Goal: Information Seeking & Learning: Check status

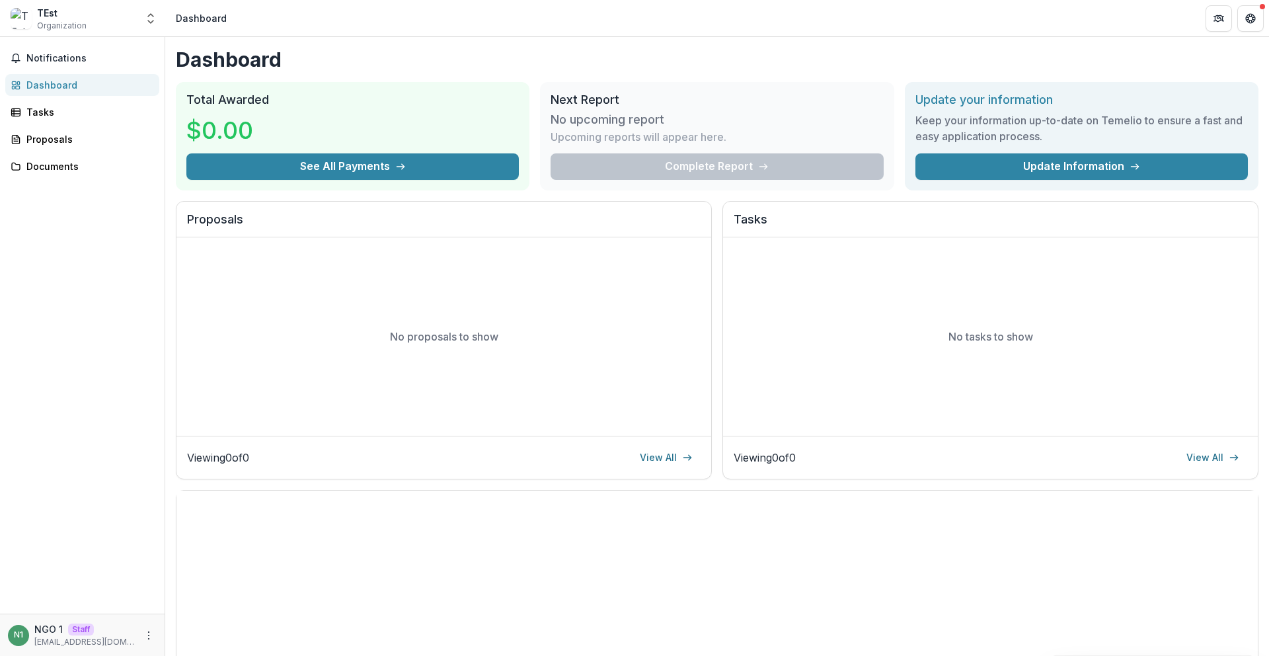
click at [139, 18] on div "TEst Organization Nonprofits TEst Team Settings Settings" at bounding box center [82, 18] width 155 height 26
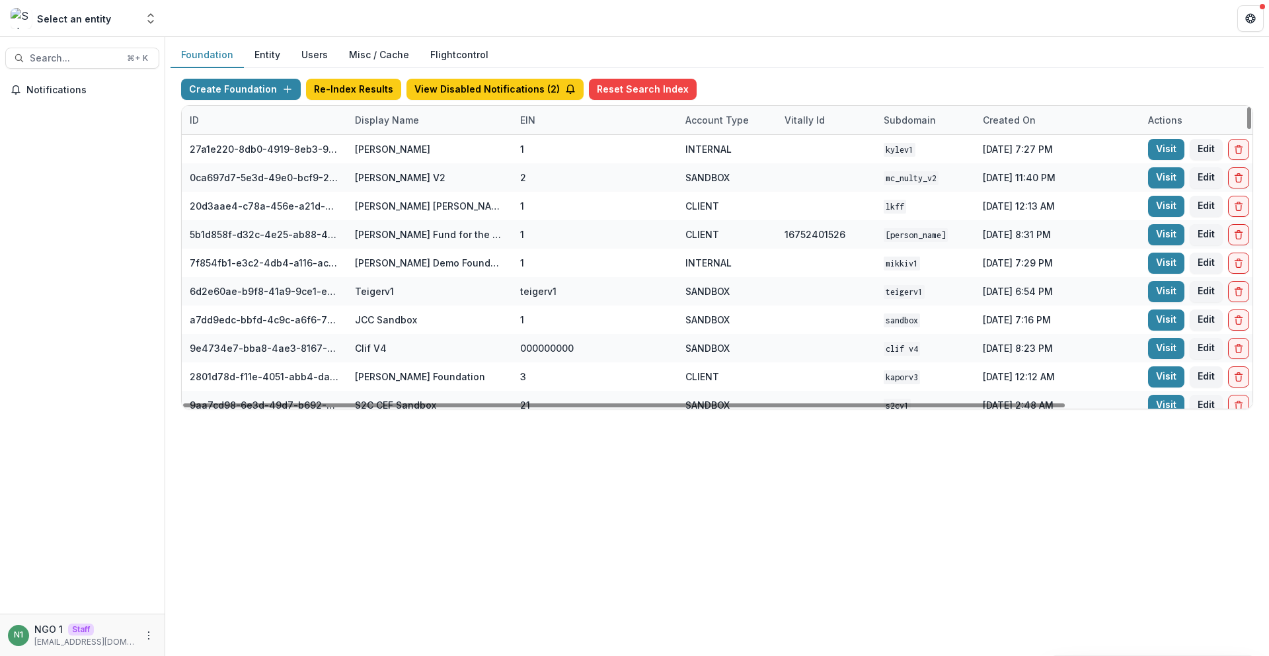
click at [377, 124] on div "Display Name" at bounding box center [387, 120] width 80 height 14
click at [395, 155] on input at bounding box center [429, 149] width 159 height 21
type input "*"
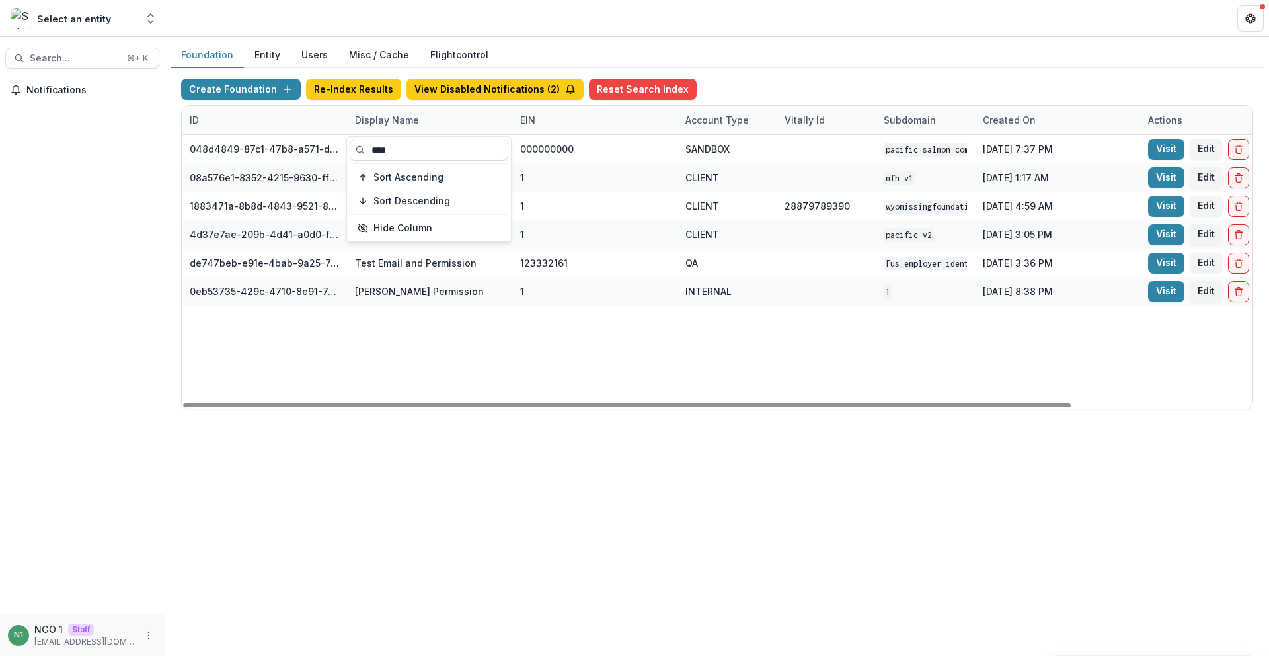
type input "****"
click at [643, 333] on div "048d4849-87c1-47b8-a571-d36adc5d9bb4 Pacific Salmon Commission DEMO 000000000 S…" at bounding box center [826, 272] width 1289 height 274
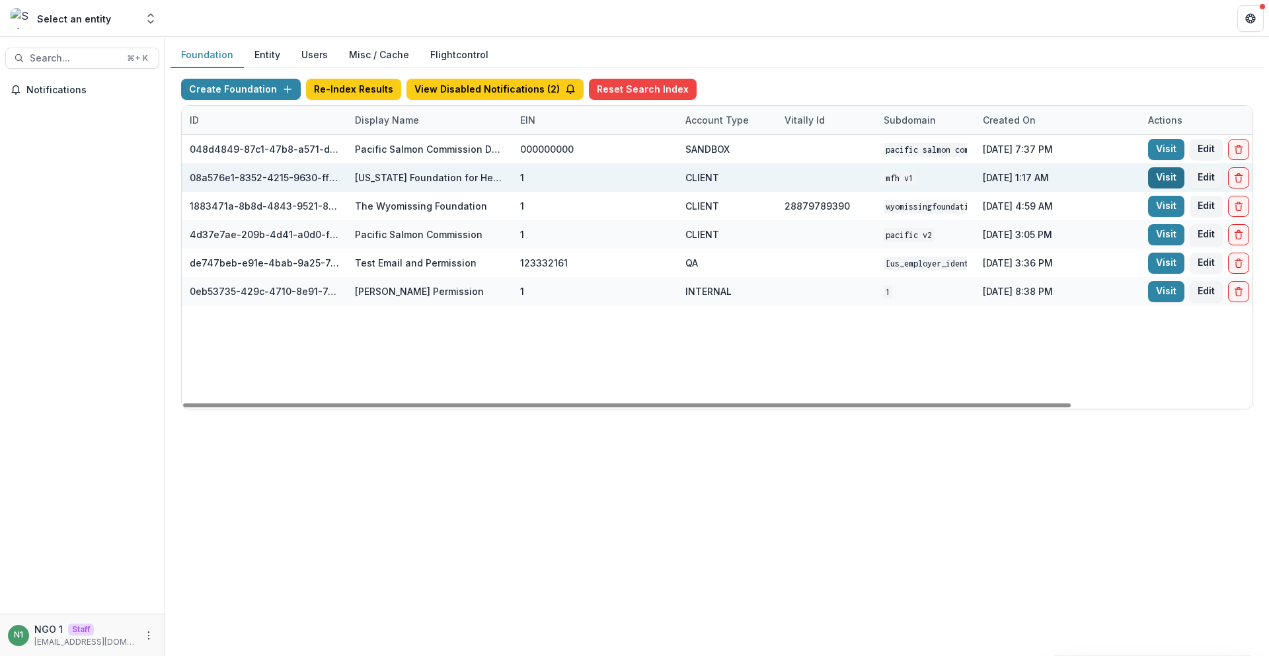
click at [1177, 174] on link "Visit" at bounding box center [1166, 177] width 36 height 21
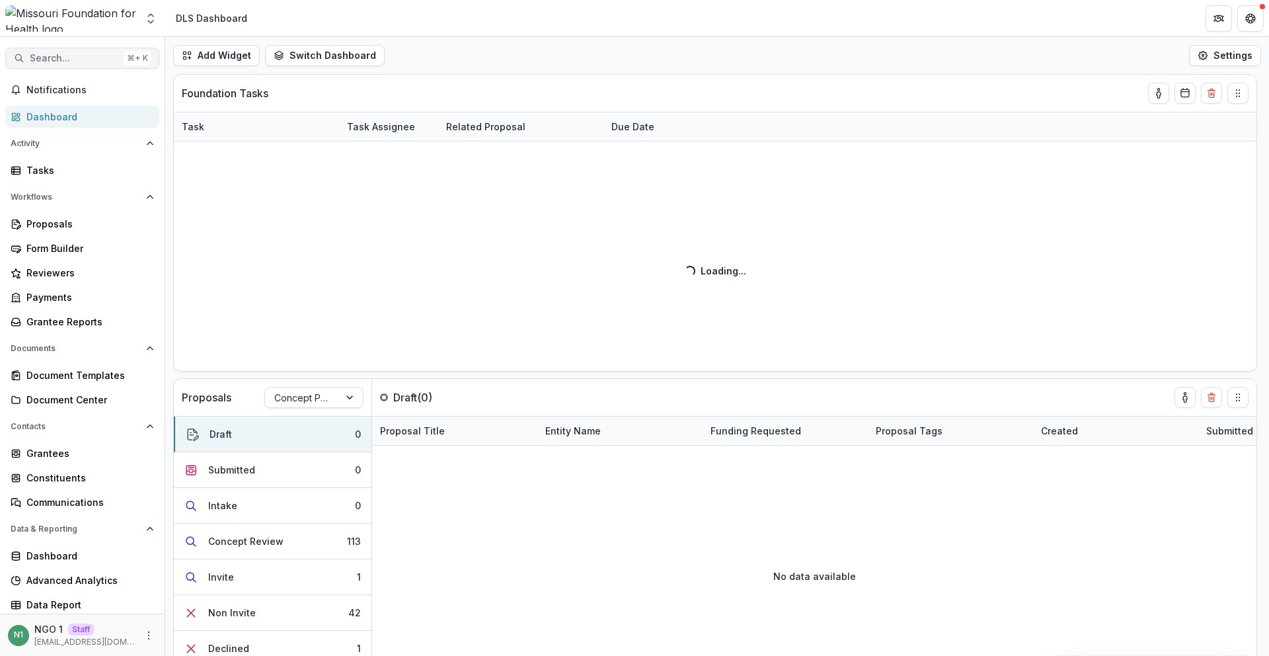
click at [87, 55] on span "Search..." at bounding box center [74, 58] width 89 height 11
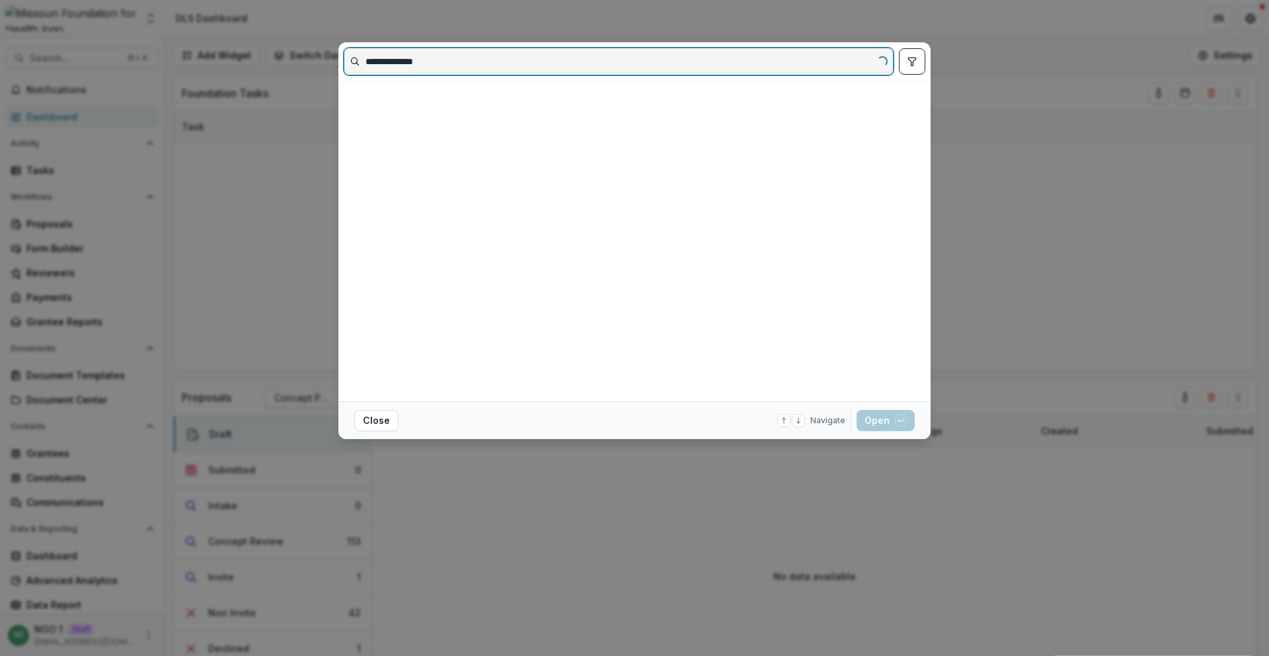
type input "**********"
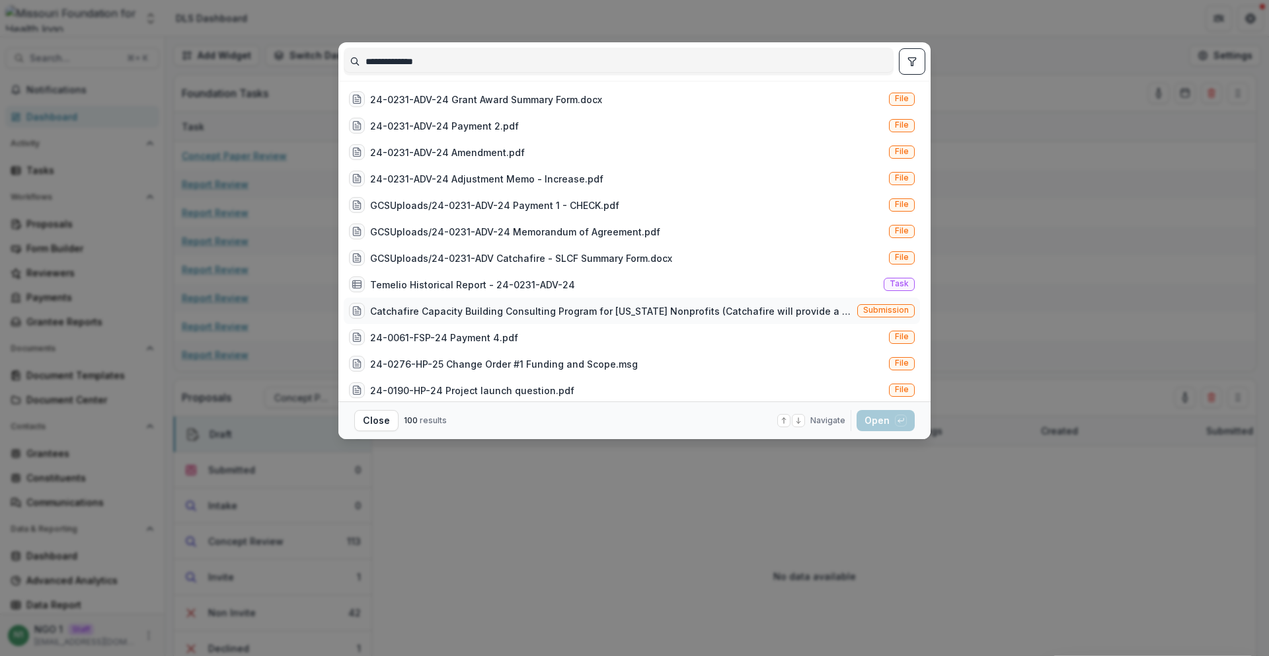
click at [866, 310] on span "Submission" at bounding box center [886, 309] width 46 height 9
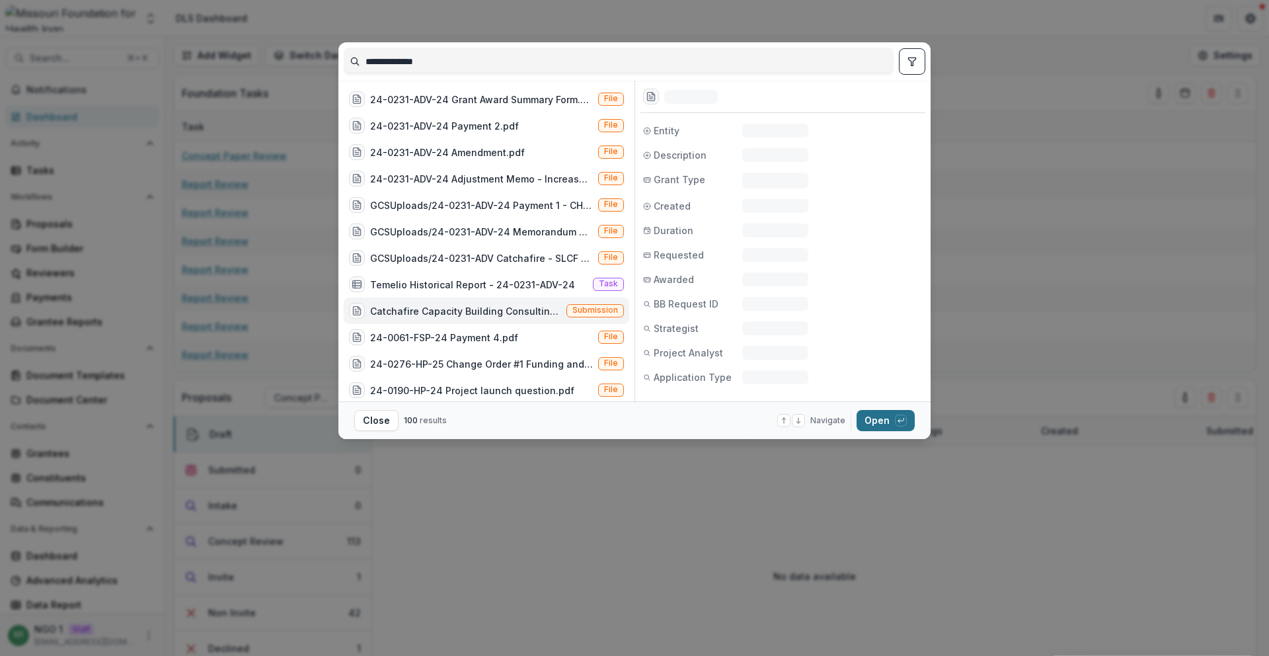
click at [875, 412] on button "Open with enter key" at bounding box center [886, 420] width 58 height 21
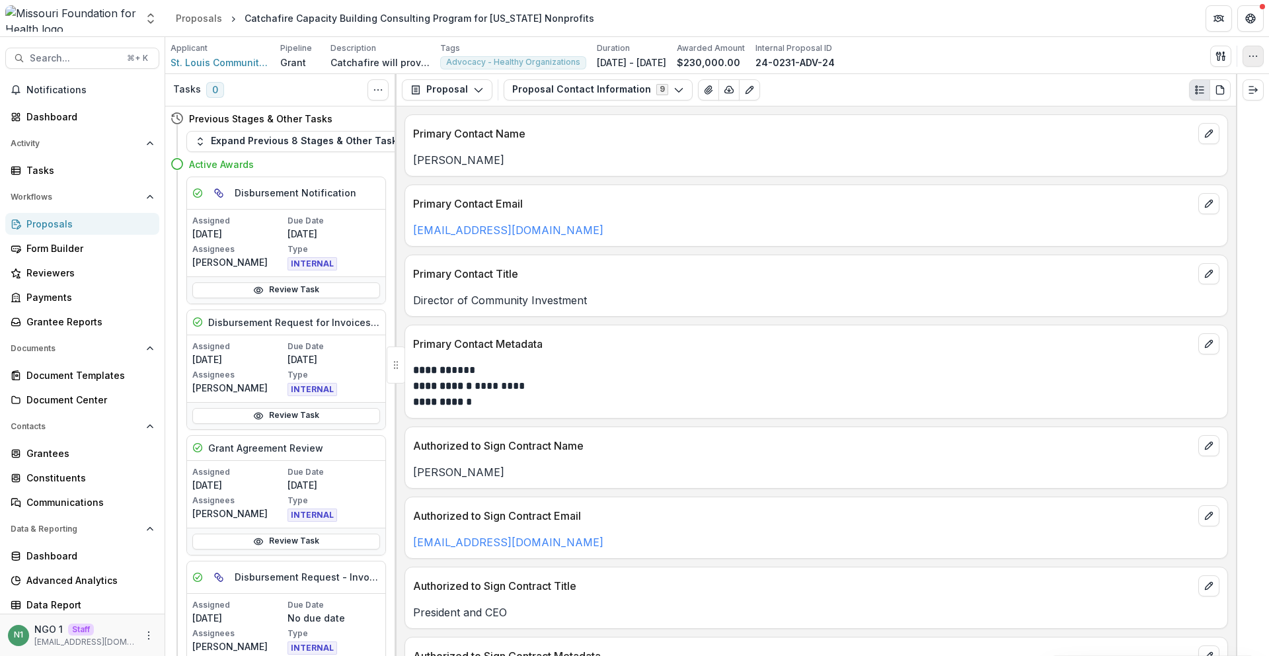
click at [1255, 58] on icon "button" at bounding box center [1253, 56] width 11 height 11
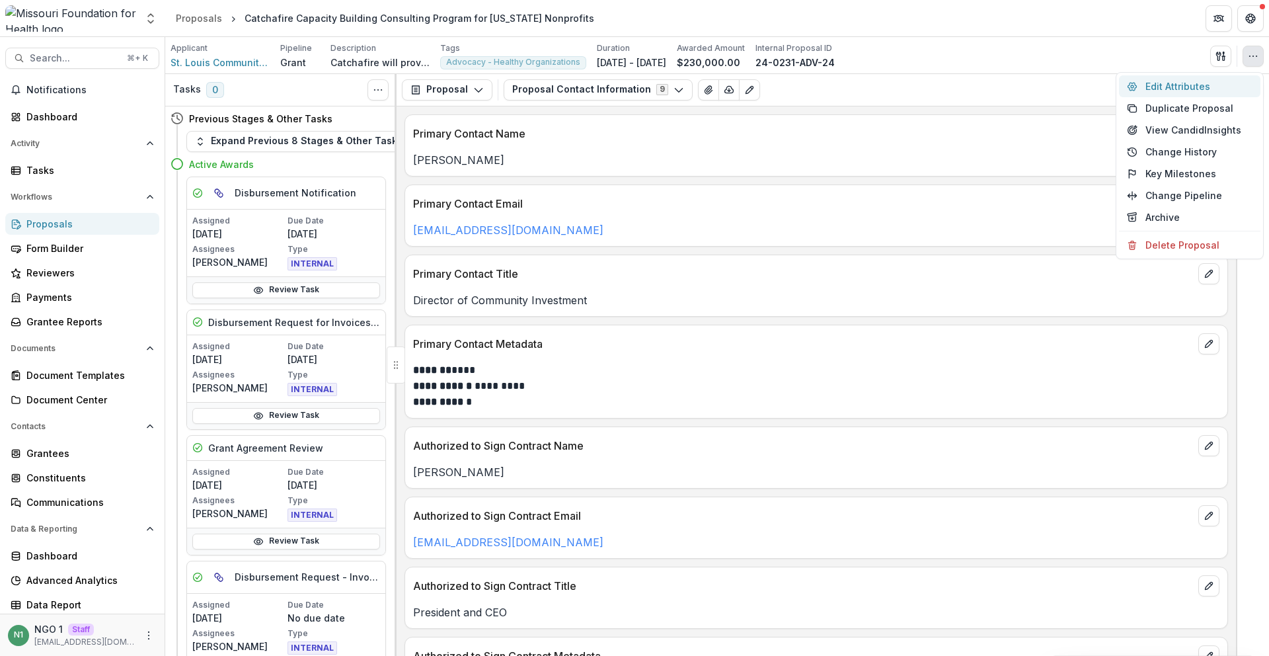
click at [1213, 88] on button "Edit Attributes" at bounding box center [1189, 86] width 141 height 22
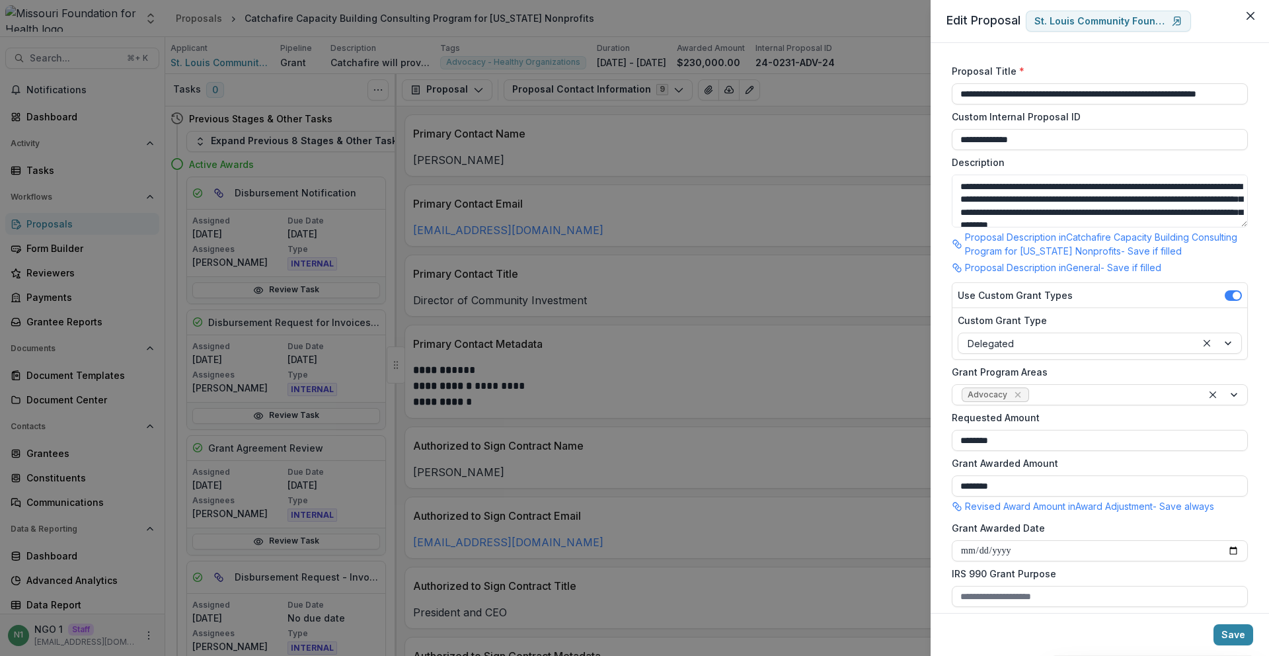
click at [649, 229] on div "**********" at bounding box center [634, 328] width 1269 height 656
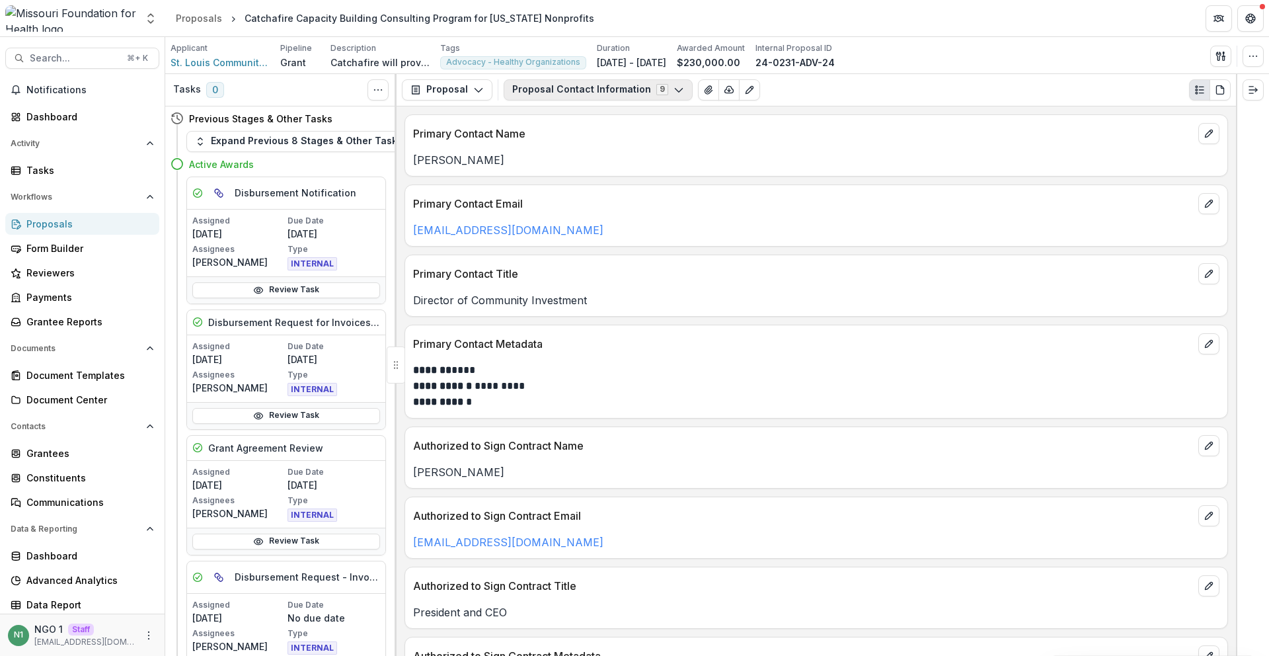
click at [547, 98] on button "Proposal Contact Information 9" at bounding box center [598, 89] width 189 height 21
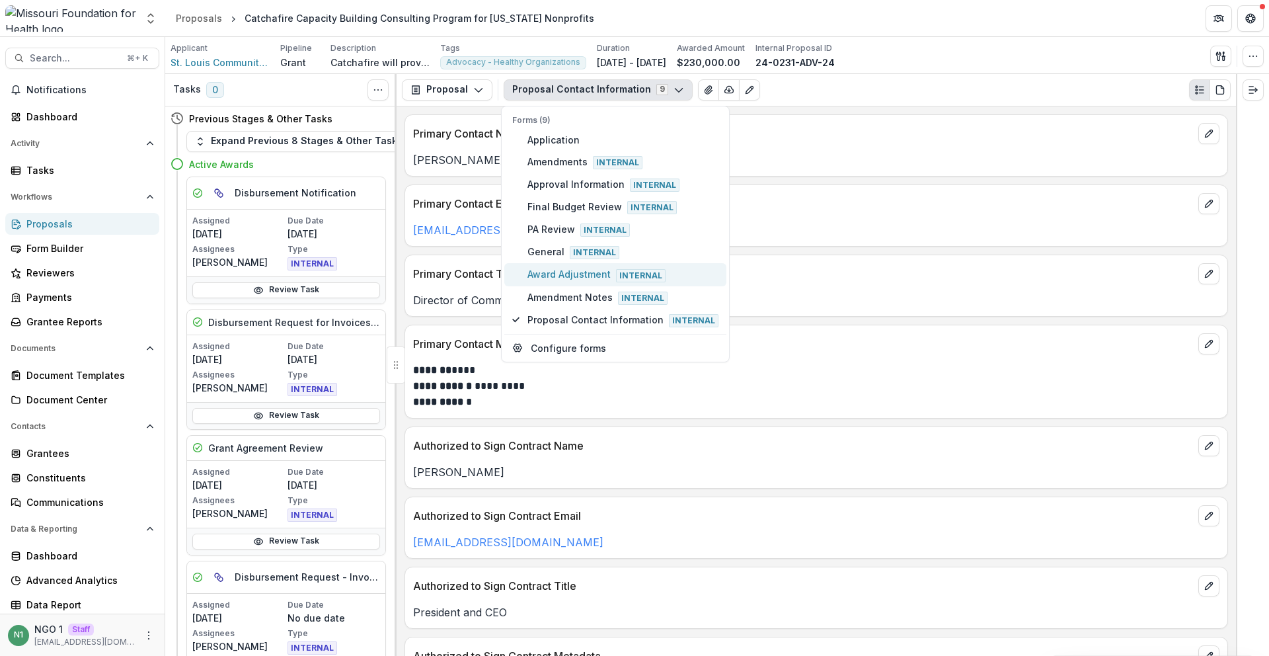
click at [569, 273] on span "Award Adjustment Internal" at bounding box center [622, 274] width 191 height 15
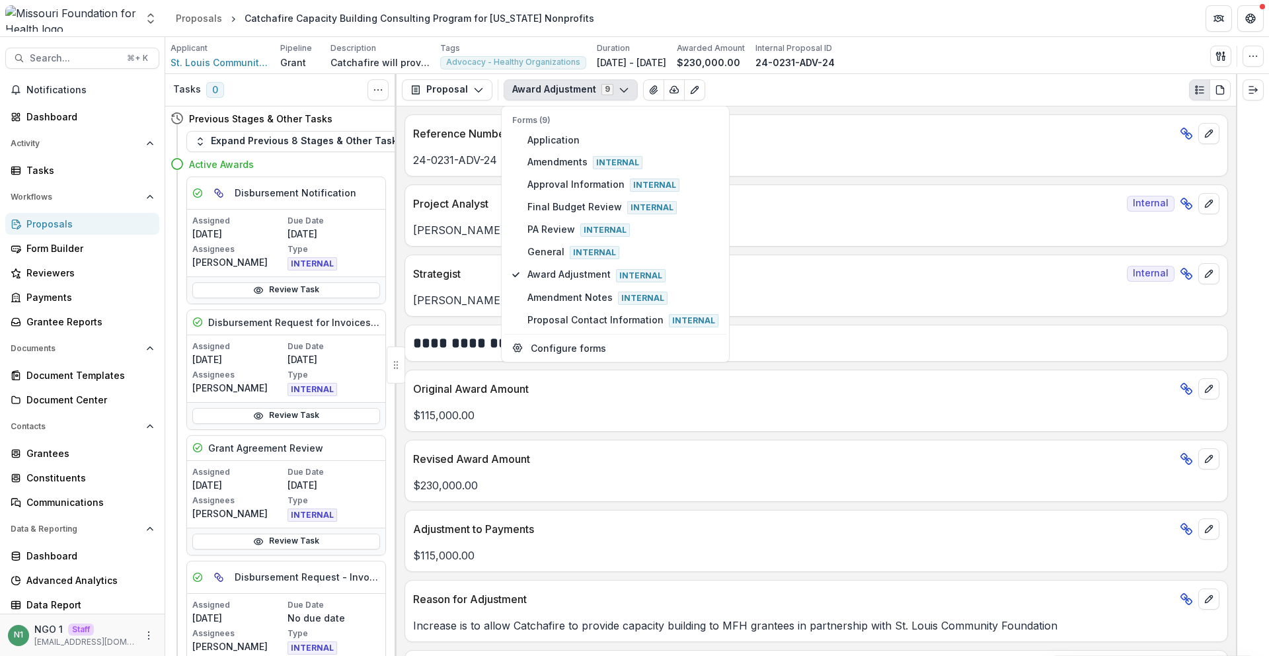
click at [530, 425] on div "Original Award Amount $115,000.00" at bounding box center [817, 400] width 824 height 62
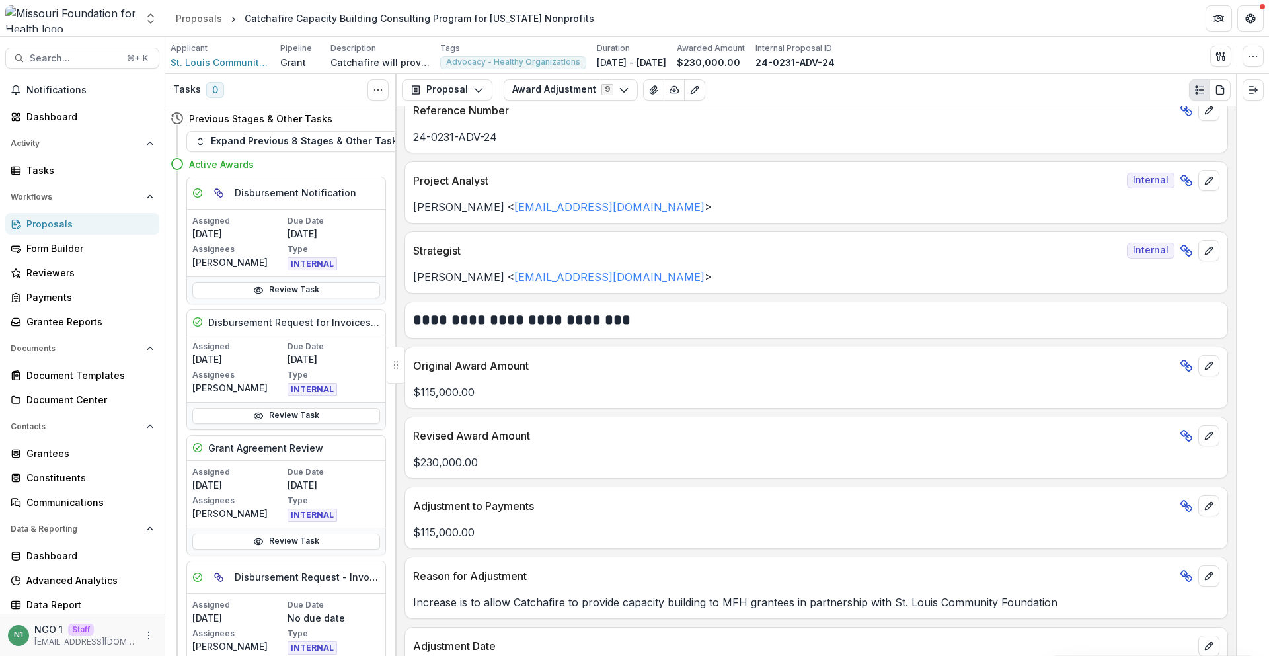
scroll to position [64, 0]
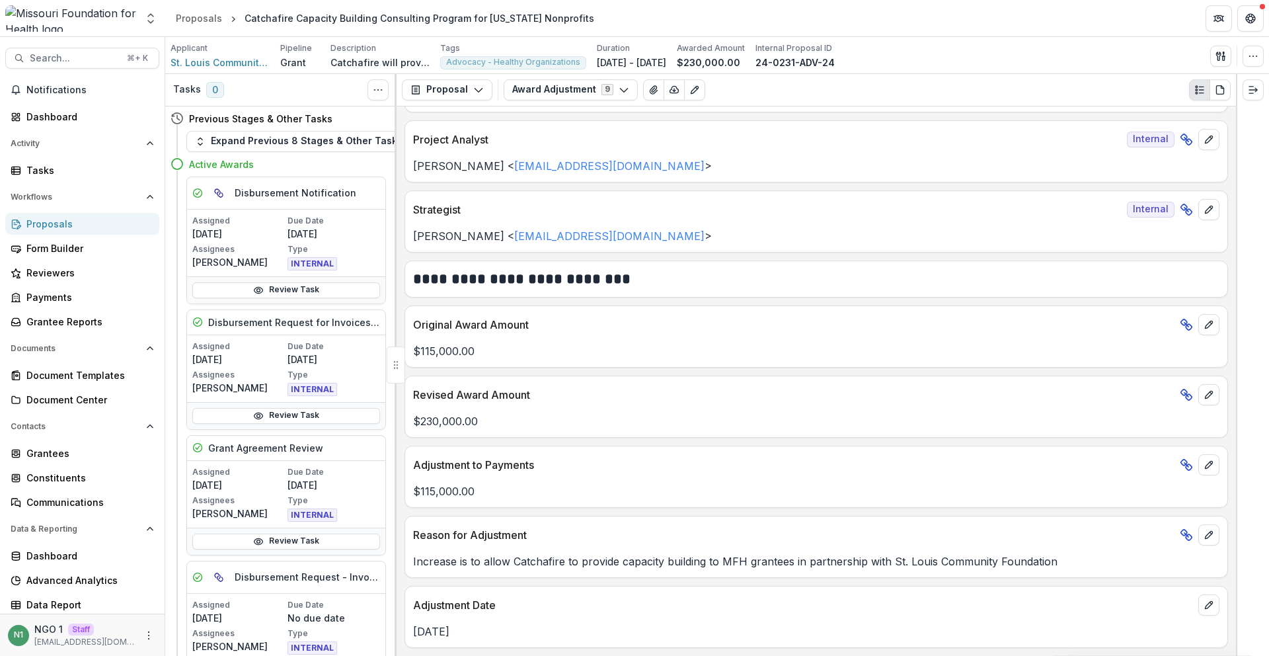
click at [529, 492] on p "$115,000.00" at bounding box center [816, 491] width 806 height 16
click at [1180, 326] on icon at bounding box center [1186, 324] width 13 height 13
click at [1198, 323] on button "edit" at bounding box center [1208, 324] width 21 height 21
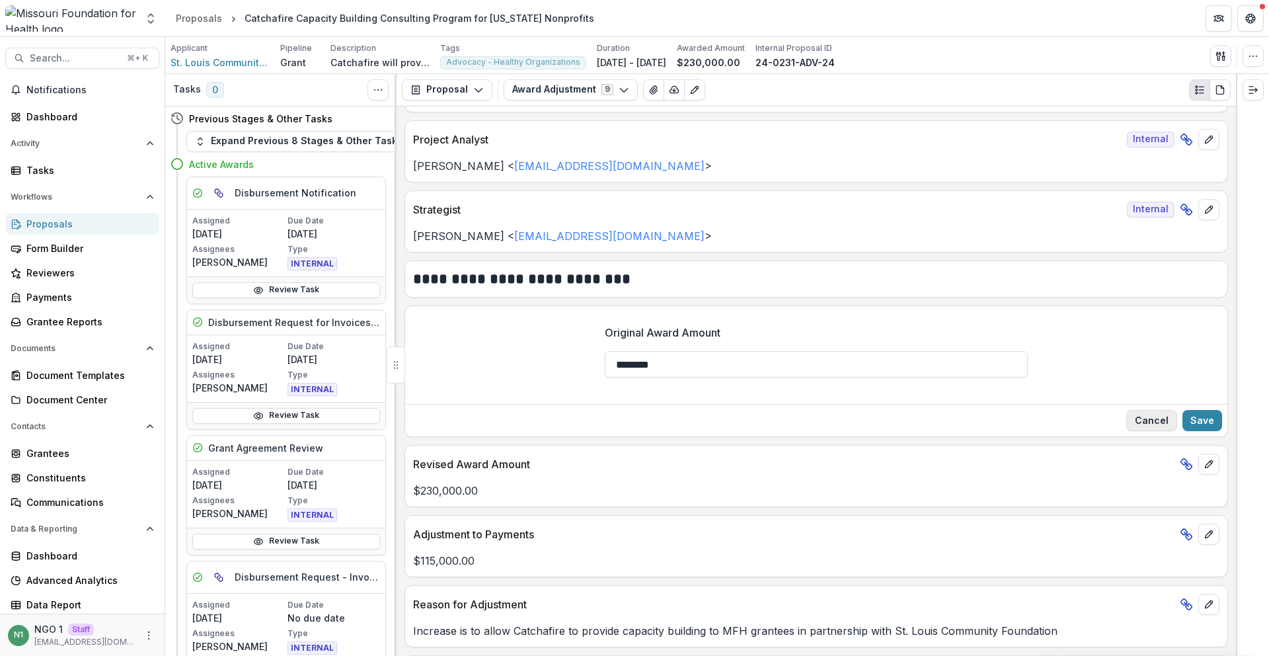
click at [1141, 426] on button "Cancel" at bounding box center [1151, 420] width 51 height 21
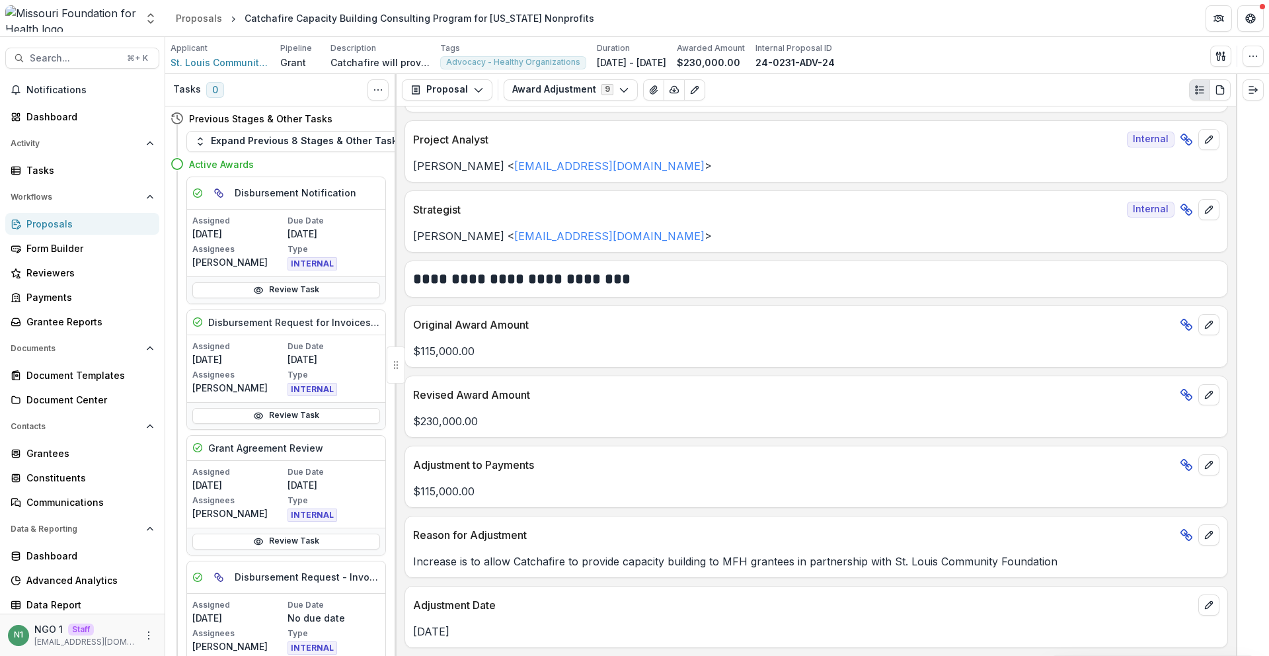
click at [1182, 322] on rect at bounding box center [1184, 322] width 7 height 7
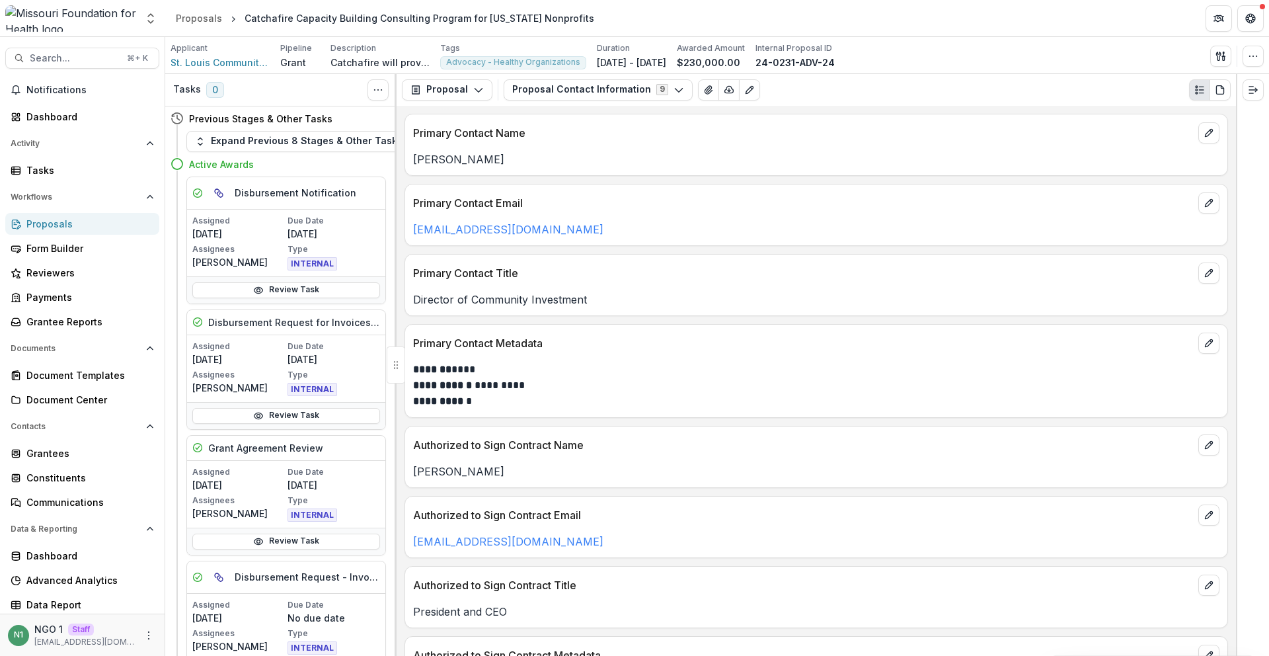
click at [925, 61] on div "Applicant St. Louis Community Foundation Incorporated Pipeline Grant Descriptio…" at bounding box center [717, 55] width 1093 height 27
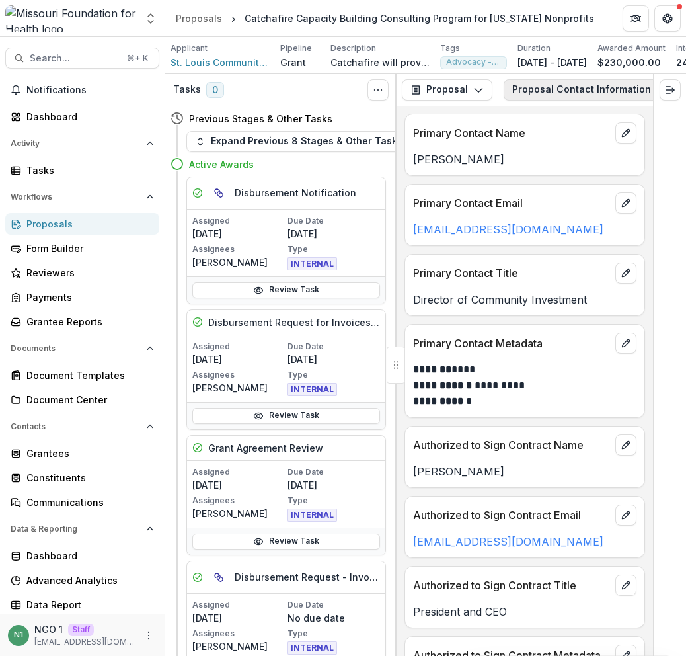
click at [520, 91] on button "Proposal Contact Information 9" at bounding box center [598, 89] width 189 height 21
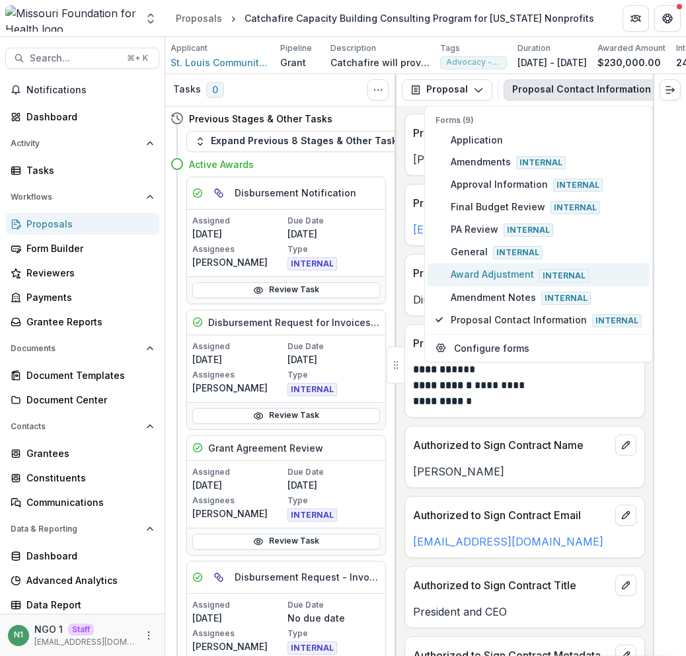
click at [499, 274] on span "Award Adjustment Internal" at bounding box center [546, 274] width 191 height 15
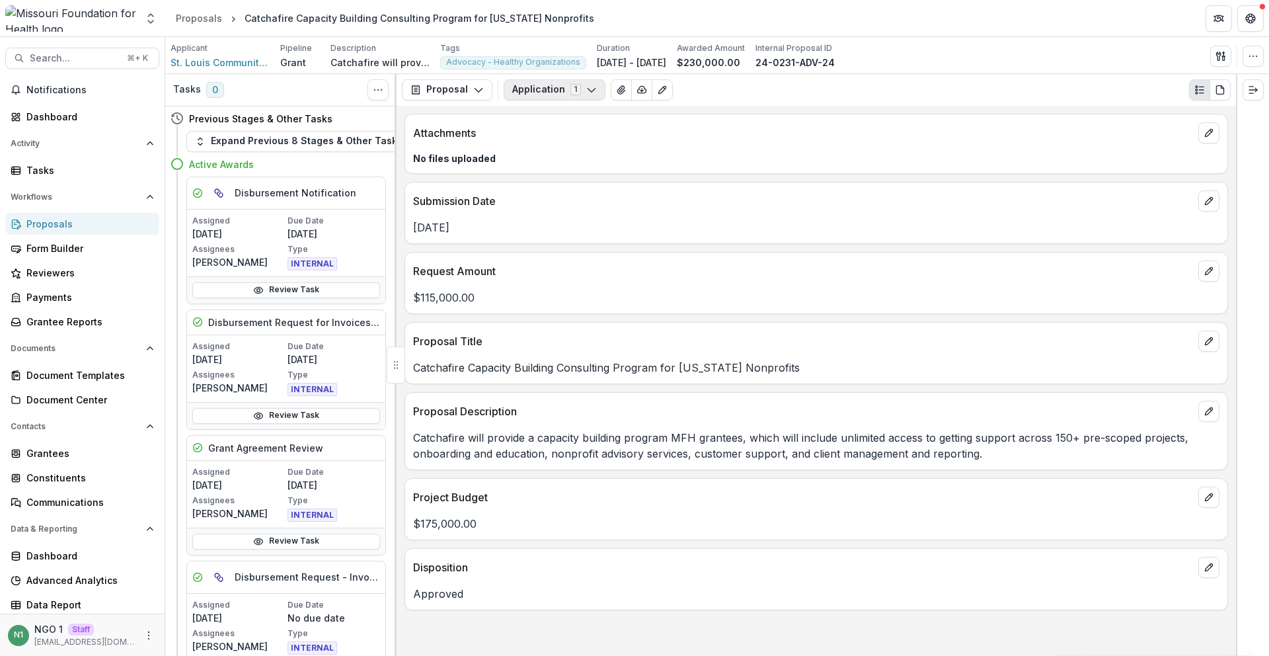
click at [538, 91] on button "Application 1" at bounding box center [555, 89] width 102 height 21
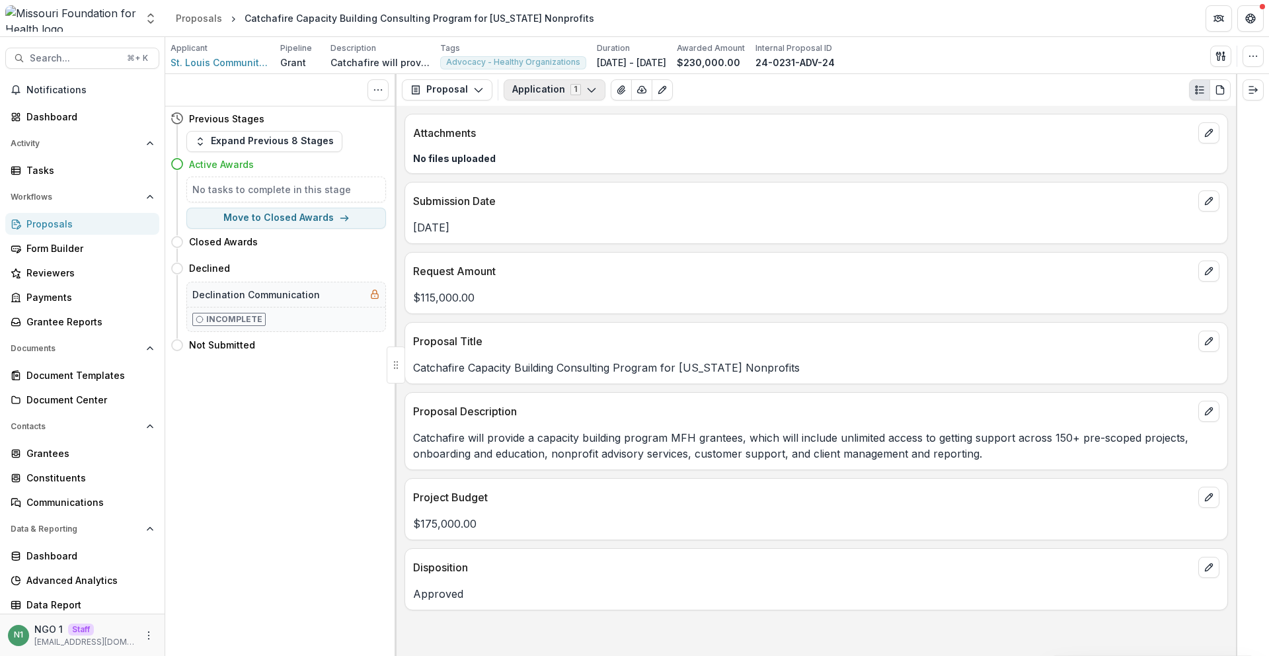
click at [572, 95] on button "Application 1" at bounding box center [555, 89] width 102 height 21
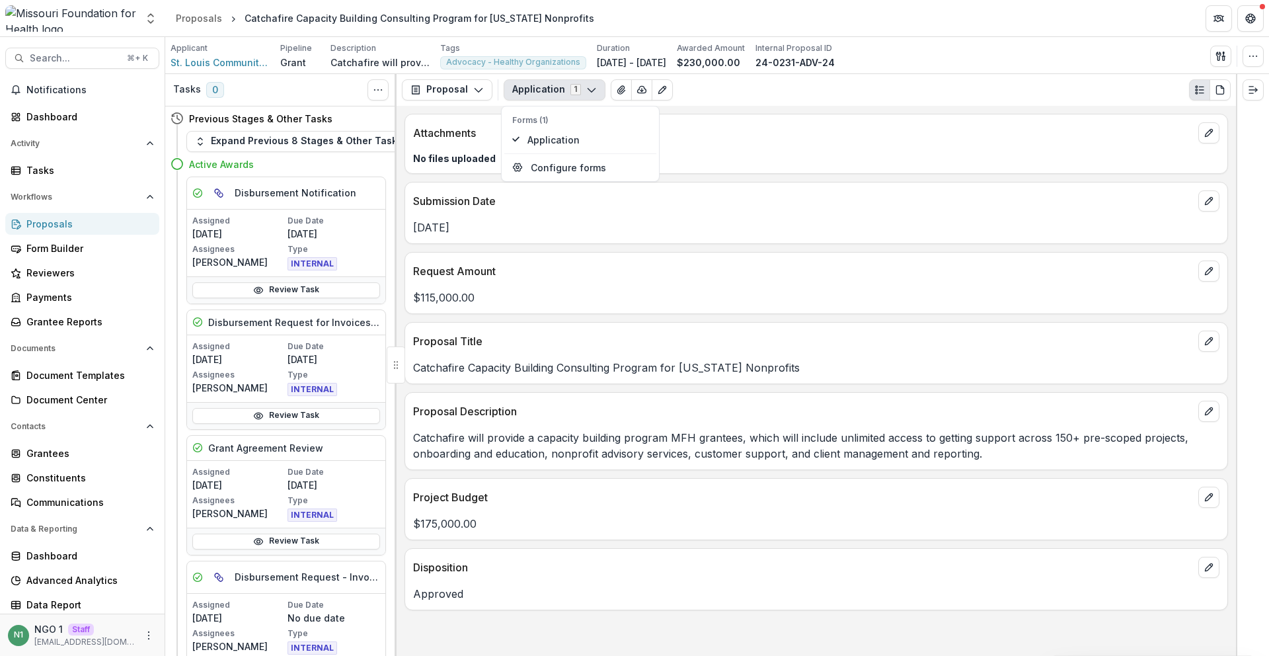
click at [572, 95] on button "Application 1" at bounding box center [555, 89] width 102 height 21
drag, startPoint x: 820, startPoint y: 62, endPoint x: 790, endPoint y: 64, distance: 29.8
click at [790, 64] on div "Applicant St. Louis Community Foundation Incorporated Pipeline Grant Descriptio…" at bounding box center [717, 55] width 1093 height 27
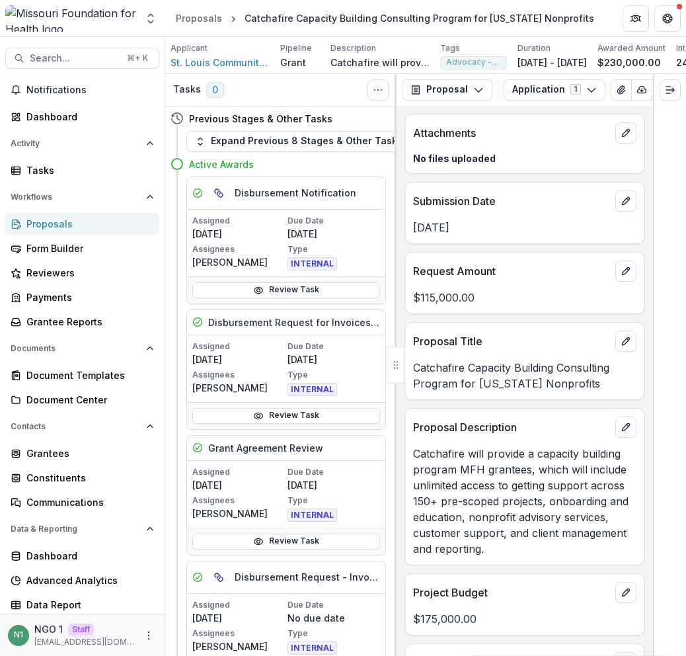
drag, startPoint x: 687, startPoint y: 331, endPoint x: 813, endPoint y: 327, distance: 125.7
click at [685, 327] on html "Skip to content Nonprofits TEst Team Settings Admin Settings Proposals Catchafi…" at bounding box center [343, 328] width 686 height 656
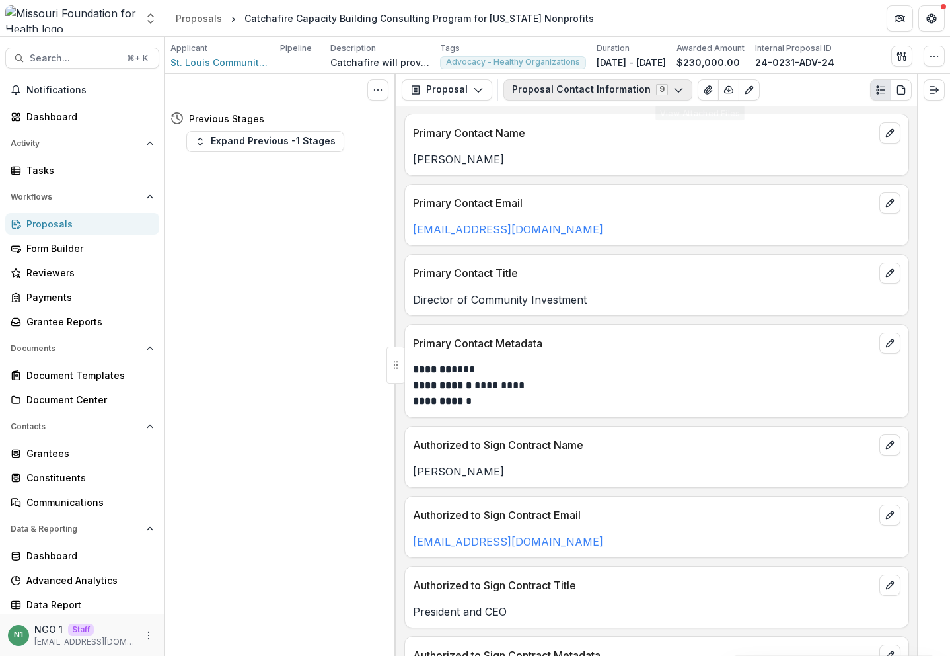
click at [642, 106] on div "**********" at bounding box center [657, 381] width 521 height 550
click at [646, 88] on button "Proposal Contact Information 9" at bounding box center [598, 89] width 189 height 21
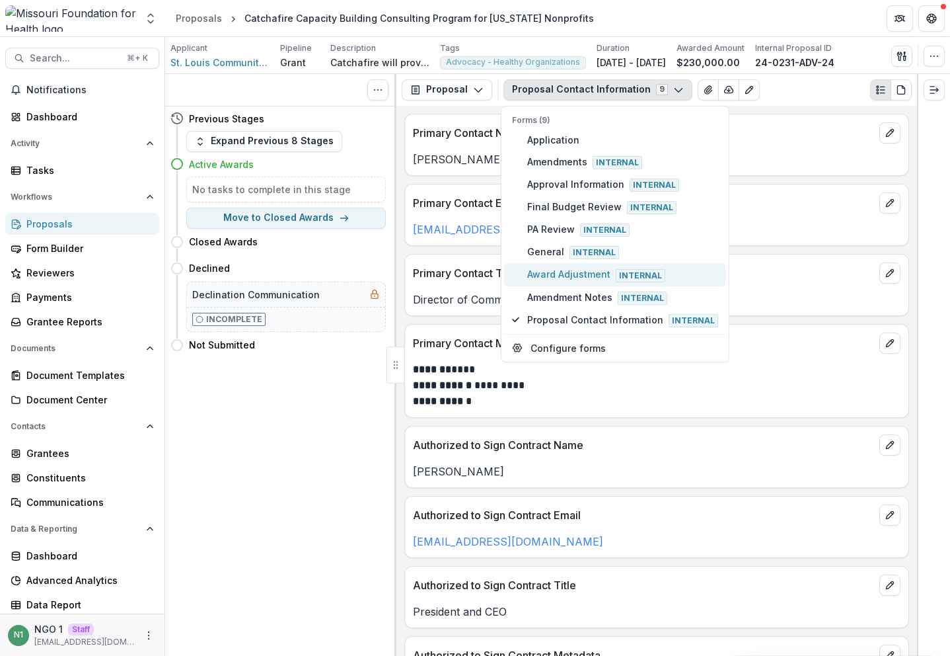
click at [602, 276] on span "Award Adjustment Internal" at bounding box center [622, 274] width 191 height 15
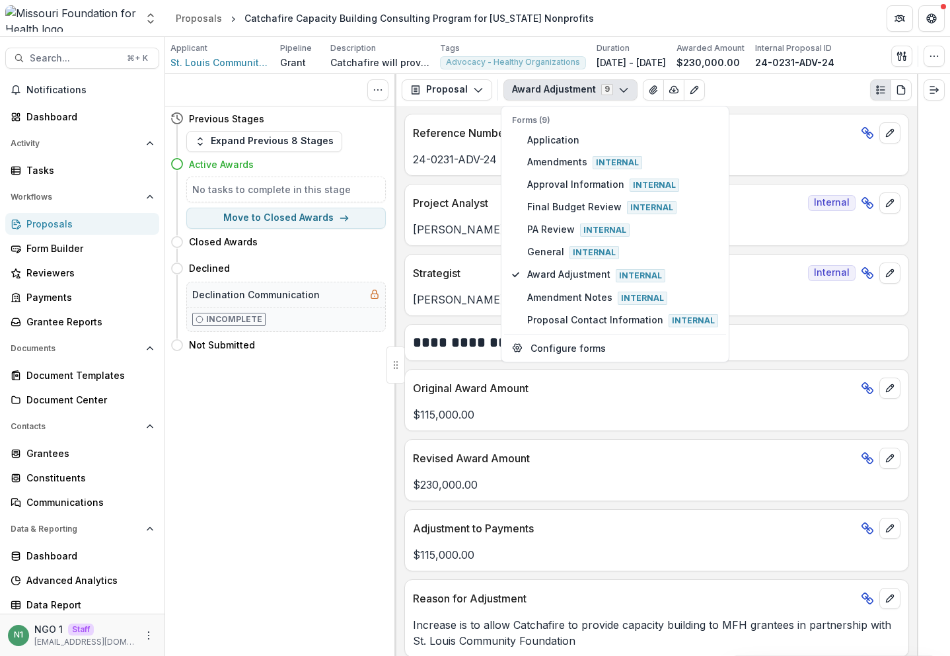
click at [576, 459] on p "Revised Award Amount" at bounding box center [634, 458] width 443 height 16
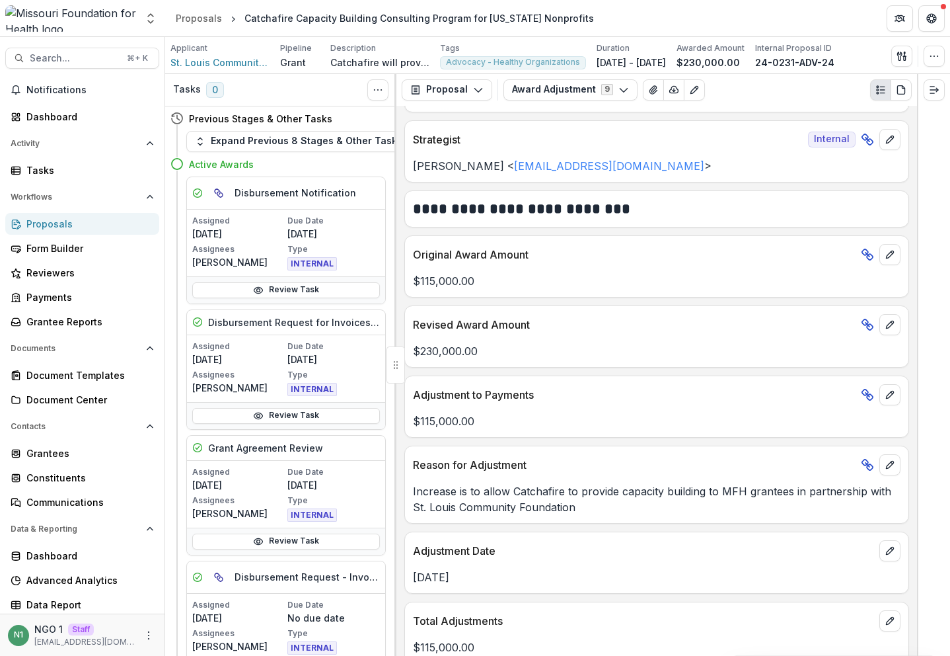
scroll to position [150, 0]
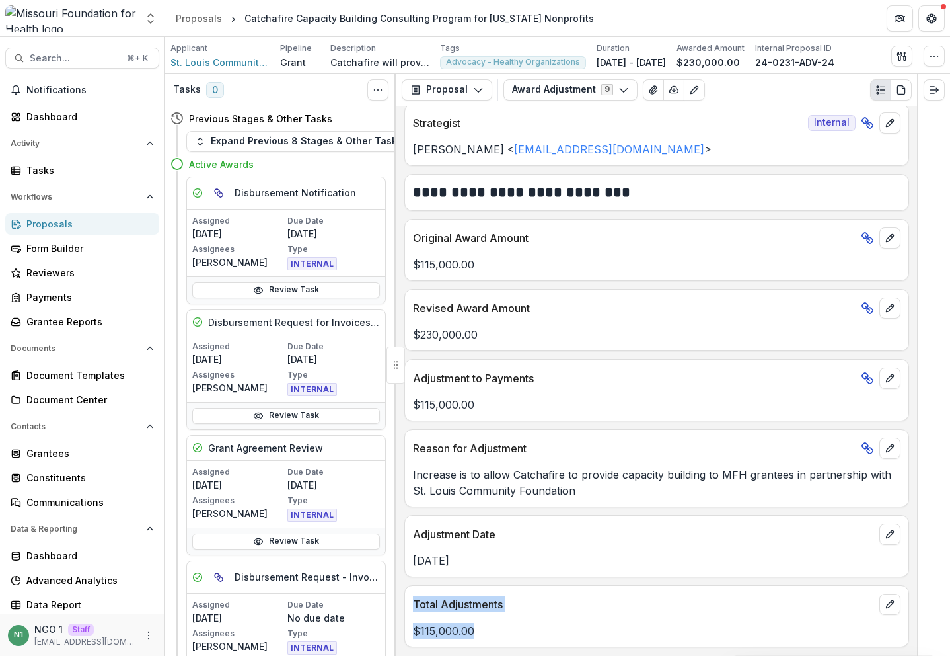
drag, startPoint x: 504, startPoint y: 639, endPoint x: 407, endPoint y: 596, distance: 106.0
click at [407, 596] on div "Total Adjustments $115,000.00" at bounding box center [657, 616] width 505 height 62
click at [619, 596] on div "Total Adjustments" at bounding box center [657, 600] width 504 height 29
click at [886, 614] on button "edit" at bounding box center [890, 604] width 21 height 21
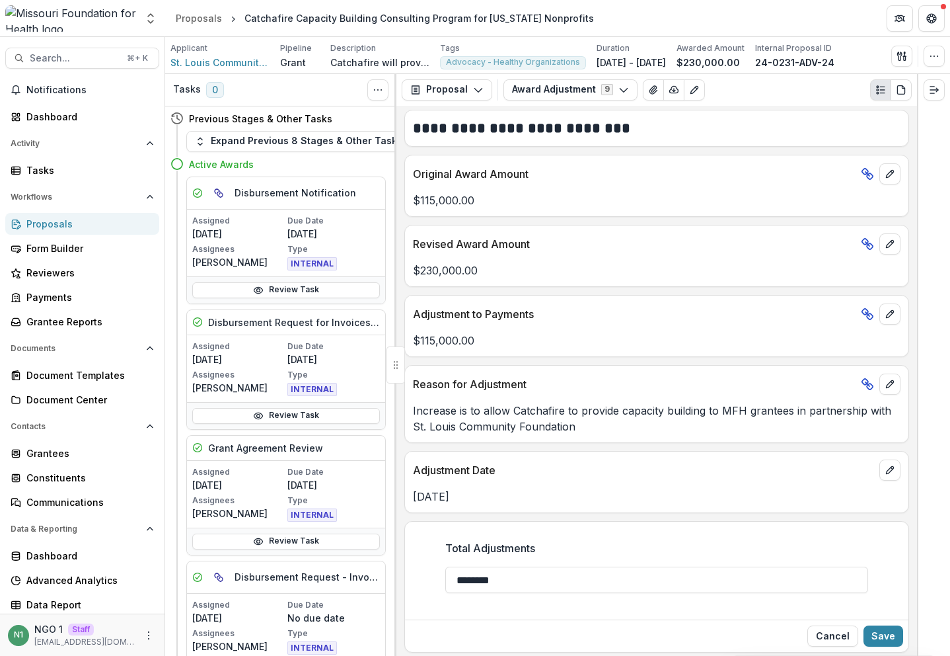
scroll to position [219, 0]
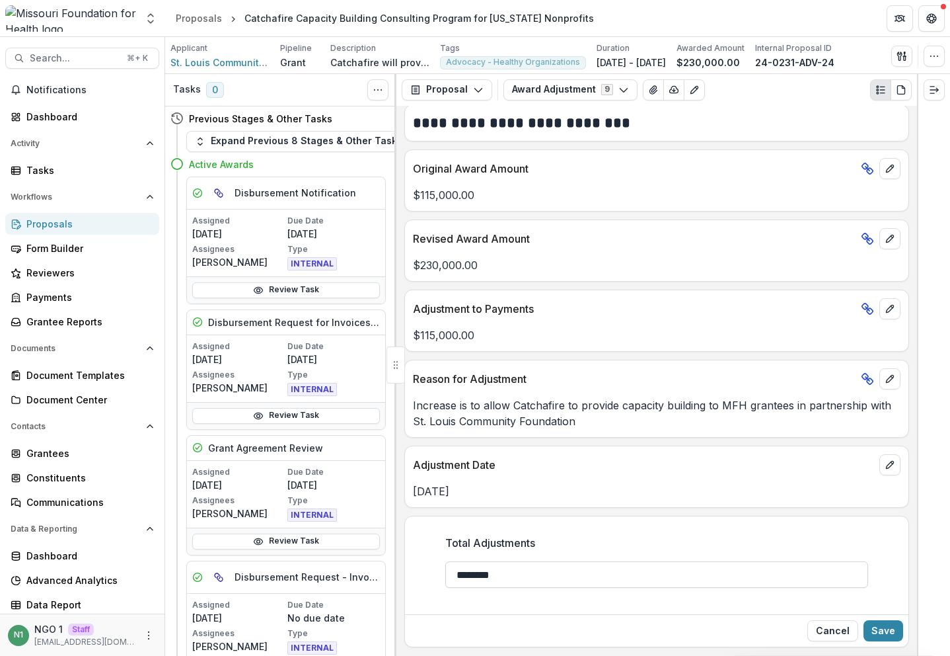
click at [611, 576] on input "********" at bounding box center [656, 574] width 423 height 26
drag, startPoint x: 462, startPoint y: 577, endPoint x: 433, endPoint y: 579, distance: 29.2
click at [432, 578] on div "Total Adjustments ********" at bounding box center [657, 566] width 504 height 85
click at [810, 634] on button "Cancel" at bounding box center [833, 630] width 51 height 21
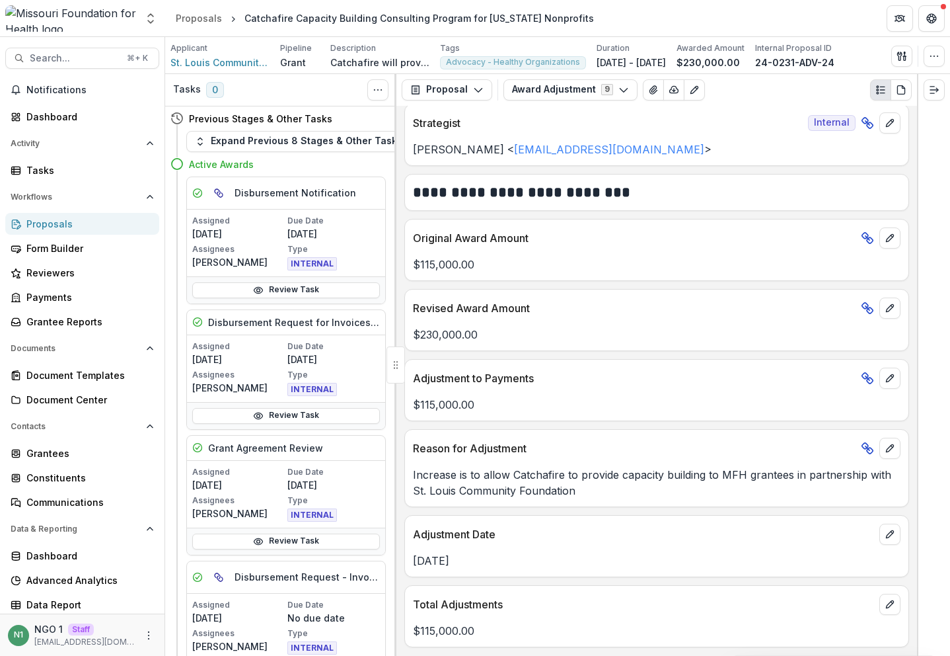
scroll to position [151, 0]
click at [890, 385] on button "edit" at bounding box center [890, 378] width 21 height 21
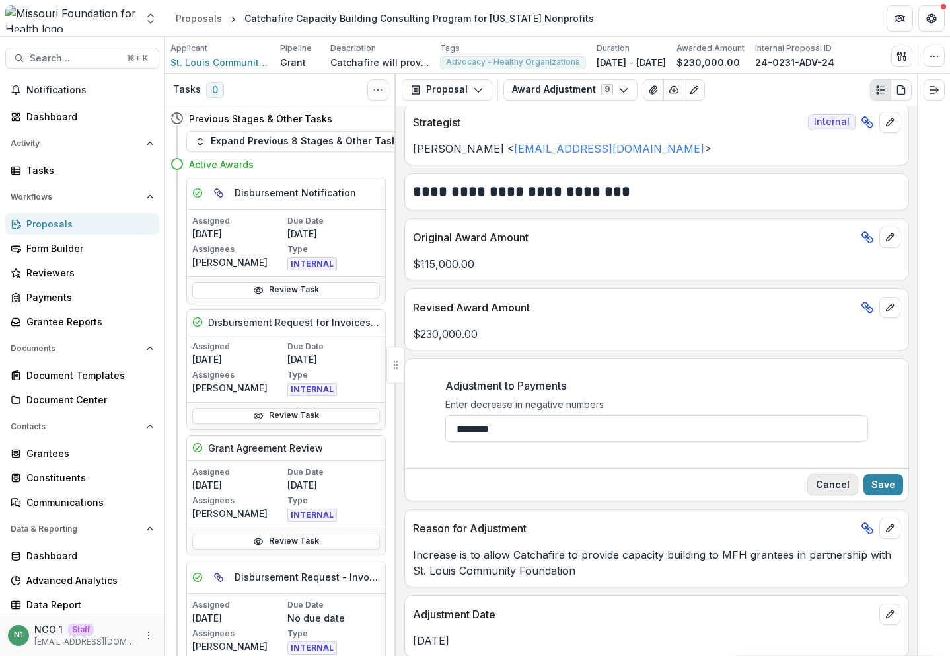
click at [824, 485] on button "Cancel" at bounding box center [833, 484] width 51 height 21
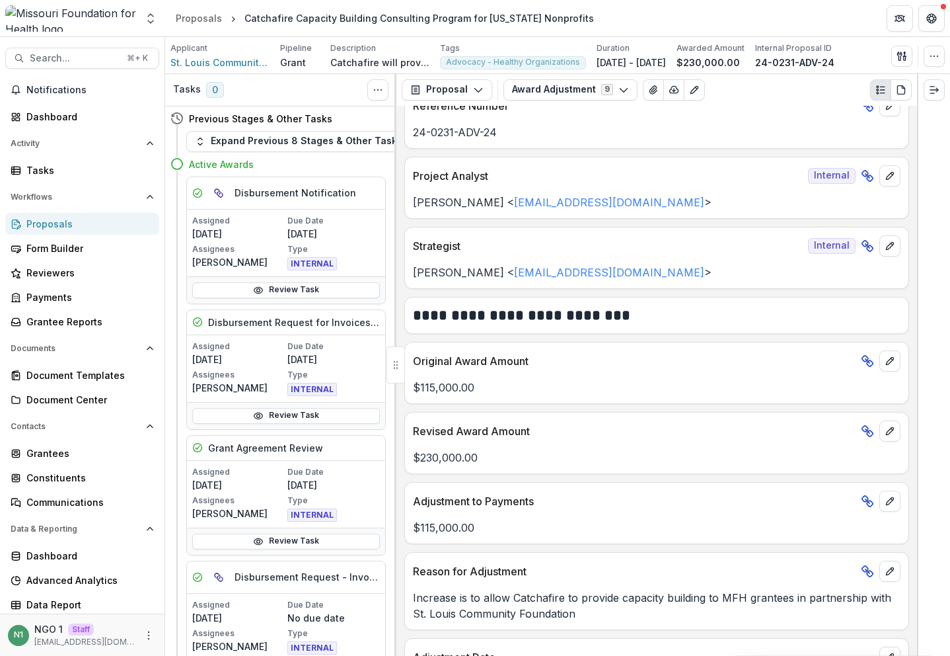
scroll to position [0, 0]
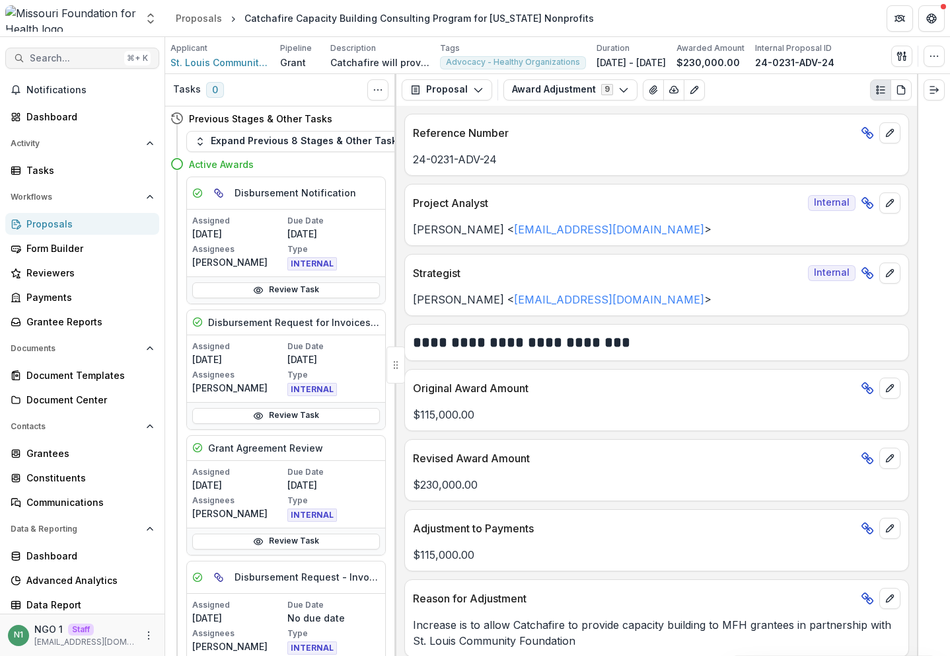
click at [124, 56] on div "⌘ + K" at bounding box center [137, 58] width 26 height 15
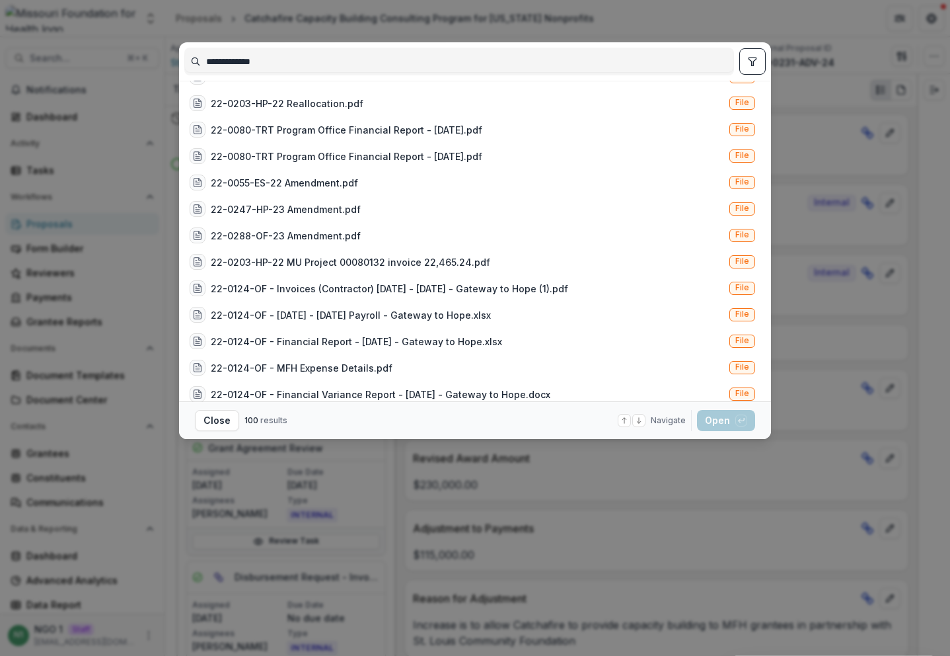
scroll to position [604, 0]
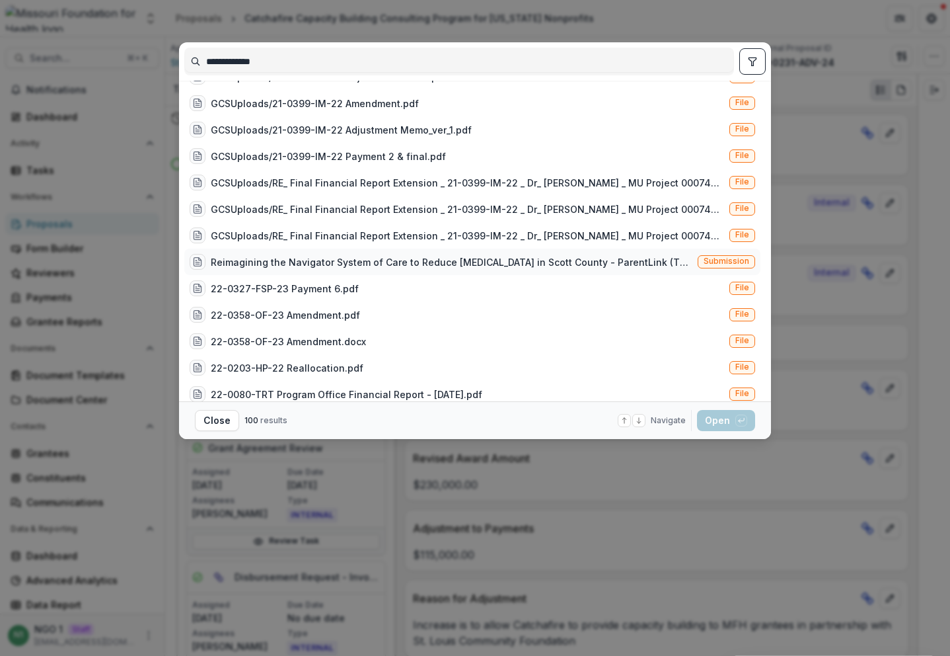
type input "**********"
click at [719, 262] on span "Submission" at bounding box center [727, 260] width 46 height 9
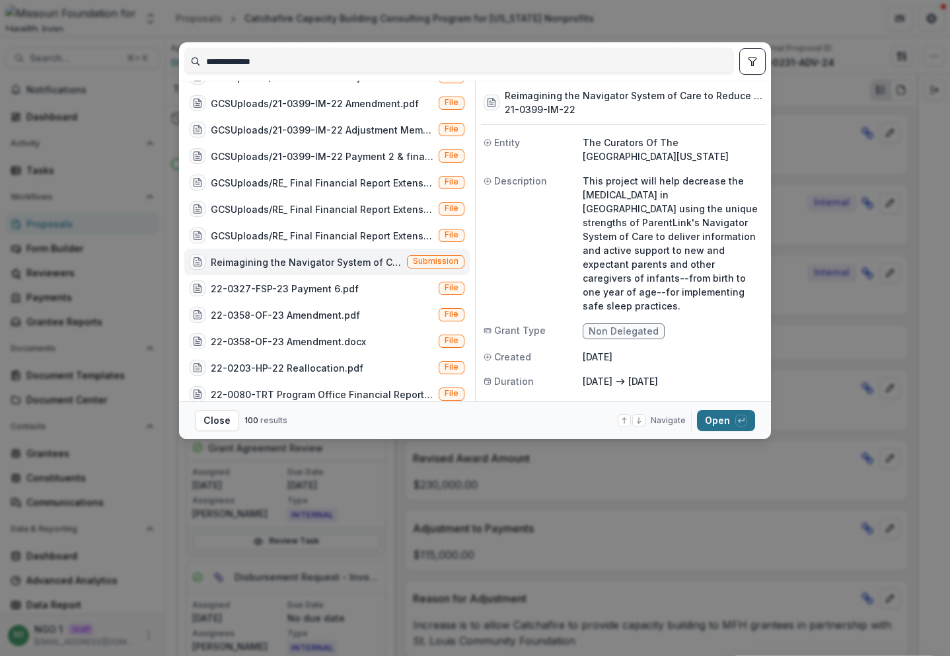
click at [730, 415] on button "Open with enter key" at bounding box center [726, 420] width 58 height 21
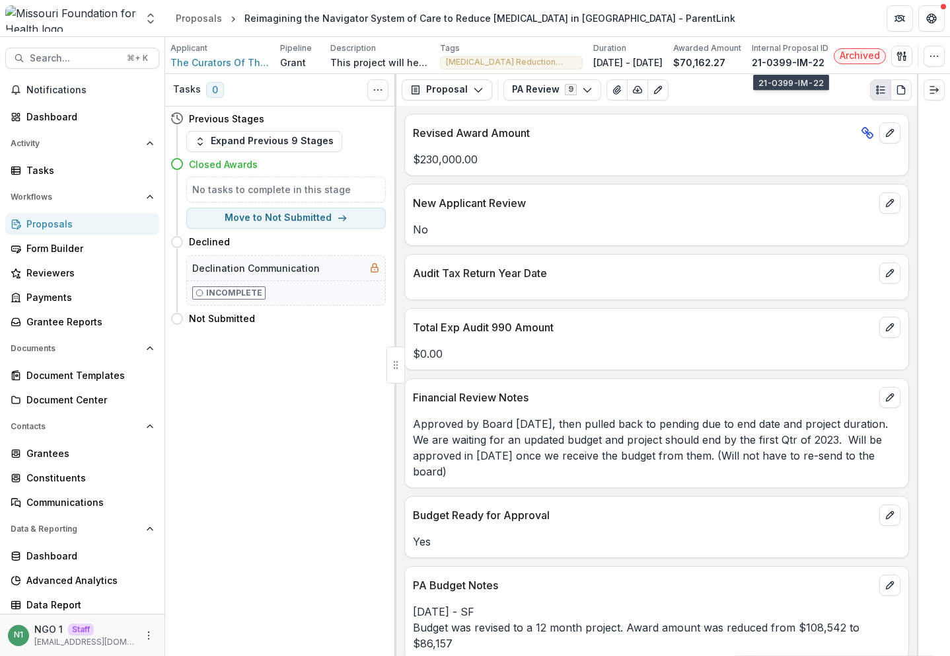
click at [796, 68] on p "21-0399-IM-22" at bounding box center [788, 63] width 73 height 14
copy p "21-0399-IM-22"
click at [69, 51] on button "Search... ⌘ + K" at bounding box center [82, 58] width 154 height 21
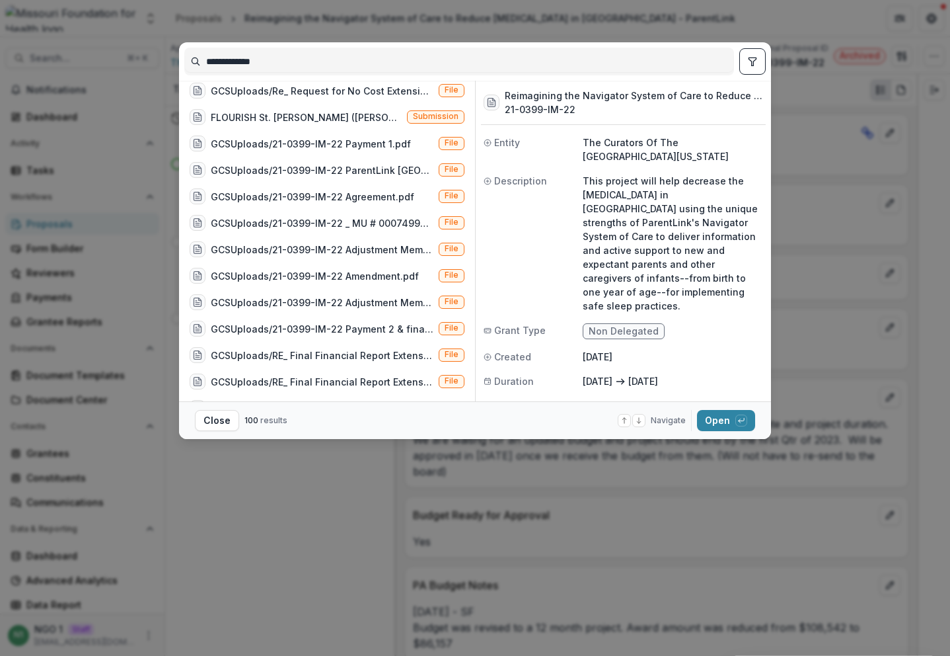
scroll to position [433, 0]
click at [380, 112] on div "FLOURISH St. [PERSON_NAME] ([PERSON_NAME]'s work is making a difference but sol…" at bounding box center [306, 116] width 191 height 14
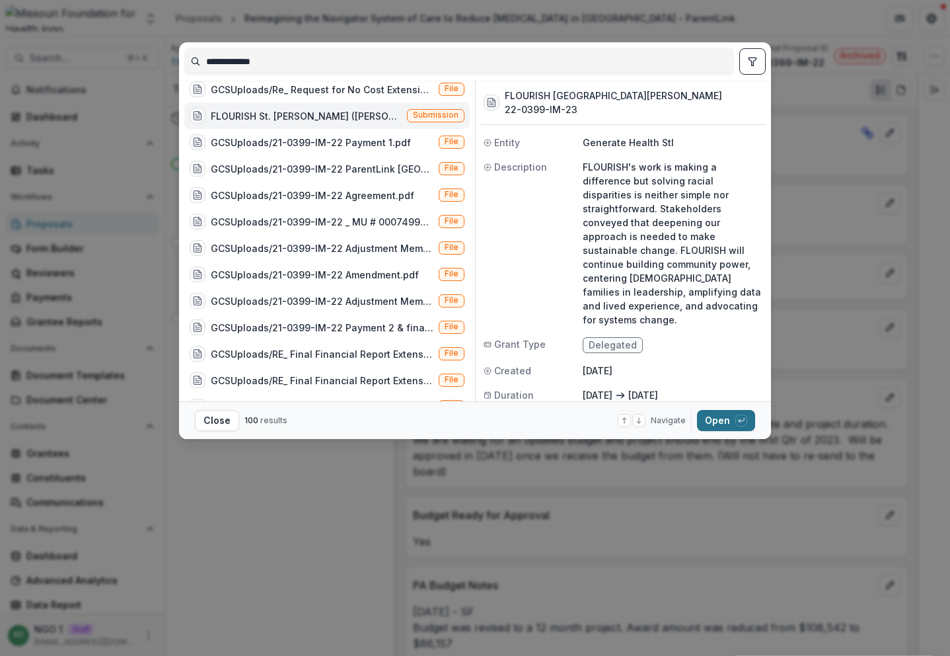
click at [734, 416] on button "Open with enter key" at bounding box center [726, 420] width 58 height 21
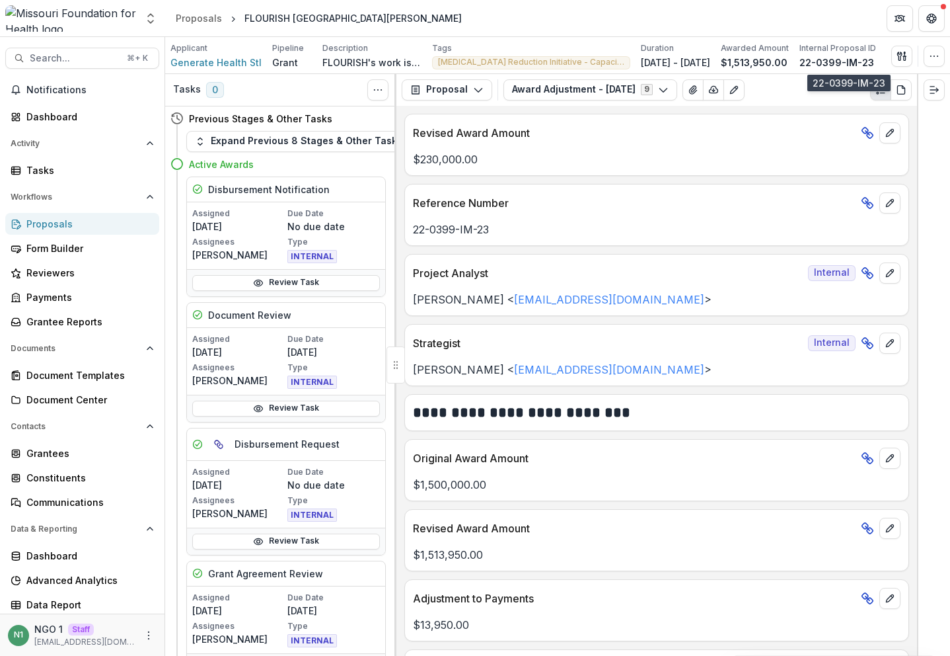
click at [843, 62] on p "22-0399-IM-23" at bounding box center [837, 63] width 75 height 14
click at [832, 61] on p "22-0399-IM-23" at bounding box center [837, 63] width 75 height 14
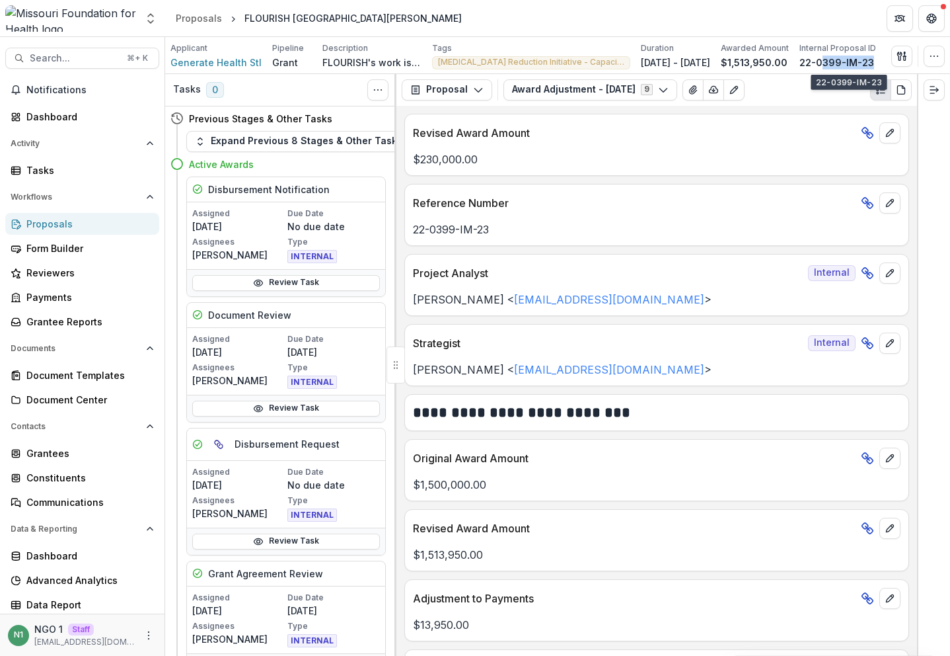
click at [832, 61] on p "22-0399-IM-23" at bounding box center [837, 63] width 75 height 14
copy div "22-0399-IM-23 Send Email Proposal Files Edit Viewers View All Reviews View Rela…"
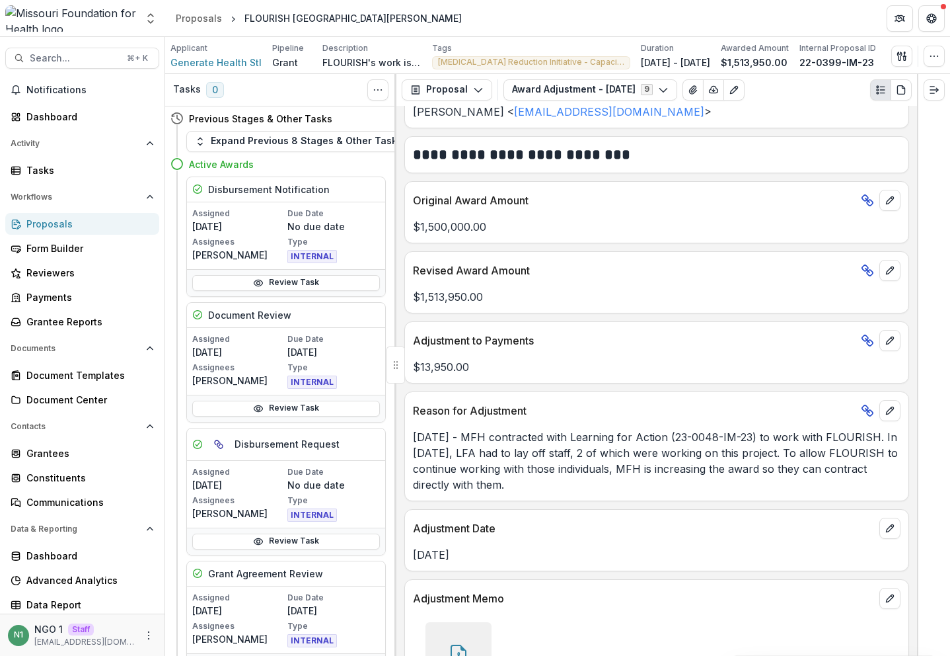
scroll to position [17, 0]
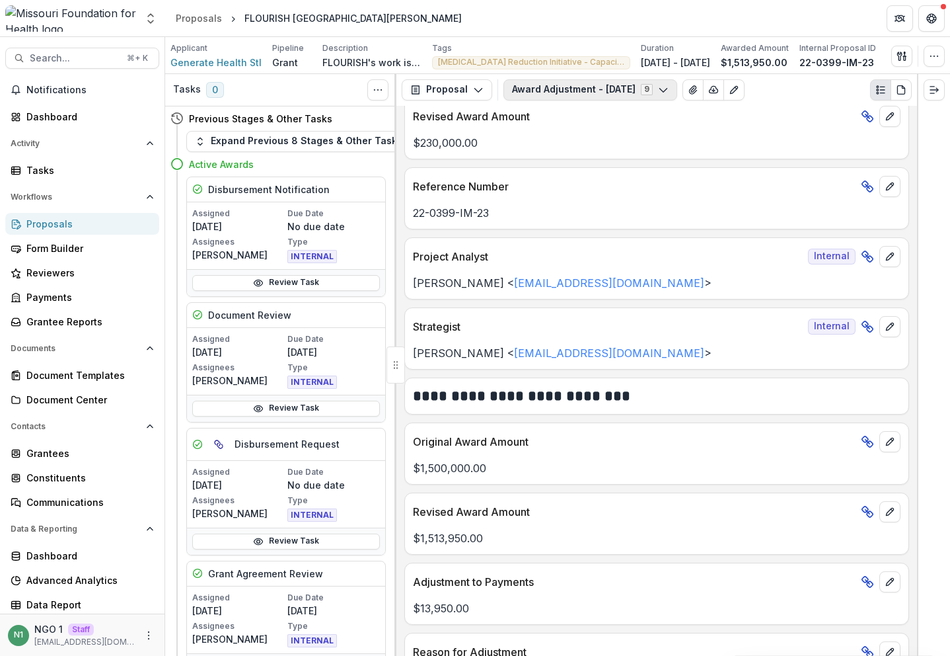
click at [584, 93] on button "Award Adjustment - [DATE] 9" at bounding box center [591, 89] width 174 height 21
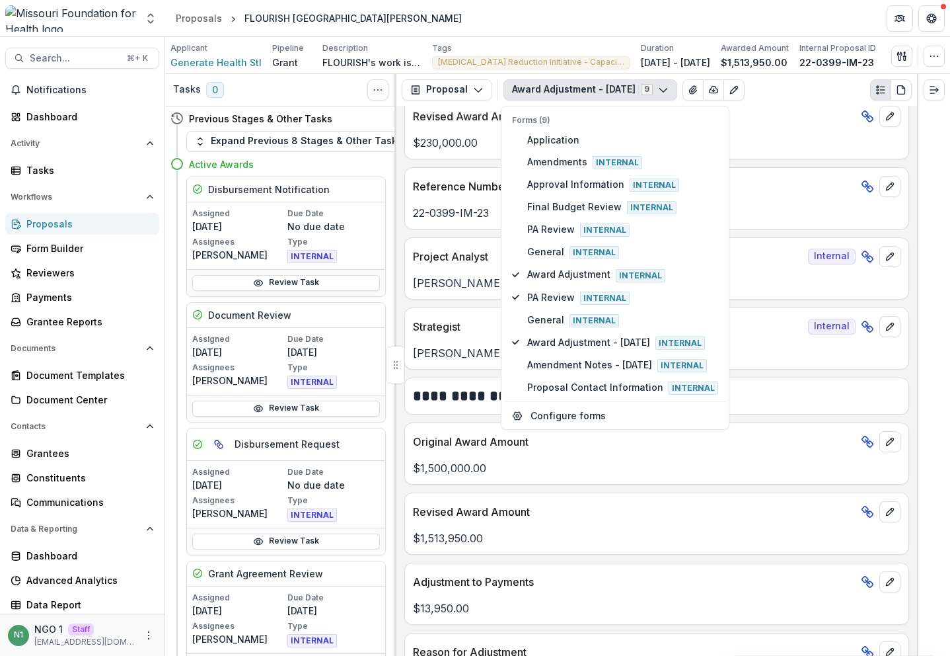
click at [584, 93] on button "Award Adjustment - [DATE] 9" at bounding box center [591, 89] width 174 height 21
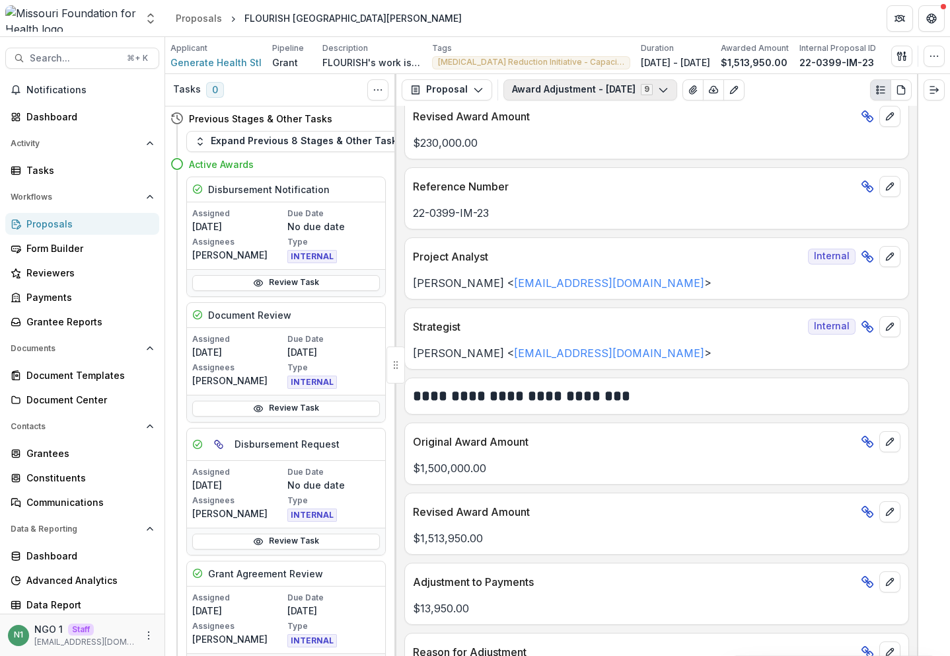
drag, startPoint x: 580, startPoint y: 86, endPoint x: 580, endPoint y: 93, distance: 6.6
click at [580, 86] on button "Award Adjustment - [DATE] 9" at bounding box center [591, 89] width 174 height 21
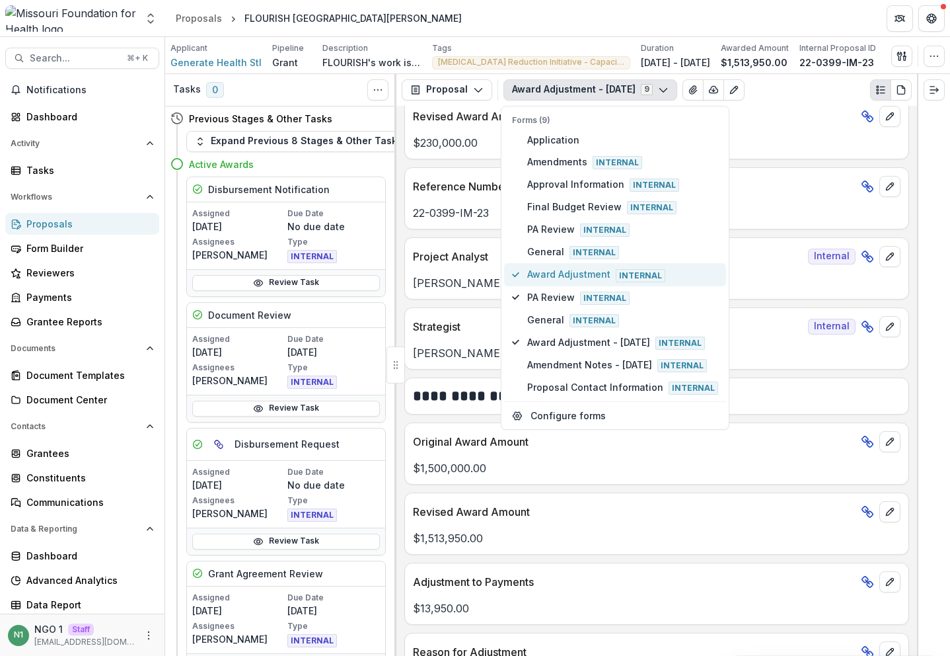
click at [551, 276] on span "Award Adjustment Internal" at bounding box center [622, 274] width 191 height 15
click at [535, 276] on span "Award Adjustment Internal" at bounding box center [622, 274] width 191 height 15
click at [434, 329] on p "Strategist" at bounding box center [608, 327] width 390 height 16
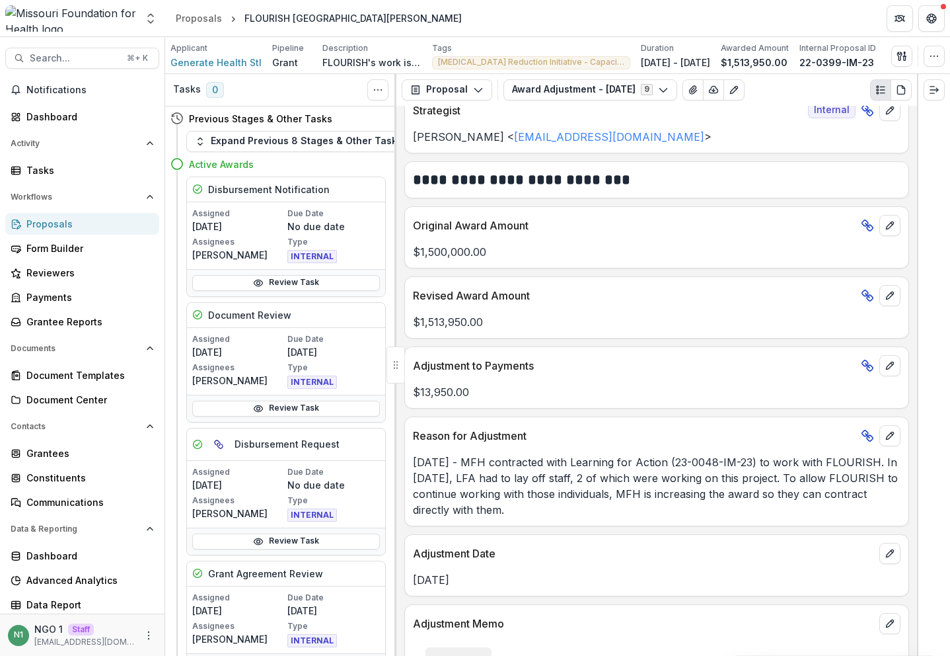
scroll to position [228, 0]
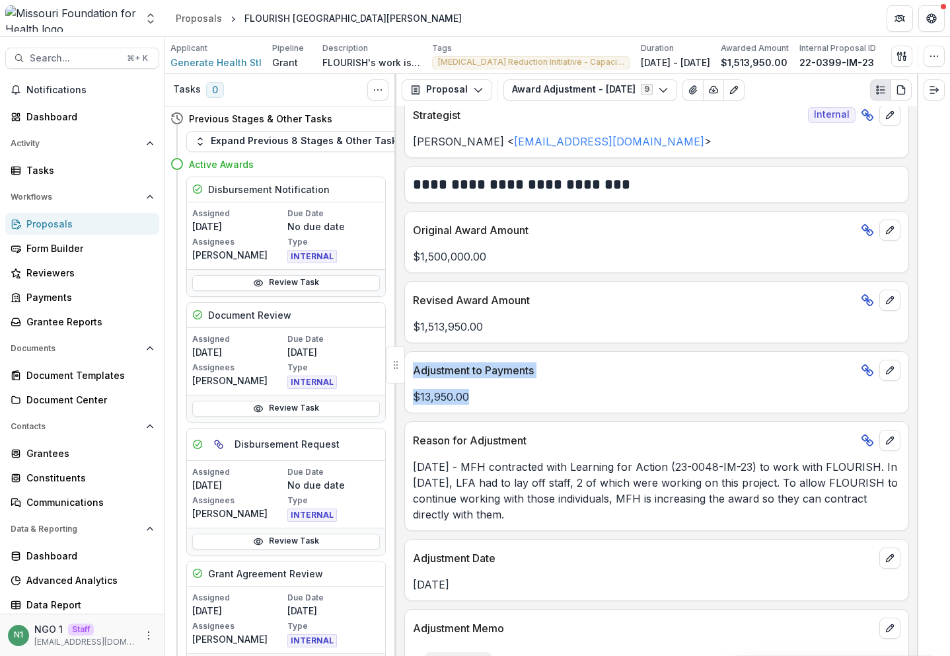
drag, startPoint x: 502, startPoint y: 401, endPoint x: 414, endPoint y: 371, distance: 93.4
click at [414, 371] on div "Adjustment to Payments $13,950.00" at bounding box center [657, 382] width 505 height 62
click at [414, 371] on p "Adjustment to Payments" at bounding box center [634, 370] width 443 height 16
drag, startPoint x: 414, startPoint y: 371, endPoint x: 531, endPoint y: 415, distance: 125.5
click at [531, 415] on div "**********" at bounding box center [657, 381] width 521 height 550
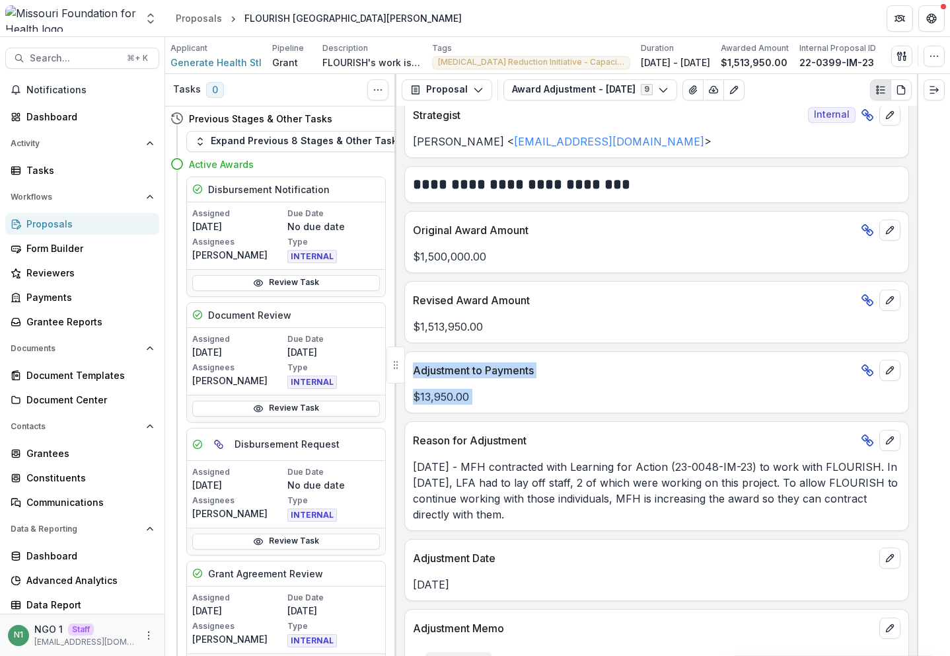
click at [531, 414] on div "**********" at bounding box center [657, 381] width 521 height 550
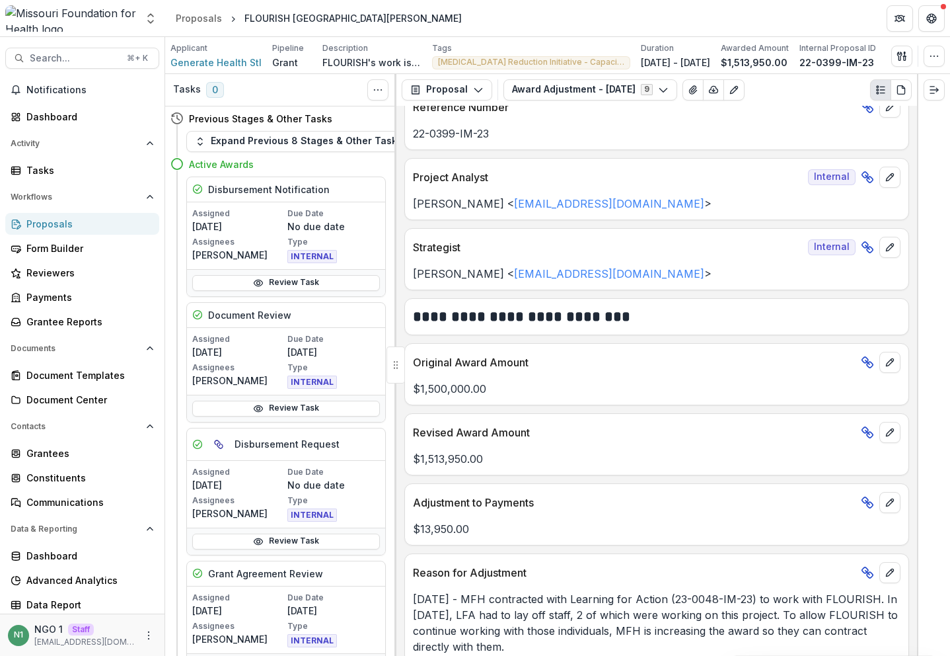
scroll to position [360, 0]
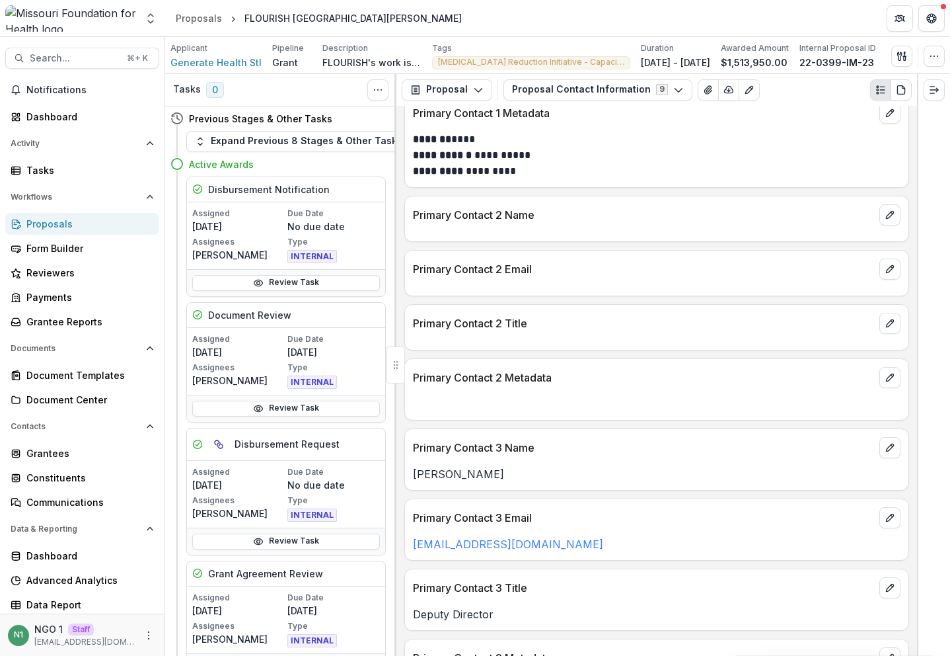
scroll to position [197, 0]
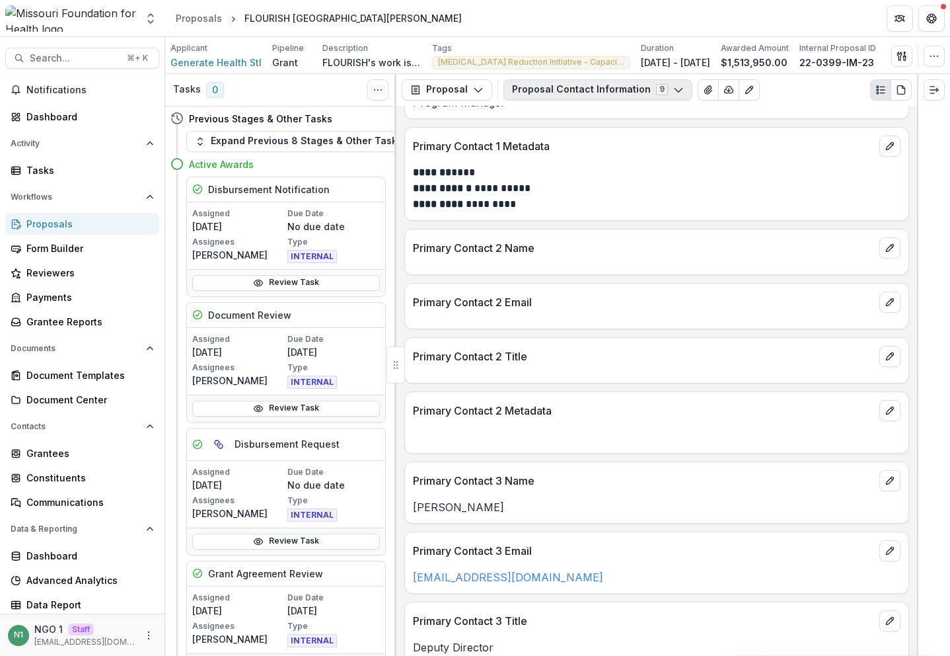
click at [593, 93] on button "Proposal Contact Information 9" at bounding box center [598, 89] width 189 height 21
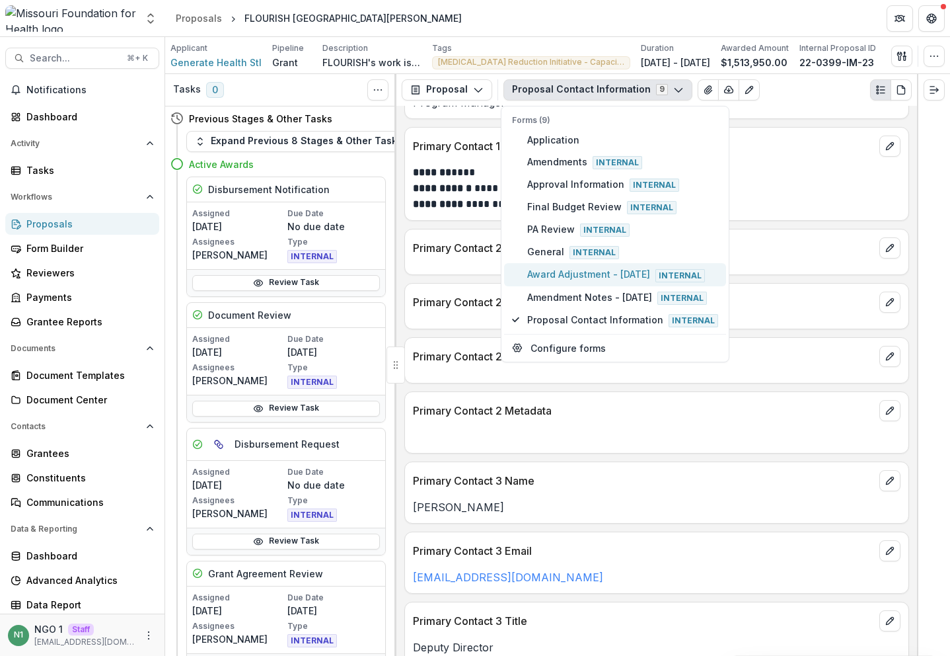
click at [553, 275] on span "Award Adjustment - [DATE] Internal" at bounding box center [622, 274] width 191 height 15
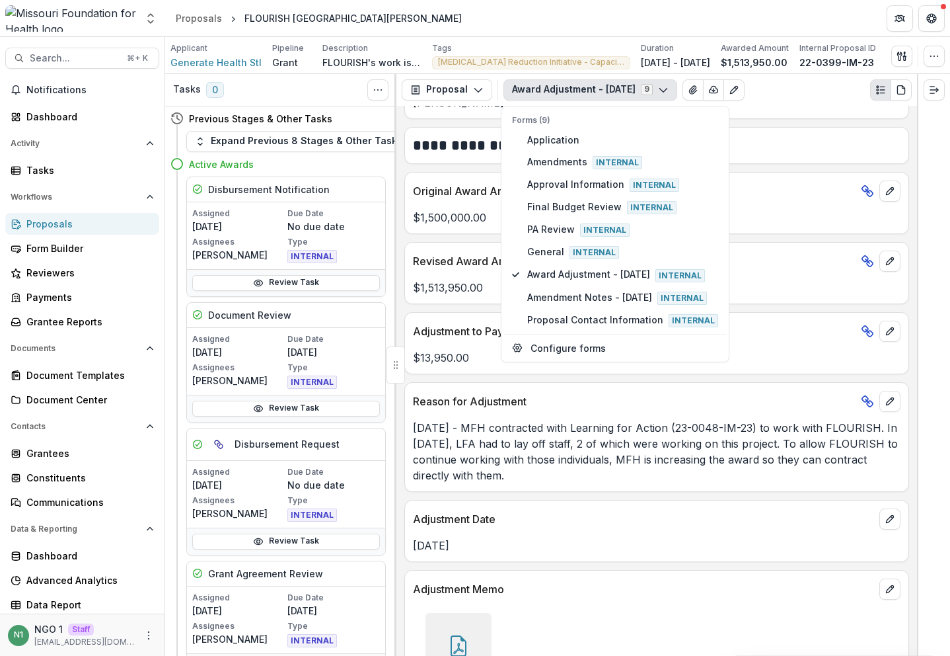
click at [557, 433] on p "[DATE] - MFH contracted with Learning for Action (23-0048-IM-23) to work with F…" at bounding box center [657, 451] width 488 height 63
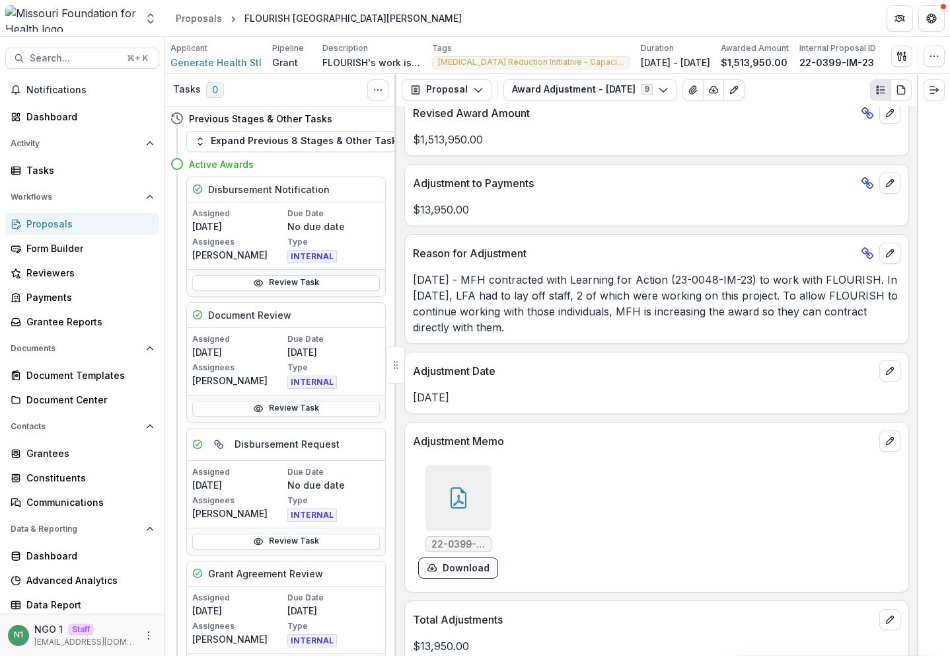
scroll to position [360, 0]
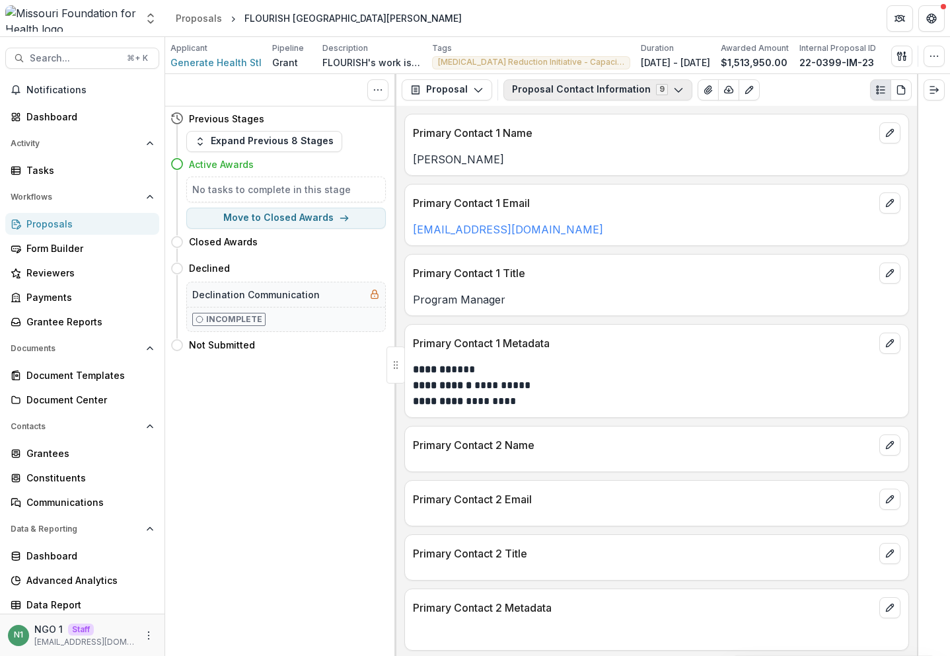
click at [588, 90] on button "Proposal Contact Information 9" at bounding box center [598, 89] width 189 height 21
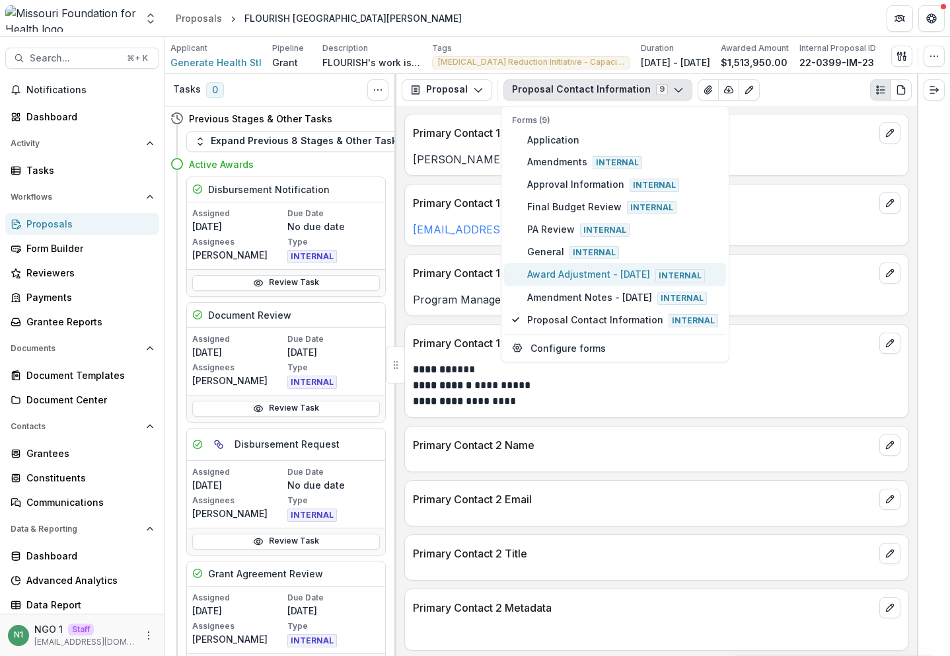
click at [558, 280] on span "Award Adjustment - [DATE] Internal" at bounding box center [622, 274] width 191 height 15
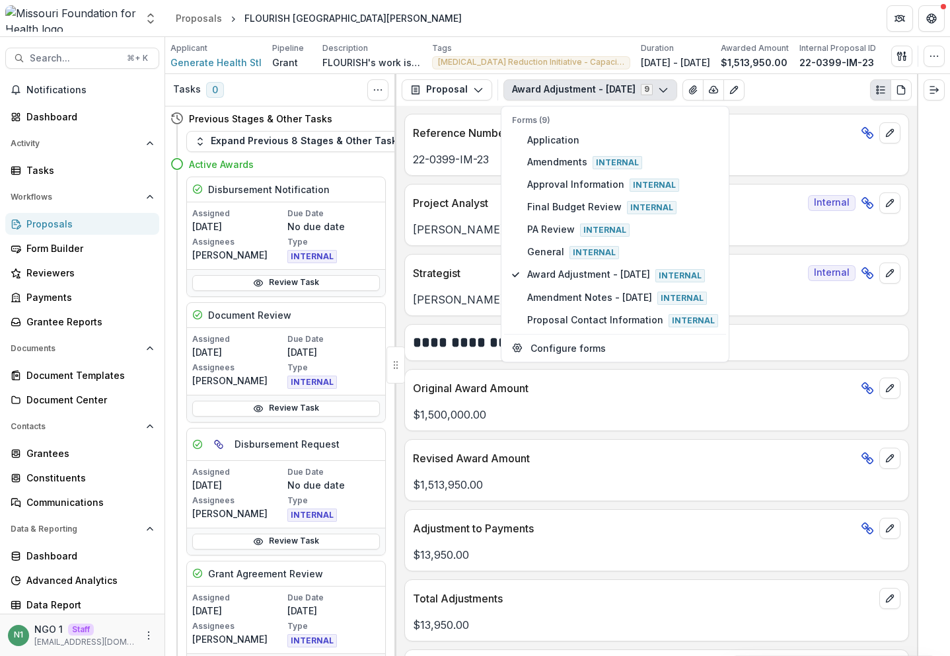
click at [492, 420] on p "$1,500,000.00" at bounding box center [657, 415] width 488 height 16
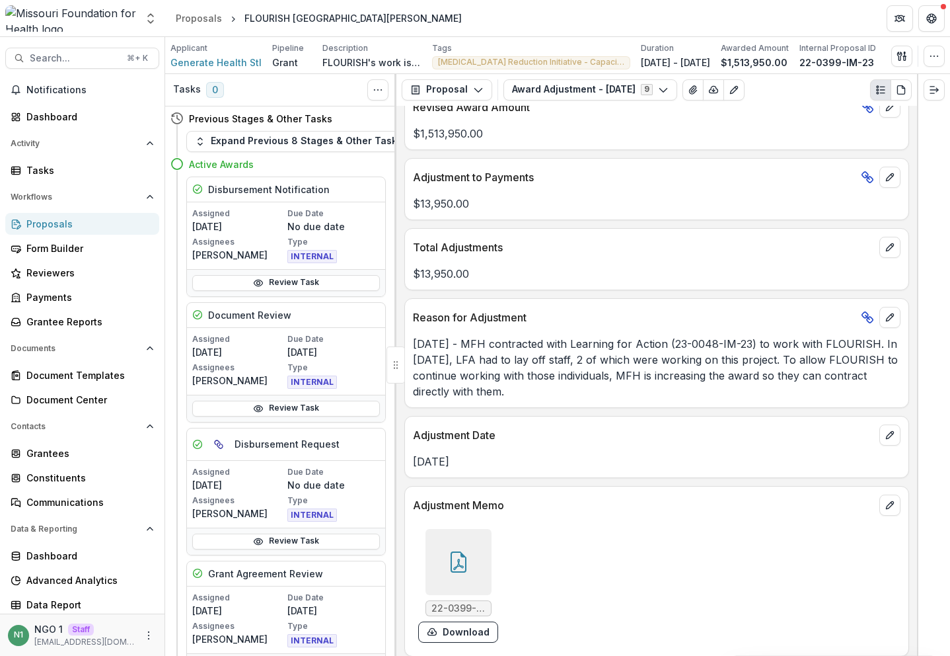
scroll to position [360, 0]
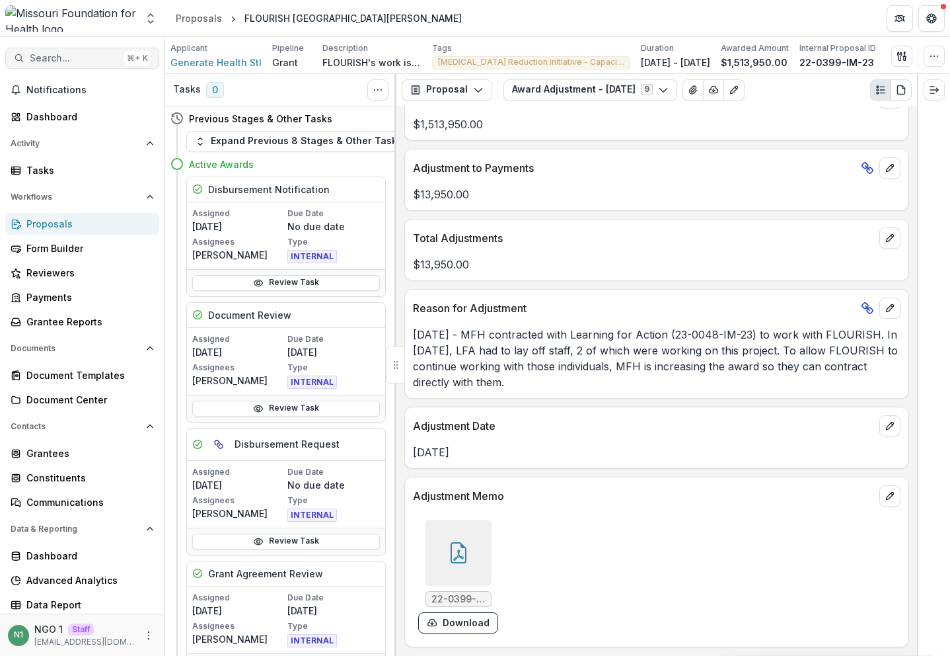
click at [128, 49] on button "Search... ⌘ + K" at bounding box center [82, 58] width 154 height 21
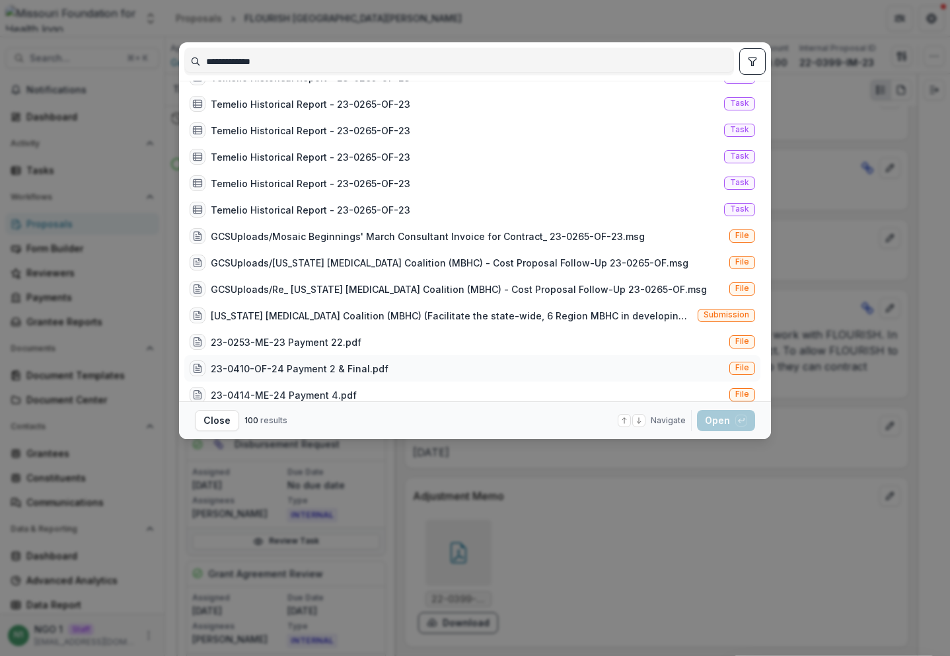
scroll to position [747, 0]
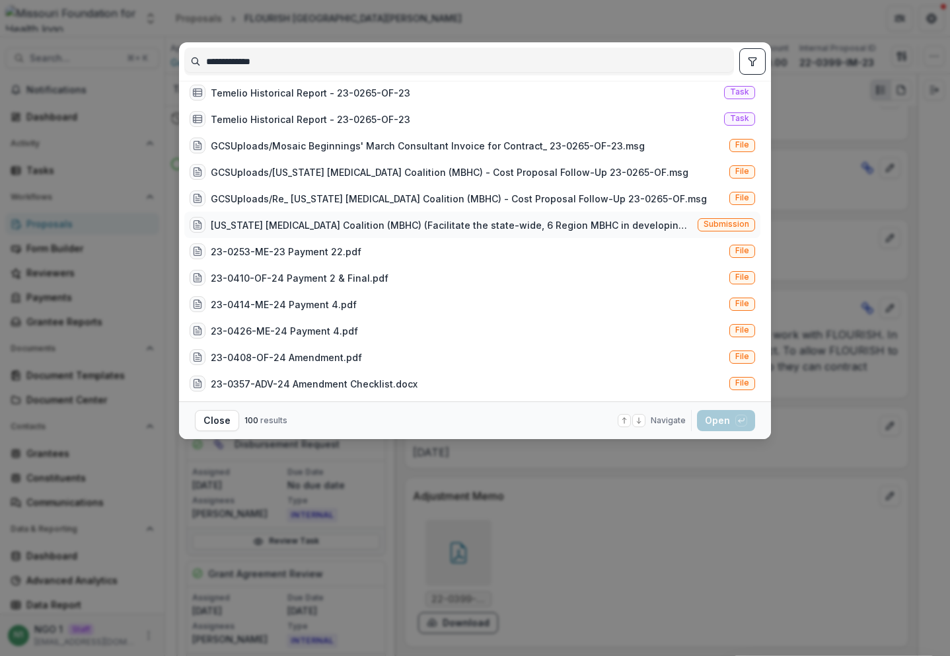
type input "**********"
click at [730, 225] on span "Submission" at bounding box center [727, 223] width 46 height 9
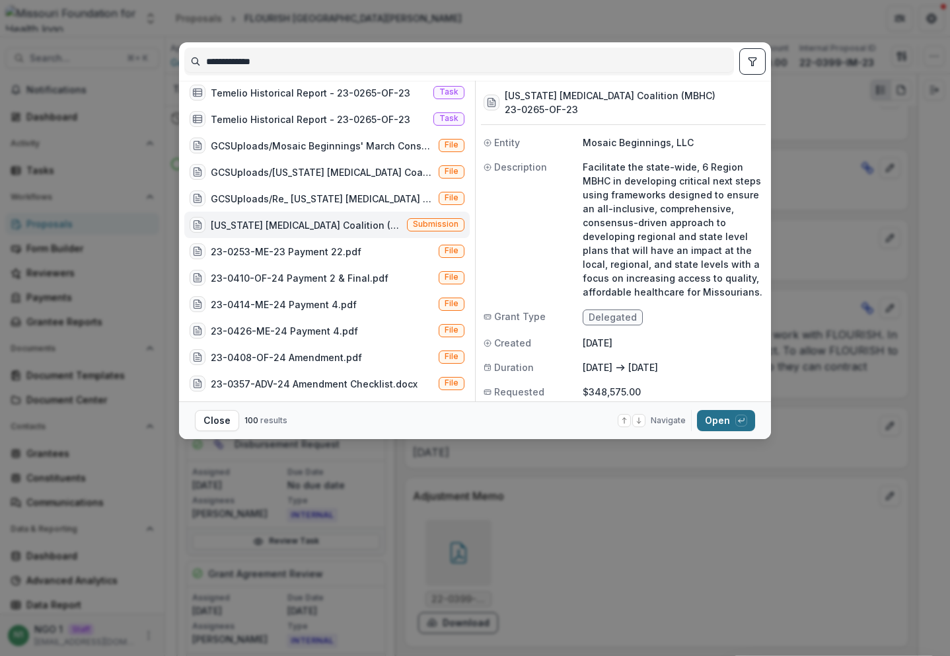
click at [706, 420] on button "Open with enter key" at bounding box center [726, 420] width 58 height 21
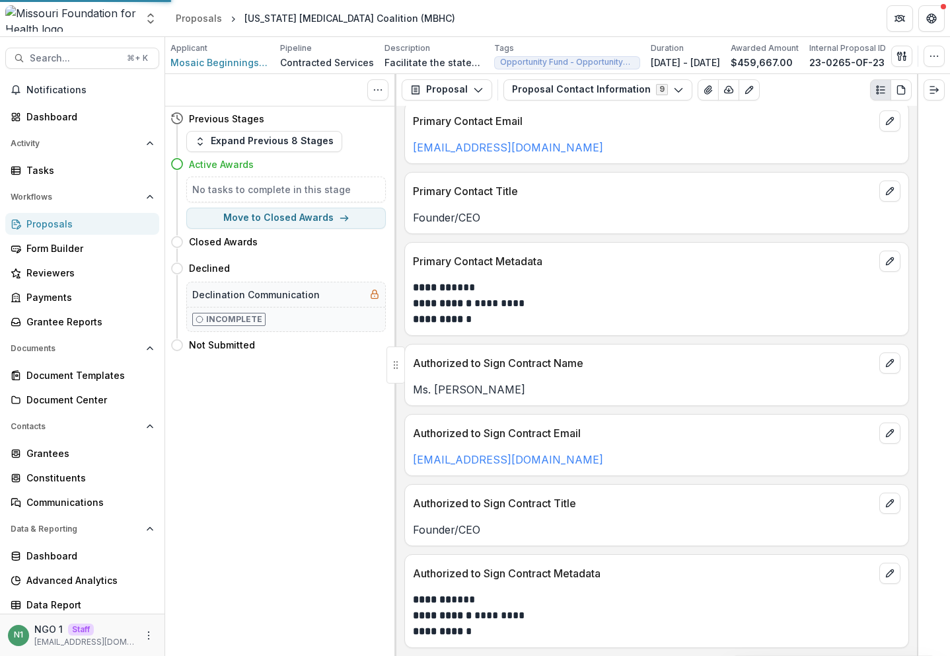
scroll to position [34, 0]
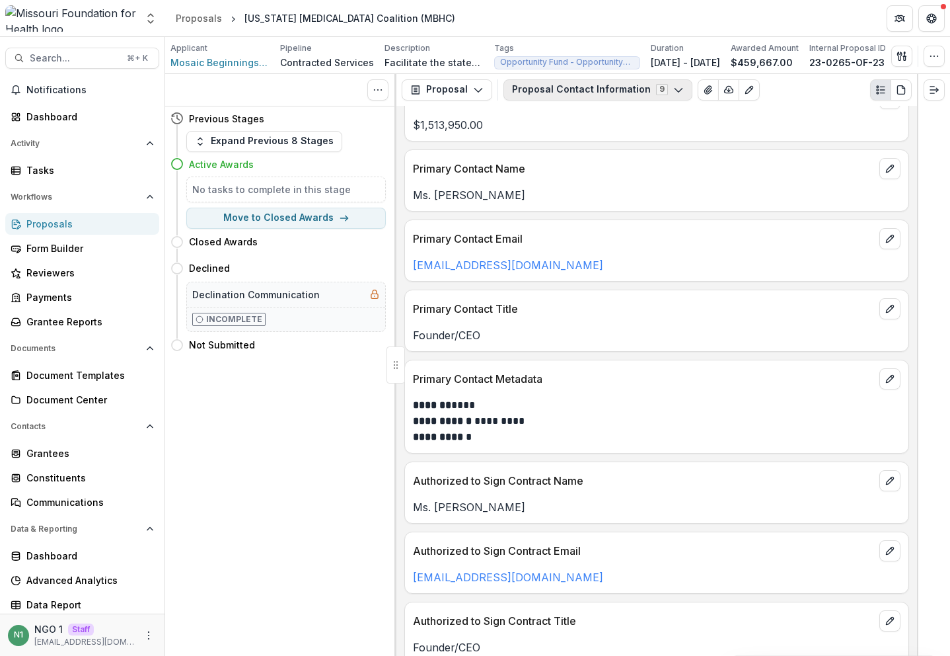
click at [551, 98] on button "Proposal Contact Information 9" at bounding box center [598, 89] width 189 height 21
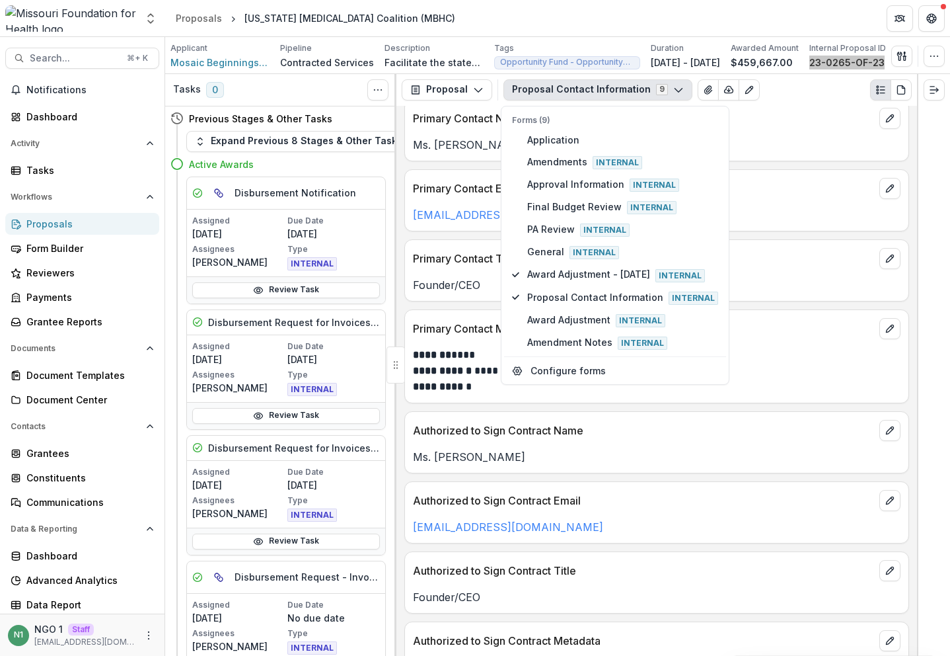
scroll to position [153, 0]
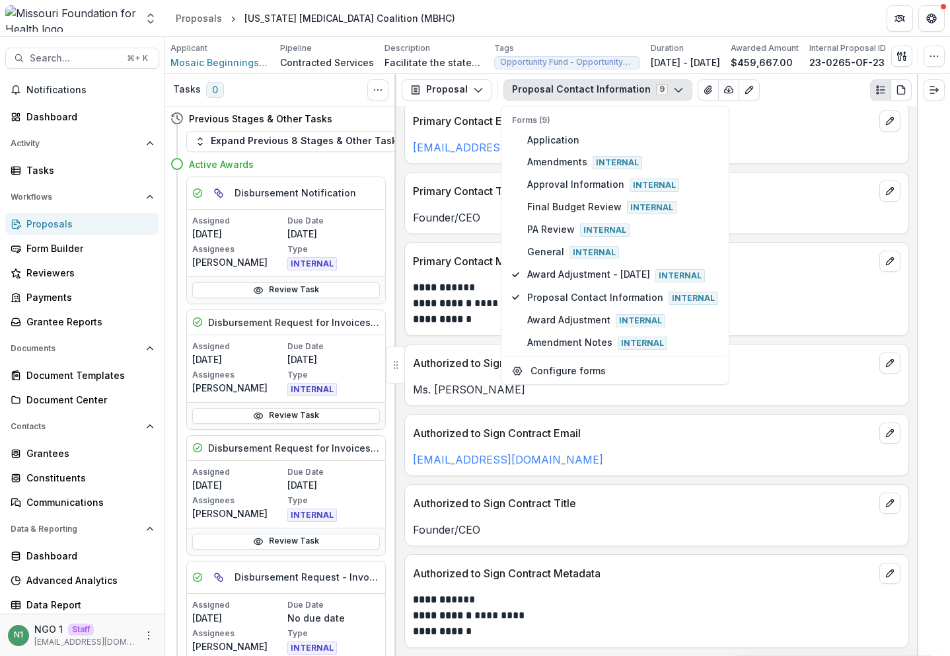
click at [555, 582] on div "Authorized to Sign Contract Metadata" at bounding box center [657, 569] width 504 height 29
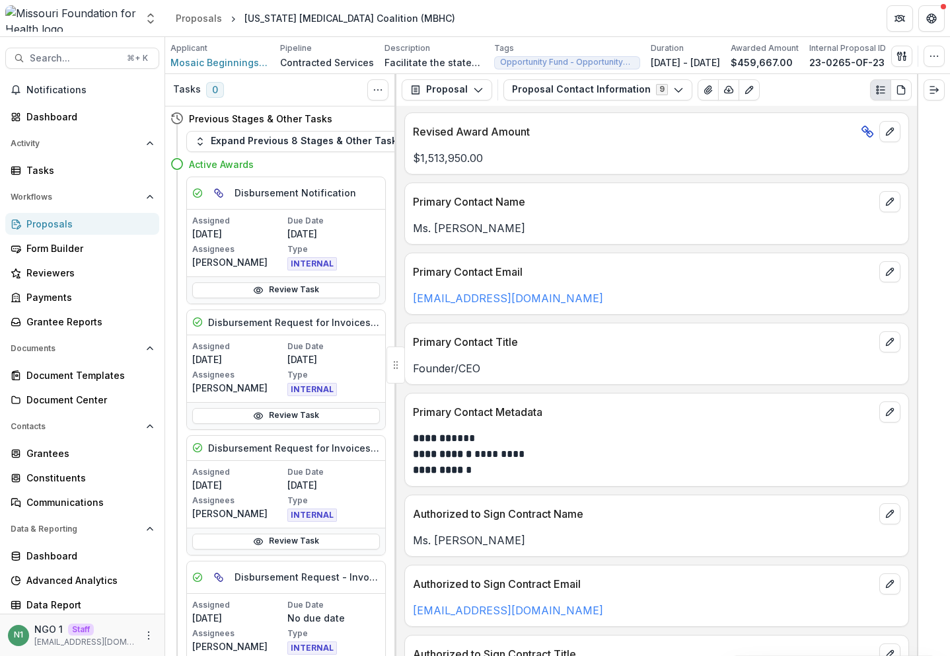
scroll to position [0, 0]
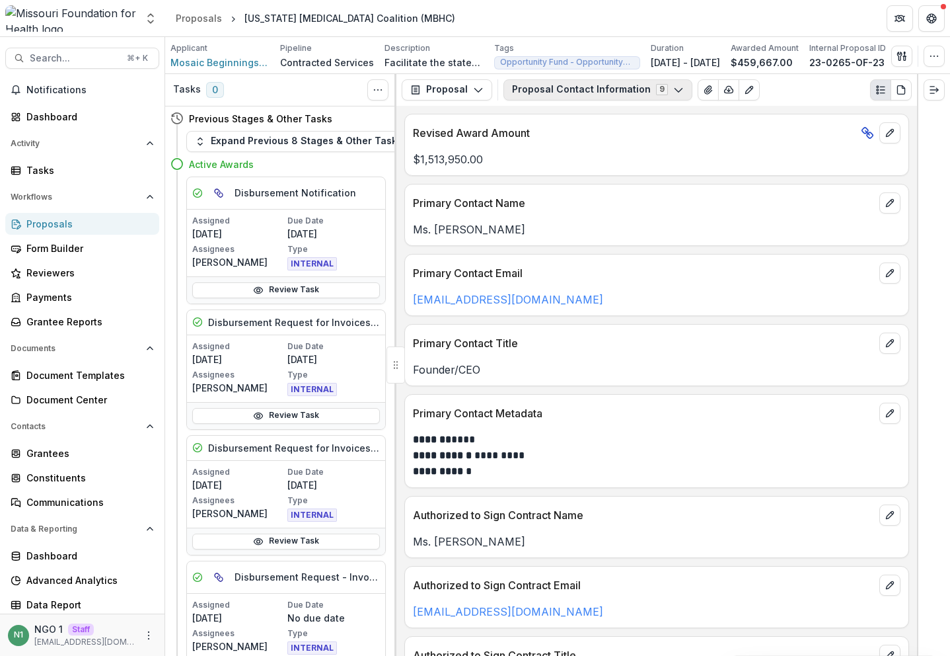
click at [584, 89] on button "Proposal Contact Information 9" at bounding box center [598, 89] width 189 height 21
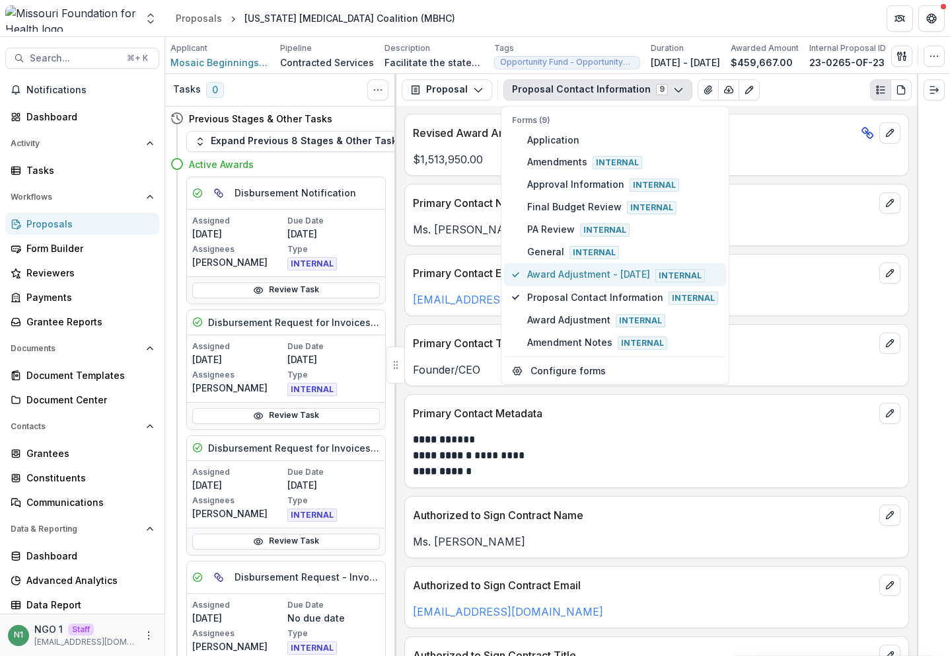
click at [558, 276] on span "Award Adjustment - July 2025 Internal" at bounding box center [622, 274] width 191 height 15
click at [531, 291] on span "Proposal Contact Information Internal" at bounding box center [622, 297] width 191 height 15
click at [521, 275] on button "Award Adjustment - July 2025 Internal" at bounding box center [615, 274] width 222 height 22
click at [493, 414] on p "Primary Contact Metadata" at bounding box center [643, 413] width 461 height 16
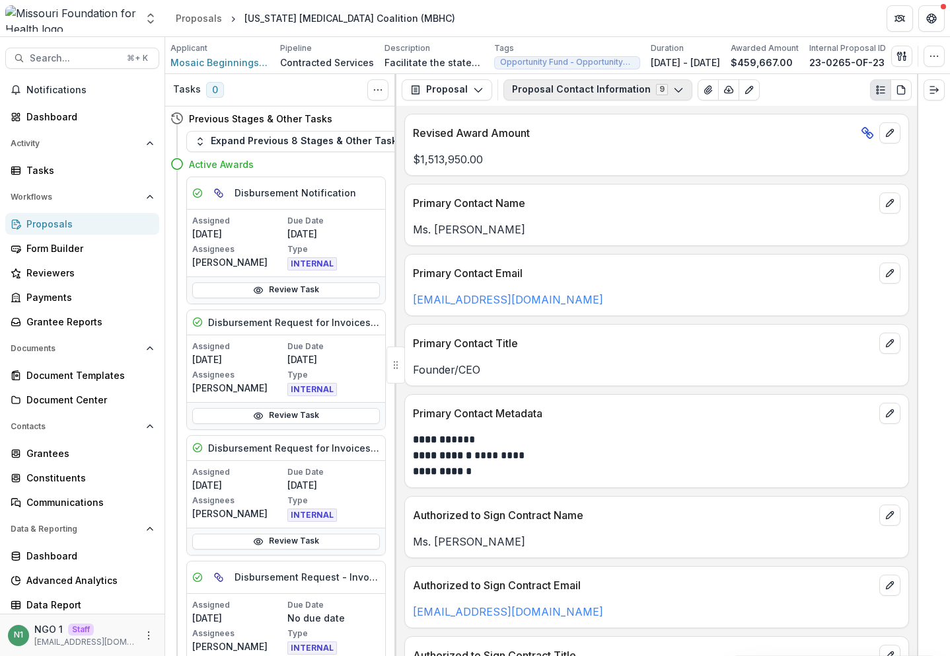
click at [571, 86] on button "Proposal Contact Information 9" at bounding box center [598, 89] width 189 height 21
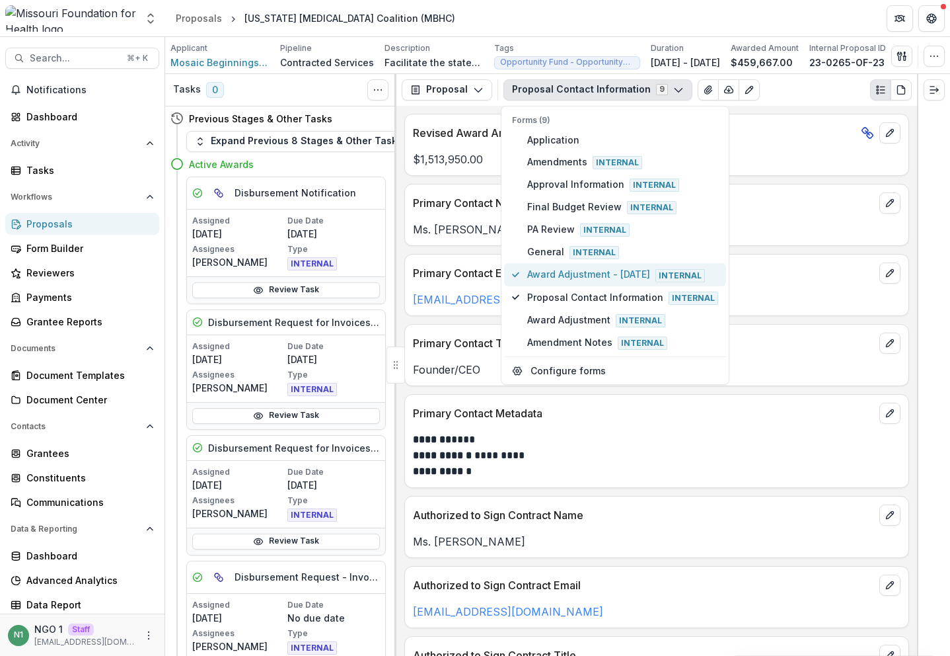
click at [559, 272] on span "Award Adjustment - July 2025 Internal" at bounding box center [622, 274] width 191 height 15
click at [594, 555] on div "Authorized to Sign Contract Name Ms. Monique Norfolk" at bounding box center [657, 527] width 505 height 62
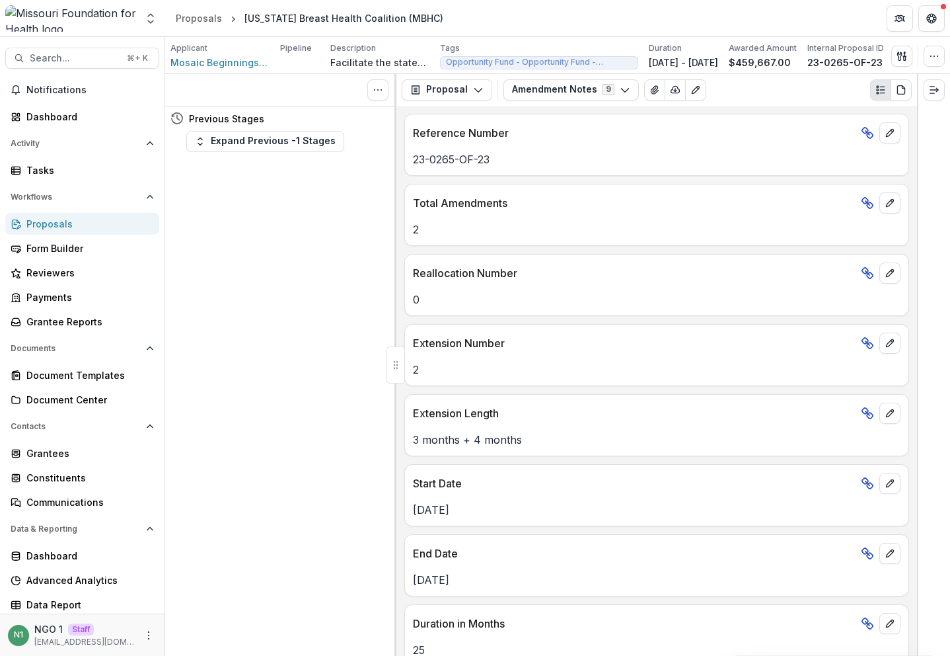
click at [562, 76] on div "Proposal Proposal Payments Reports Grant Agreements Board Summaries Bank Detail…" at bounding box center [657, 90] width 521 height 32
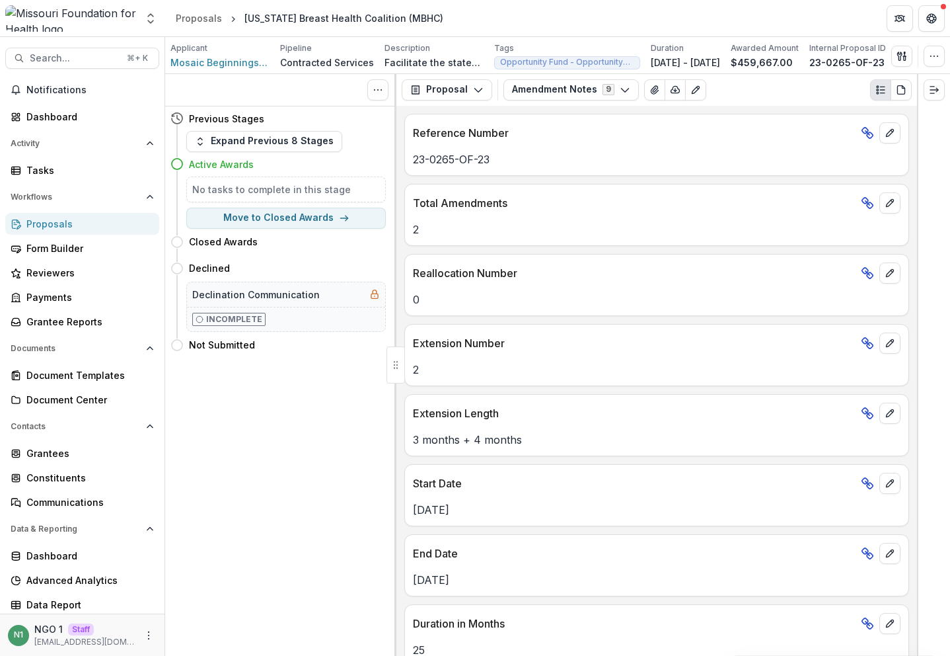
click at [552, 104] on div "Proposal Proposal Payments Reports Grant Agreements Board Summaries Bank Detail…" at bounding box center [657, 90] width 521 height 32
click at [558, 98] on button "Amendment Notes 9" at bounding box center [572, 89] width 136 height 21
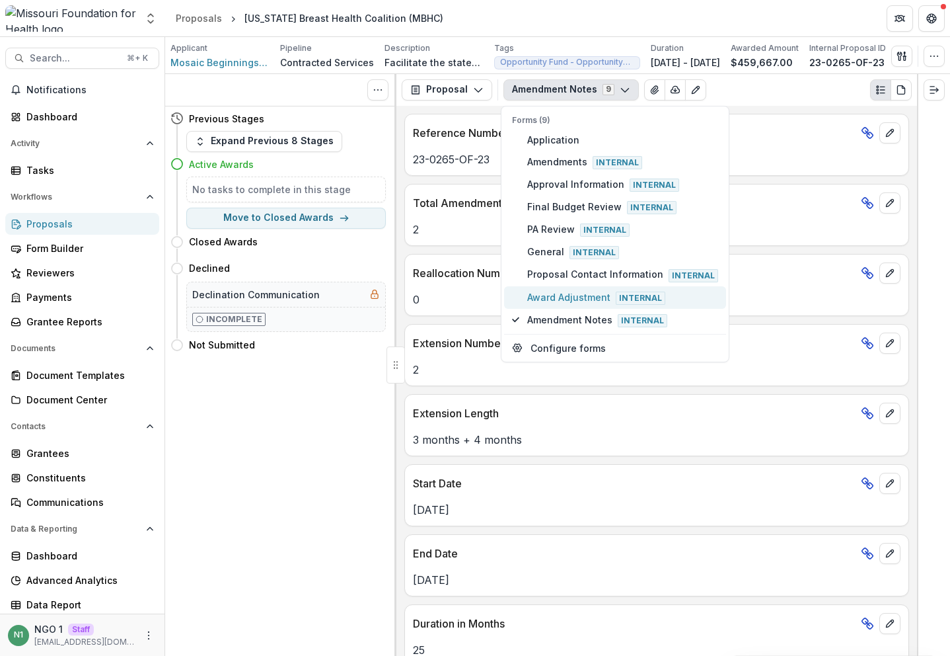
click at [533, 293] on span "Award Adjustment Internal" at bounding box center [622, 297] width 191 height 15
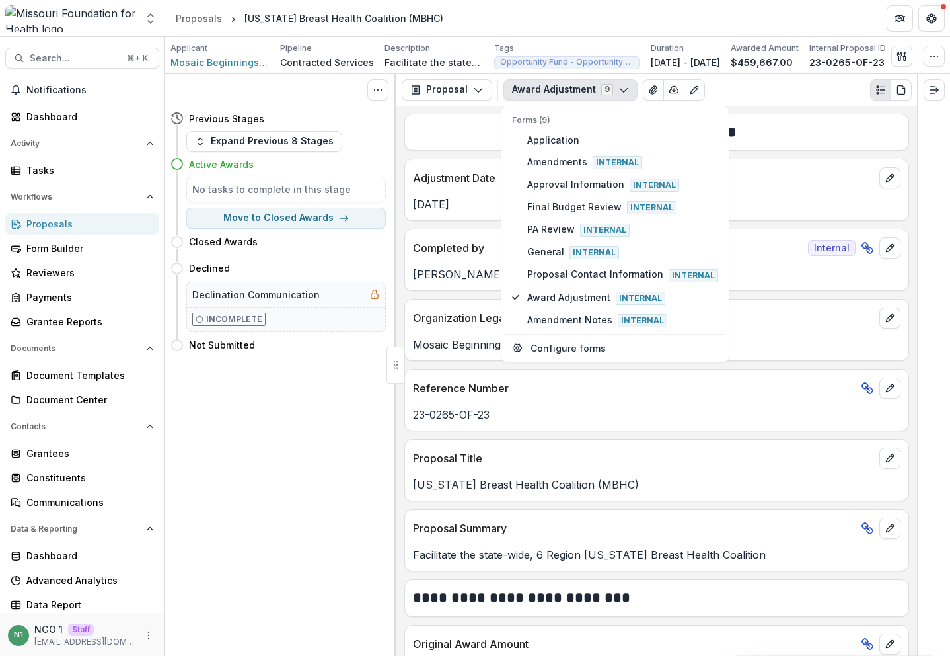
click at [486, 388] on p "Reference Number" at bounding box center [634, 388] width 443 height 16
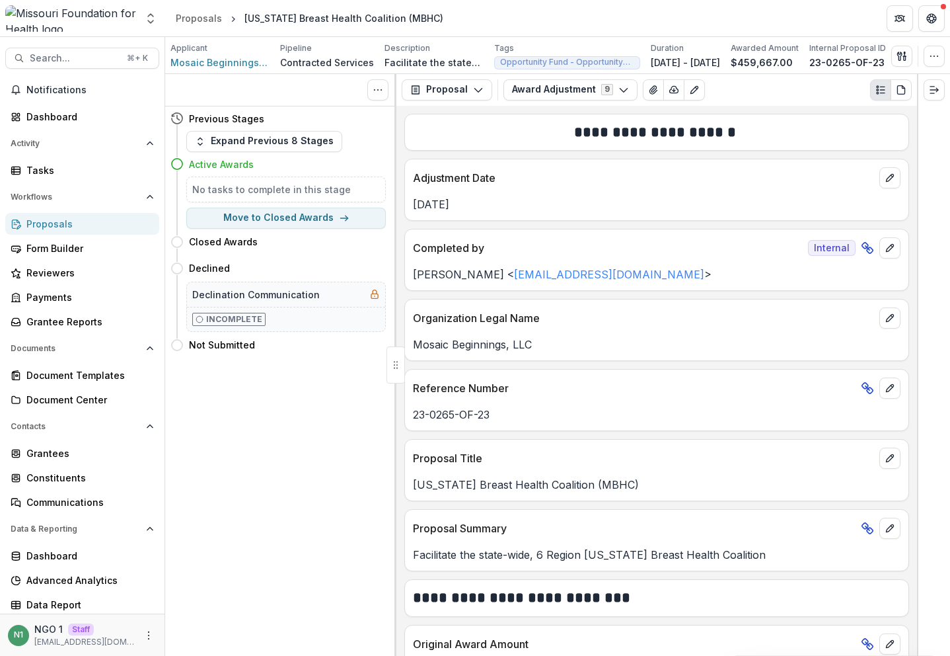
scroll to position [479, 0]
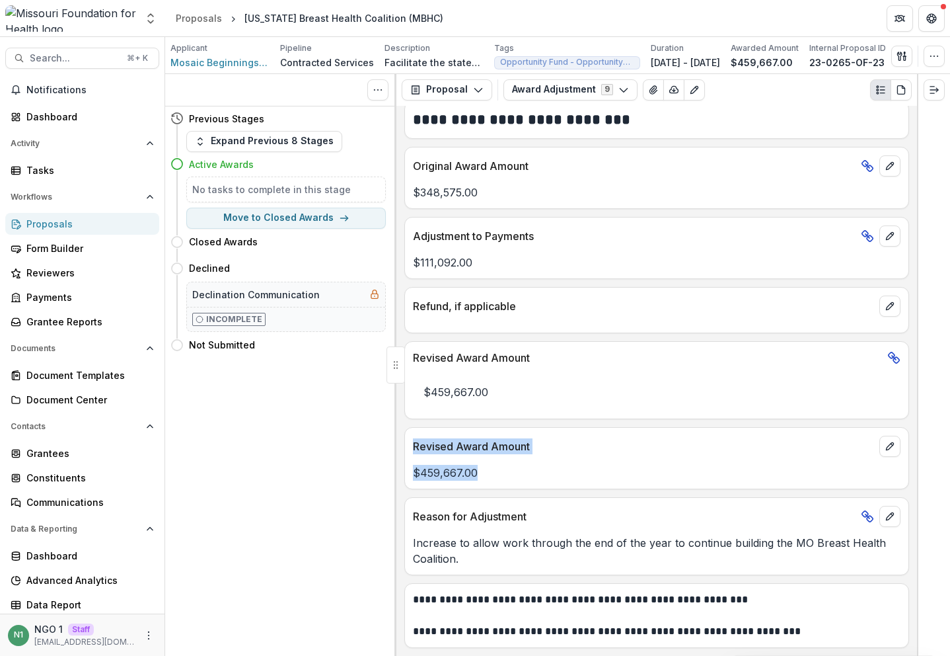
drag, startPoint x: 524, startPoint y: 471, endPoint x: 409, endPoint y: 448, distance: 117.3
click at [409, 448] on div "Revised Award Amount $459,667.00" at bounding box center [657, 458] width 505 height 62
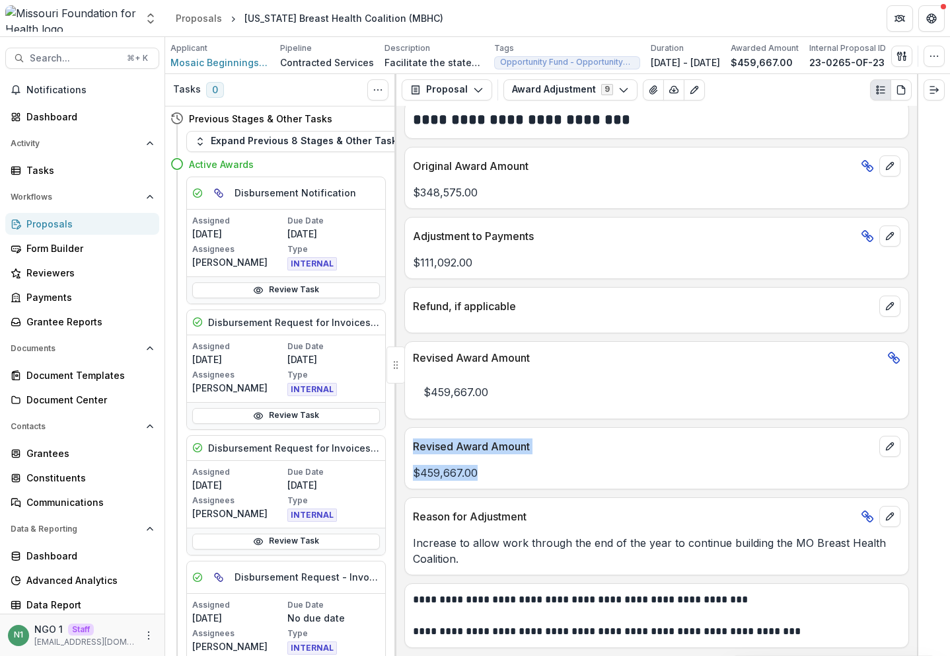
drag, startPoint x: 528, startPoint y: 478, endPoint x: 414, endPoint y: 444, distance: 118.6
click at [414, 444] on div "Revised Award Amount $459,667.00" at bounding box center [657, 458] width 505 height 62
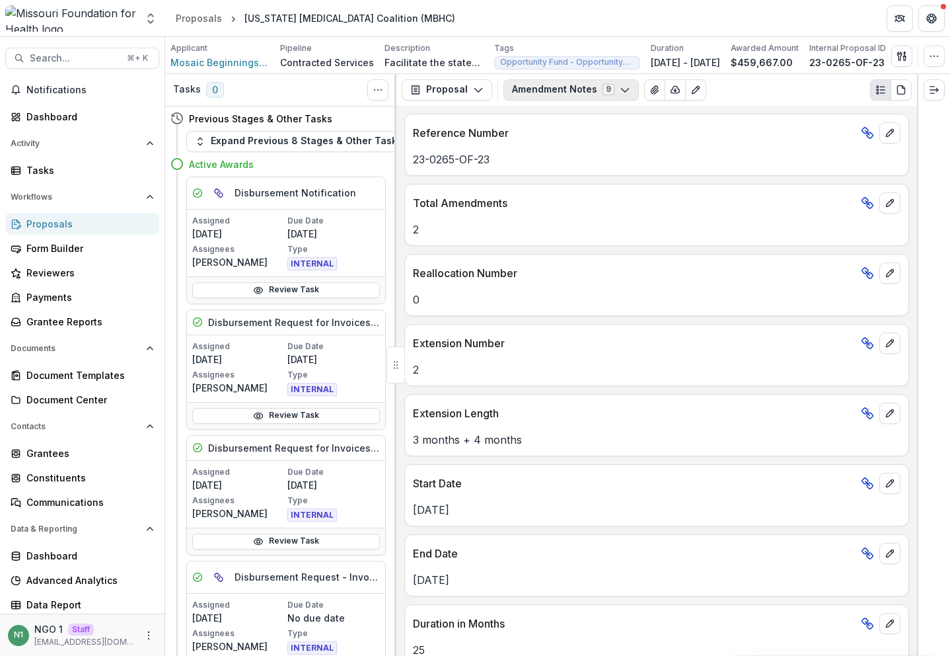
click at [553, 89] on button "Amendment Notes 9" at bounding box center [572, 89] width 136 height 21
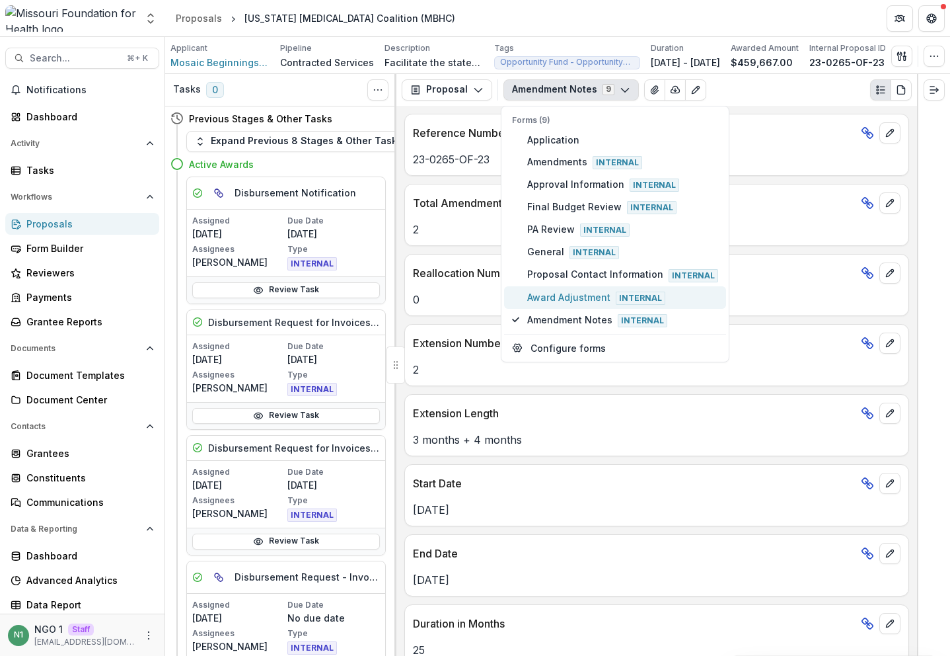
click at [568, 291] on span "Award Adjustment Internal" at bounding box center [622, 297] width 191 height 15
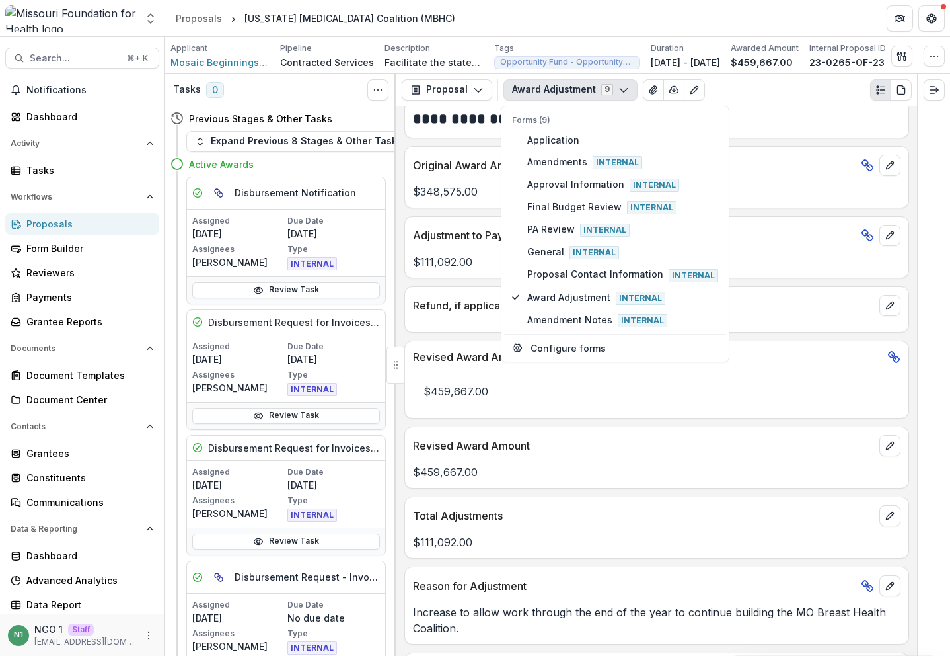
scroll to position [549, 0]
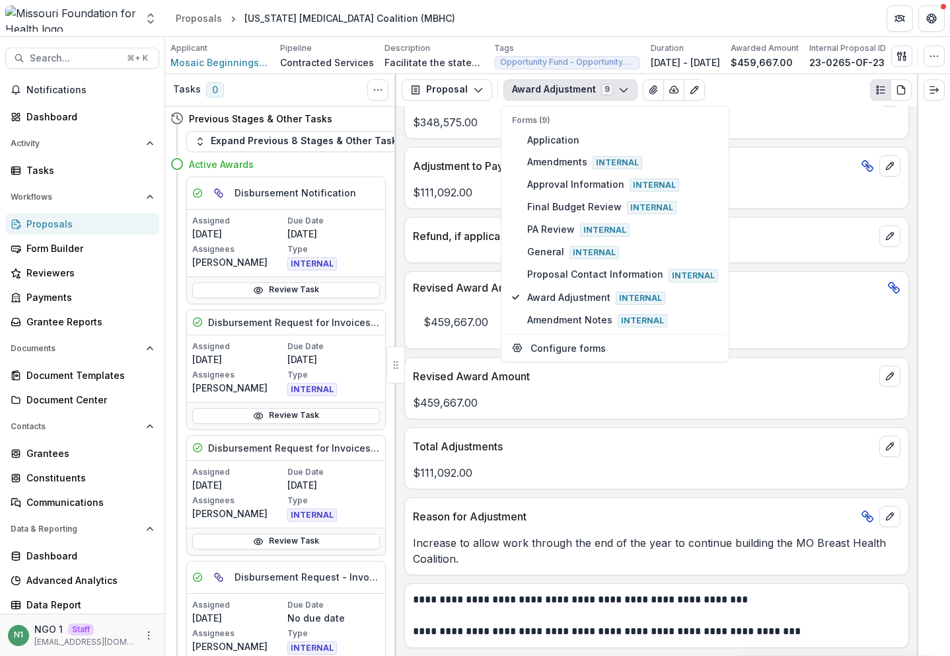
click at [535, 488] on div "Total Adjustments $111,092.00" at bounding box center [657, 458] width 505 height 62
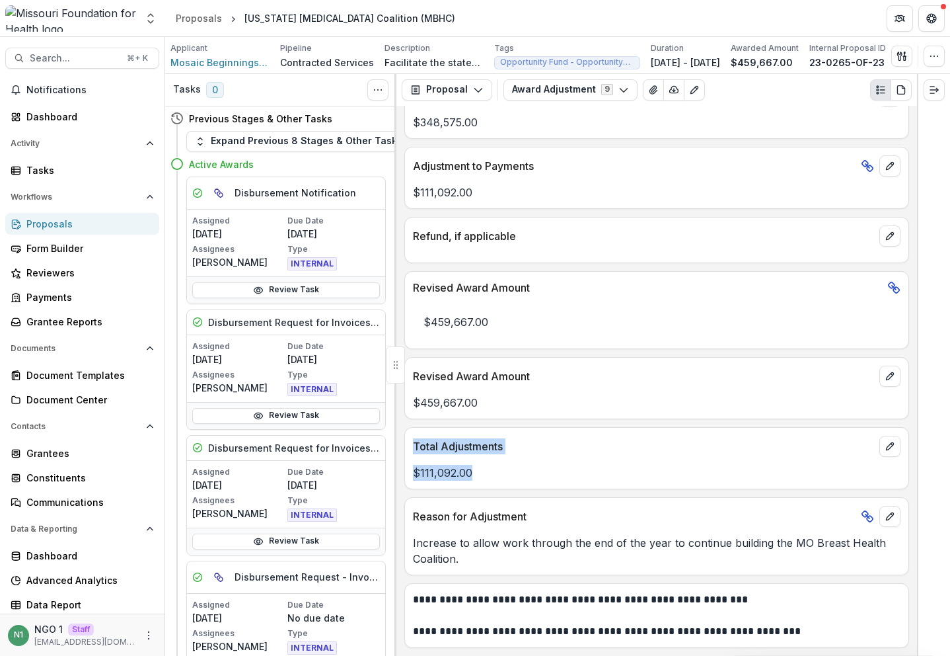
drag, startPoint x: 446, startPoint y: 449, endPoint x: 409, endPoint y: 433, distance: 40.5
click at [407, 432] on div "Total Adjustments $111,092.00" at bounding box center [657, 458] width 505 height 62
click at [554, 466] on p "$111,092.00" at bounding box center [657, 473] width 488 height 16
click at [124, 51] on span "⌘ + K" at bounding box center [137, 58] width 26 height 15
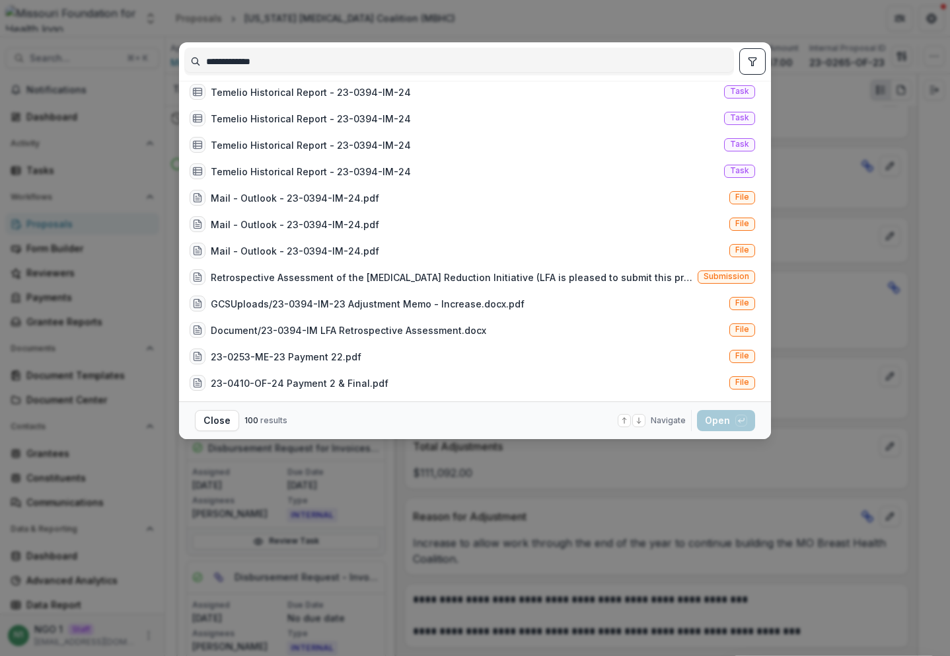
scroll to position [826, 0]
type input "**********"
click at [551, 264] on div "Retrospective Assessment of the Infant Mortality Reduction Initiative (LFA is p…" at bounding box center [472, 277] width 576 height 26
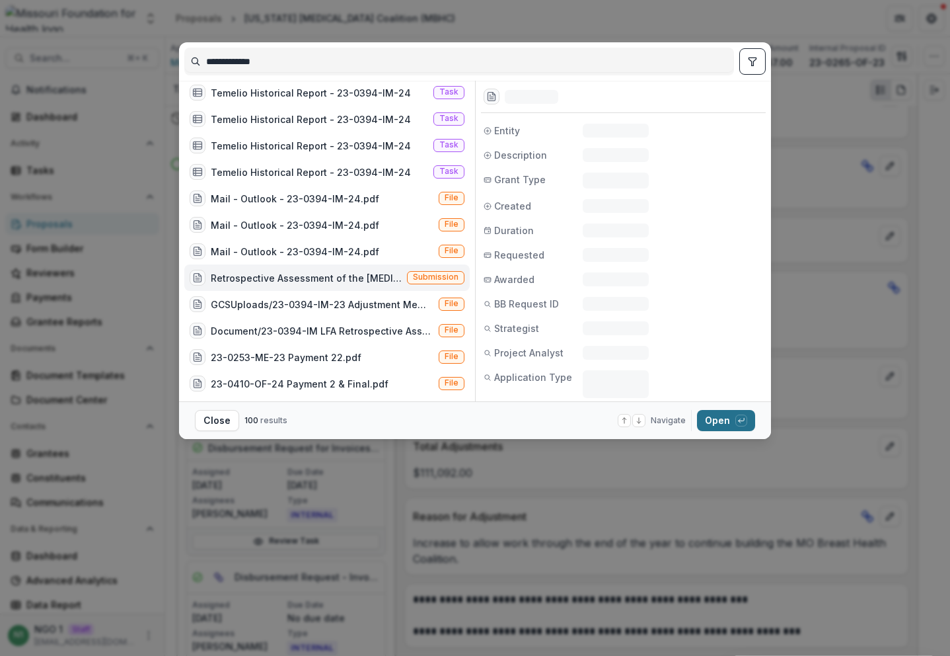
click at [725, 423] on button "Open with enter key" at bounding box center [726, 420] width 58 height 21
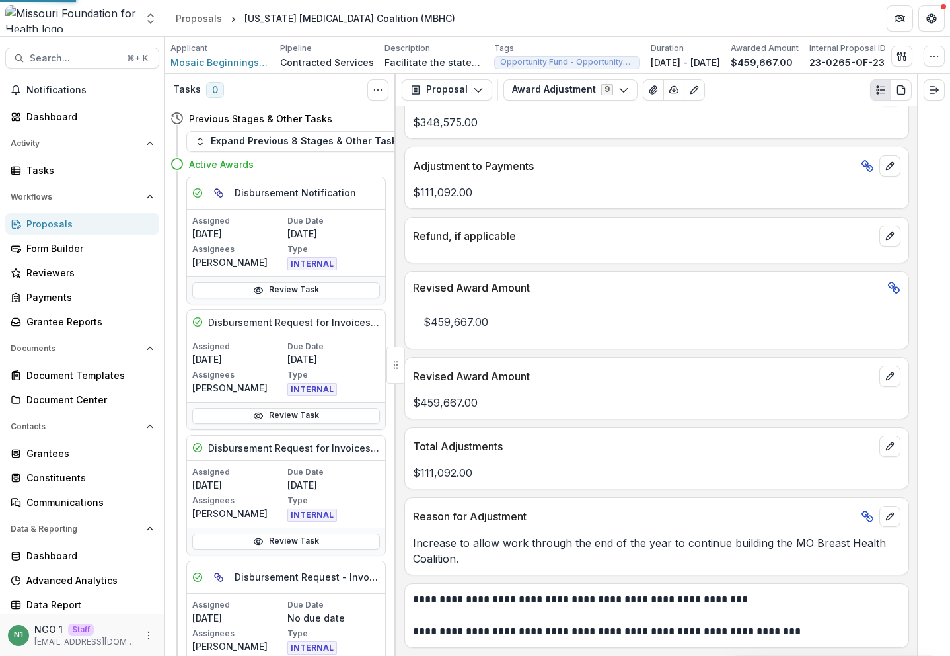
scroll to position [184, 0]
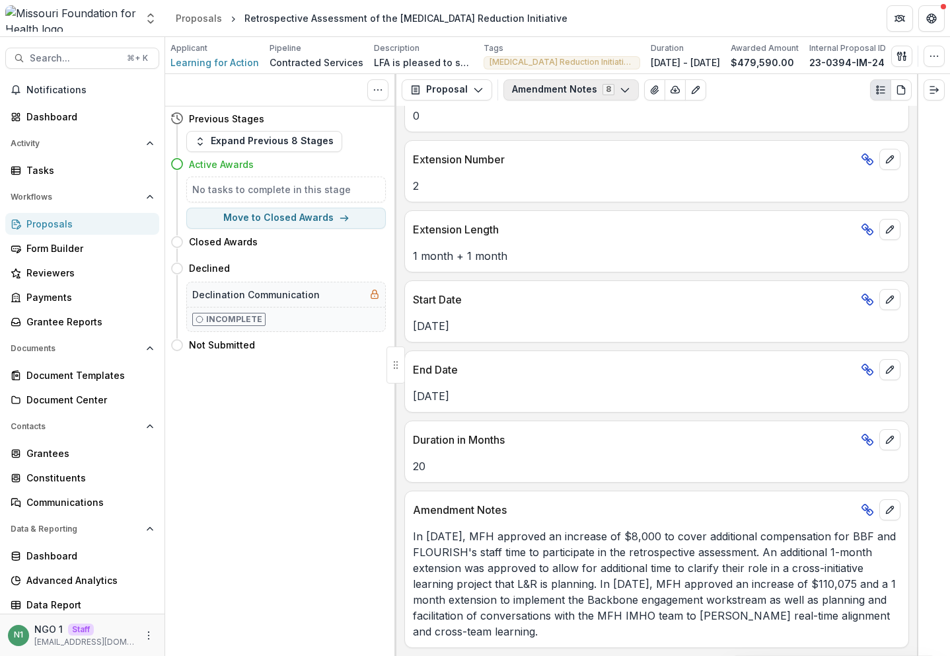
click at [523, 95] on button "Amendment Notes 8" at bounding box center [572, 89] width 136 height 21
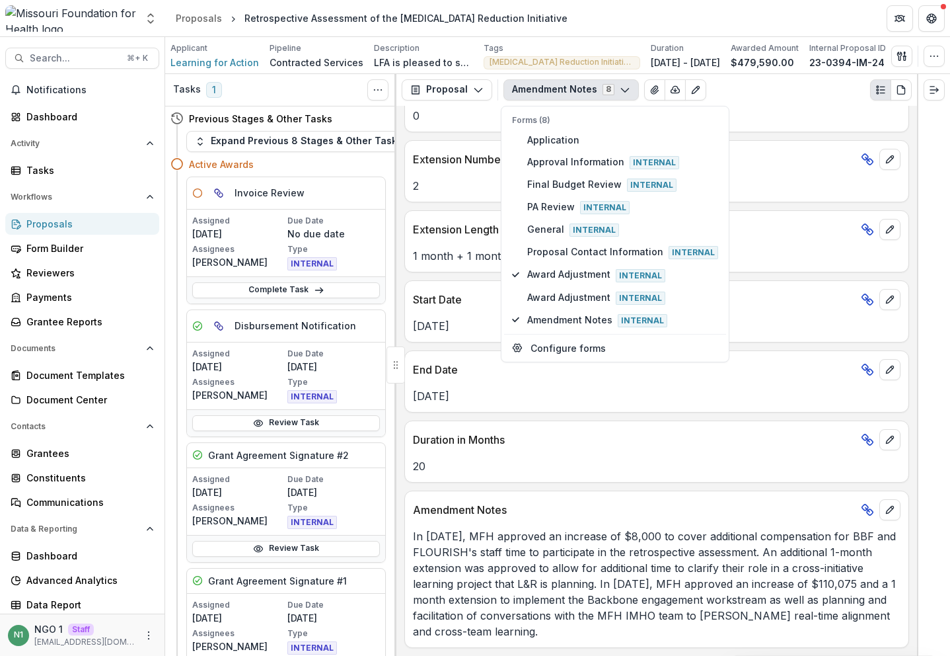
click at [512, 510] on p "Amendment Notes" at bounding box center [634, 510] width 443 height 16
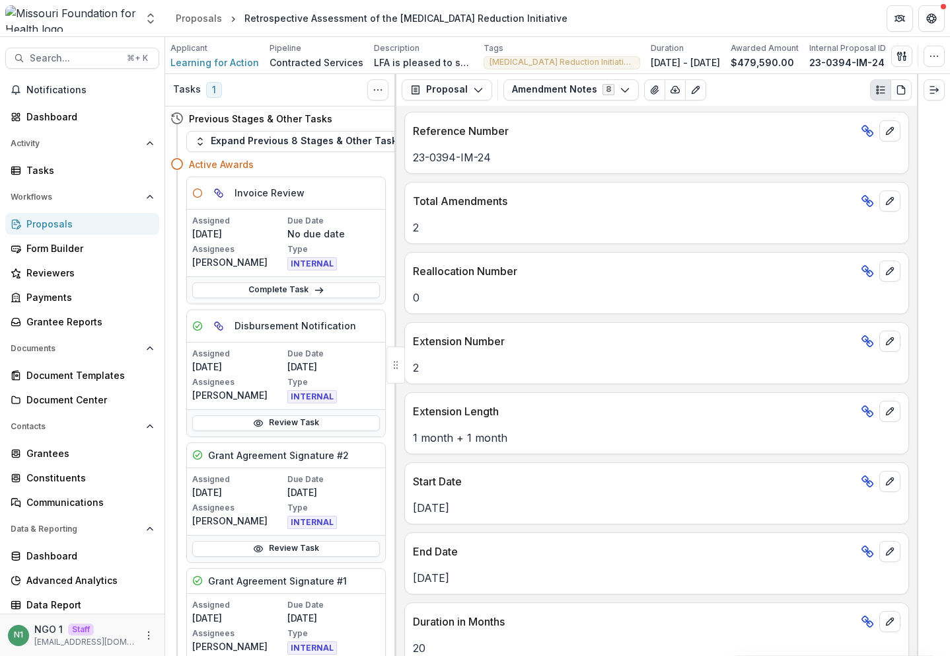
scroll to position [0, 0]
click at [548, 98] on button "Amendment Notes 8" at bounding box center [572, 89] width 136 height 21
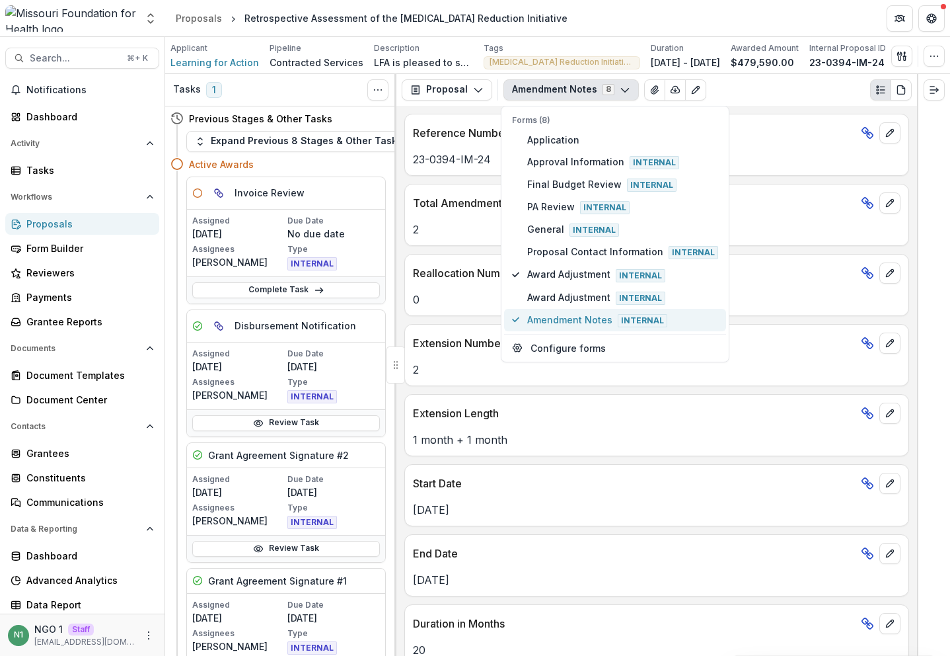
click at [514, 326] on button "Amendment Notes Internal" at bounding box center [615, 320] width 222 height 22
click at [536, 260] on button "Proposal Contact Information Internal" at bounding box center [615, 252] width 222 height 22
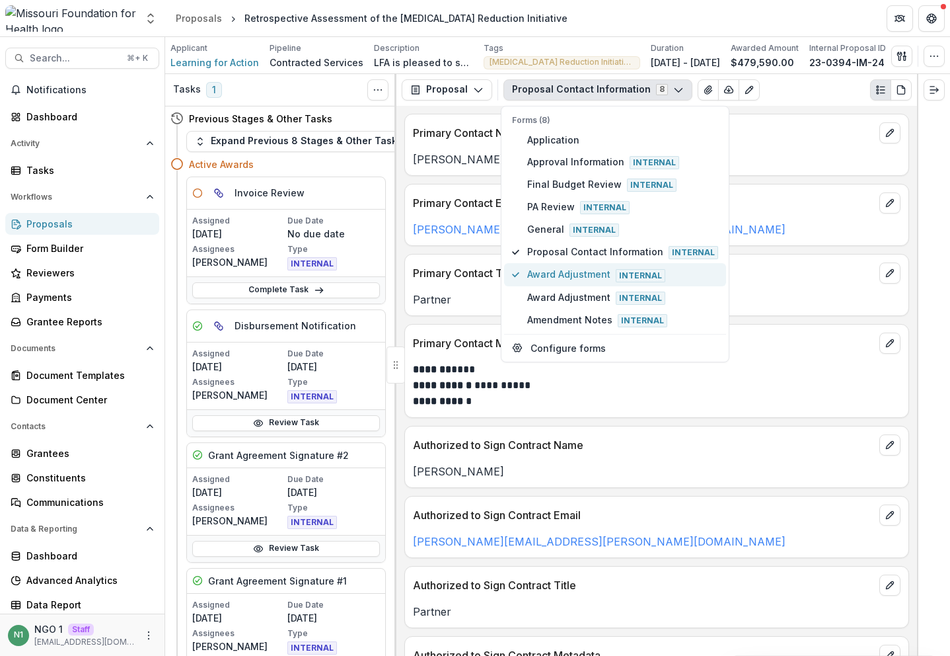
click at [533, 268] on span "Award Adjustment Internal" at bounding box center [622, 274] width 191 height 15
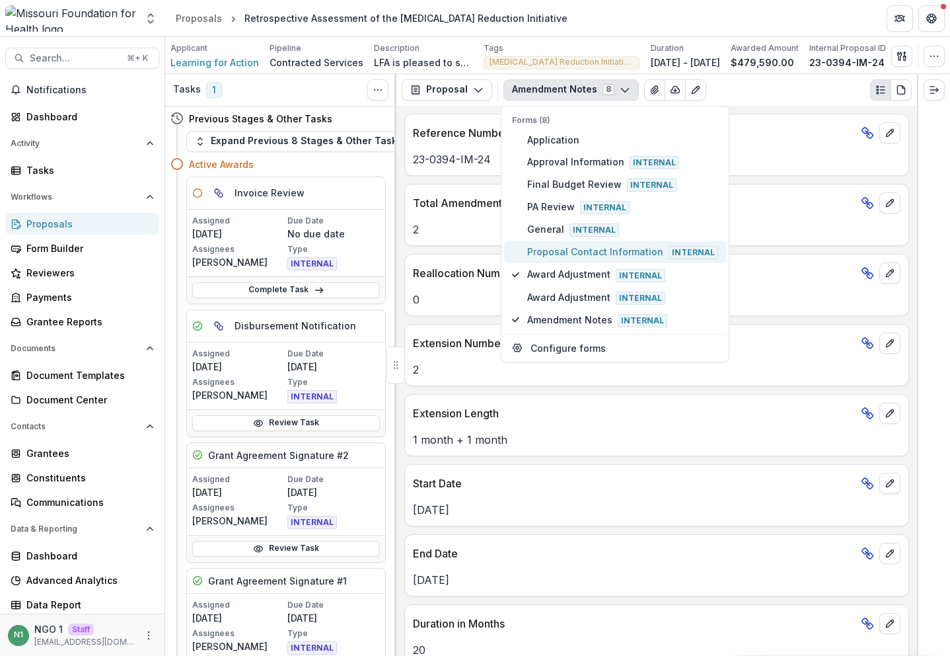
click at [539, 253] on span "Proposal Contact Information Internal" at bounding box center [622, 252] width 191 height 15
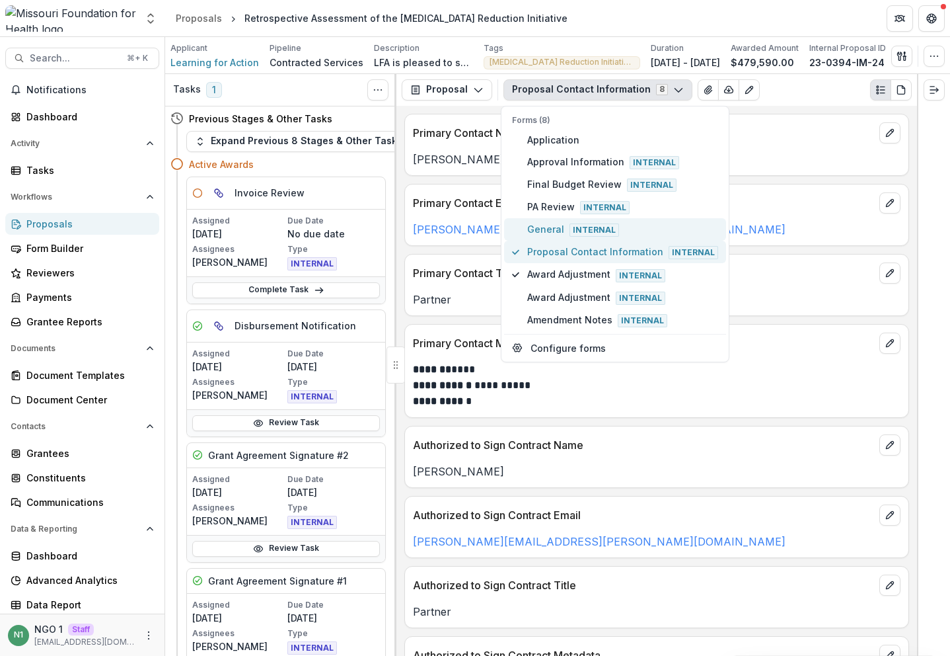
drag, startPoint x: 539, startPoint y: 234, endPoint x: 538, endPoint y: 256, distance: 21.8
click at [539, 235] on span "General Internal" at bounding box center [622, 229] width 191 height 15
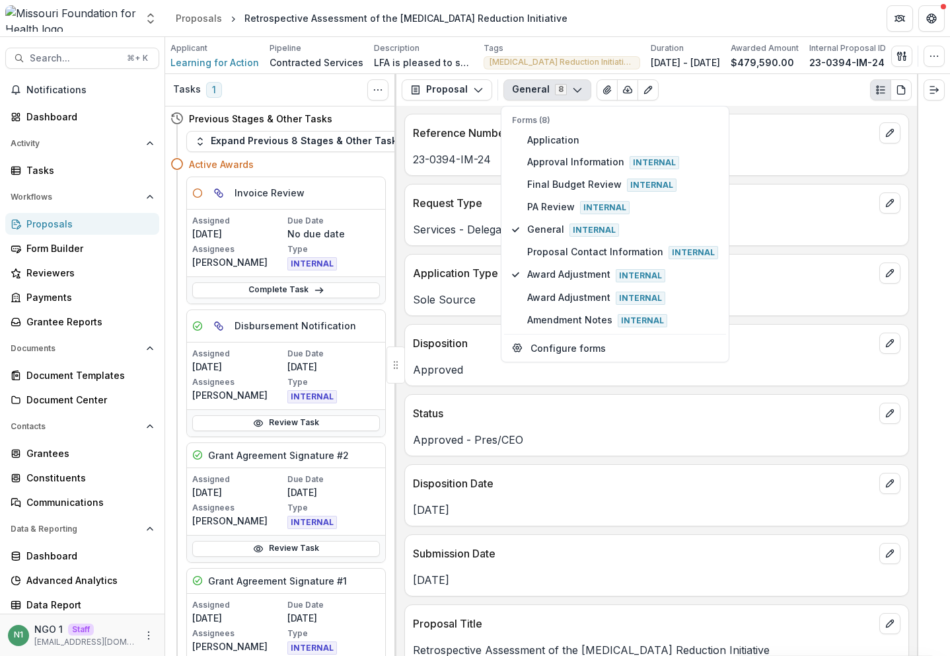
click at [455, 290] on div "Sole Source" at bounding box center [657, 296] width 504 height 24
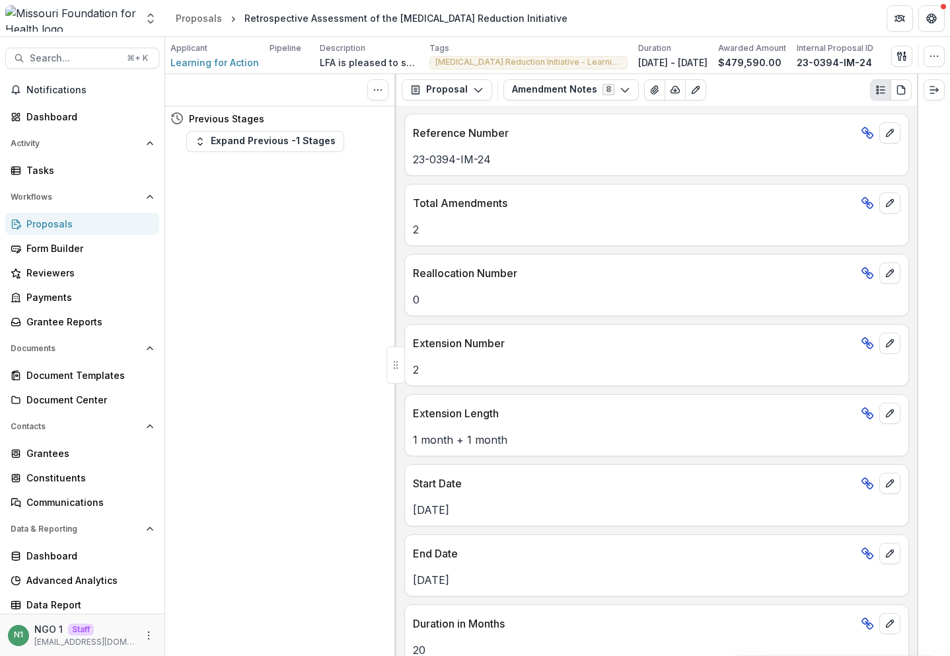
click at [552, 94] on button "Amendment Notes 8" at bounding box center [572, 89] width 136 height 21
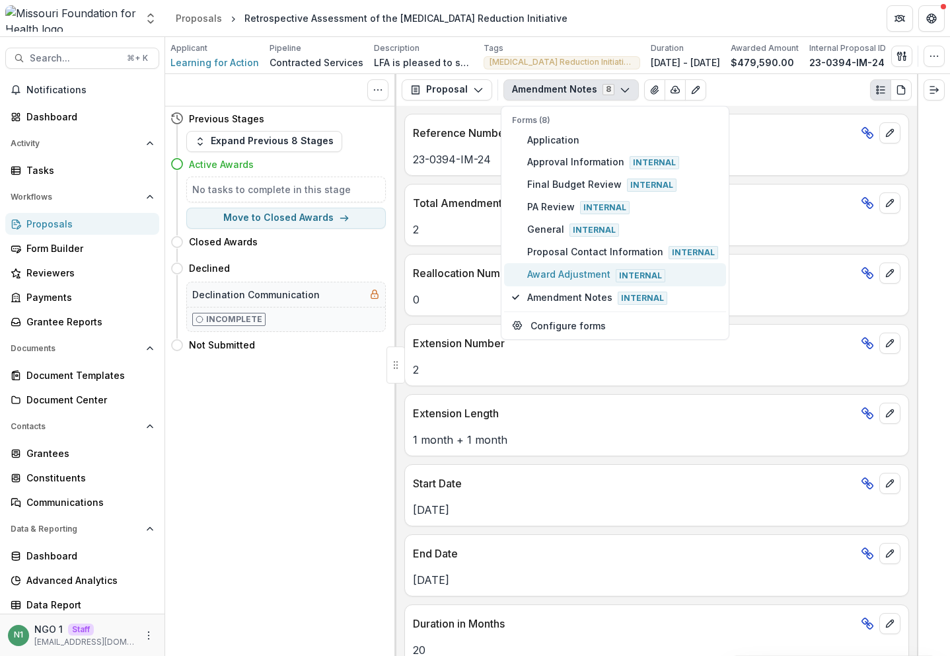
click at [536, 266] on button "Award Adjustment Internal" at bounding box center [615, 274] width 222 height 22
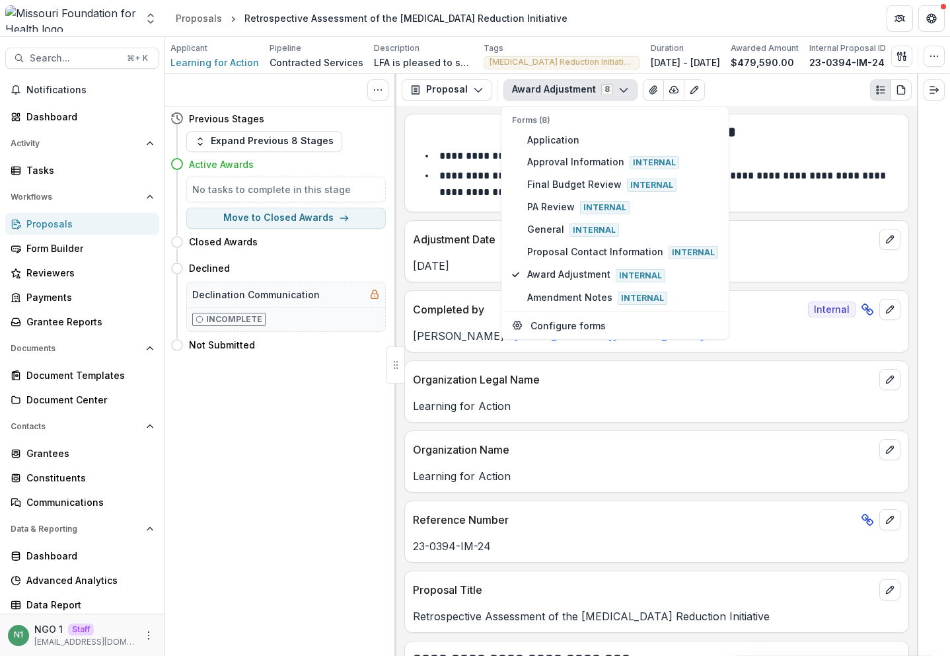
click at [496, 383] on p "Organization Legal Name" at bounding box center [643, 379] width 461 height 16
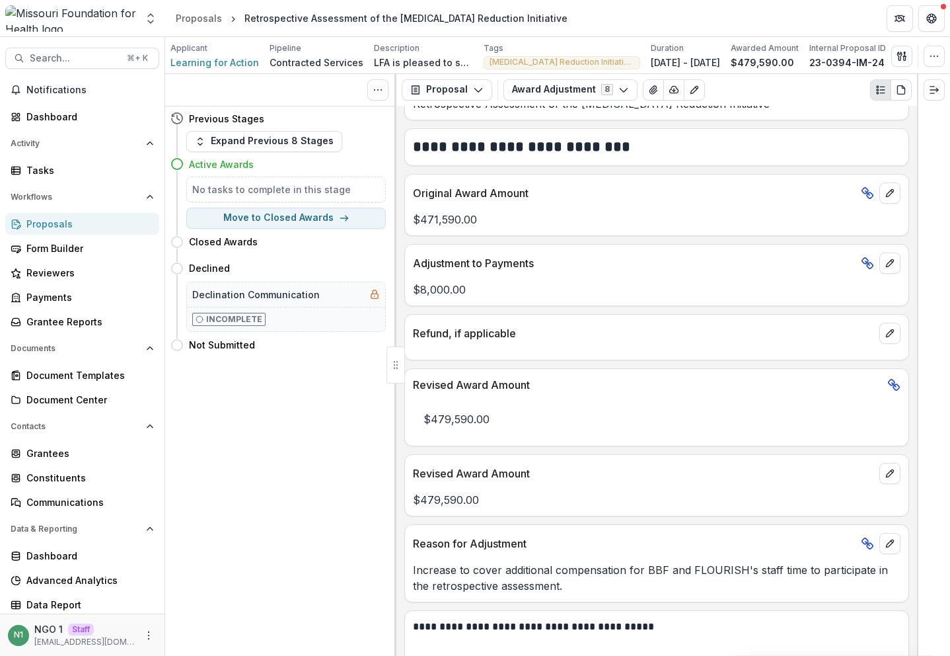
scroll to position [603, 0]
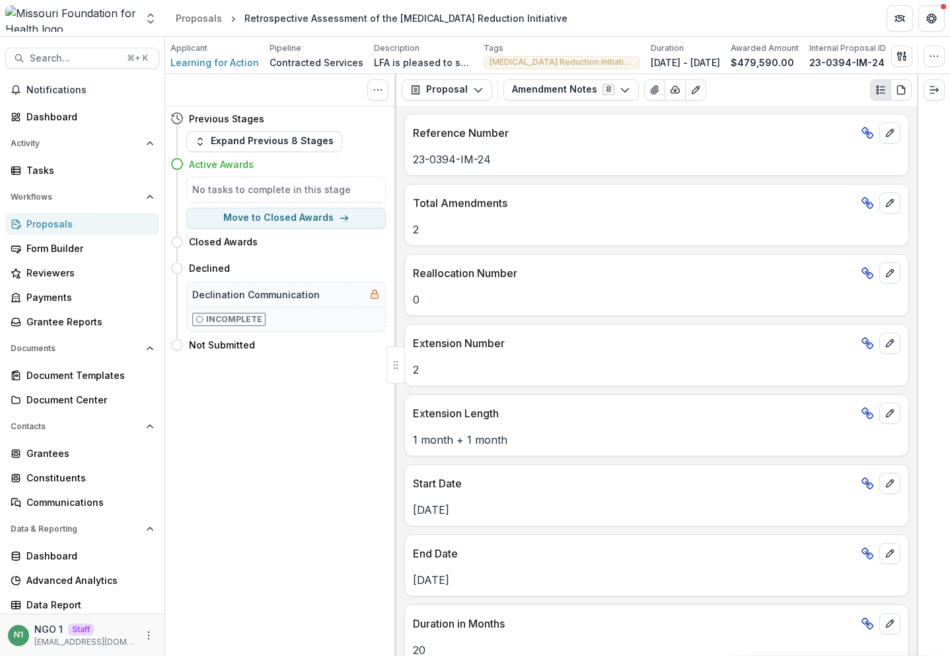
click at [539, 103] on div "Proposal Proposal Payments Reports Grant Agreements Board Summaries Bank Detail…" at bounding box center [657, 90] width 521 height 32
click at [543, 98] on button "Amendment Notes 8" at bounding box center [572, 89] width 136 height 21
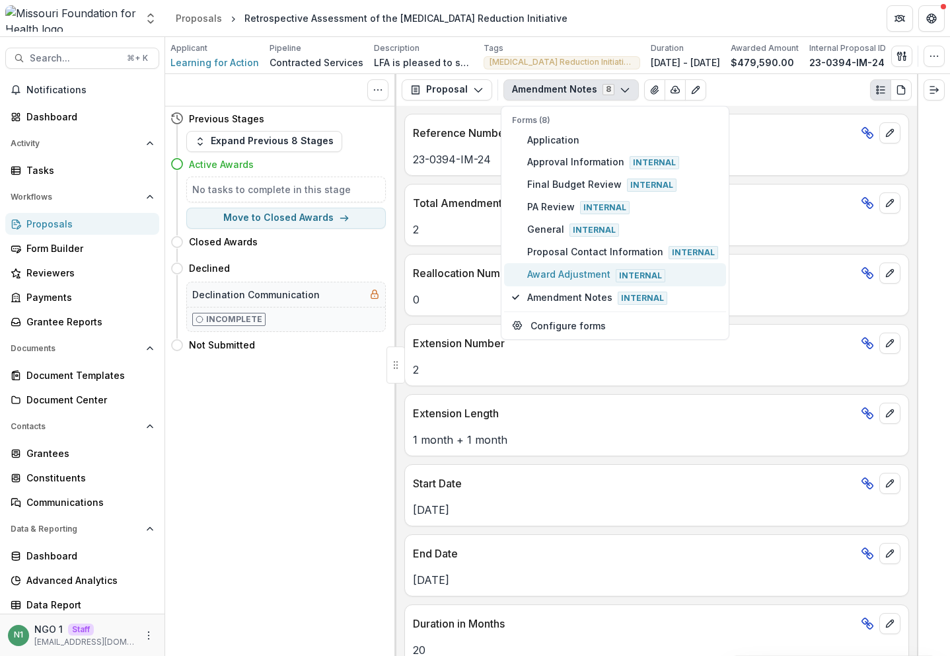
click at [541, 282] on button "Award Adjustment Internal" at bounding box center [615, 274] width 222 height 22
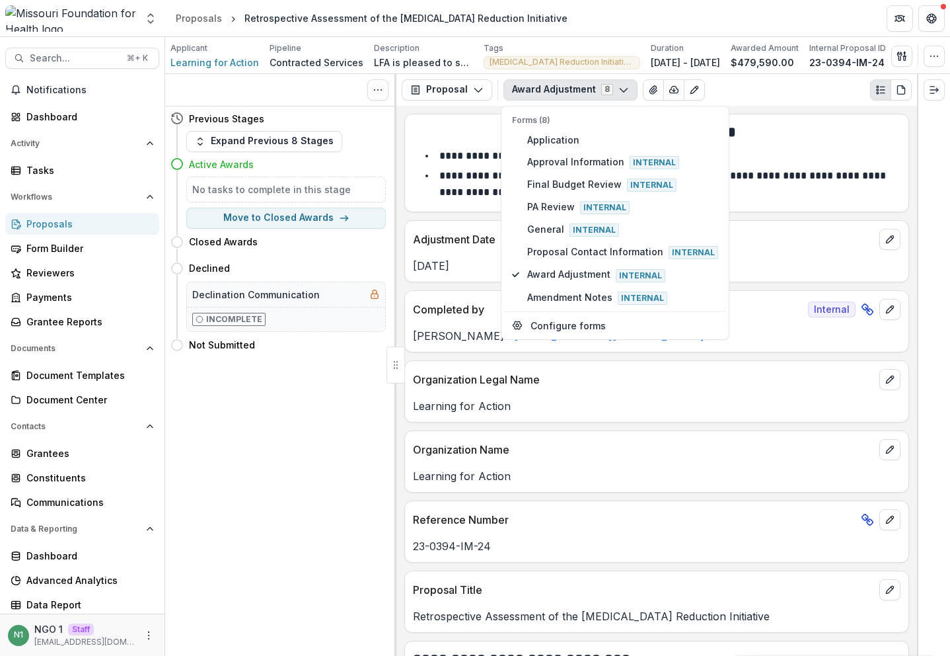
scroll to position [674, 0]
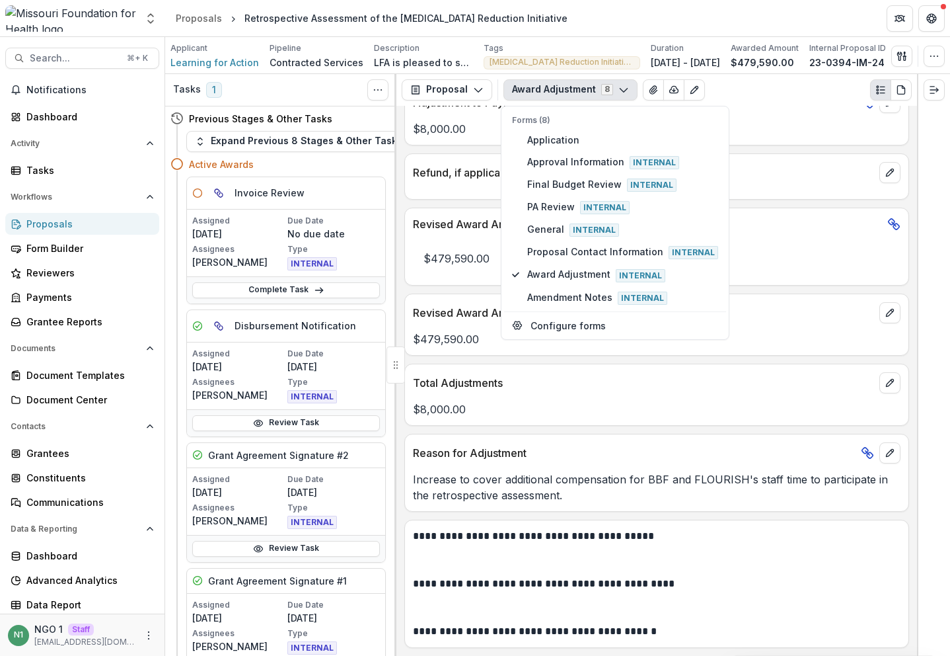
click at [616, 475] on p "Increase to cover additional compensation for BBF and FLOURISH's staff time to …" at bounding box center [657, 487] width 488 height 32
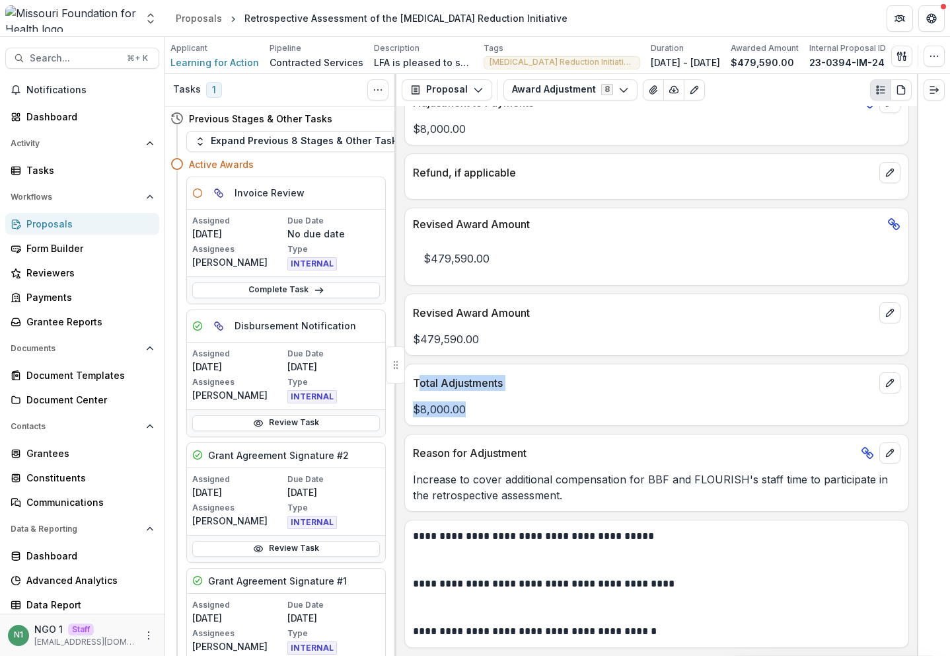
drag, startPoint x: 463, startPoint y: 401, endPoint x: 500, endPoint y: 371, distance: 47.1
click at [420, 376] on div "Total Adjustments $8,000.00" at bounding box center [657, 395] width 505 height 62
click at [602, 385] on p "Total Adjustments" at bounding box center [643, 383] width 461 height 16
click at [106, 46] on div "Search... ⌘ + K Notifications Dashboard Activity Tasks Workflows Proposals Form…" at bounding box center [82, 346] width 165 height 619
click at [108, 58] on span "Search..." at bounding box center [74, 58] width 89 height 11
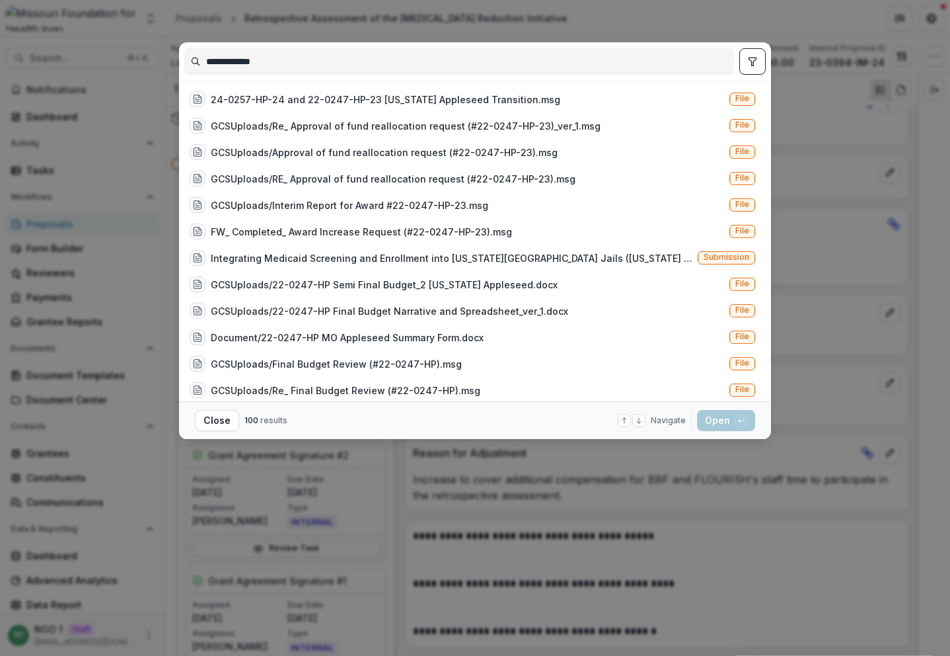
scroll to position [492, 0]
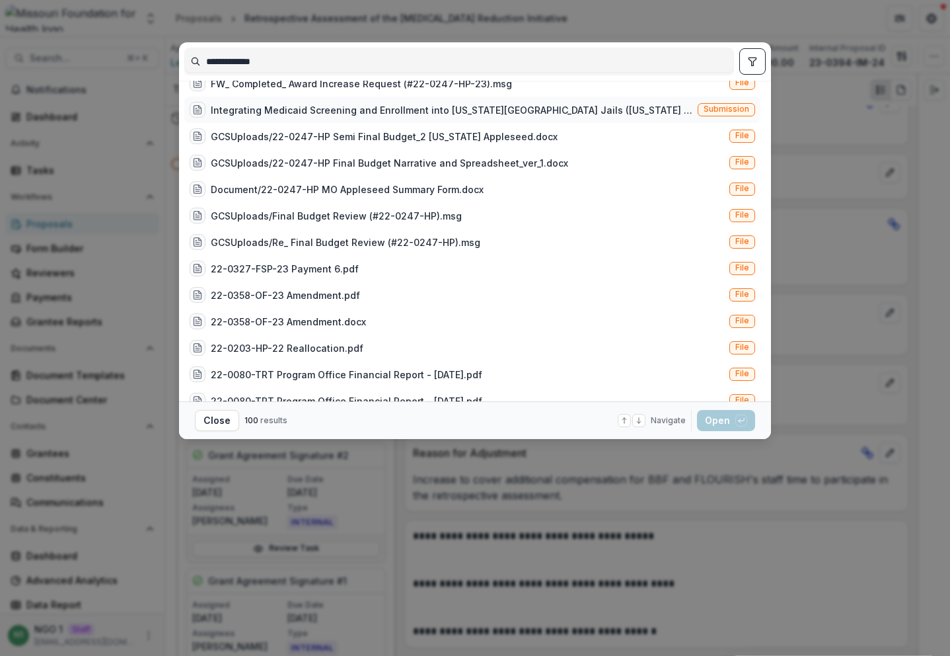
type input "**********"
click at [584, 105] on div "Integrating Medicaid Screening and Enrollment into Missouri County Jails (Misso…" at bounding box center [452, 110] width 482 height 14
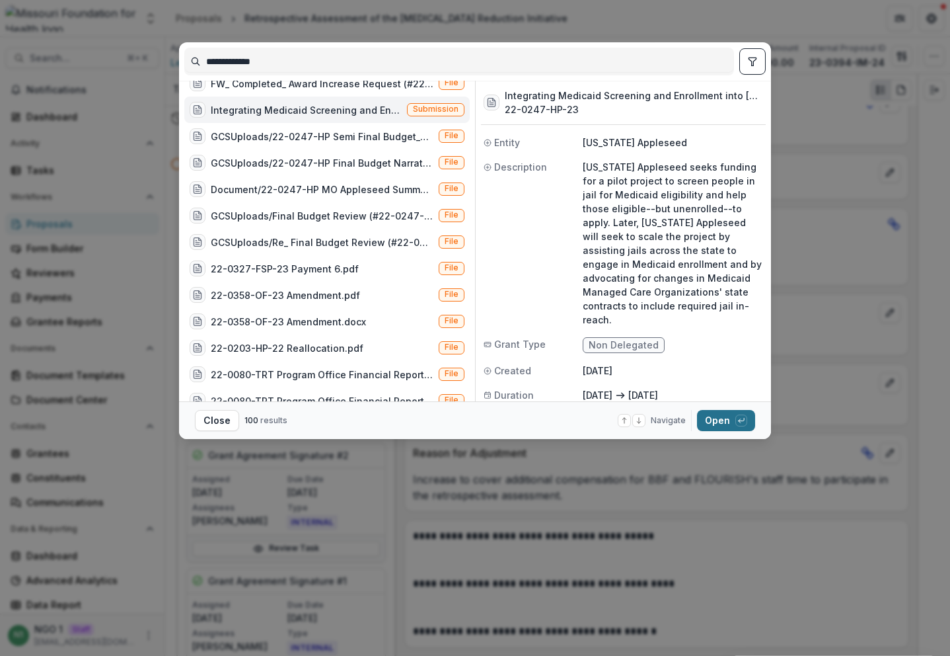
click at [732, 422] on button "Open with enter key" at bounding box center [726, 420] width 58 height 21
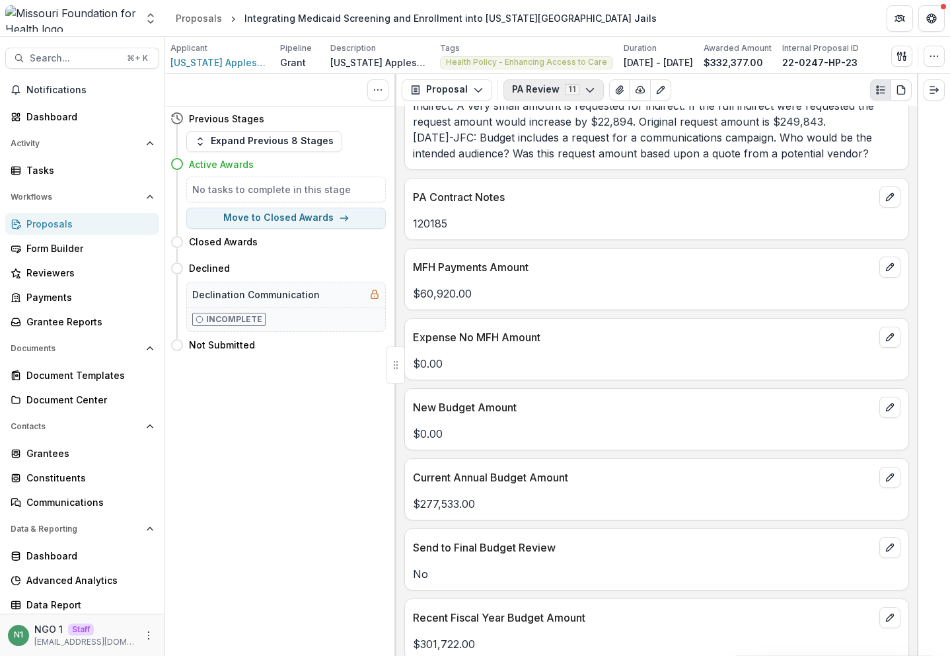
click at [531, 94] on button "PA Review 11" at bounding box center [554, 89] width 100 height 21
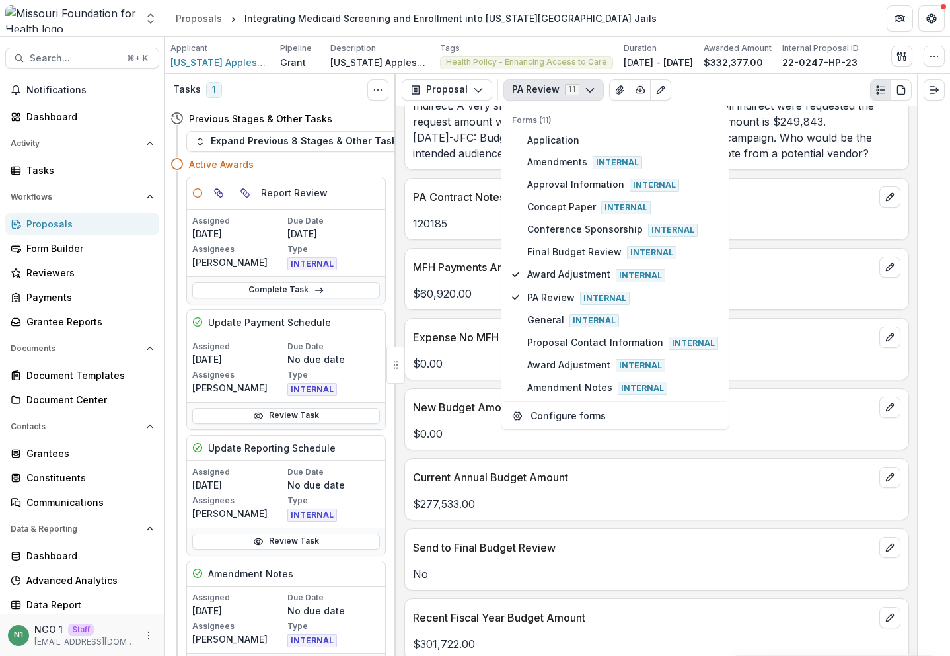
click at [408, 250] on div "MFH Payments Amount" at bounding box center [657, 263] width 504 height 29
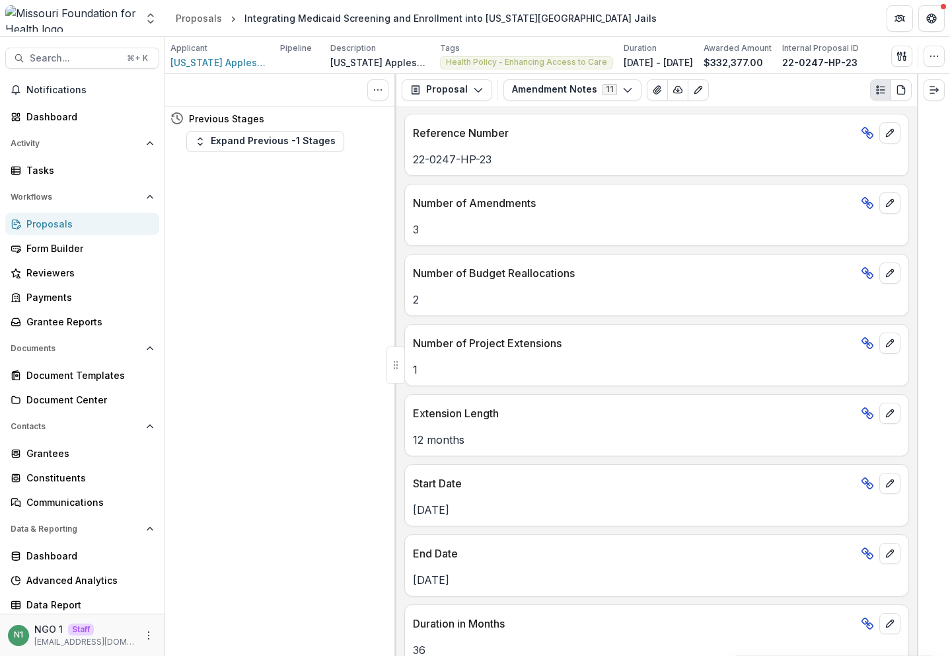
click at [539, 92] on button "Amendment Notes 11" at bounding box center [573, 89] width 138 height 21
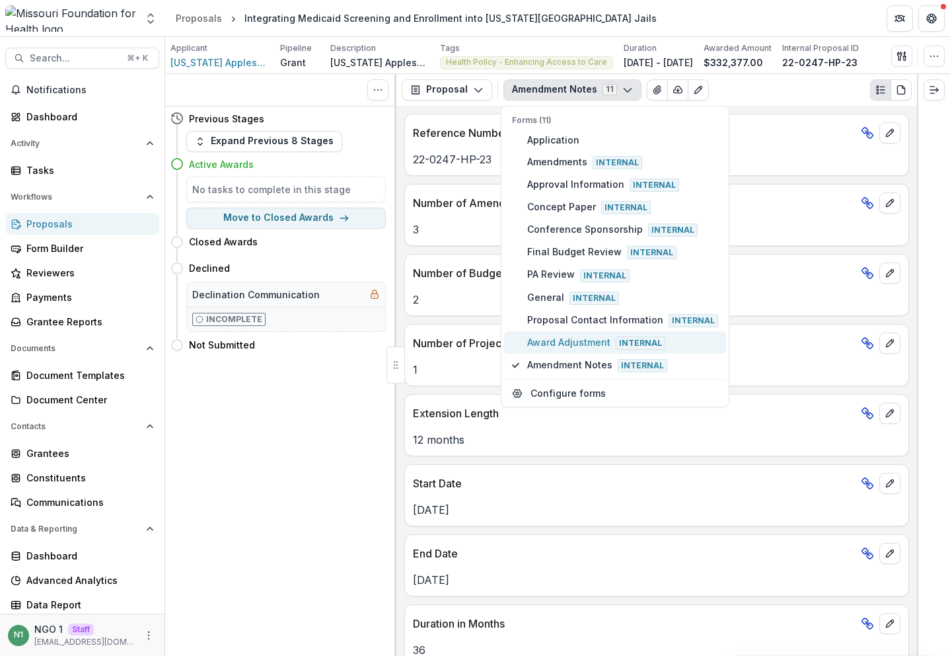
click at [549, 342] on span "Award Adjustment Internal" at bounding box center [622, 342] width 191 height 15
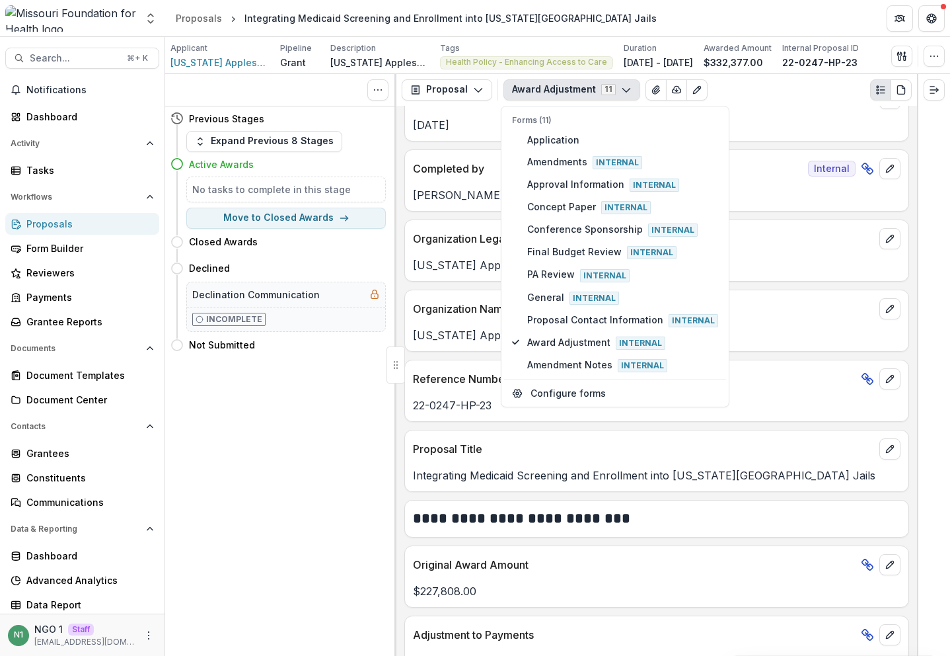
click at [464, 509] on h2 "**********" at bounding box center [655, 518] width 484 height 20
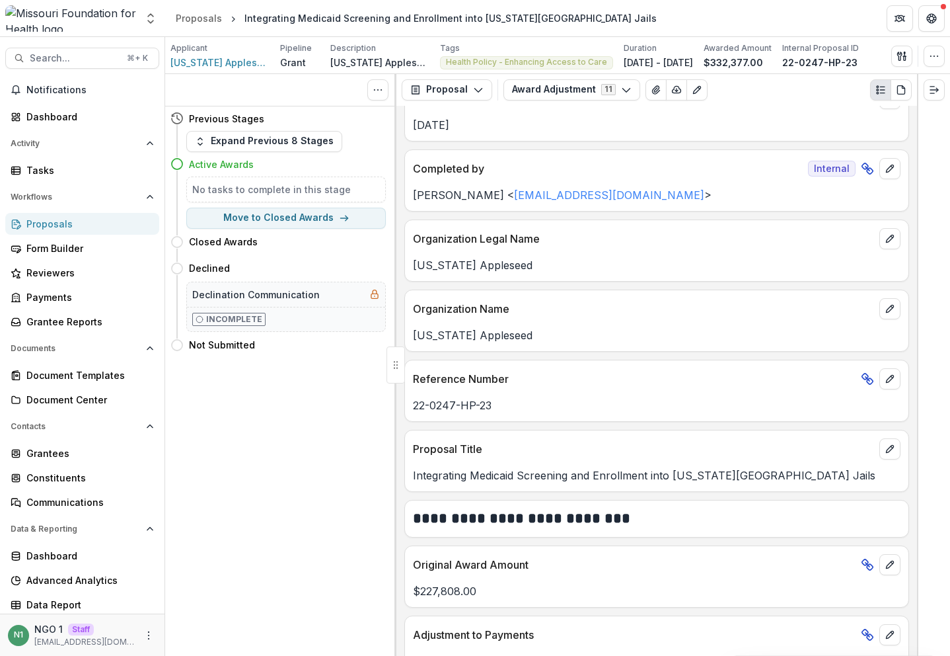
scroll to position [576, 0]
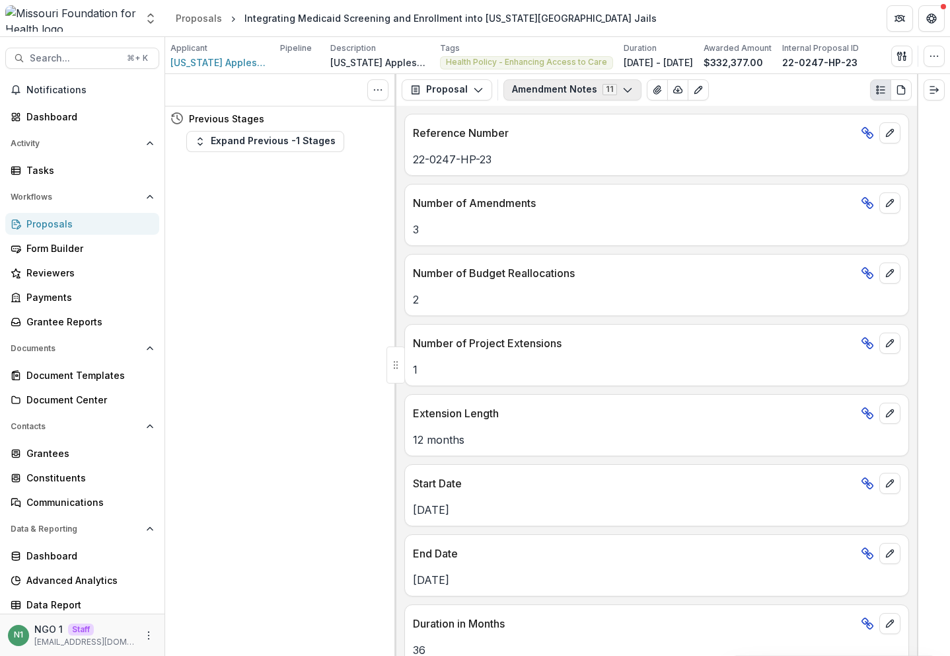
click at [532, 92] on button "Amendment Notes 11" at bounding box center [573, 89] width 138 height 21
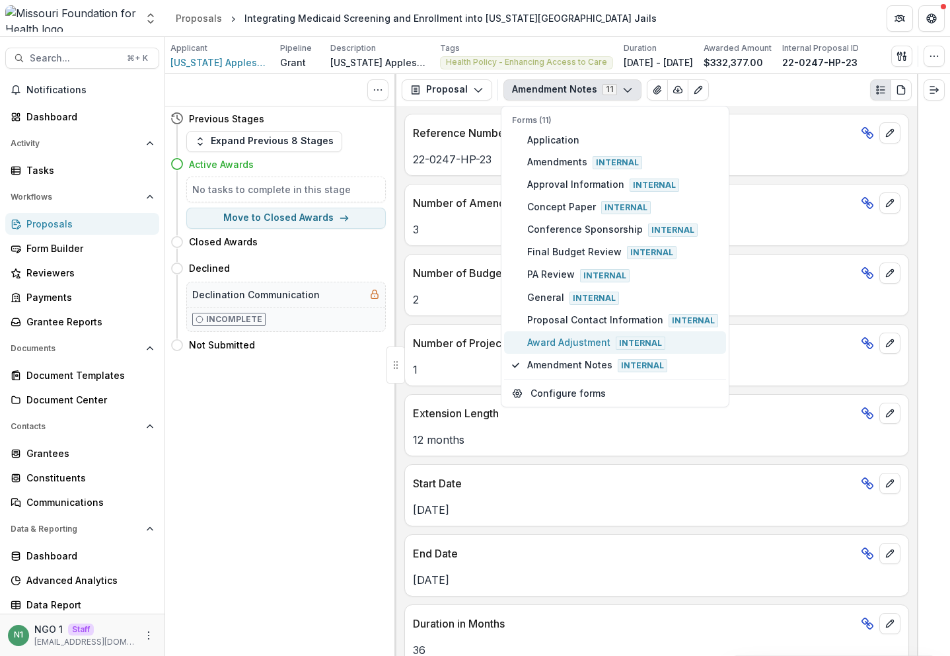
click at [554, 335] on span "Award Adjustment Internal" at bounding box center [622, 342] width 191 height 15
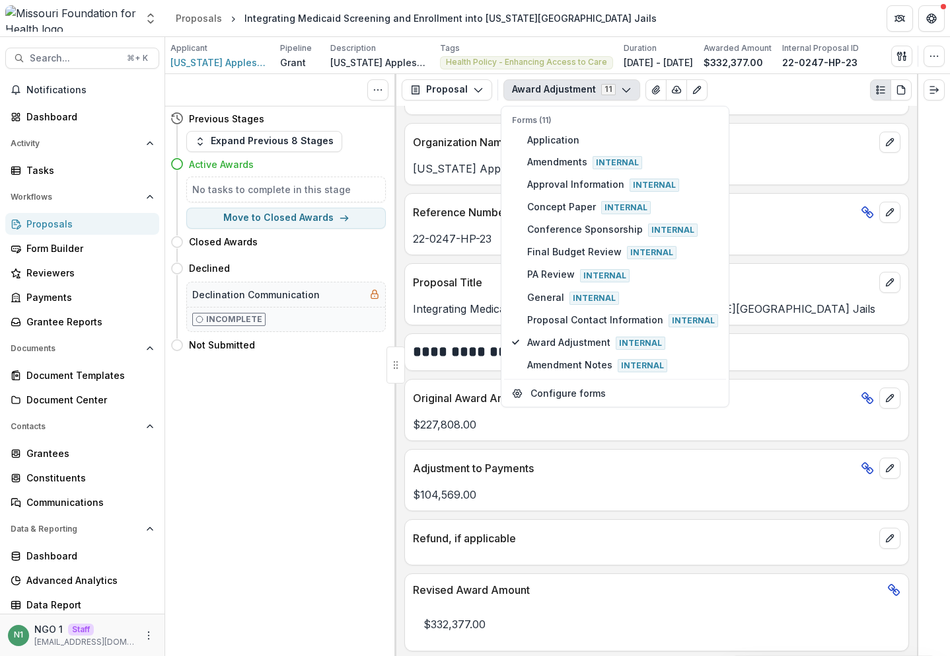
scroll to position [437, 0]
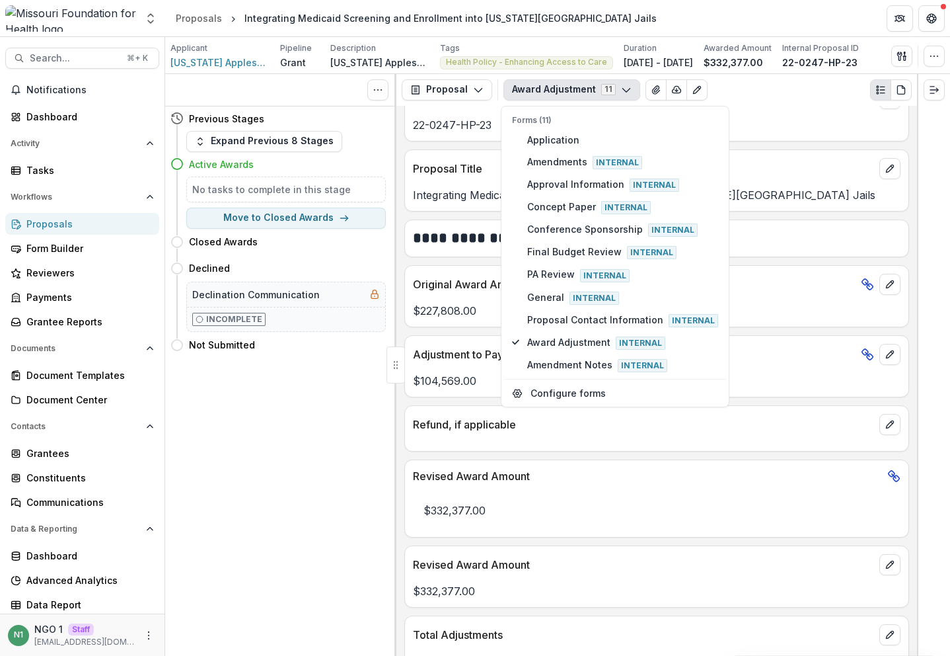
click at [469, 546] on div "Revised Award Amount" at bounding box center [657, 560] width 504 height 29
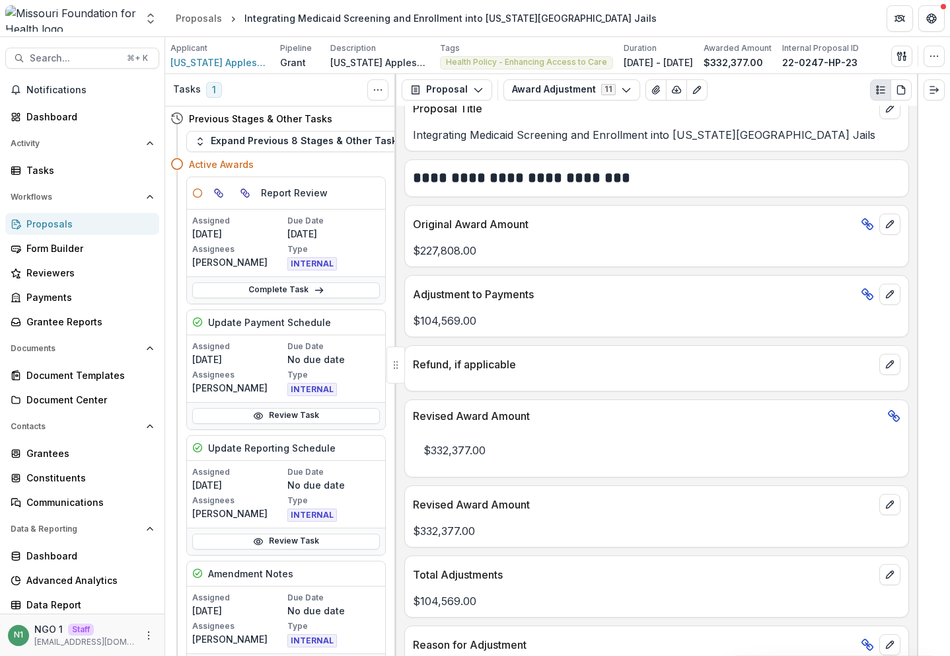
scroll to position [646, 0]
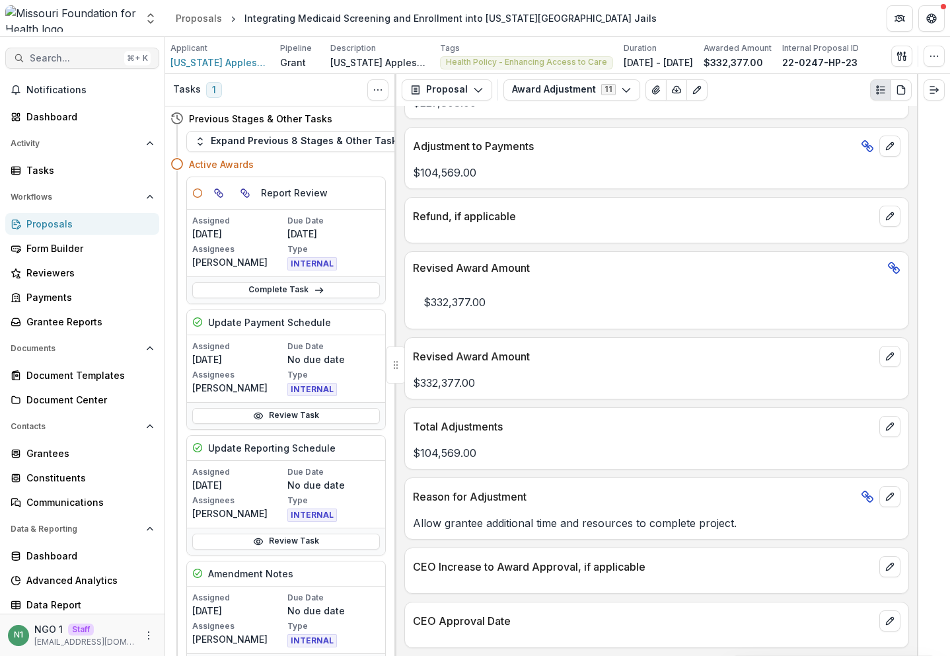
click at [95, 48] on button "Search... ⌘ + K" at bounding box center [82, 58] width 154 height 21
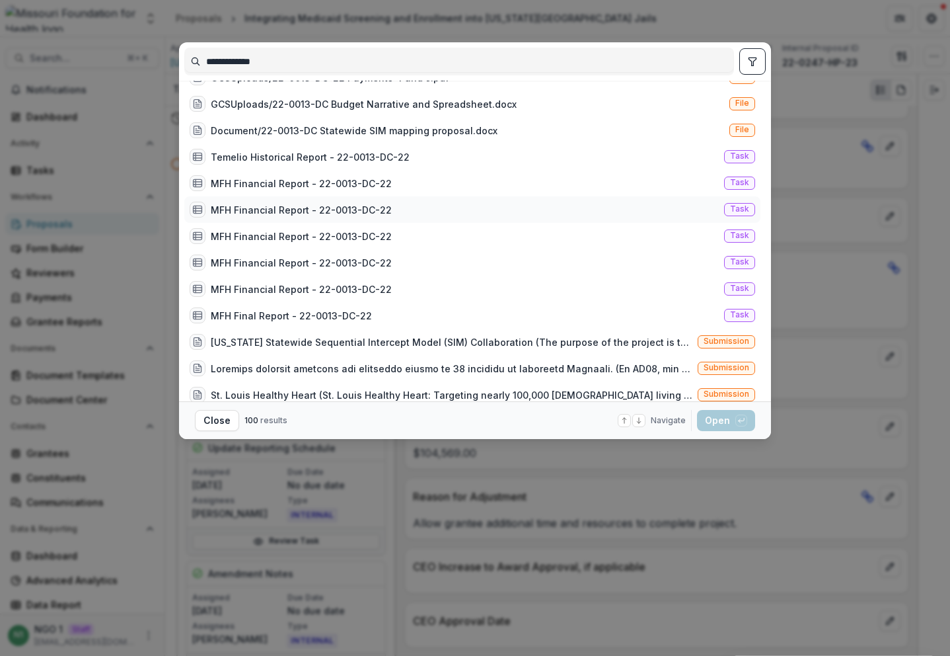
scroll to position [348, 0]
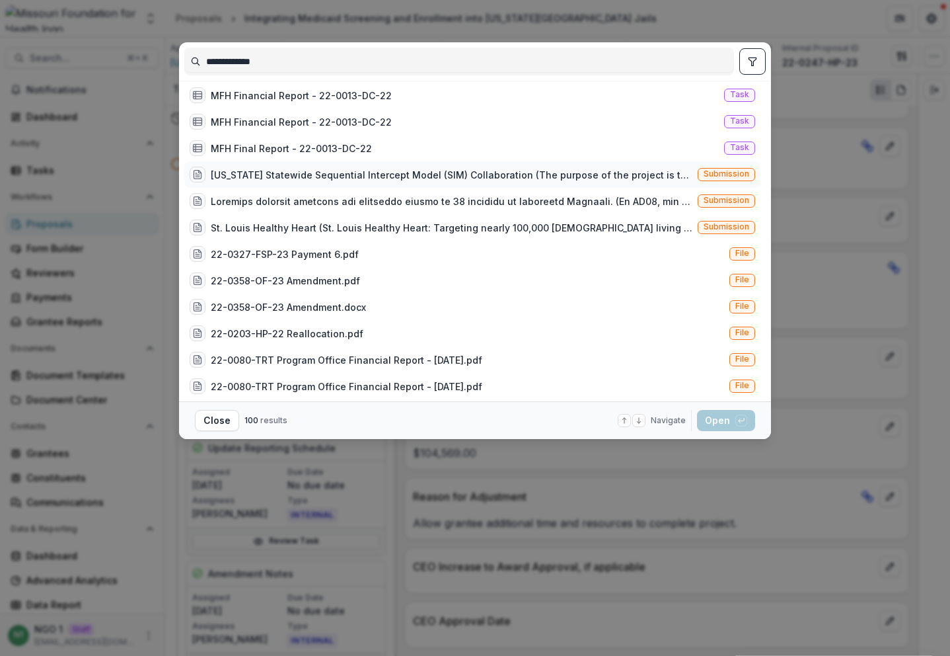
type input "**********"
click at [573, 186] on div "Missouri Statewide Sequential Intercept Model (SIM) Collaboration (The purpose …" at bounding box center [472, 174] width 576 height 26
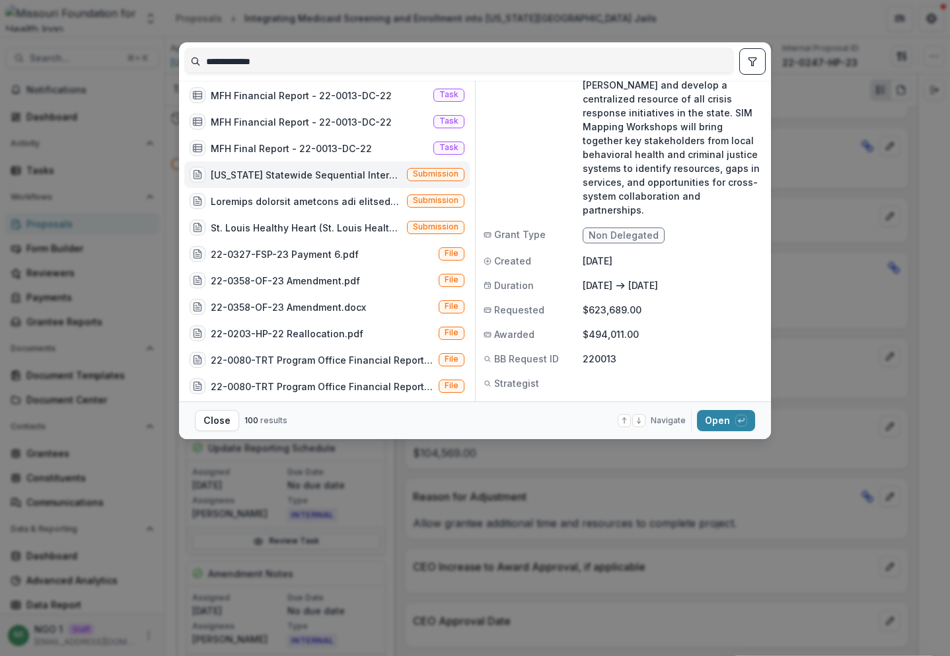
scroll to position [167, 0]
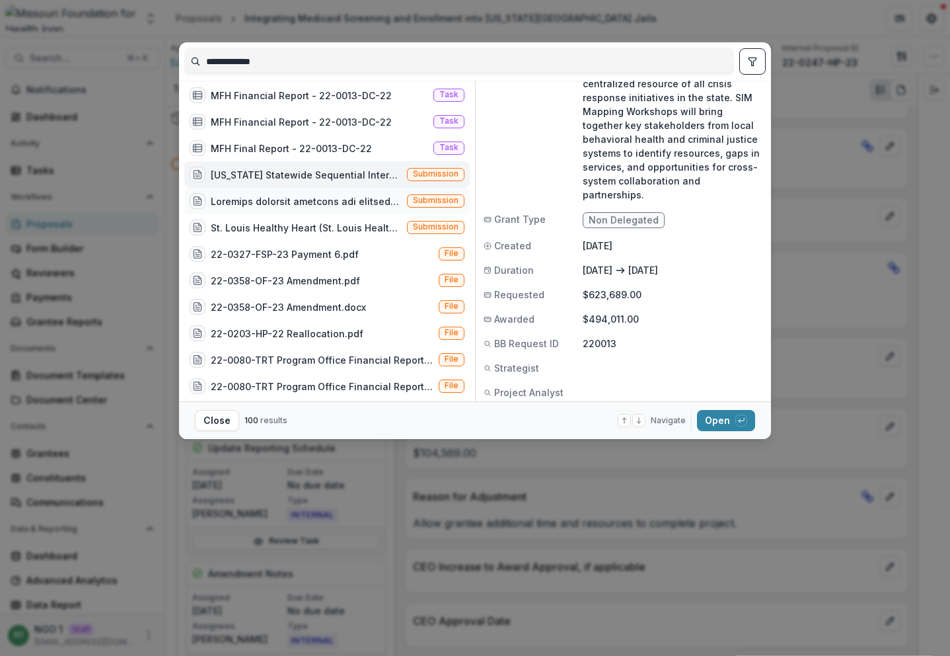
click at [336, 191] on div "Submission" at bounding box center [327, 201] width 286 height 26
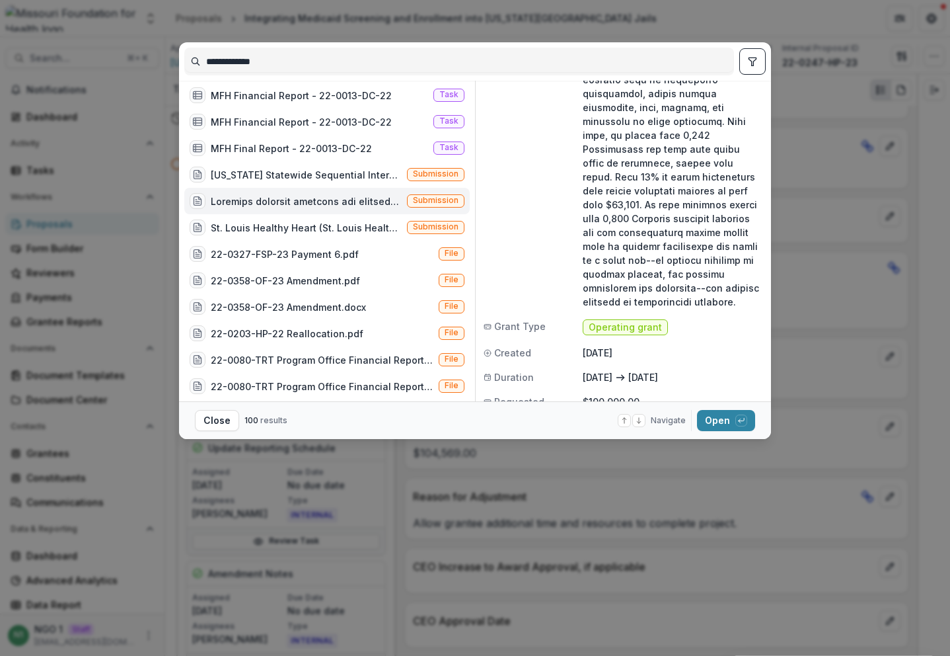
scroll to position [0, 0]
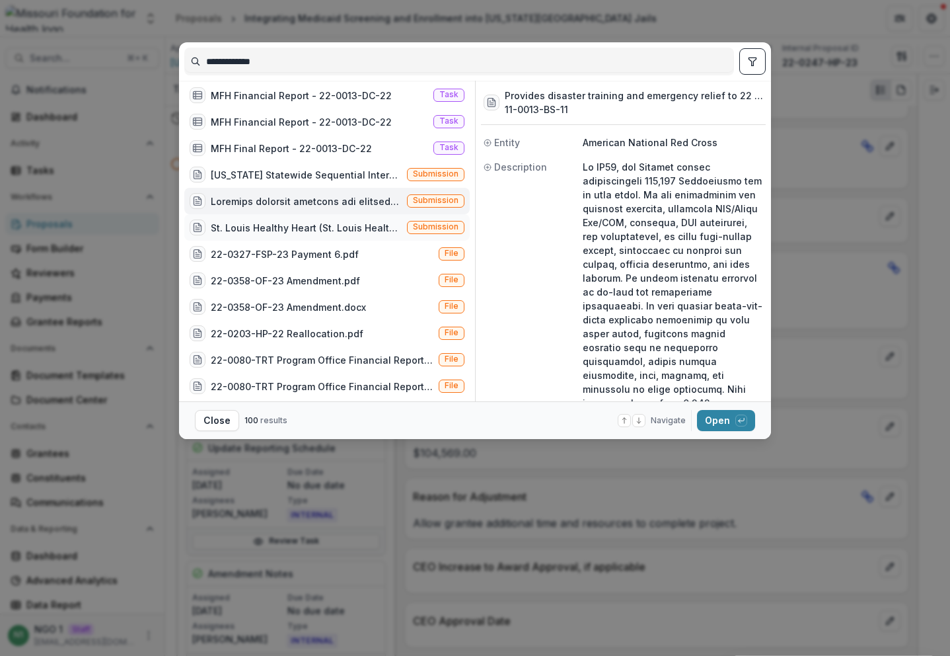
click at [342, 221] on div "St. Louis Healthy Heart (St. Louis Healthy Heart: Targeting nearly 100,000 Afri…" at bounding box center [306, 228] width 191 height 14
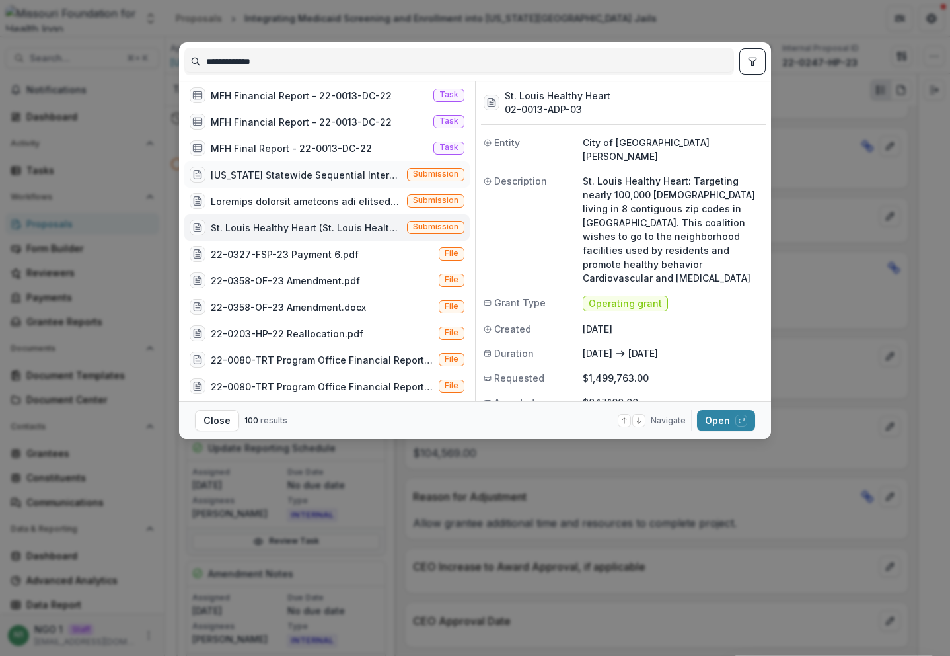
click at [433, 172] on span "Submission" at bounding box center [436, 173] width 46 height 9
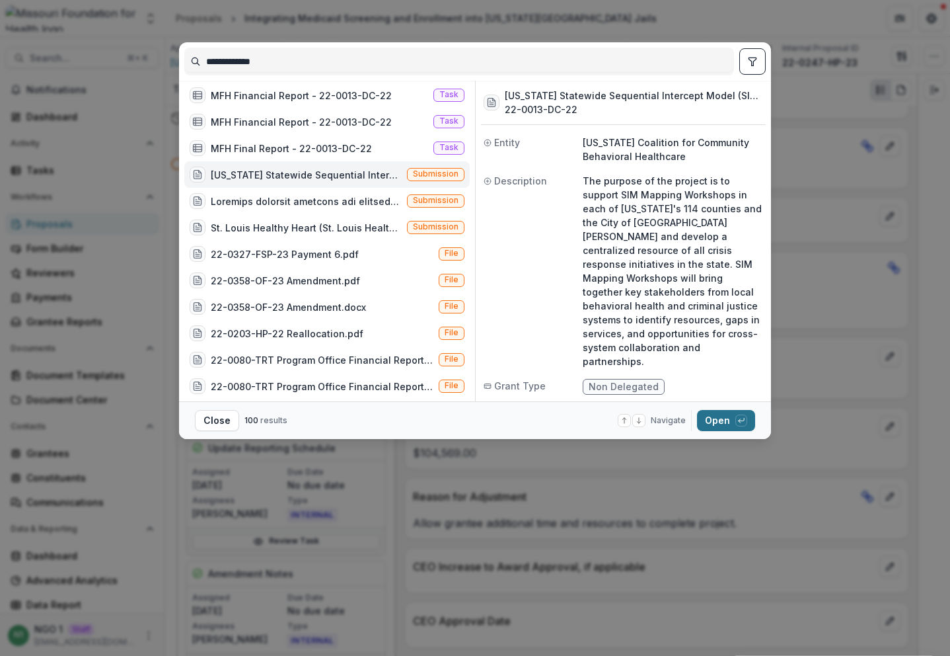
click at [726, 423] on button "Open with enter key" at bounding box center [726, 420] width 58 height 21
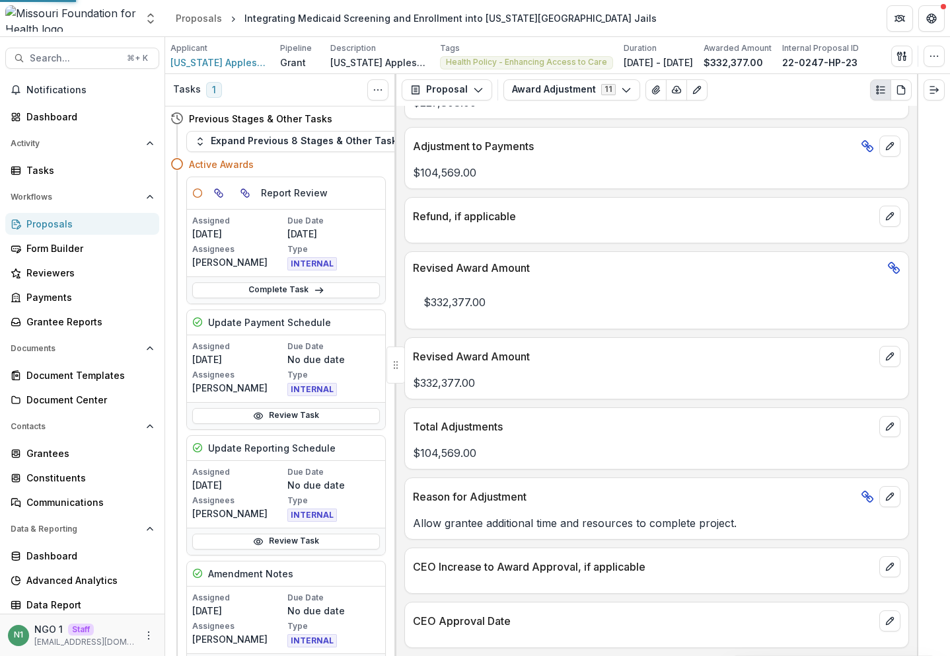
scroll to position [670, 0]
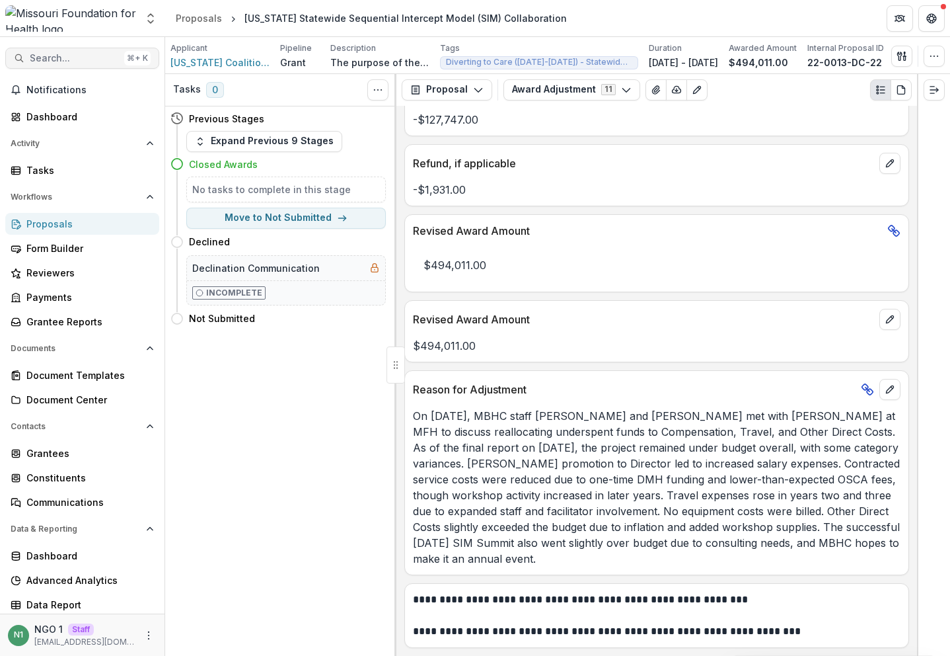
click at [106, 51] on button "Search... ⌘ + K" at bounding box center [82, 58] width 154 height 21
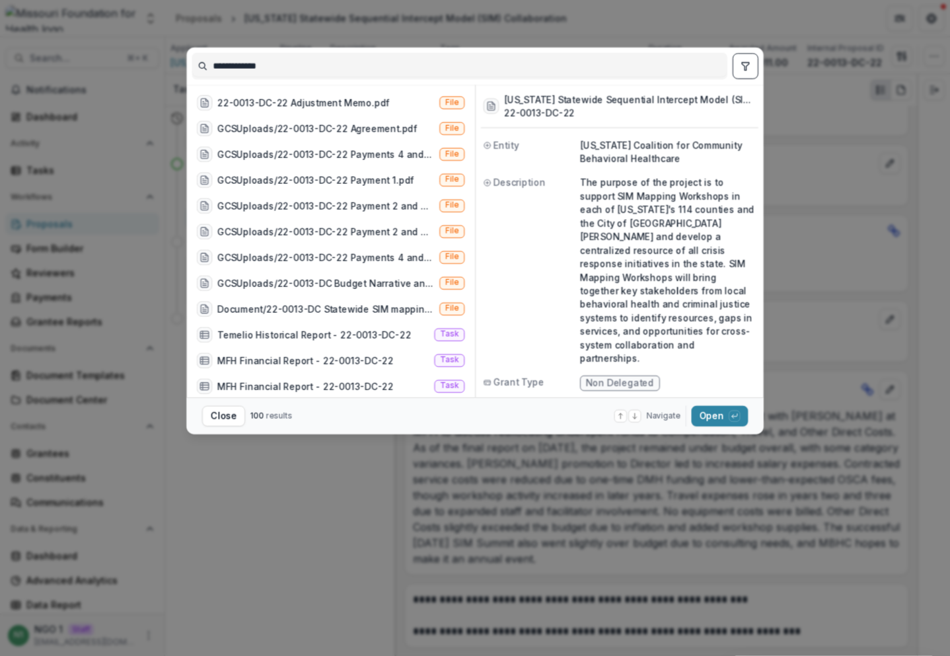
scroll to position [348, 0]
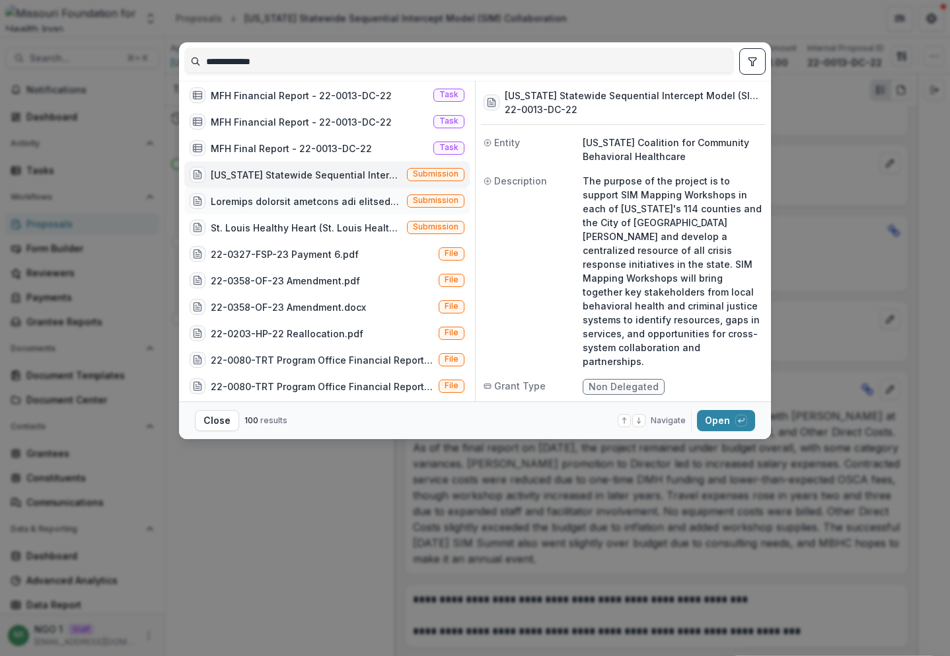
click at [416, 203] on span "Submission" at bounding box center [436, 200] width 46 height 9
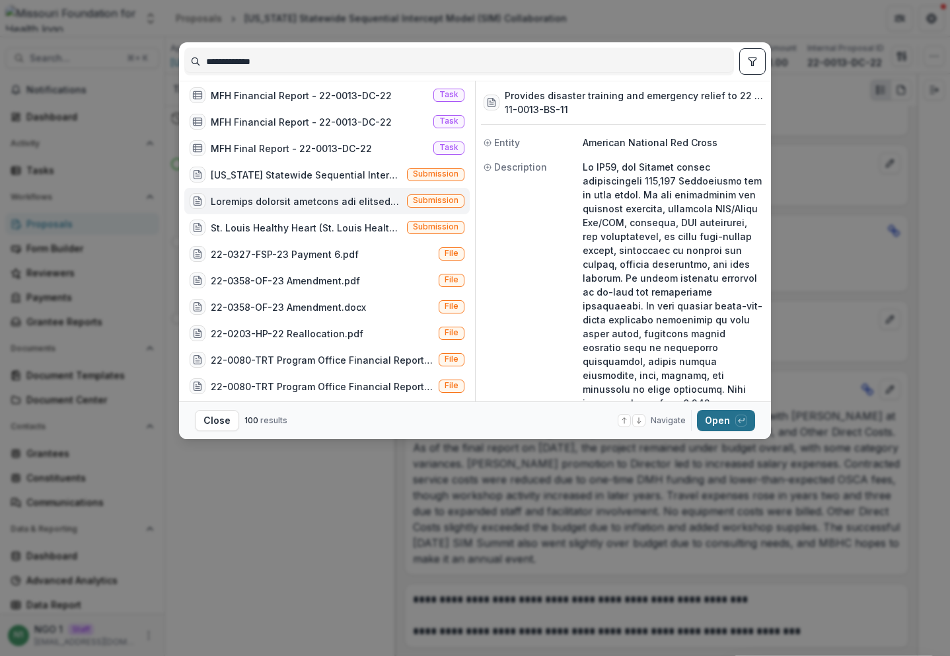
click at [715, 421] on button "Open with enter key" at bounding box center [726, 420] width 58 height 21
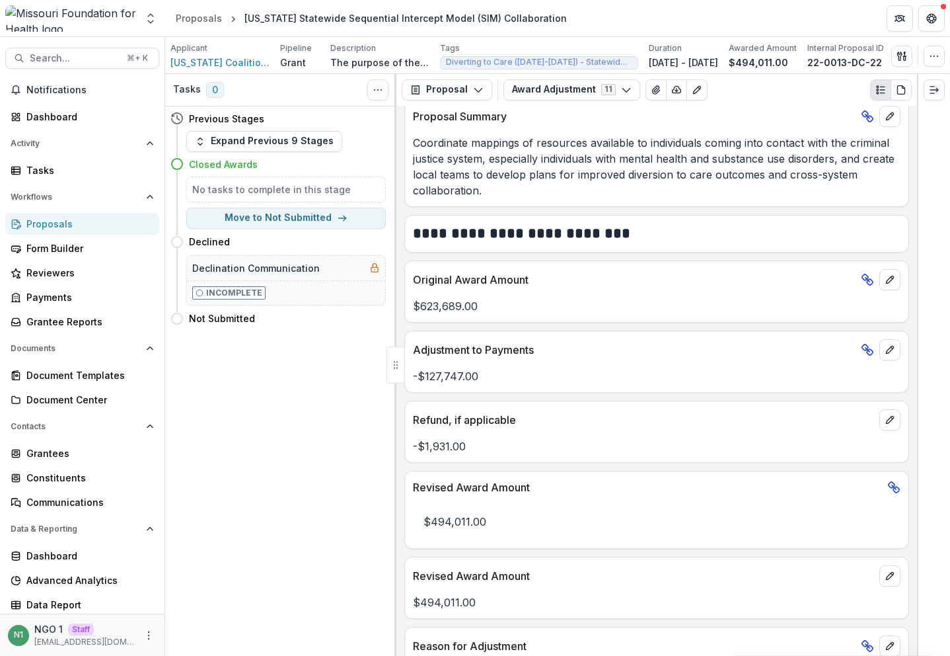
scroll to position [669, 0]
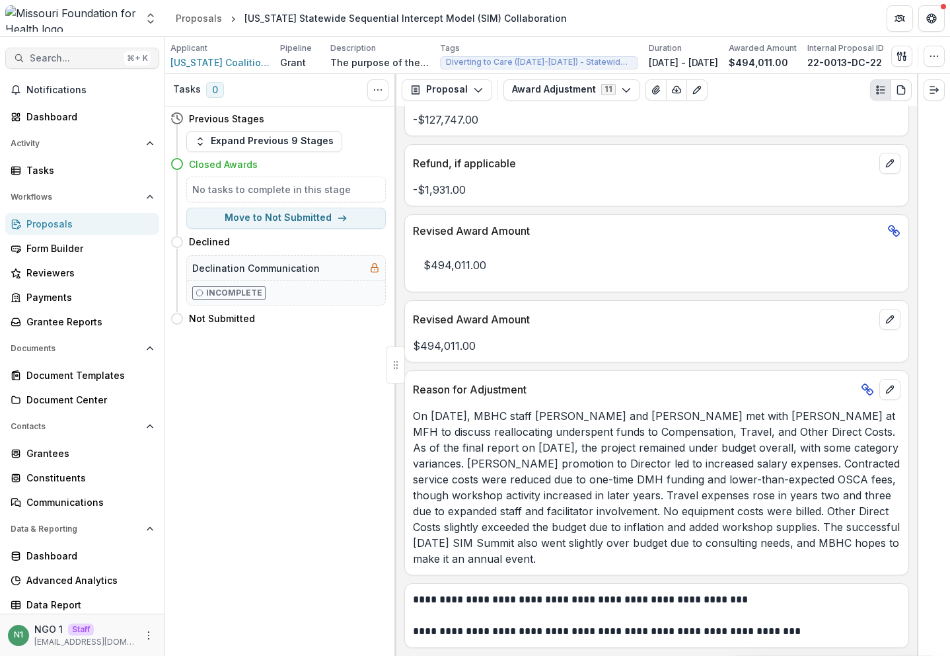
click at [102, 51] on button "Search... ⌘ + K" at bounding box center [82, 58] width 154 height 21
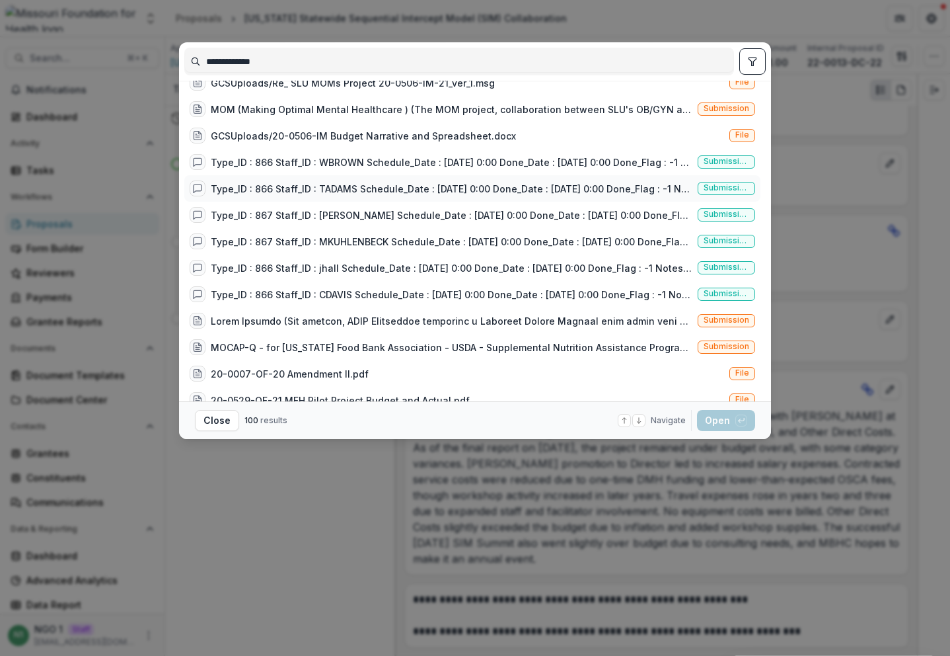
scroll to position [228, 0]
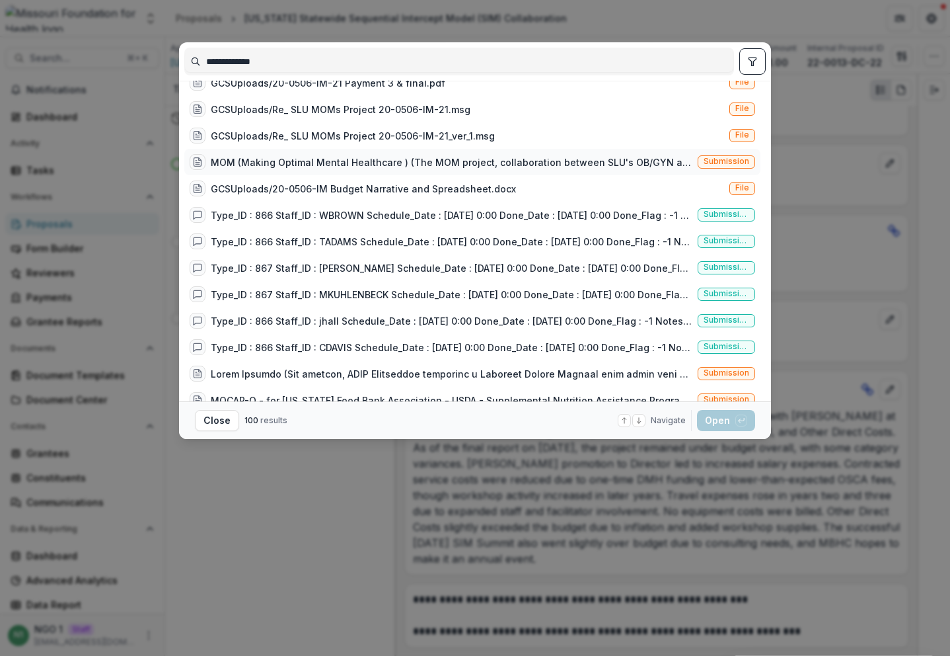
type input "**********"
click at [705, 165] on span "Submission" at bounding box center [727, 161] width 46 height 9
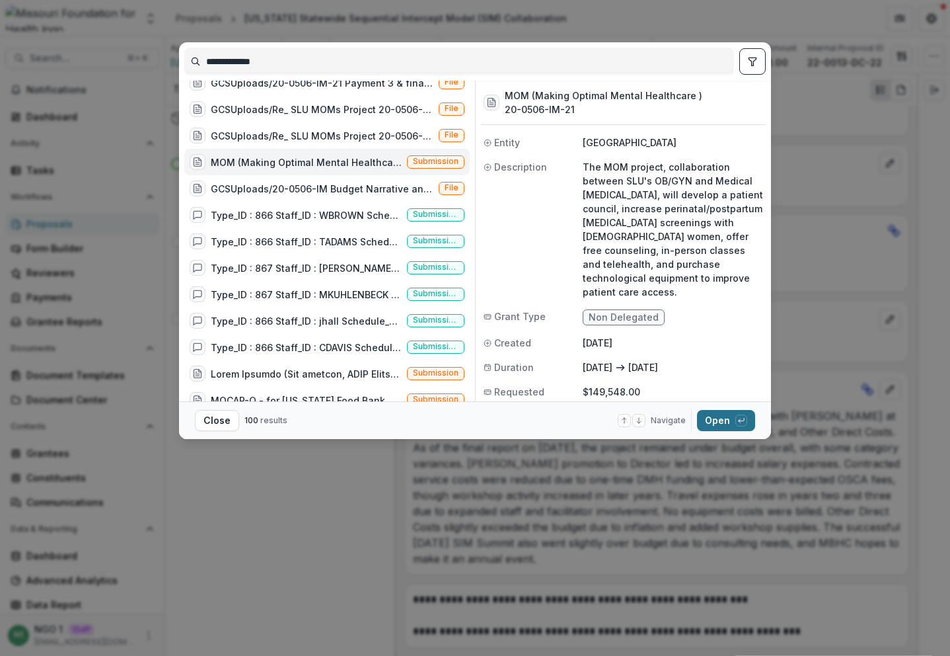
click at [722, 414] on button "Open with enter key" at bounding box center [726, 420] width 58 height 21
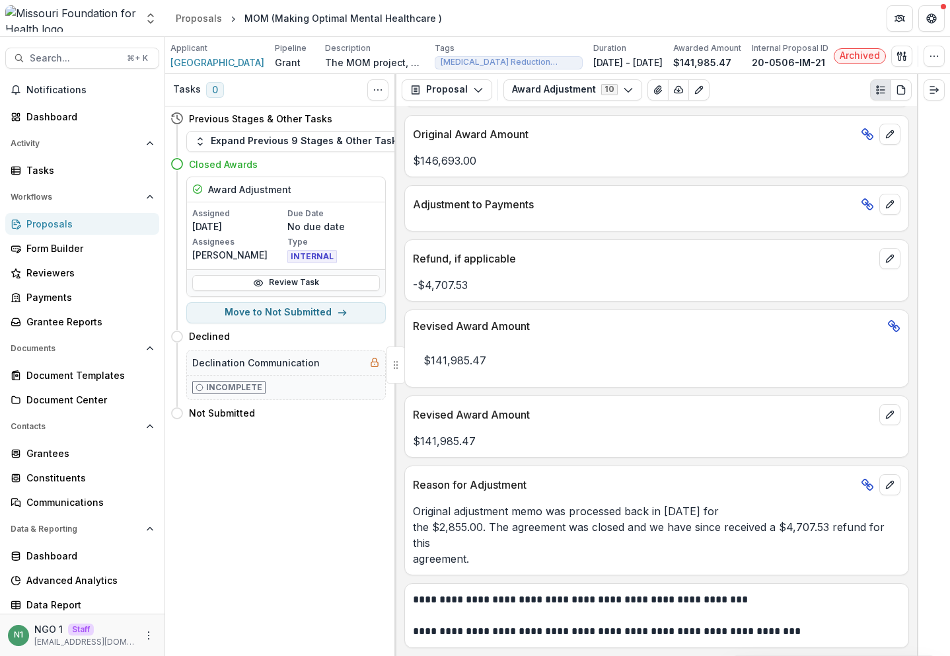
scroll to position [510, 0]
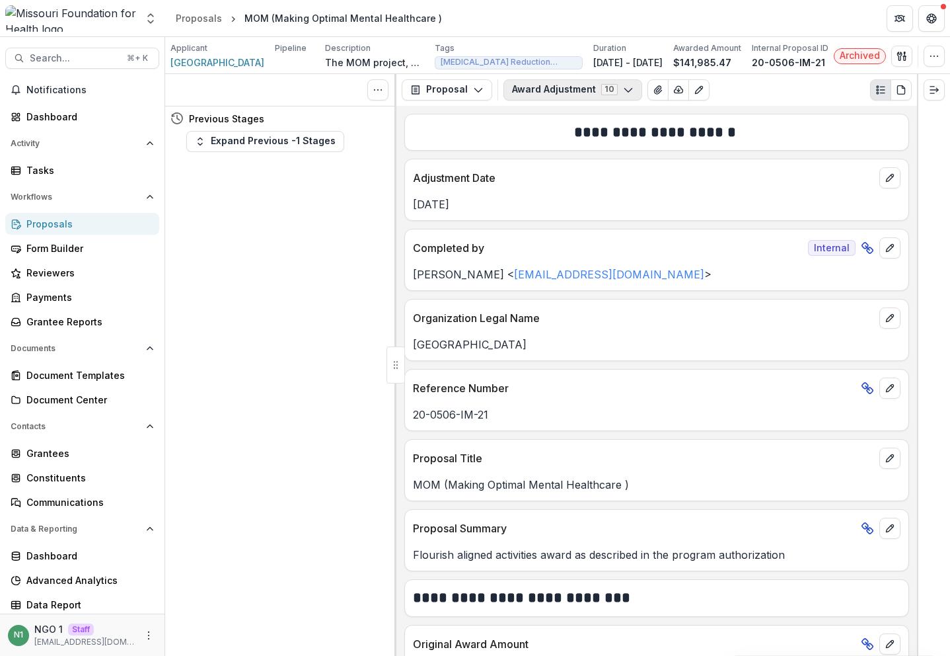
click at [586, 97] on button "Award Adjustment 10" at bounding box center [573, 89] width 139 height 21
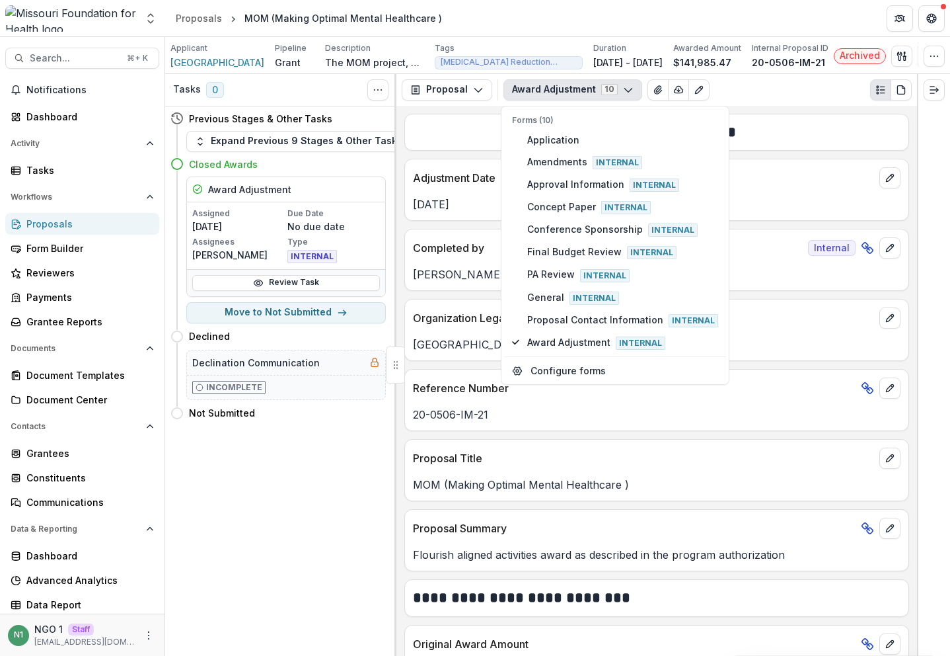
click at [516, 544] on div "Flourish aligned activities award as described in the program authorization" at bounding box center [657, 551] width 504 height 24
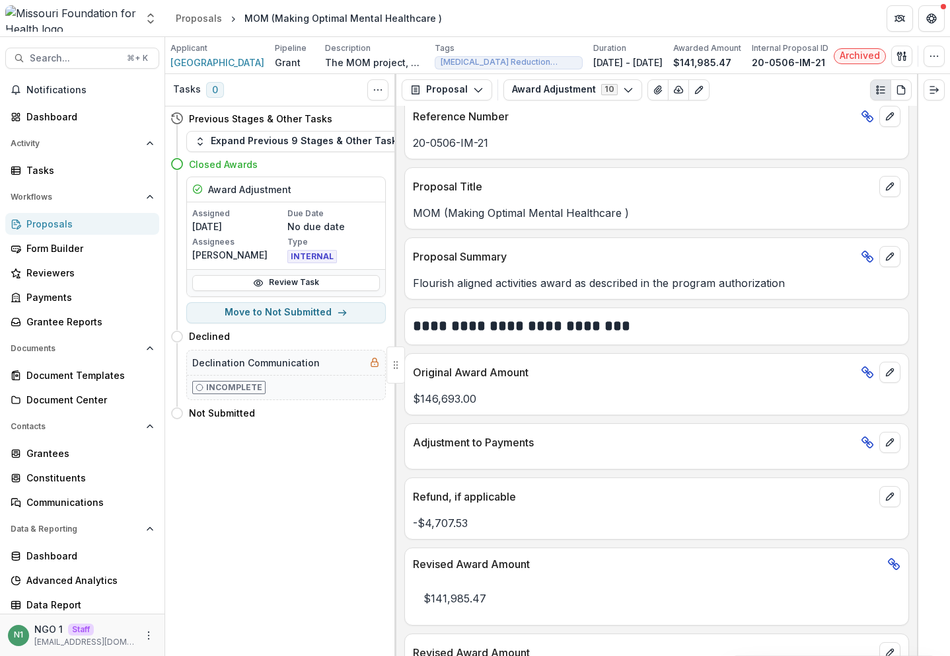
scroll to position [580, 0]
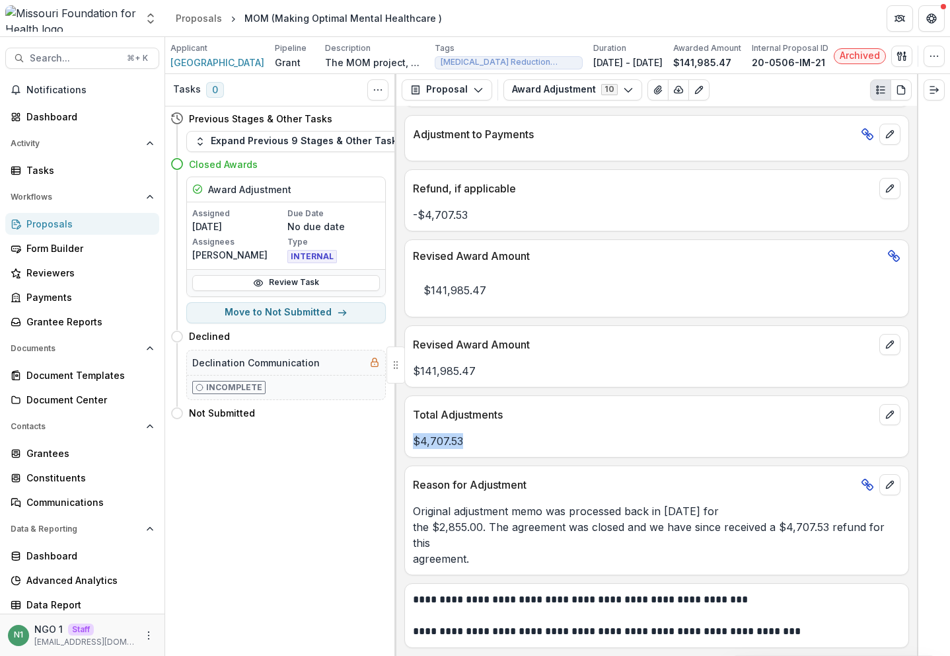
drag, startPoint x: 503, startPoint y: 436, endPoint x: 403, endPoint y: 443, distance: 100.1
click at [403, 443] on div "**********" at bounding box center [657, 381] width 521 height 550
click at [548, 428] on div "$4,707.53" at bounding box center [657, 437] width 504 height 24
click at [112, 59] on span "Search..." at bounding box center [74, 58] width 89 height 11
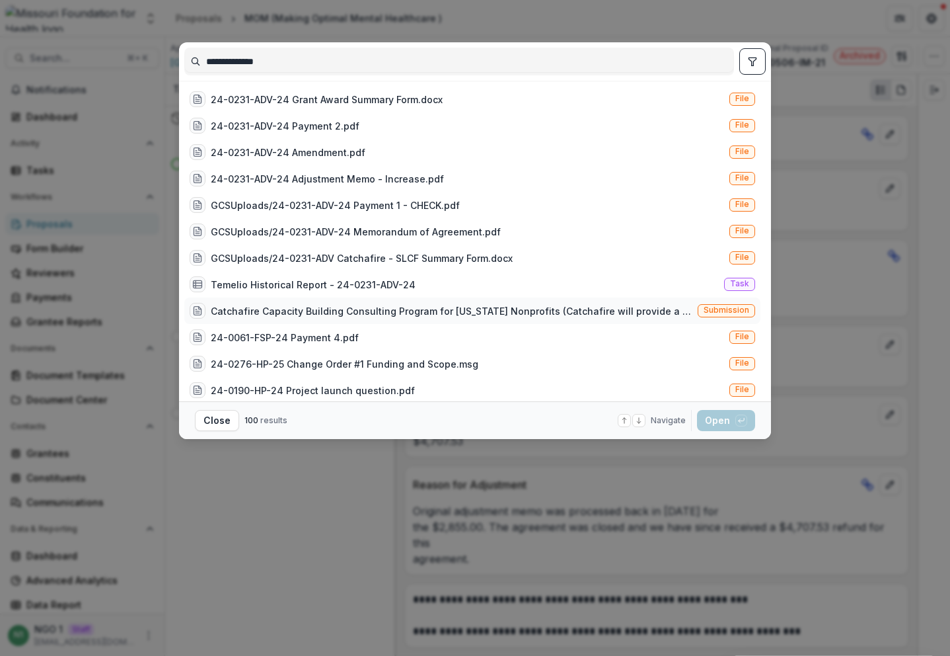
type input "**********"
click at [547, 321] on div "Catchafire Capacity Building Consulting Program for Missouri Nonprofits (Catcha…" at bounding box center [472, 310] width 576 height 26
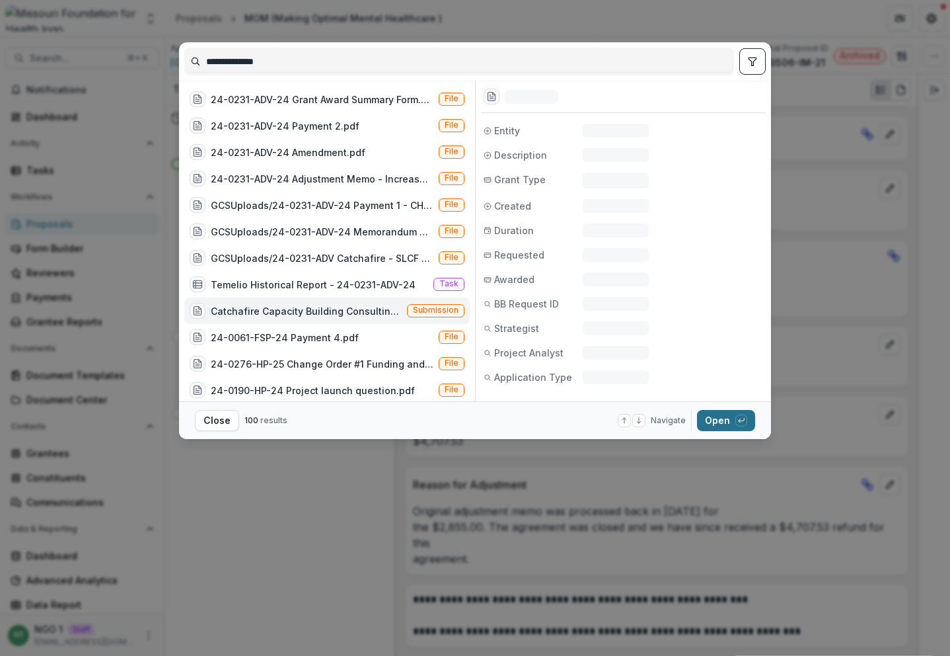
click at [718, 414] on button "Open with enter key" at bounding box center [726, 420] width 58 height 21
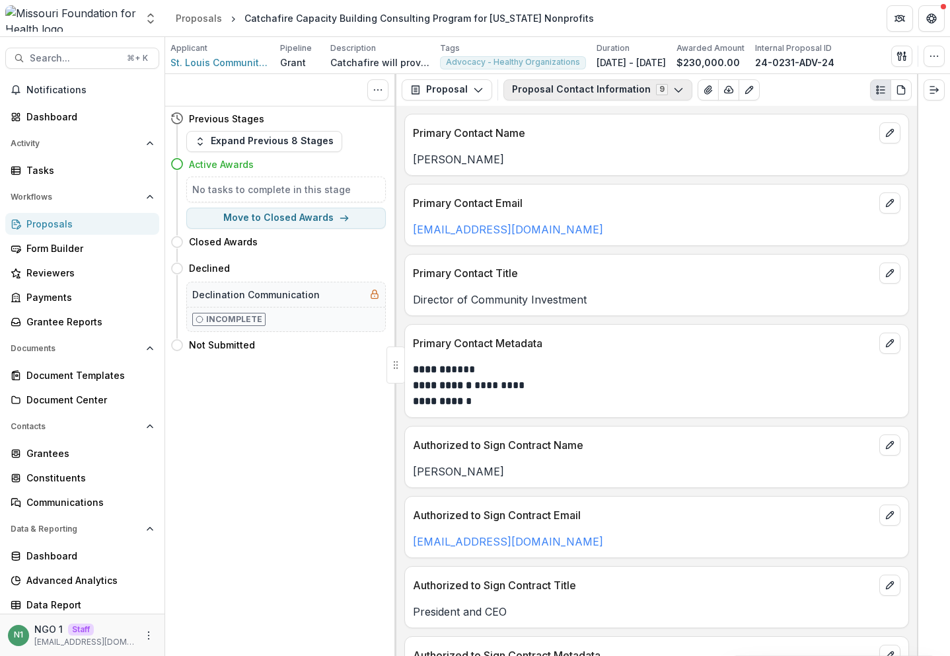
click at [573, 85] on button "Proposal Contact Information 9" at bounding box center [598, 89] width 189 height 21
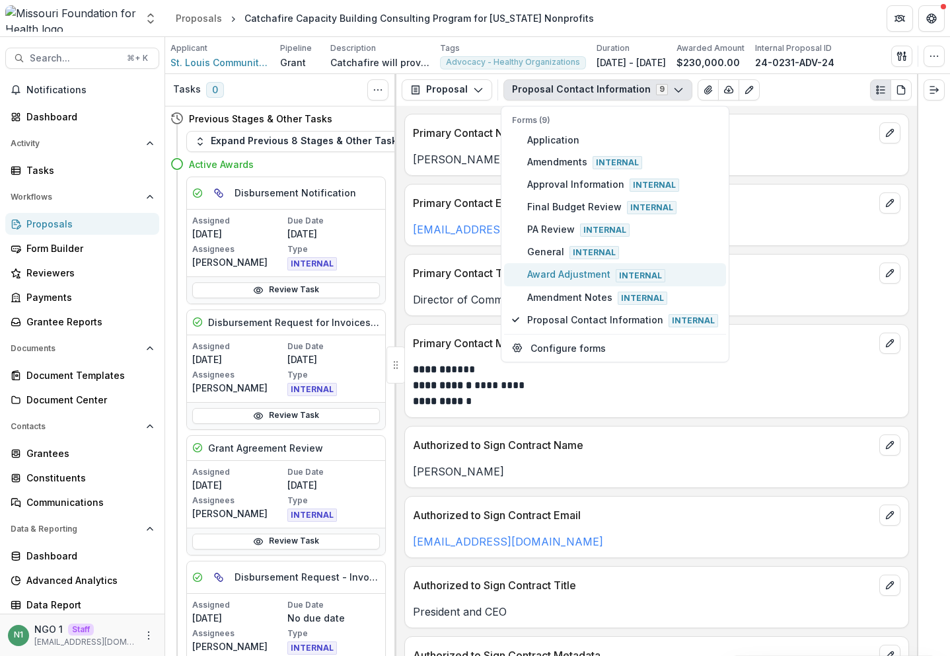
click at [548, 275] on span "Award Adjustment Internal" at bounding box center [622, 274] width 191 height 15
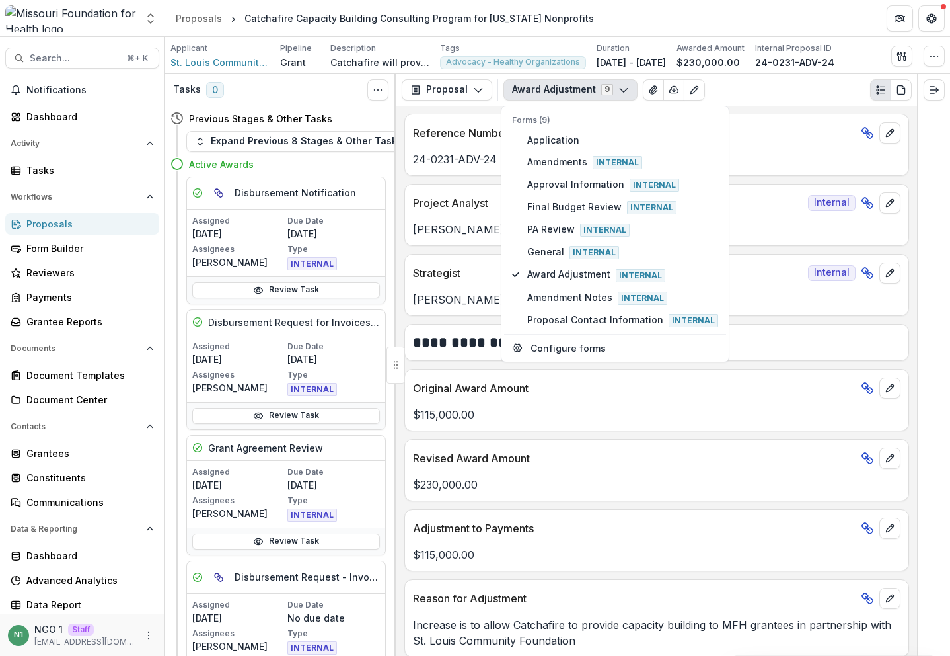
click at [524, 463] on p "Revised Award Amount" at bounding box center [634, 458] width 443 height 16
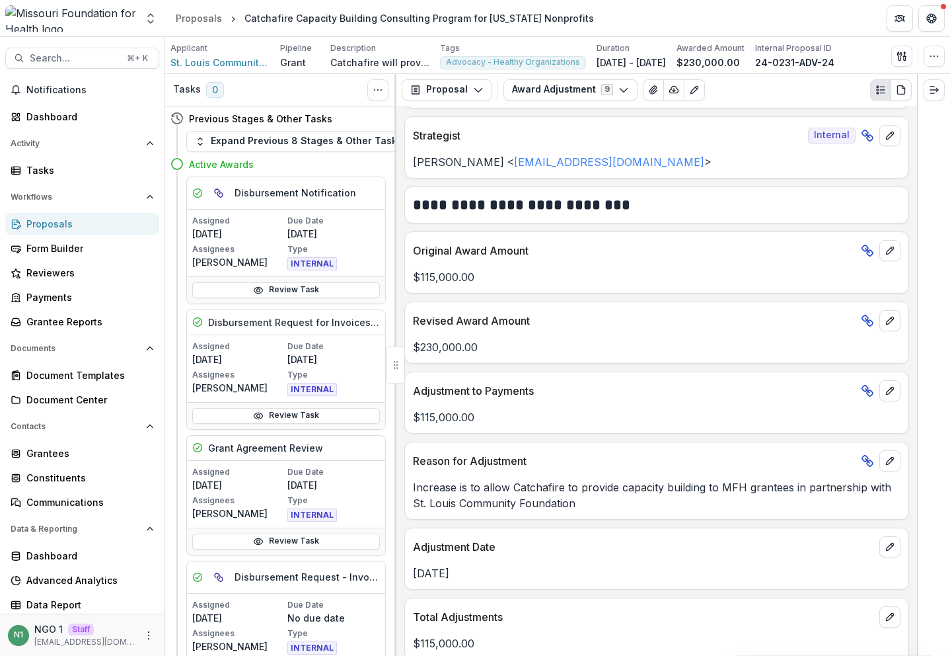
scroll to position [150, 0]
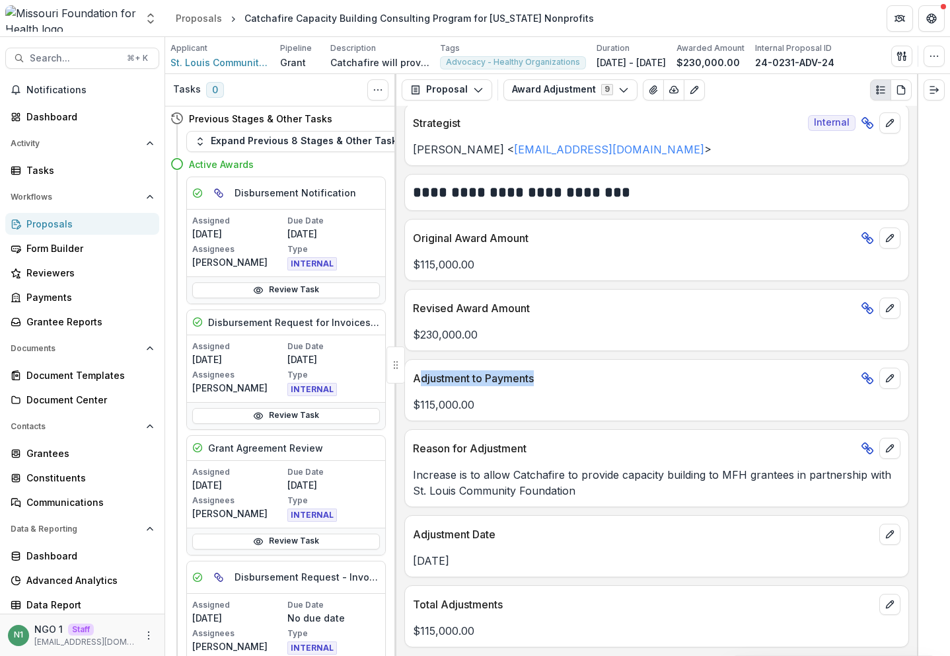
drag, startPoint x: 559, startPoint y: 382, endPoint x: 414, endPoint y: 383, distance: 144.8
click at [415, 377] on p "Adjustment to Payments" at bounding box center [634, 378] width 443 height 16
drag, startPoint x: 457, startPoint y: 590, endPoint x: 424, endPoint y: 591, distance: 33.1
click at [421, 592] on div "Total Adjustments" at bounding box center [657, 600] width 504 height 29
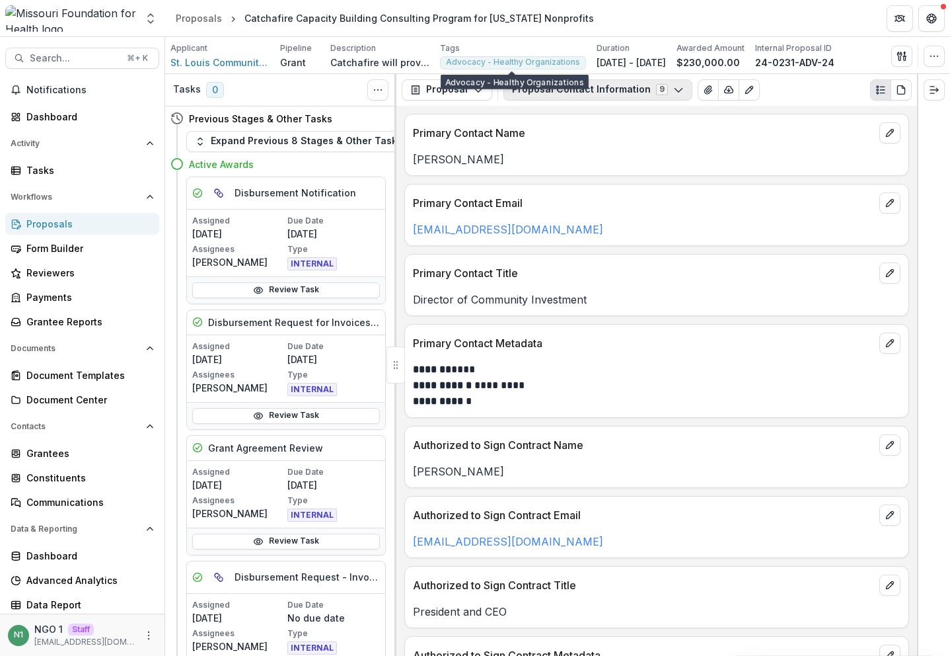
click at [548, 90] on button "Proposal Contact Information 9" at bounding box center [598, 89] width 189 height 21
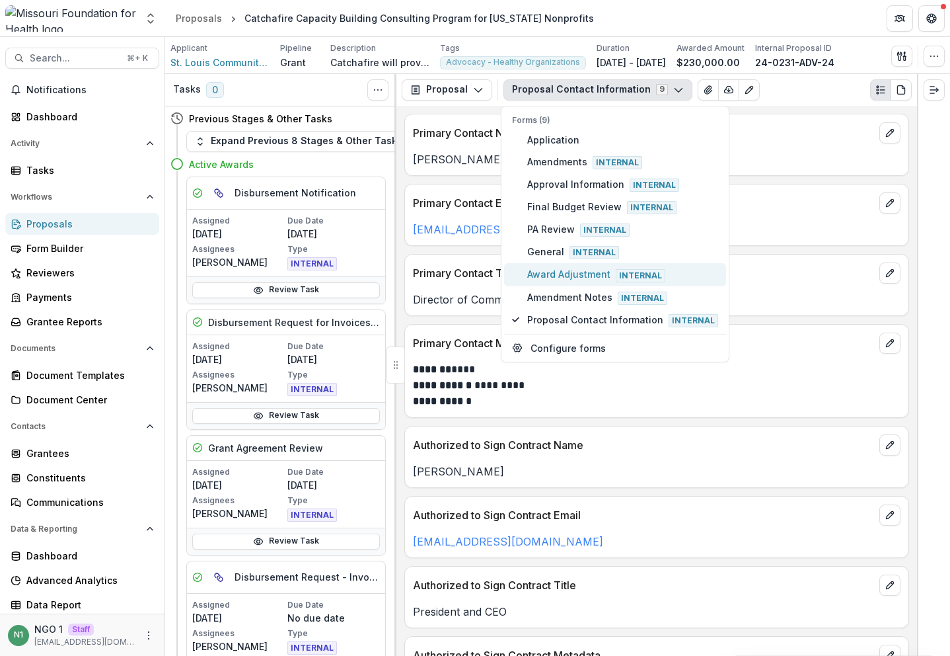
click at [553, 266] on button "Award Adjustment Internal" at bounding box center [615, 274] width 222 height 22
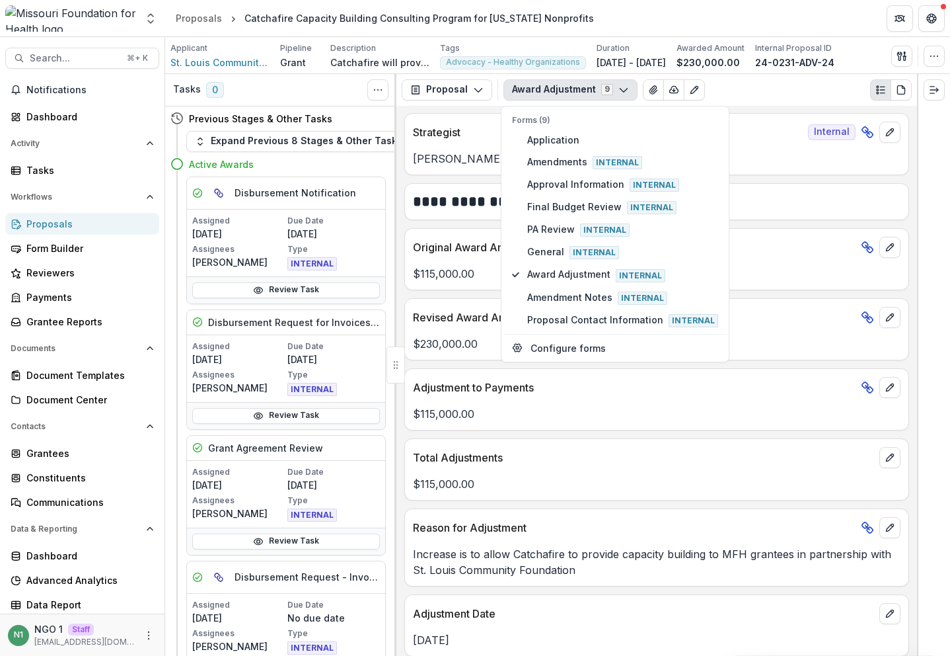
scroll to position [150, 0]
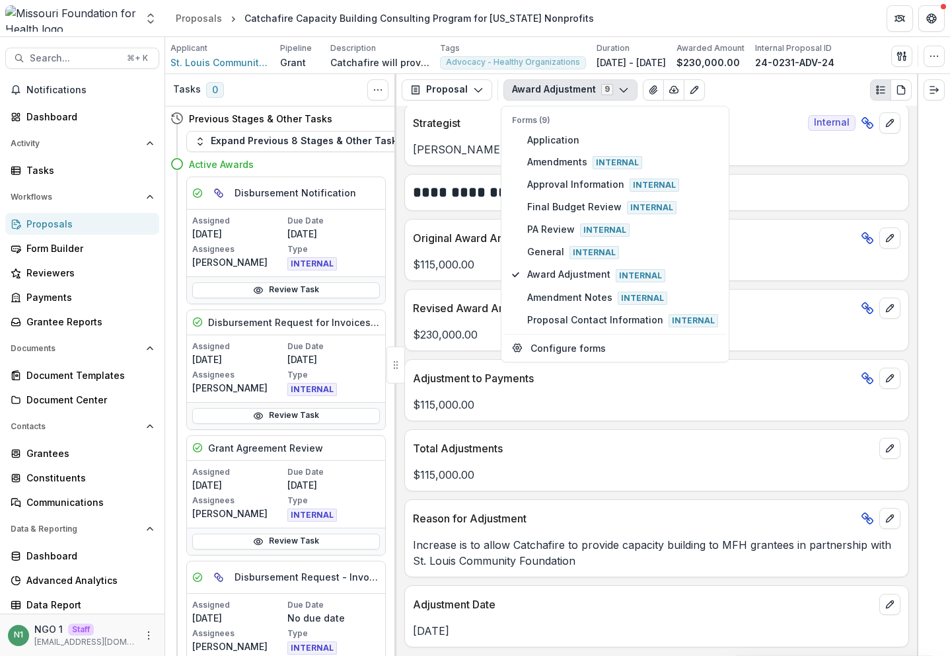
click at [632, 520] on p "Reason for Adjustment" at bounding box center [634, 518] width 443 height 16
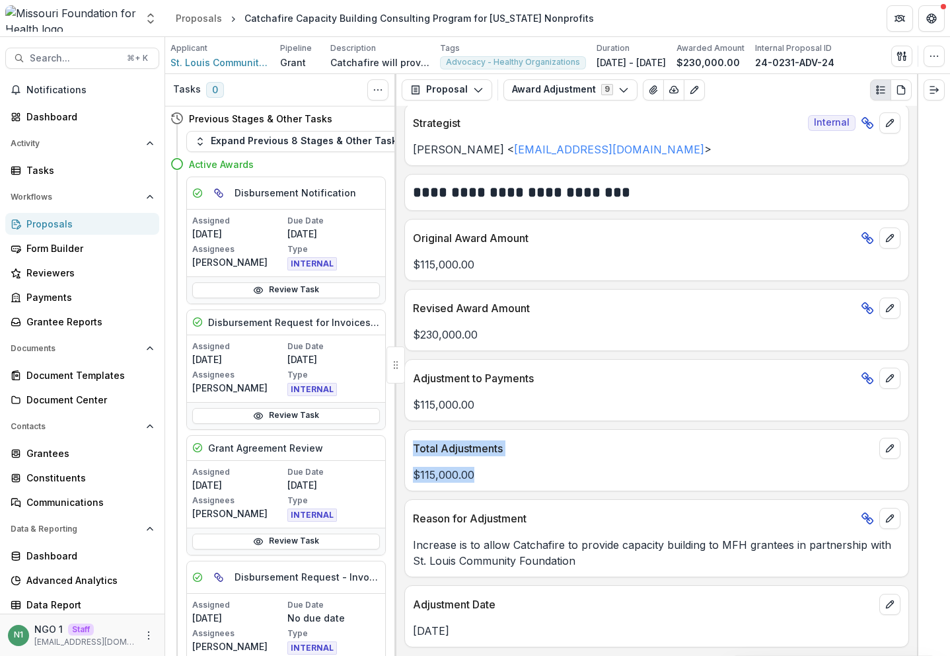
drag, startPoint x: 496, startPoint y: 429, endPoint x: 412, endPoint y: 453, distance: 87.4
click at [412, 453] on div "Total Adjustments $115,000.00" at bounding box center [657, 460] width 505 height 62
click at [413, 453] on p "Total Adjustments" at bounding box center [643, 448] width 461 height 16
drag, startPoint x: 412, startPoint y: 453, endPoint x: 576, endPoint y: 486, distance: 167.1
click at [576, 486] on div "Total Adjustments $115,000.00" at bounding box center [657, 460] width 505 height 62
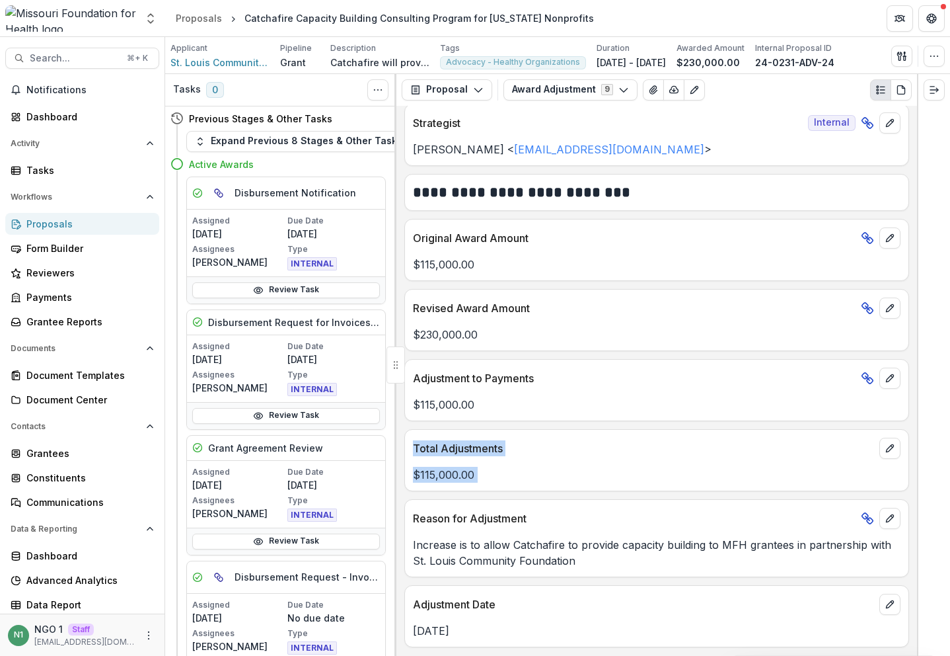
click at [576, 486] on div "Total Adjustments $115,000.00" at bounding box center [657, 460] width 505 height 62
drag, startPoint x: 558, startPoint y: 379, endPoint x: 414, endPoint y: 383, distance: 143.5
click at [414, 383] on p "Adjustment to Payments" at bounding box center [634, 378] width 443 height 16
drag, startPoint x: 414, startPoint y: 383, endPoint x: 545, endPoint y: 383, distance: 130.2
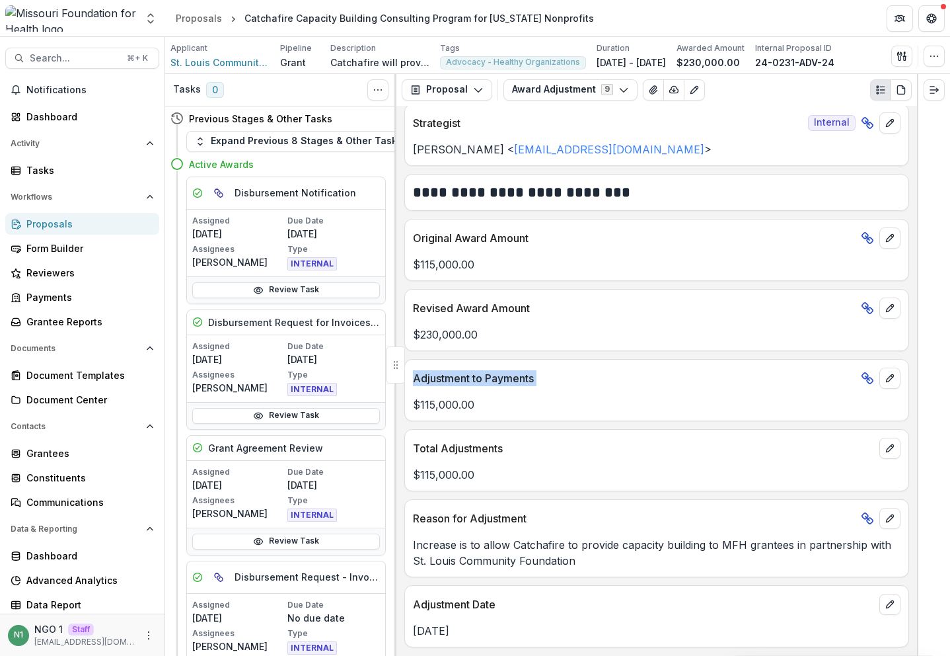
click at [545, 383] on p "Adjustment to Payments" at bounding box center [634, 378] width 443 height 16
click at [549, 384] on p "Adjustment to Payments" at bounding box center [634, 378] width 443 height 16
click at [116, 48] on button "Search... ⌘ + K" at bounding box center [82, 58] width 154 height 21
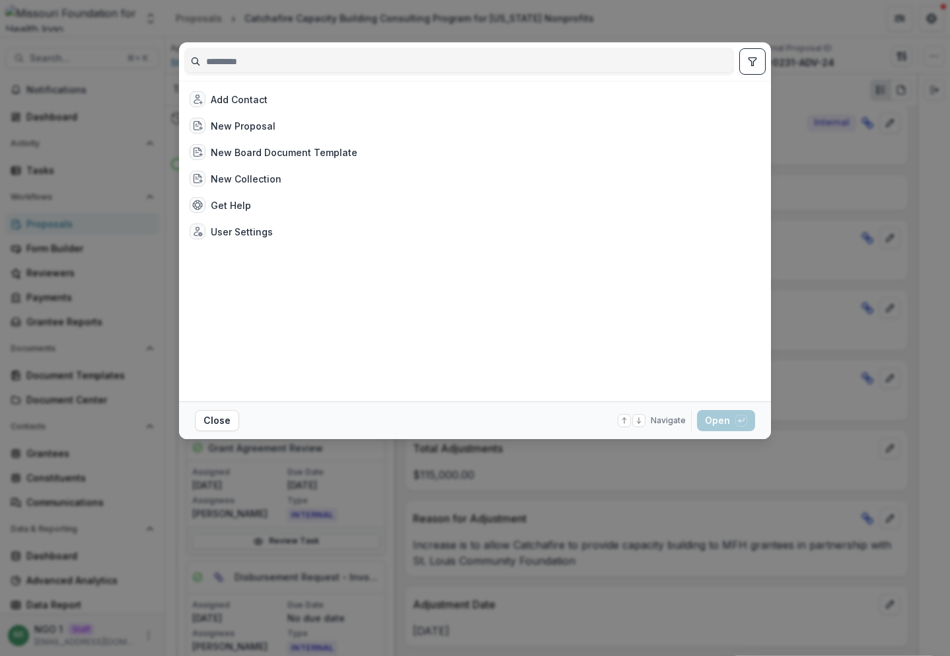
click at [253, 61] on input at bounding box center [459, 61] width 549 height 21
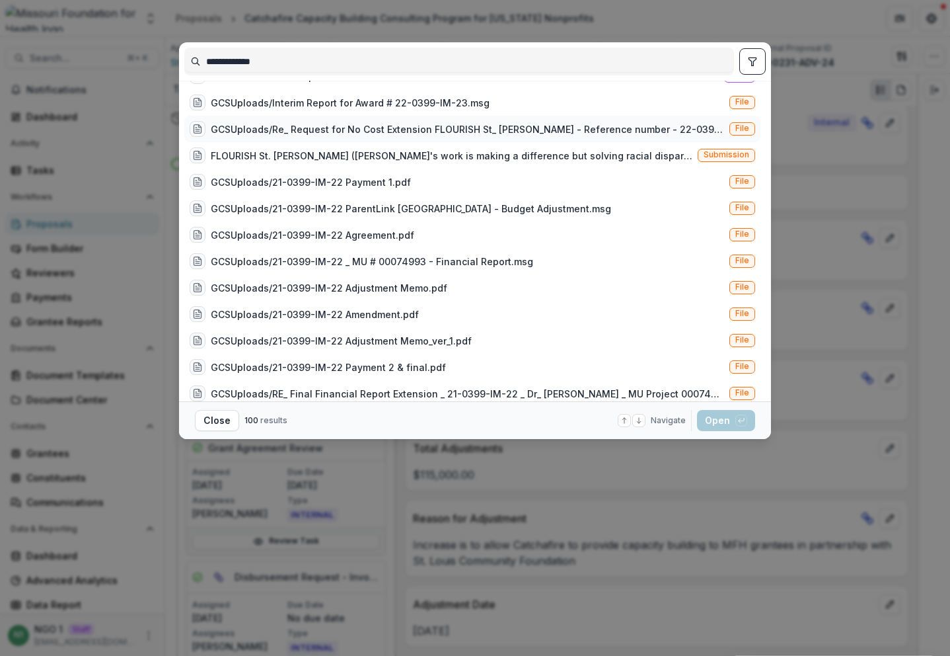
scroll to position [338, 0]
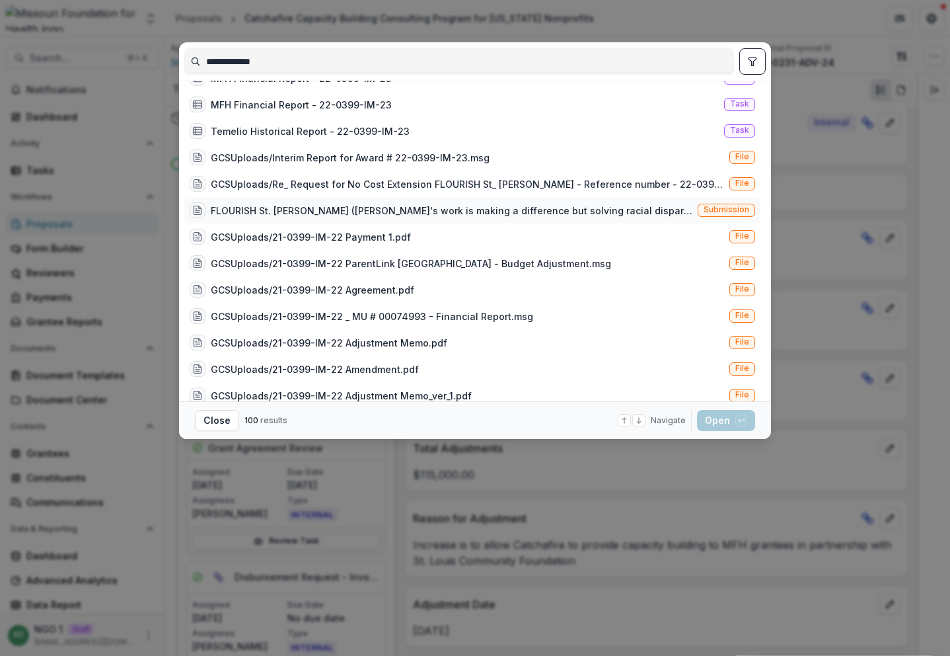
type input "**********"
click at [742, 204] on span "Submission" at bounding box center [727, 210] width 58 height 13
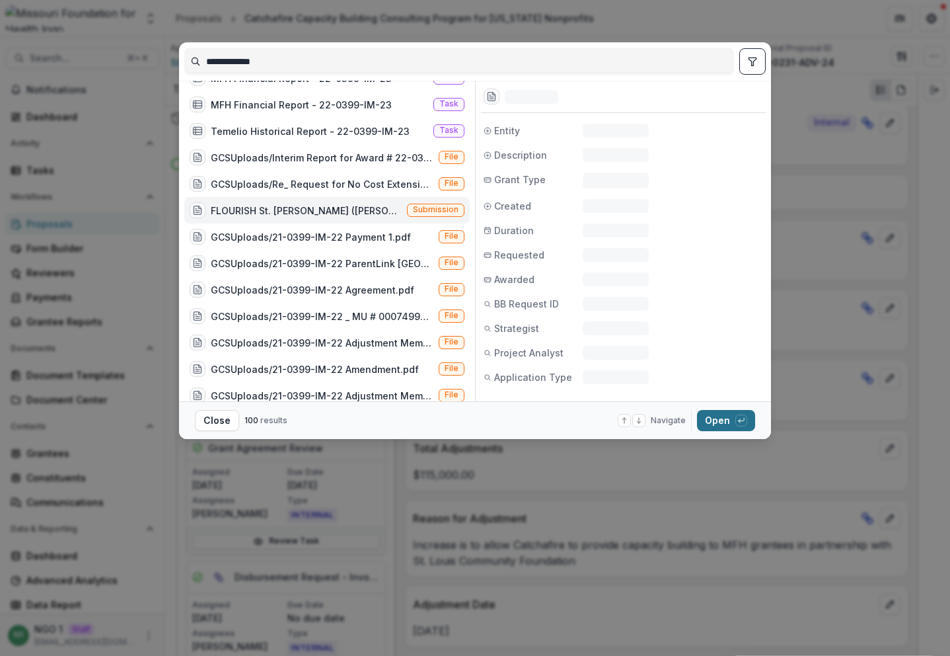
click at [714, 416] on button "Open with enter key" at bounding box center [726, 420] width 58 height 21
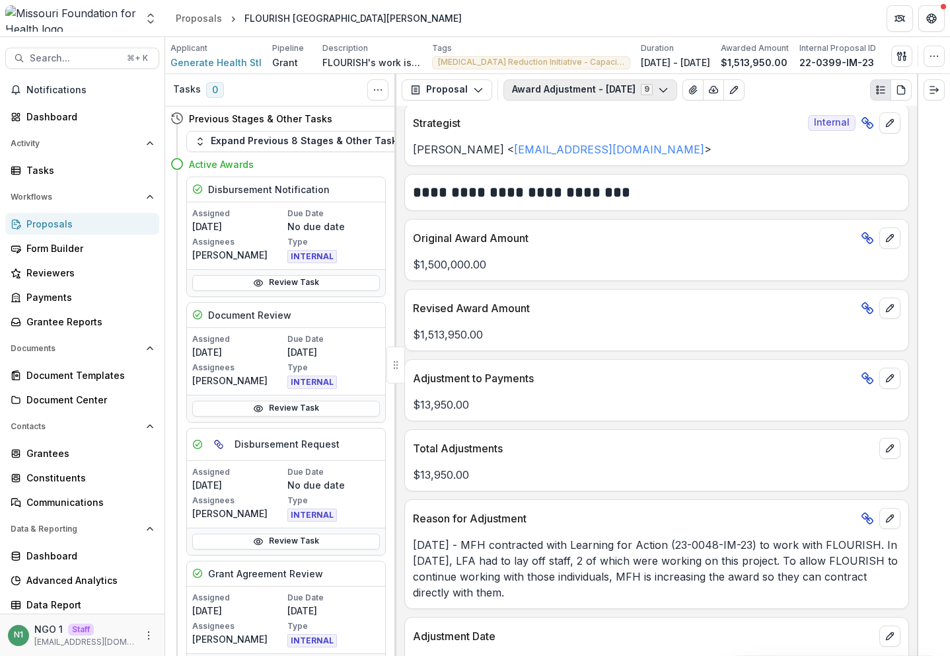
click at [545, 91] on button "Award Adjustment - [DATE] 9" at bounding box center [591, 89] width 174 height 21
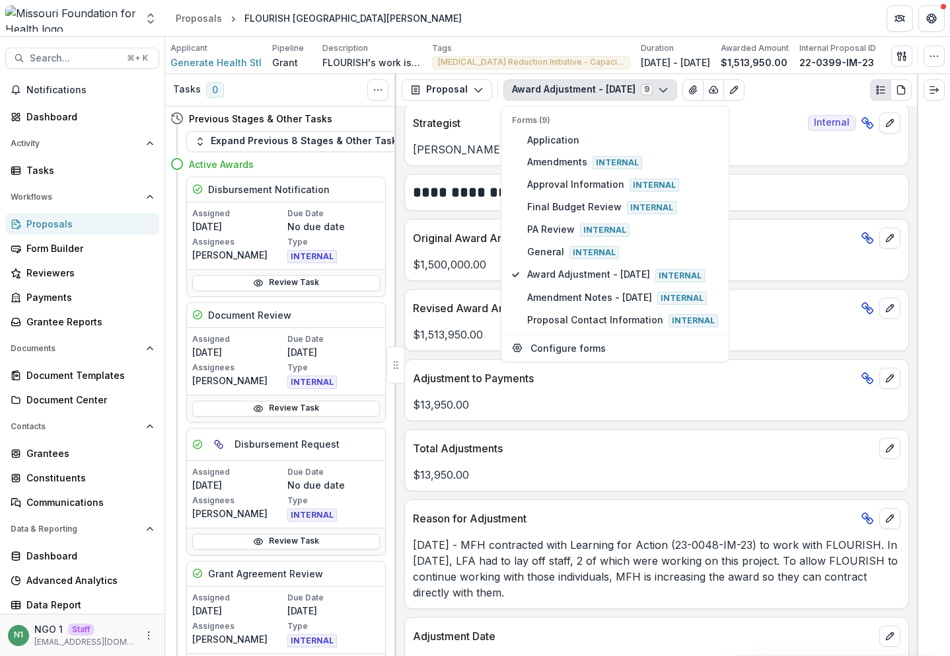
click at [545, 91] on button "Award Adjustment - [DATE] 9" at bounding box center [591, 89] width 174 height 21
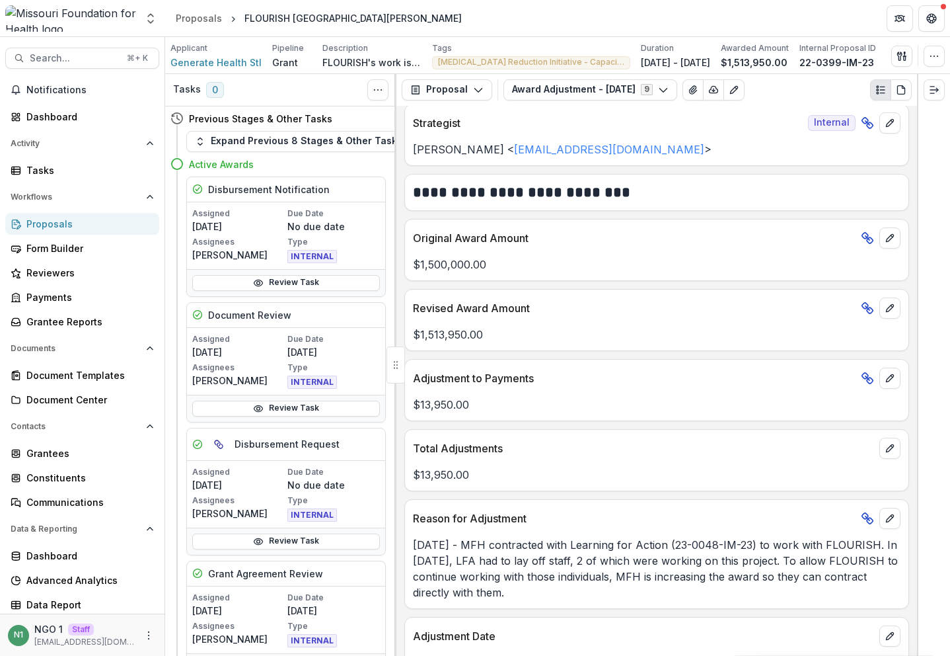
scroll to position [282, 0]
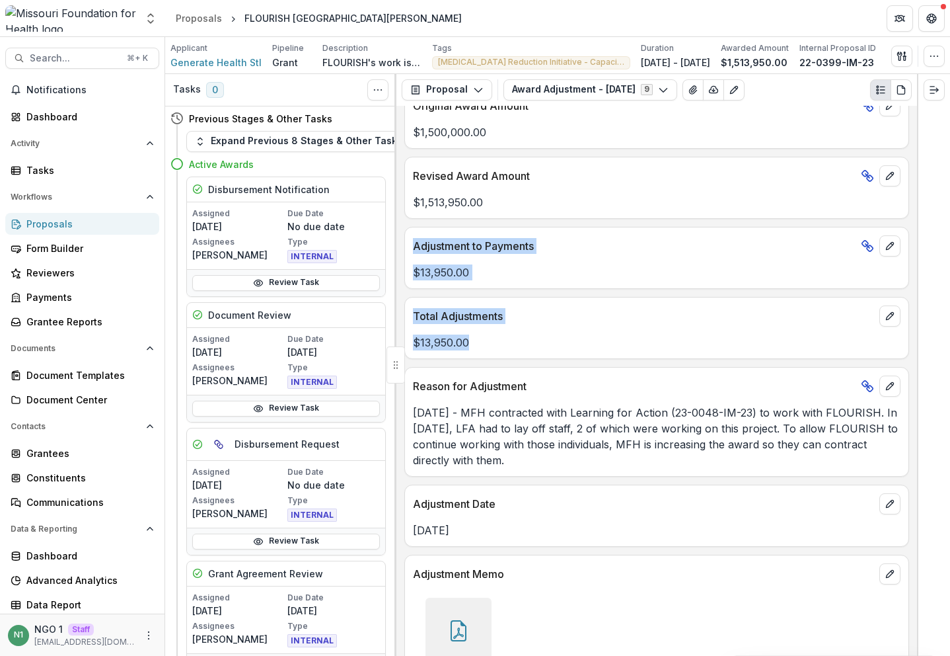
drag, startPoint x: 482, startPoint y: 321, endPoint x: 410, endPoint y: 245, distance: 104.3
click at [410, 245] on div "**********" at bounding box center [657, 381] width 521 height 550
click at [144, 17] on icon "Open entity switcher" at bounding box center [150, 18] width 13 height 13
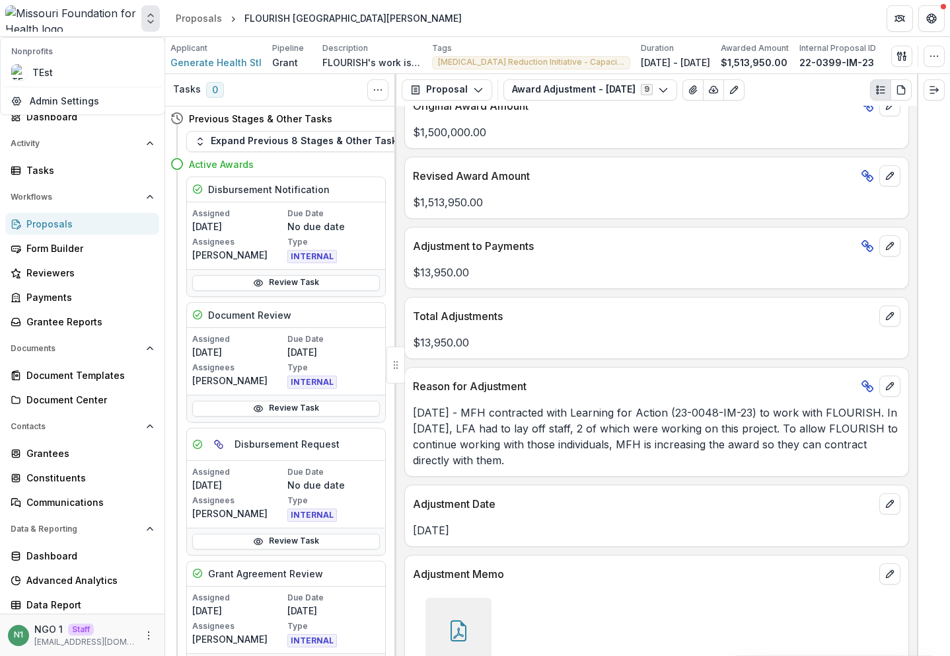
drag, startPoint x: 134, startPoint y: 3, endPoint x: 130, endPoint y: 27, distance: 24.7
click at [134, 3] on div "Nonprofits TEst Team Settings Admin Settings" at bounding box center [82, 18] width 165 height 36
click at [114, 57] on button "Search... ⌘ + K" at bounding box center [82, 58] width 154 height 21
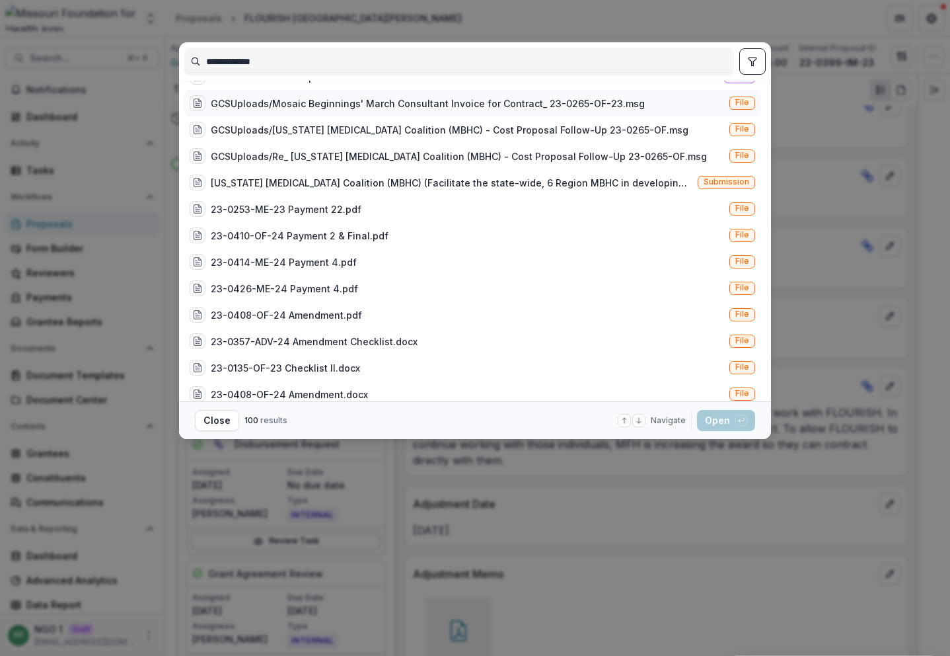
scroll to position [637, 0]
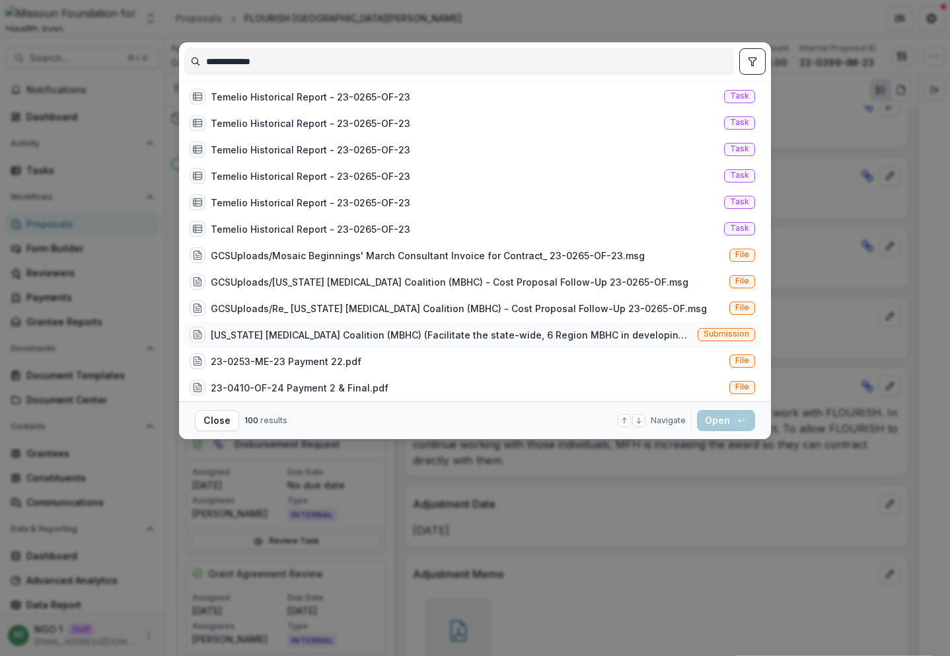
type input "**********"
click at [705, 332] on span "Submission" at bounding box center [727, 333] width 46 height 9
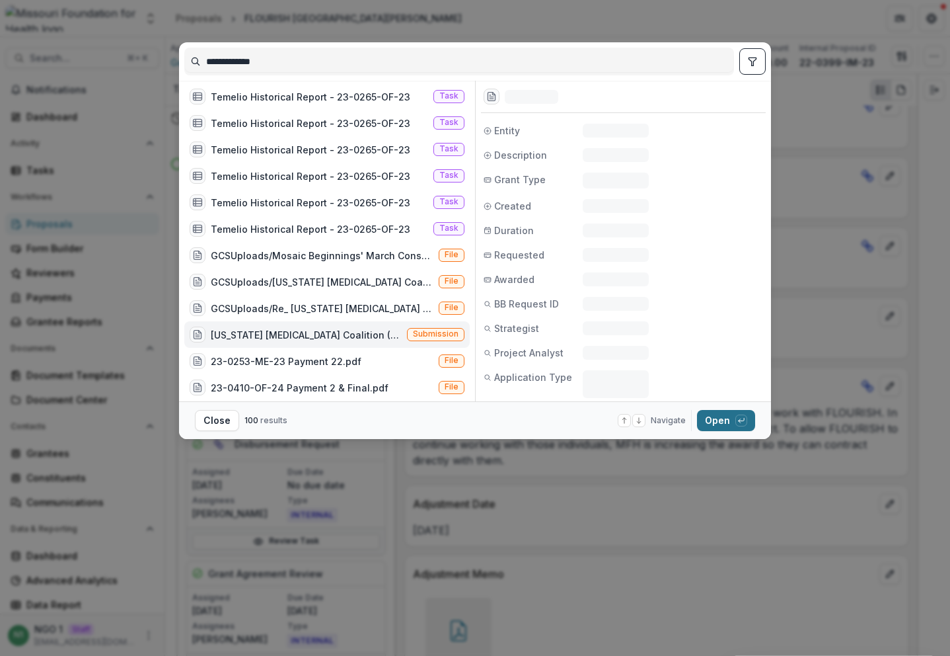
click at [715, 421] on button "Open with enter key" at bounding box center [726, 420] width 58 height 21
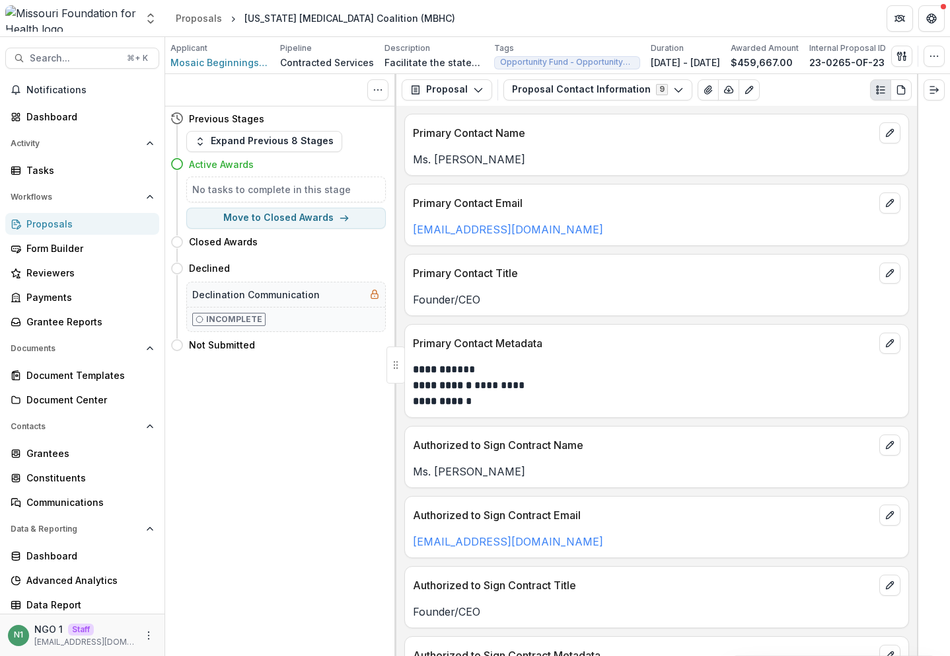
click at [647, 440] on p "Authorized to Sign Contract Name" at bounding box center [643, 445] width 461 height 16
click at [565, 92] on button "Proposal Contact Information 9" at bounding box center [598, 89] width 189 height 21
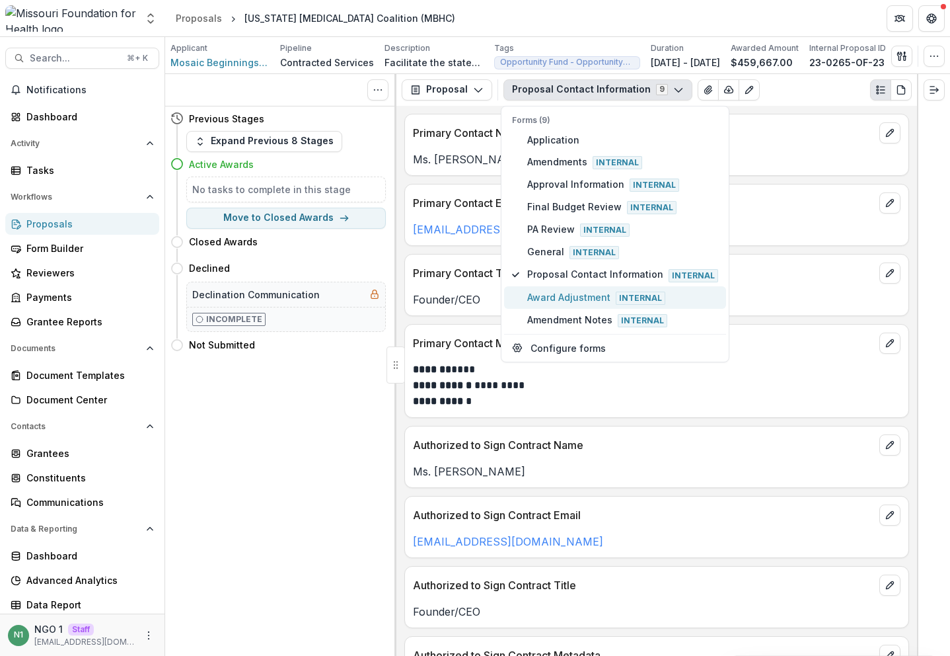
click at [553, 299] on span "Award Adjustment Internal" at bounding box center [622, 297] width 191 height 15
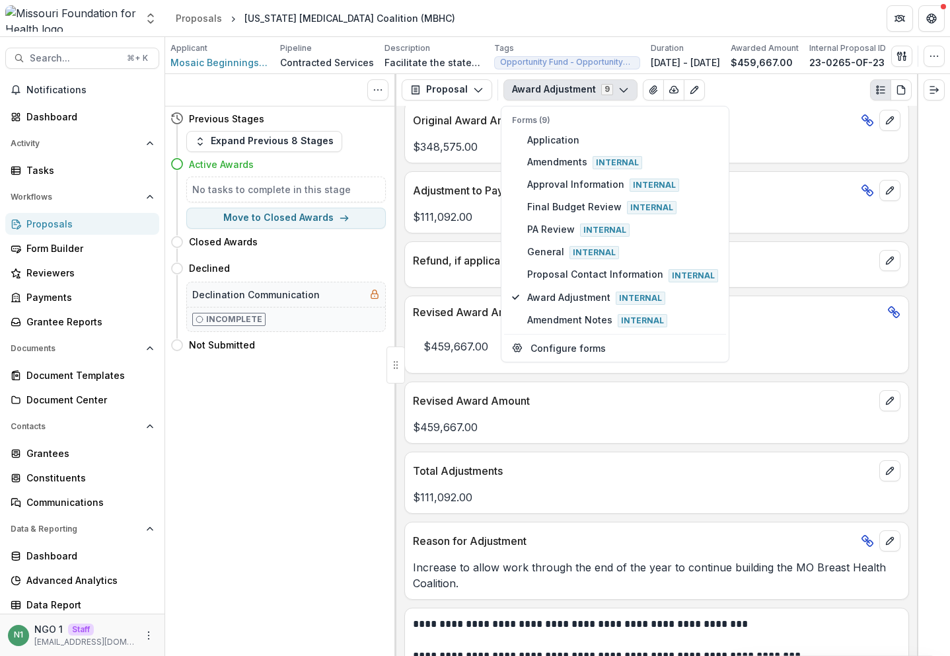
scroll to position [549, 0]
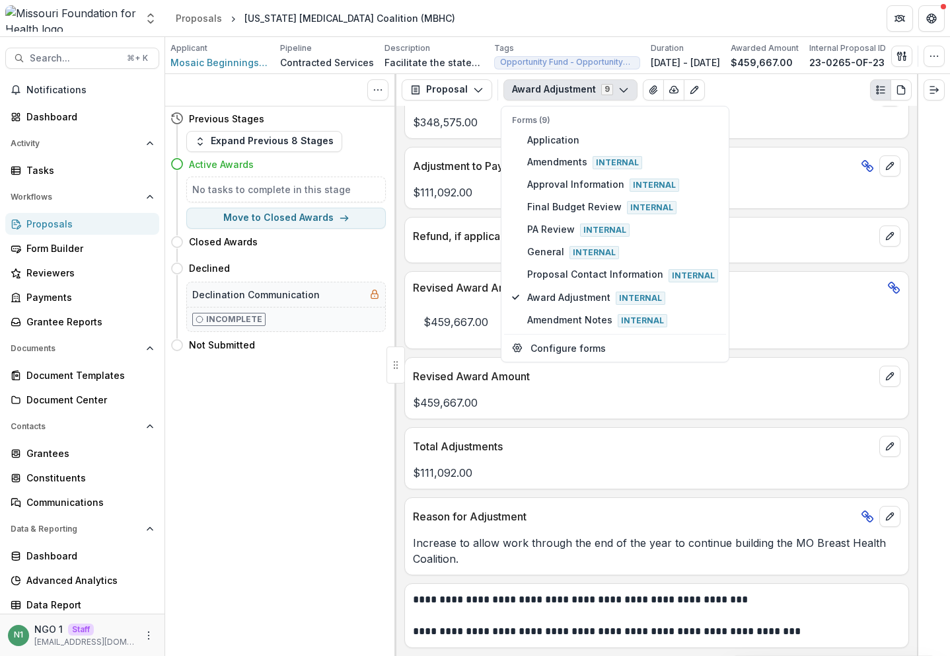
click at [619, 523] on p "Reason for Adjustment" at bounding box center [634, 516] width 443 height 16
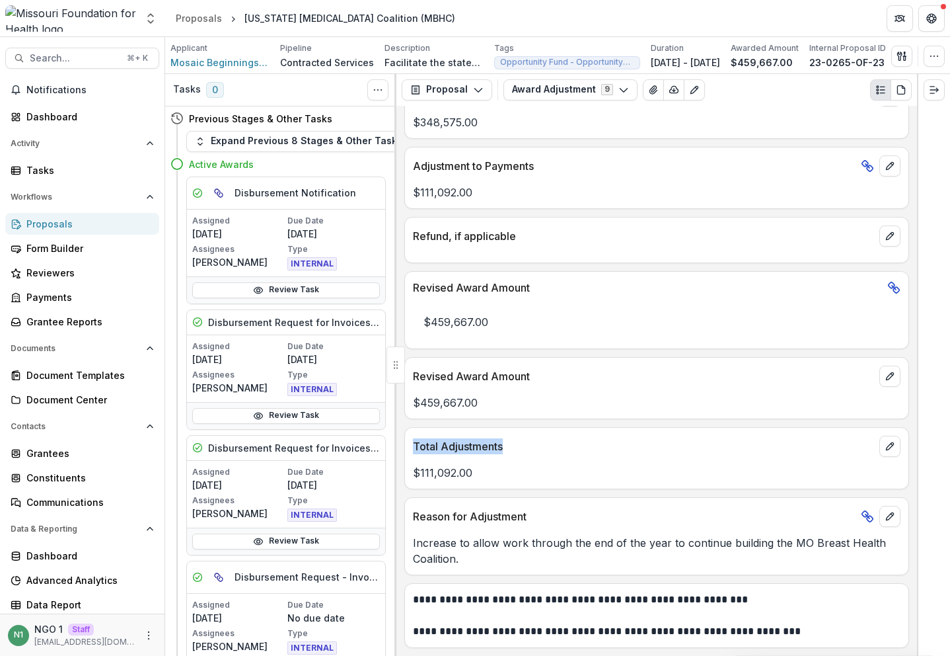
drag, startPoint x: 430, startPoint y: 447, endPoint x: 463, endPoint y: 443, distance: 33.4
click at [398, 443] on div "**********" at bounding box center [657, 381] width 521 height 550
drag, startPoint x: 440, startPoint y: 167, endPoint x: 607, endPoint y: 173, distance: 167.3
click at [607, 172] on div "Adjustment to Payments" at bounding box center [657, 161] width 504 height 29
click at [484, 196] on p "$111,092.00" at bounding box center [657, 192] width 488 height 16
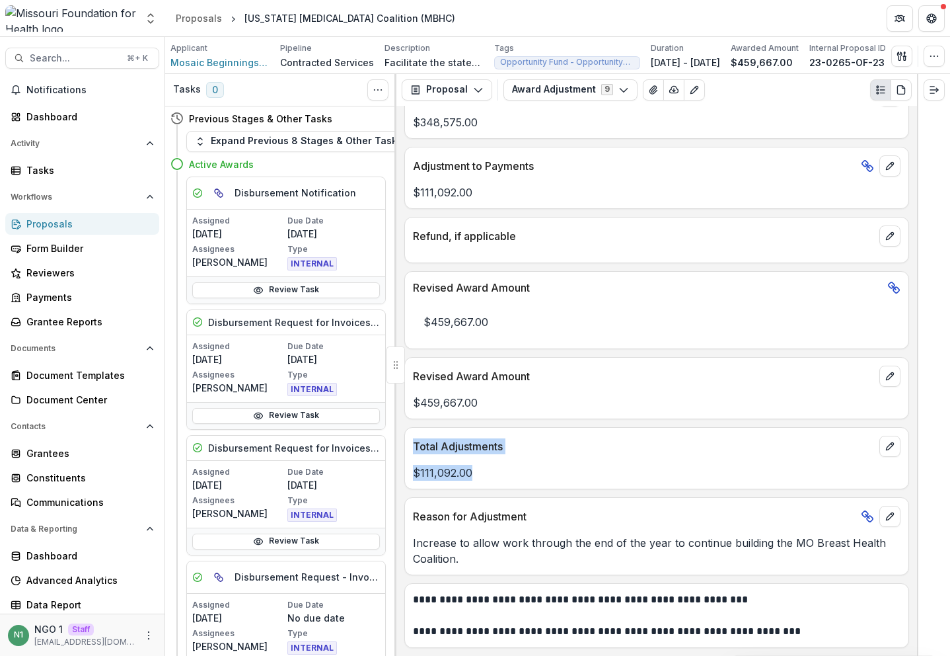
drag, startPoint x: 494, startPoint y: 475, endPoint x: 409, endPoint y: 439, distance: 92.4
click at [409, 439] on div "Total Adjustments $111,092.00" at bounding box center [657, 458] width 505 height 62
click at [112, 58] on span "Search..." at bounding box center [74, 58] width 89 height 11
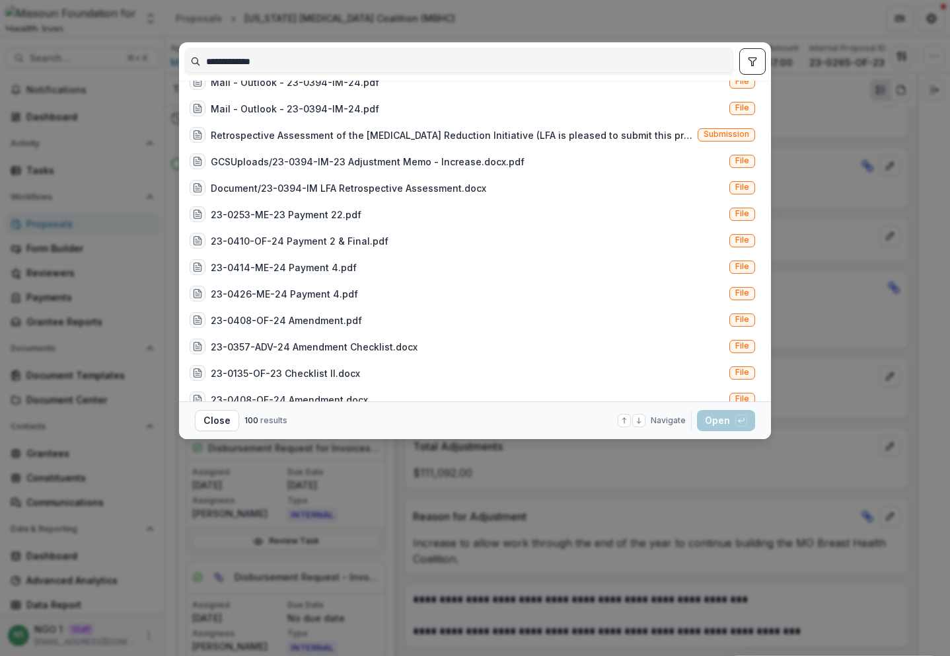
scroll to position [838, 0]
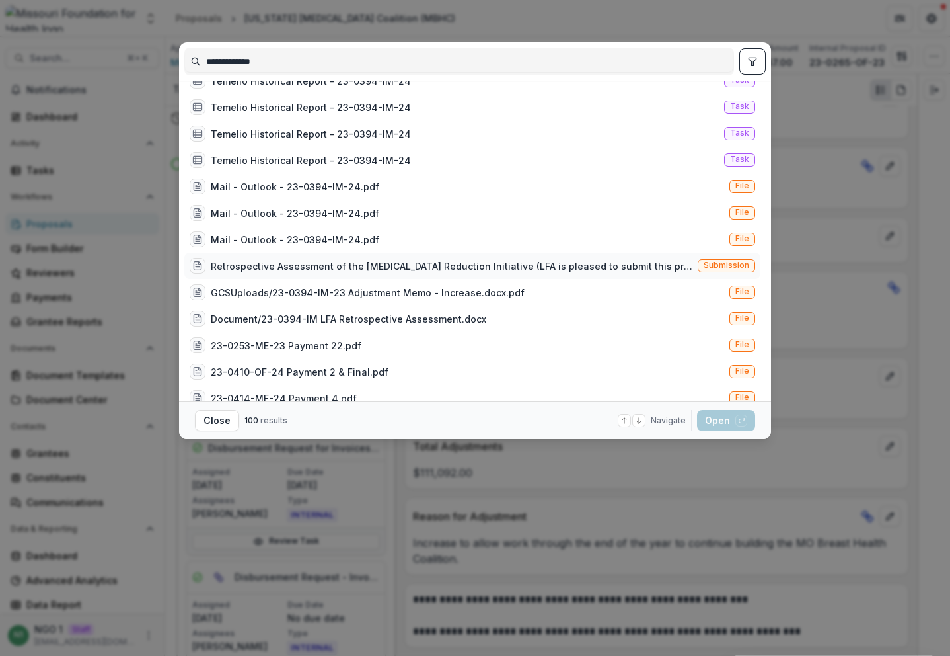
type input "**********"
click at [681, 269] on div "Retrospective Assessment of the [MEDICAL_DATA] Reduction Initiative (LFA is ple…" at bounding box center [452, 266] width 482 height 14
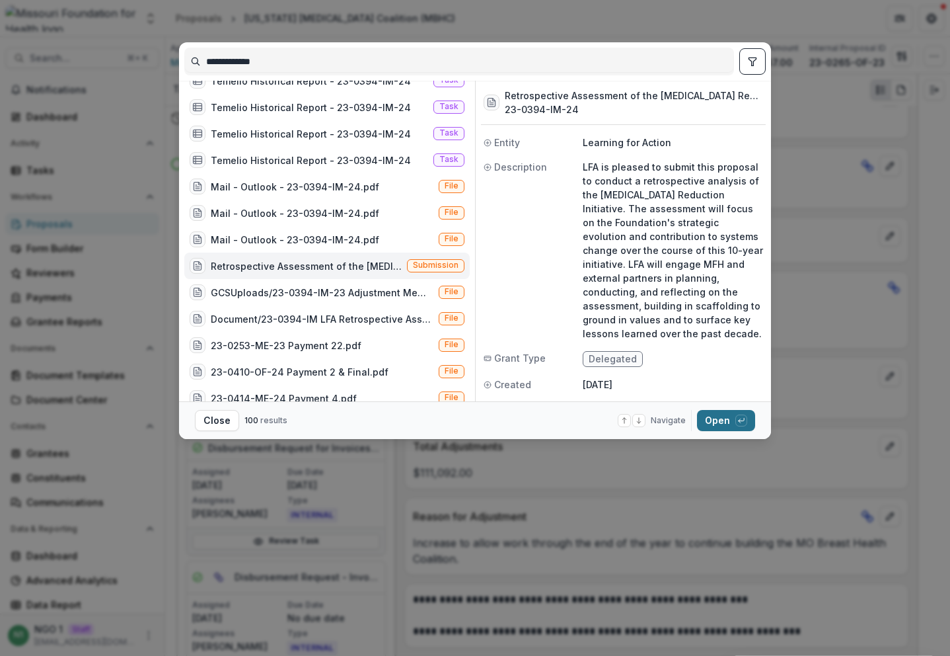
click at [720, 423] on button "Open with enter key" at bounding box center [726, 420] width 58 height 21
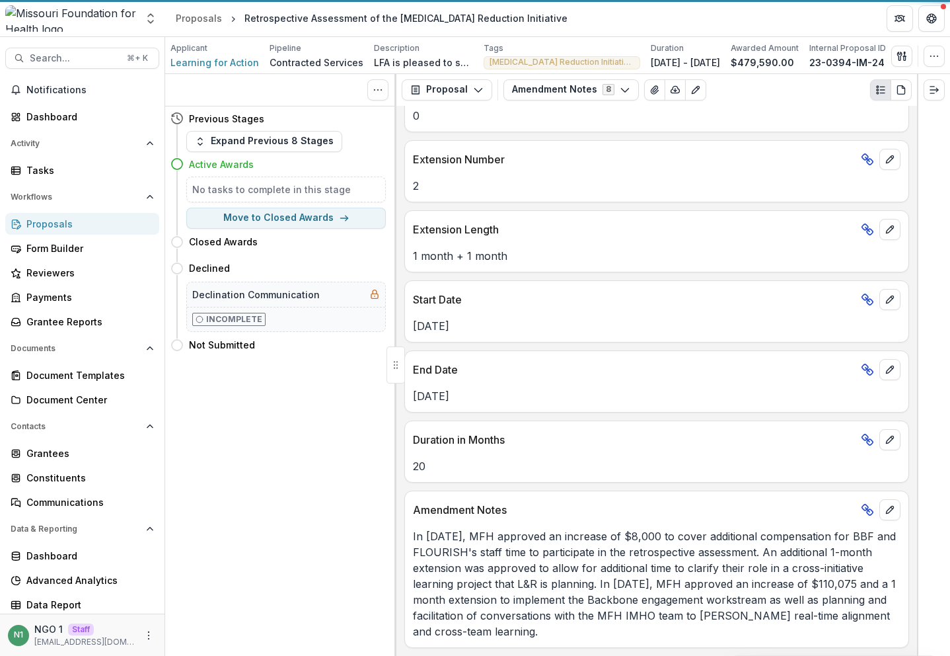
scroll to position [184, 0]
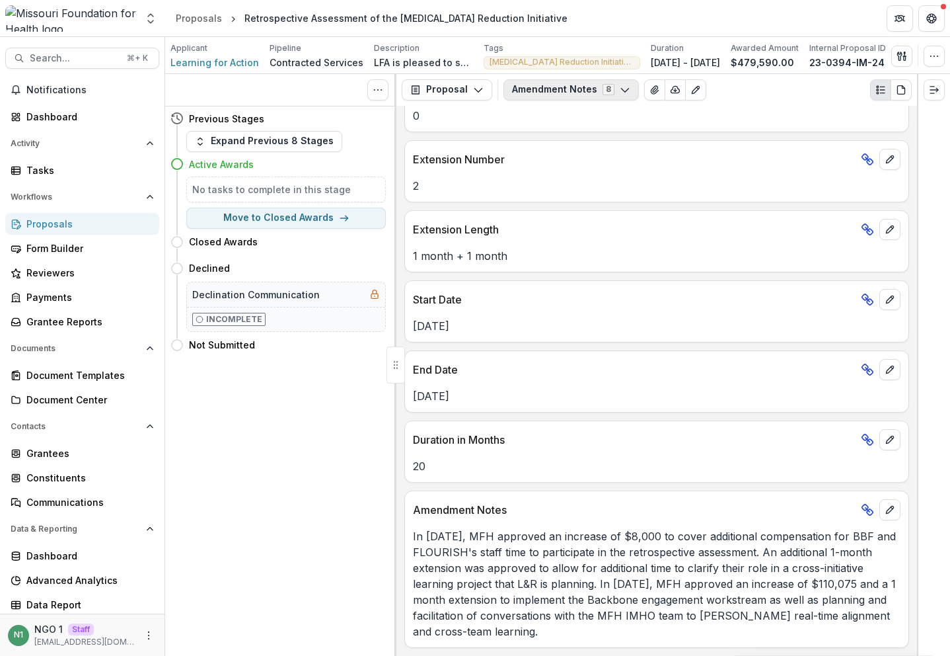
click at [539, 93] on button "Amendment Notes 8" at bounding box center [572, 89] width 136 height 21
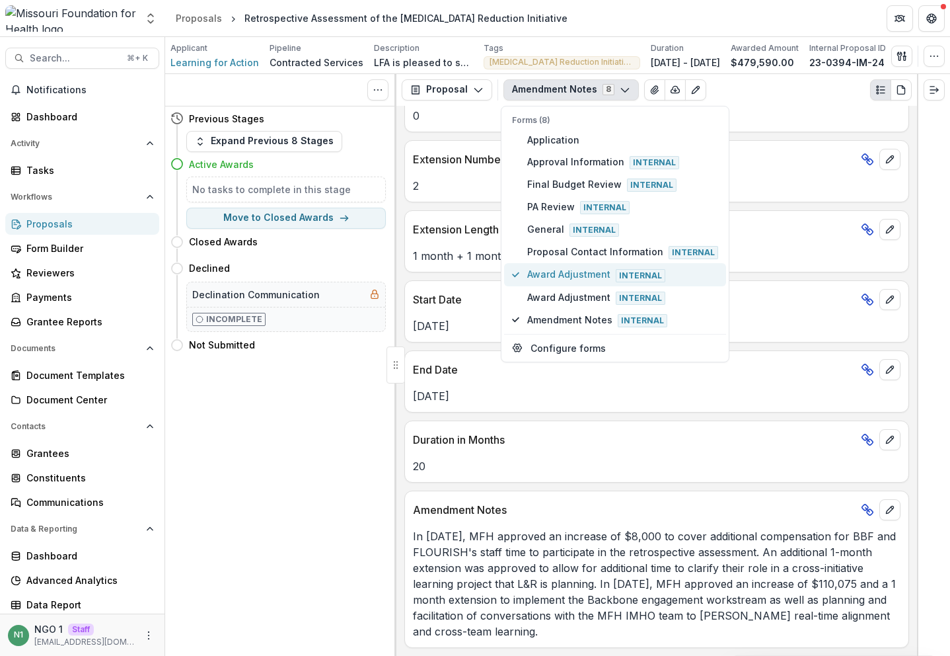
click at [551, 272] on span "Award Adjustment Internal" at bounding box center [622, 274] width 191 height 15
click at [461, 362] on p "End Date" at bounding box center [634, 370] width 443 height 16
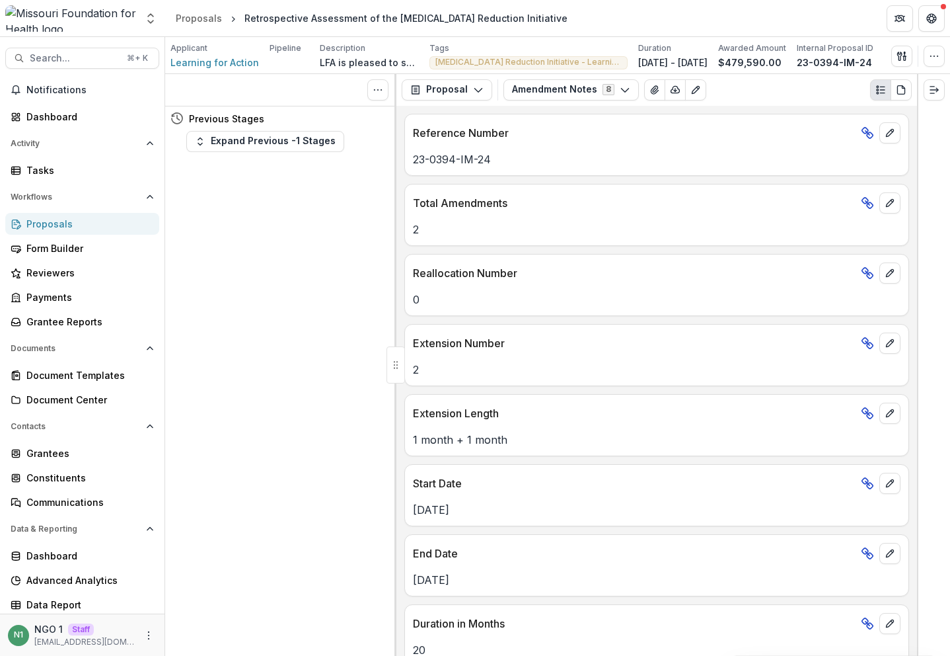
click at [519, 89] on button "Amendment Notes 8" at bounding box center [572, 89] width 136 height 21
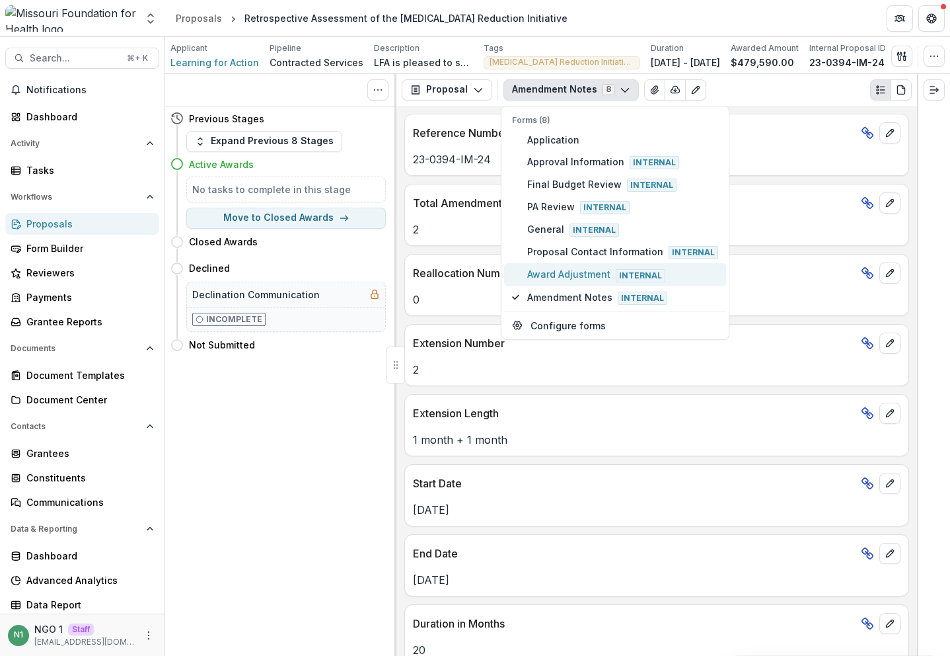
click at [561, 272] on span "Award Adjustment Internal" at bounding box center [622, 274] width 191 height 15
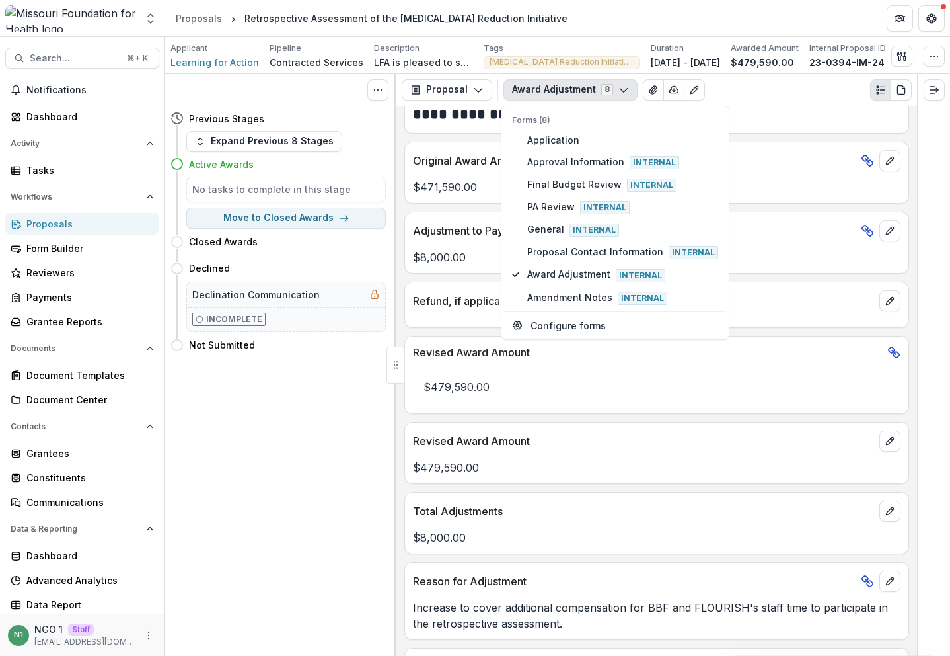
scroll to position [674, 0]
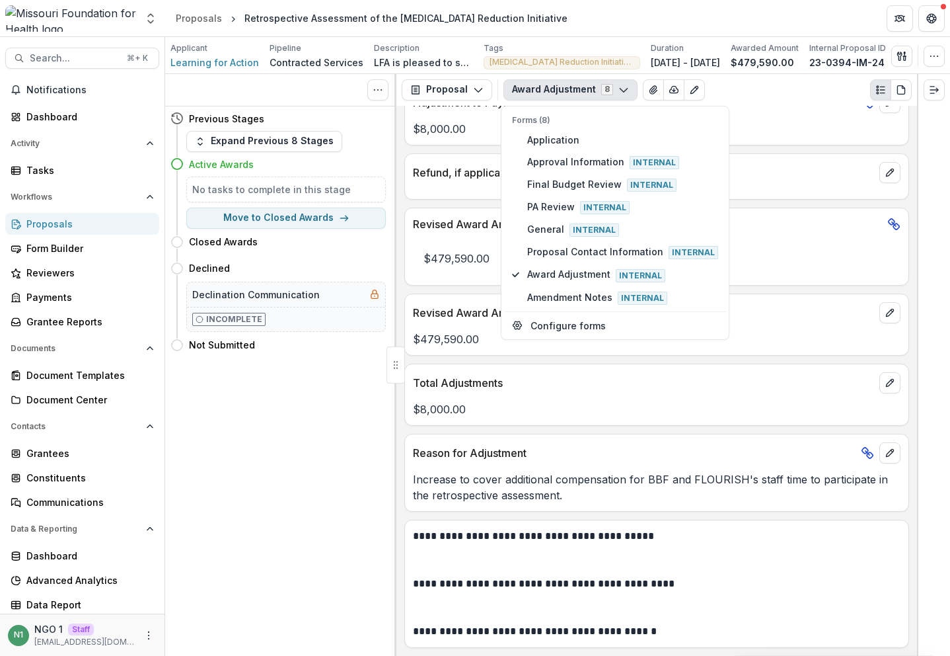
click at [522, 426] on div "**********" at bounding box center [657, 381] width 521 height 550
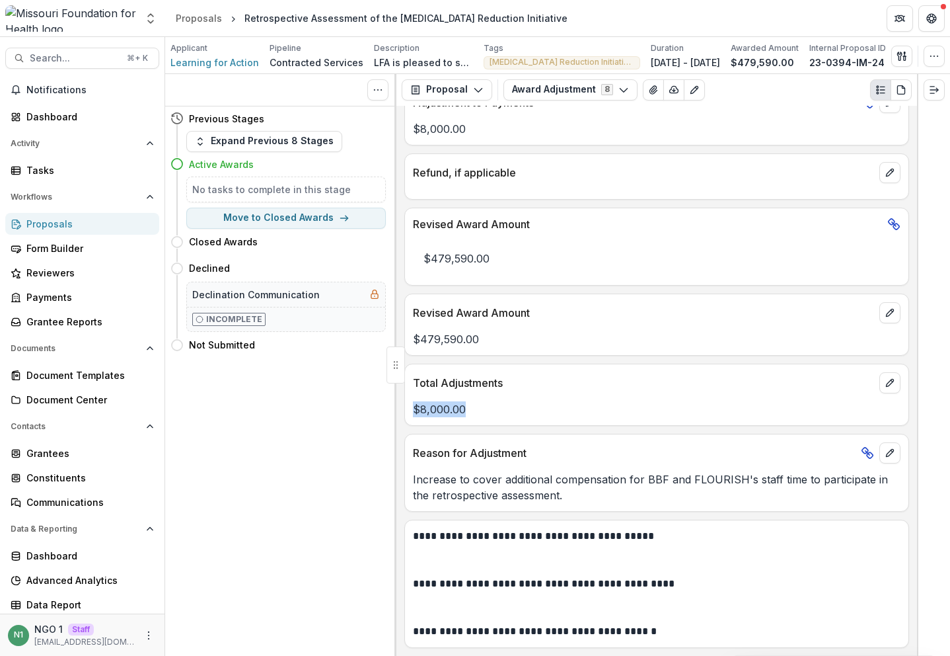
drag, startPoint x: 485, startPoint y: 403, endPoint x: 411, endPoint y: 377, distance: 78.2
click at [407, 393] on div "$8,000.00" at bounding box center [657, 405] width 504 height 24
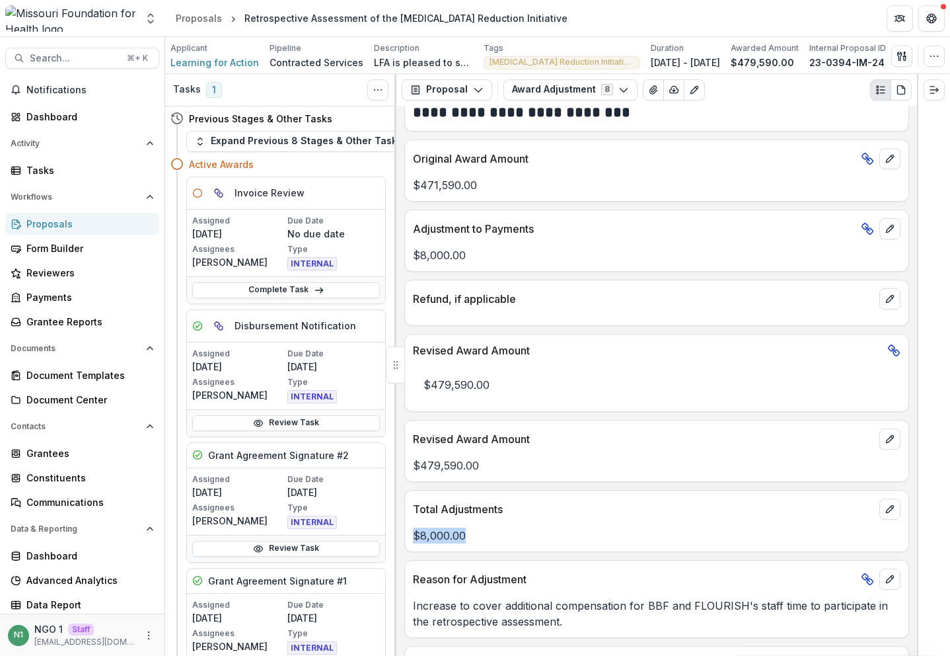
scroll to position [541, 0]
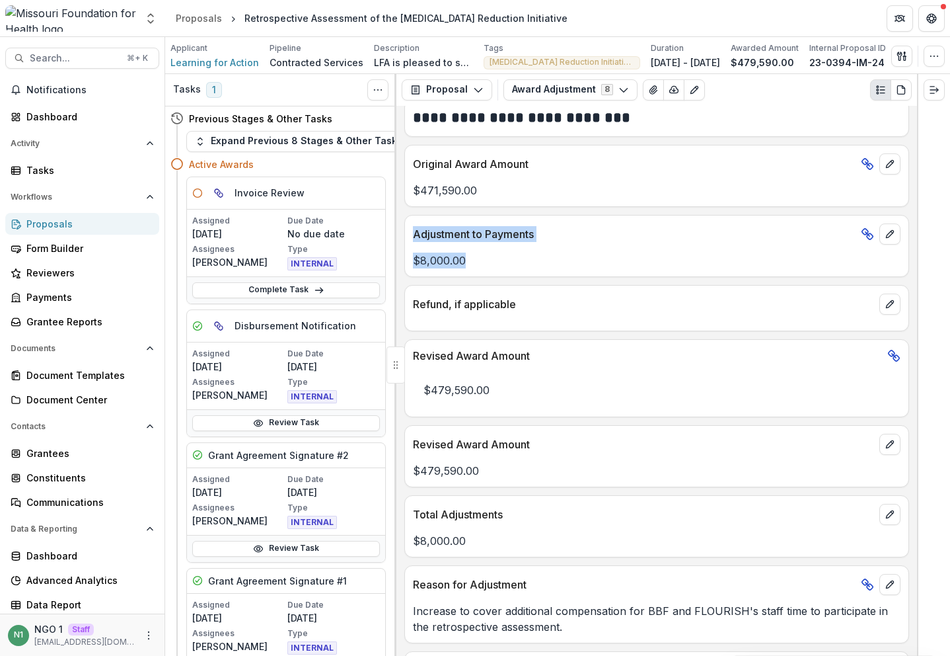
click at [405, 225] on div "Adjustment to Payments $8,000.00" at bounding box center [657, 246] width 505 height 62
click at [465, 243] on div "Adjustment to Payments" at bounding box center [657, 229] width 504 height 29
click at [99, 54] on span "Search..." at bounding box center [74, 58] width 89 height 11
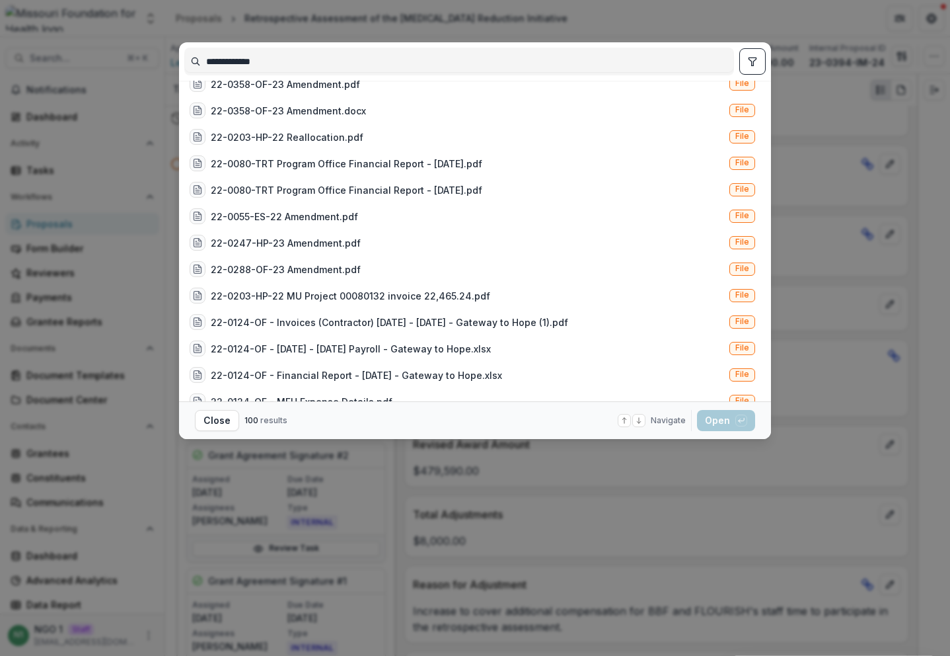
scroll to position [437, 0]
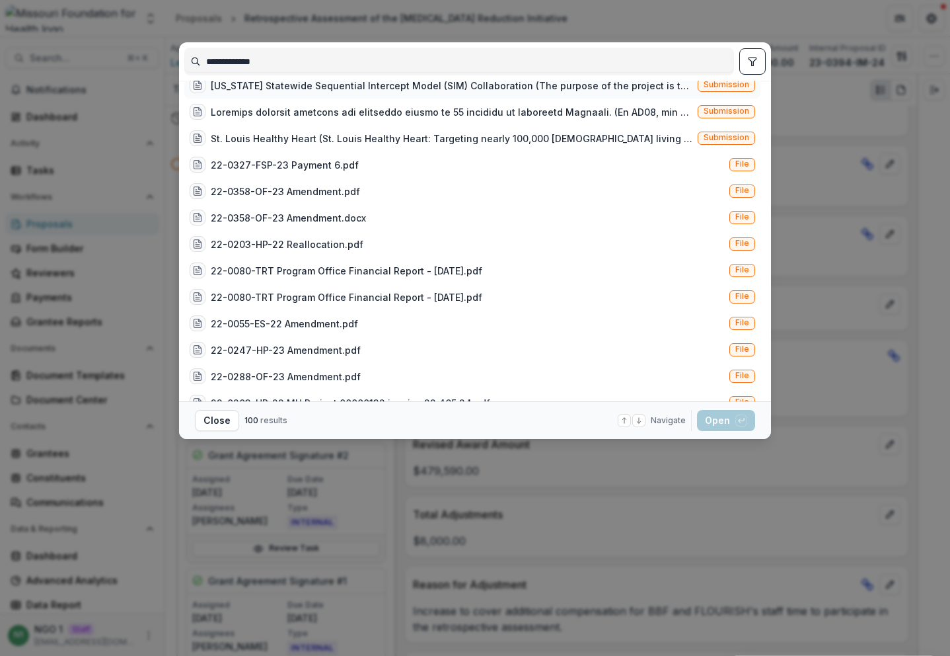
type input "**********"
click at [715, 89] on span "Submission" at bounding box center [727, 84] width 46 height 9
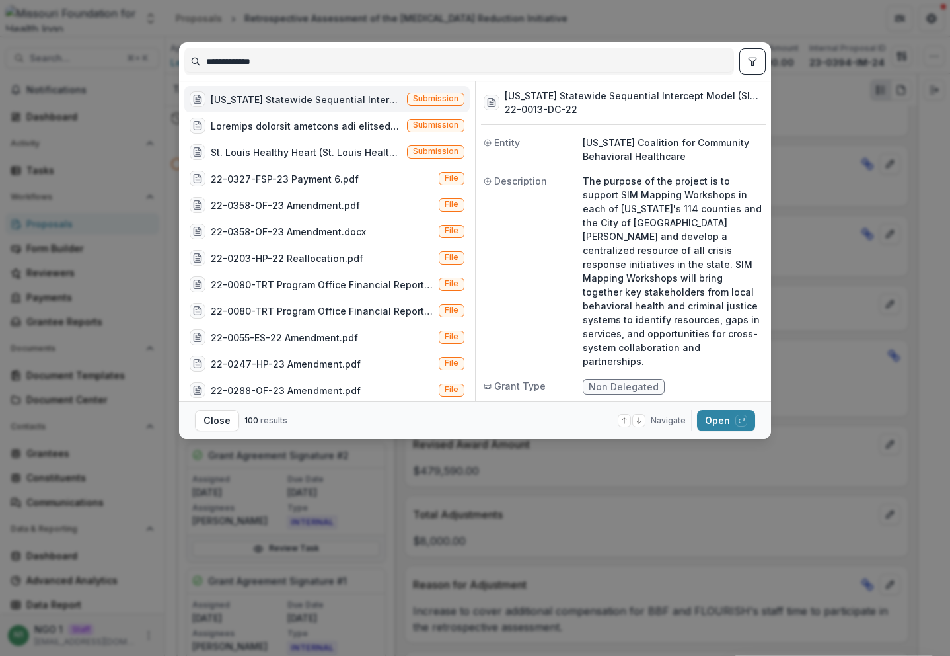
click at [740, 426] on div "button" at bounding box center [742, 420] width 12 height 12
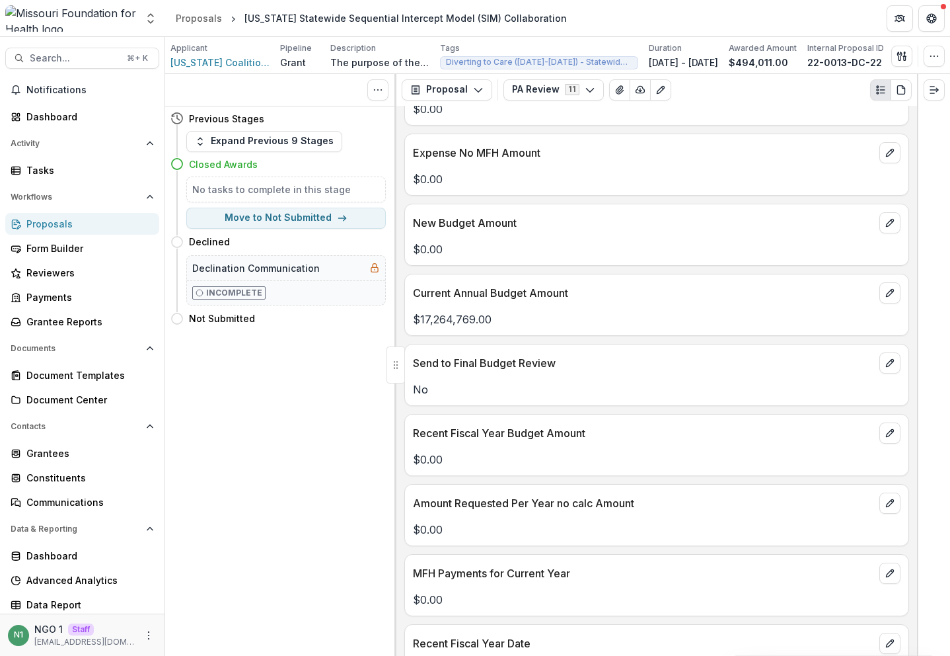
scroll to position [847, 0]
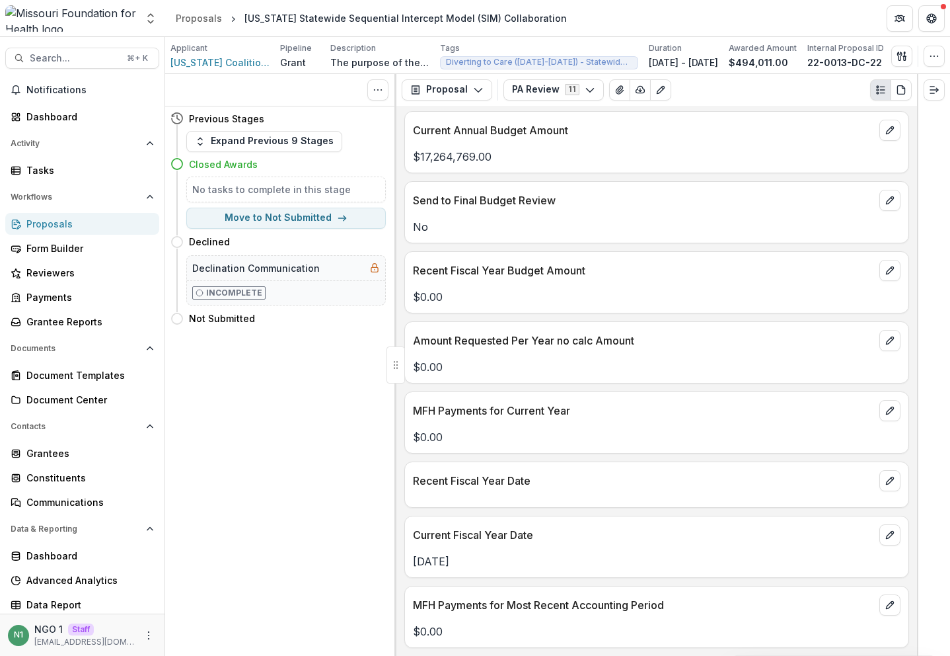
drag, startPoint x: 529, startPoint y: 95, endPoint x: 533, endPoint y: 104, distance: 10.5
click at [529, 95] on button "PA Review 11" at bounding box center [554, 89] width 100 height 21
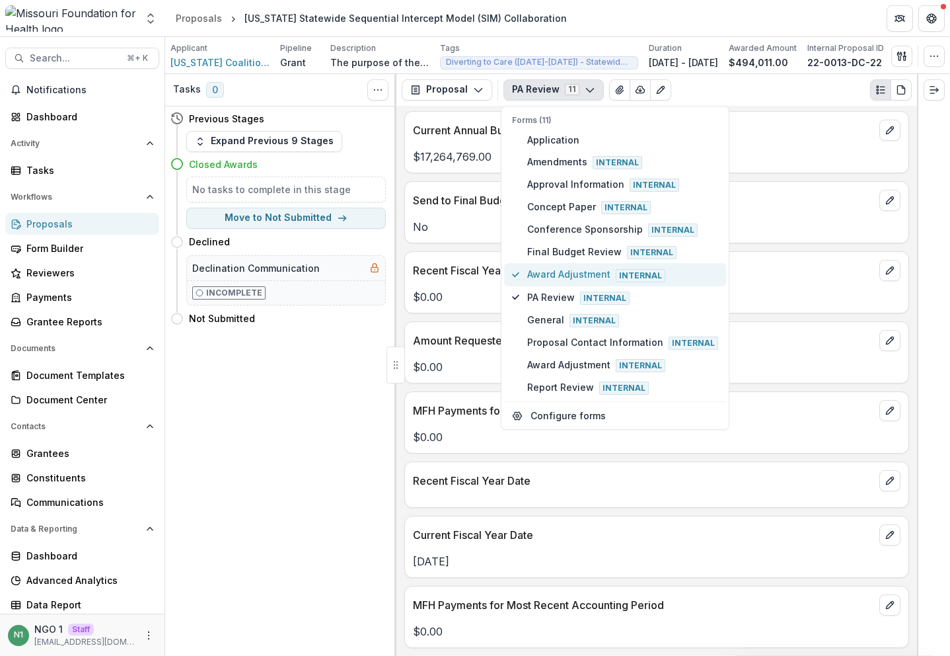
click at [540, 278] on span "Award Adjustment Internal" at bounding box center [622, 274] width 191 height 15
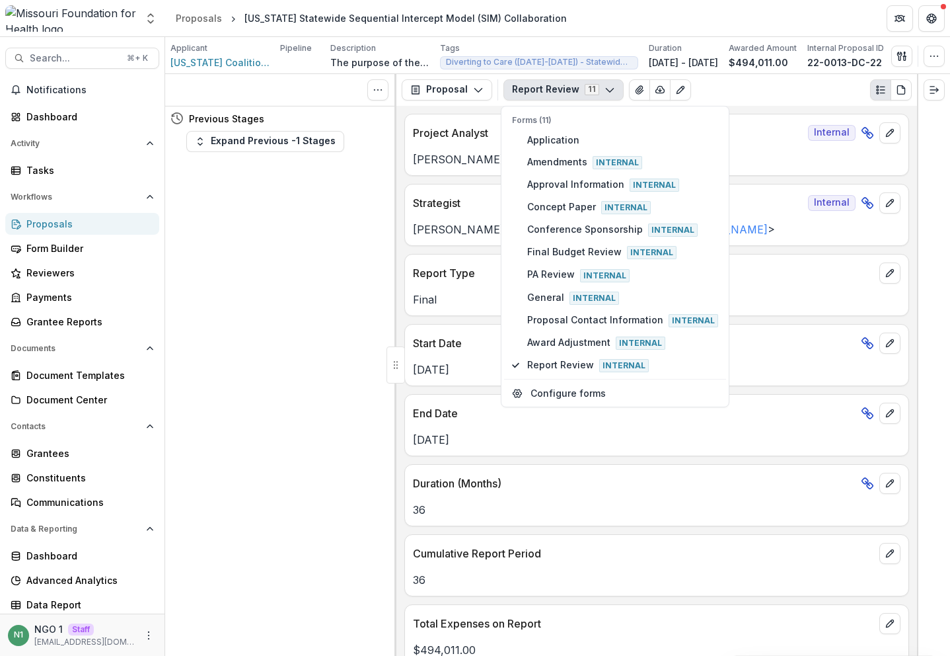
click at [545, 93] on button "Report Review 11" at bounding box center [564, 89] width 120 height 21
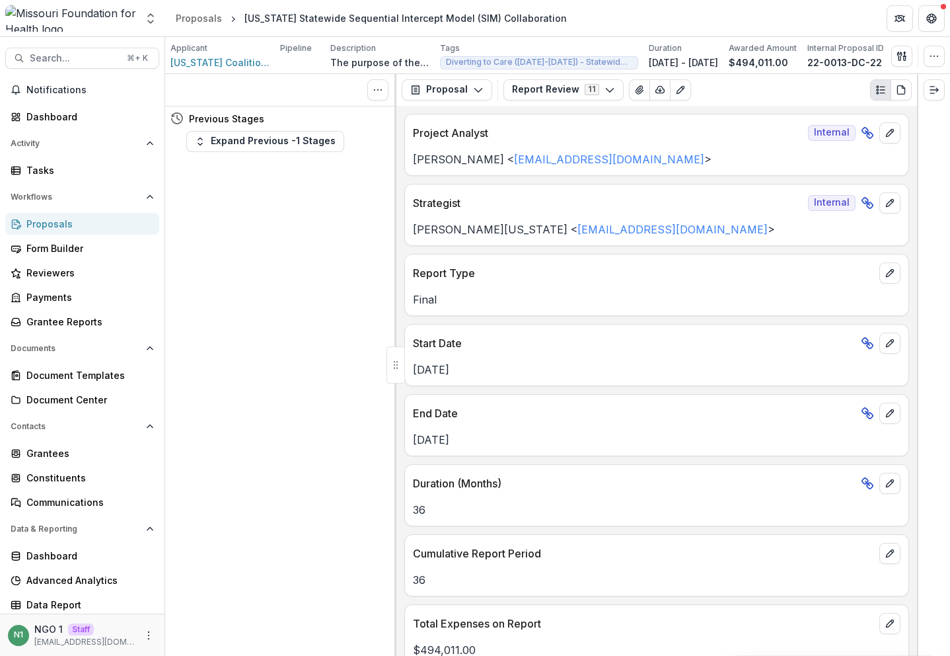
click at [545, 93] on button "Report Review 11" at bounding box center [564, 89] width 120 height 21
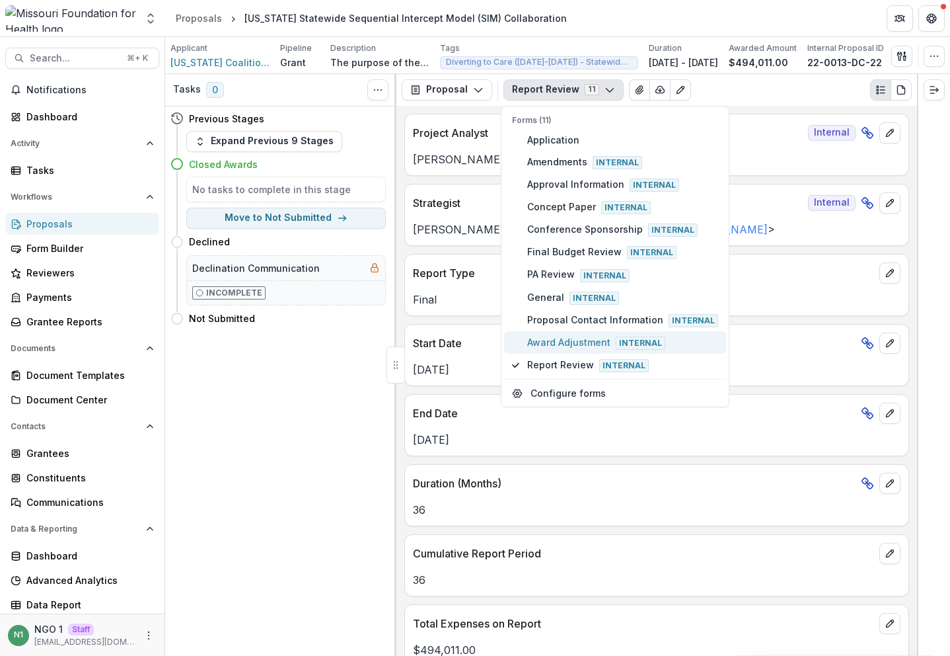
click at [572, 333] on button "Award Adjustment Internal" at bounding box center [615, 342] width 222 height 22
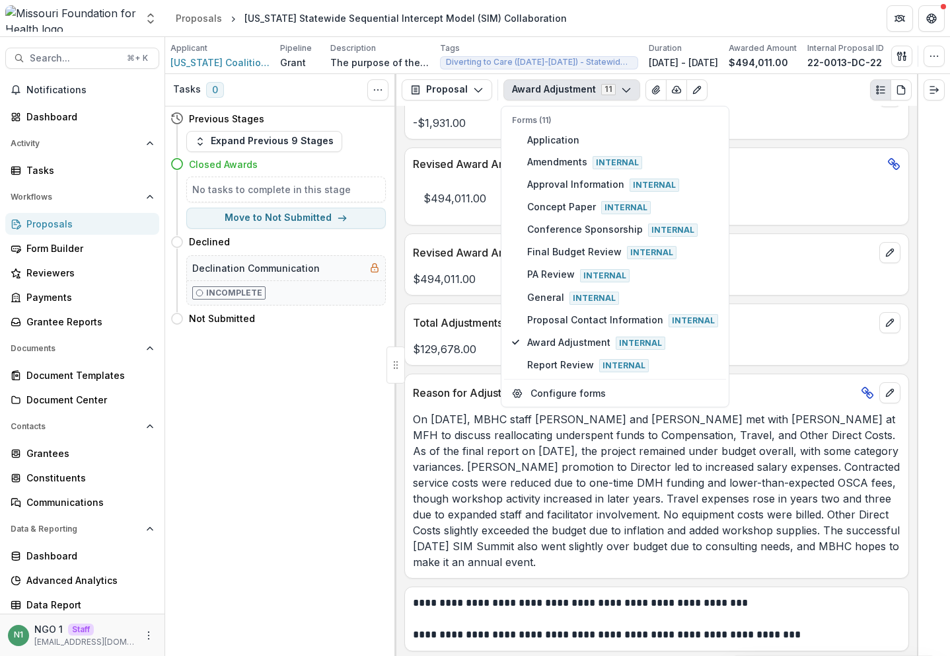
scroll to position [739, 0]
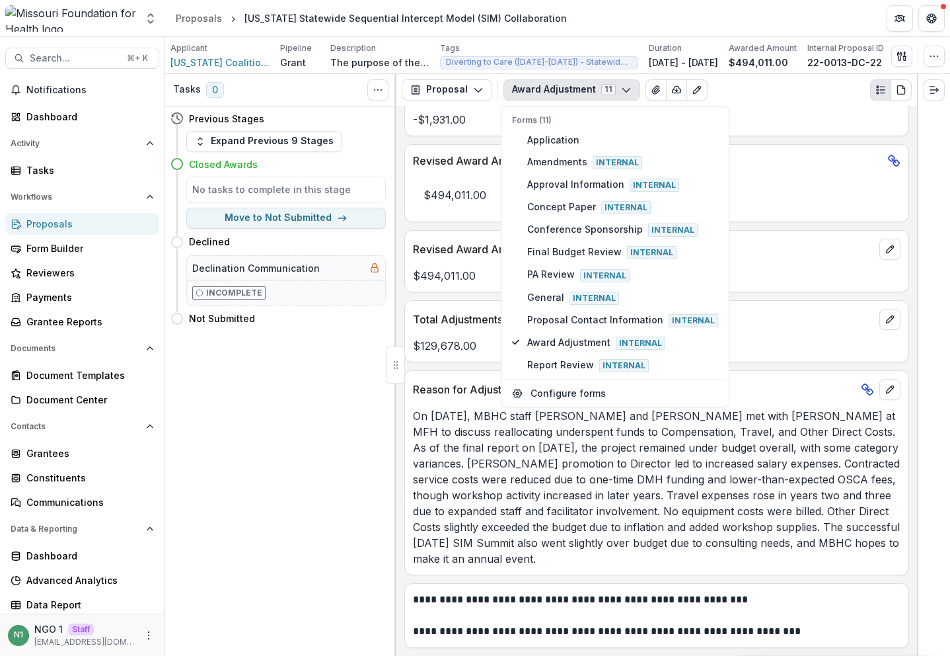
click at [517, 523] on p "On November 25, 2024, MBHC staff Chelsea Hughes and KC Rafferty met with Deena …" at bounding box center [657, 487] width 488 height 159
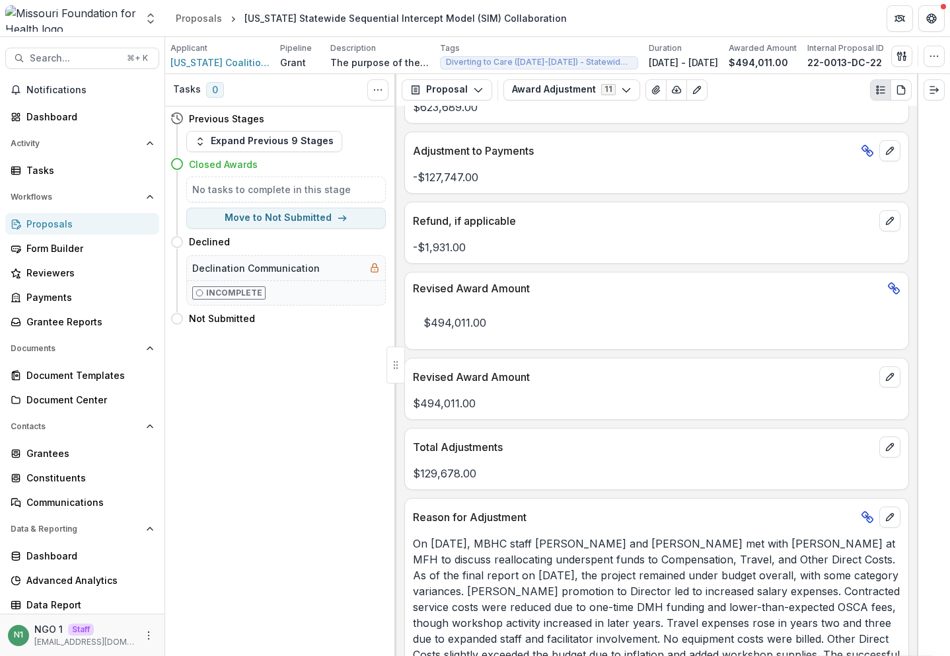
scroll to position [607, 0]
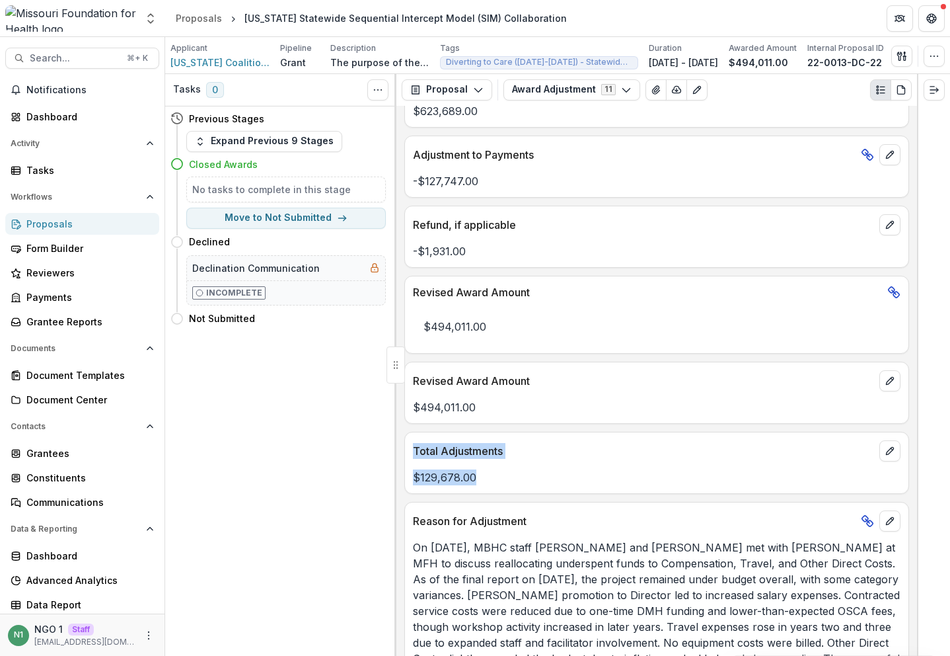
drag, startPoint x: 438, startPoint y: 469, endPoint x: 414, endPoint y: 453, distance: 29.2
click at [414, 453] on div "Total Adjustments $129,678.00" at bounding box center [657, 463] width 505 height 62
click at [518, 481] on p "$129,678.00" at bounding box center [657, 477] width 488 height 16
click at [893, 156] on button "edit" at bounding box center [890, 154] width 21 height 21
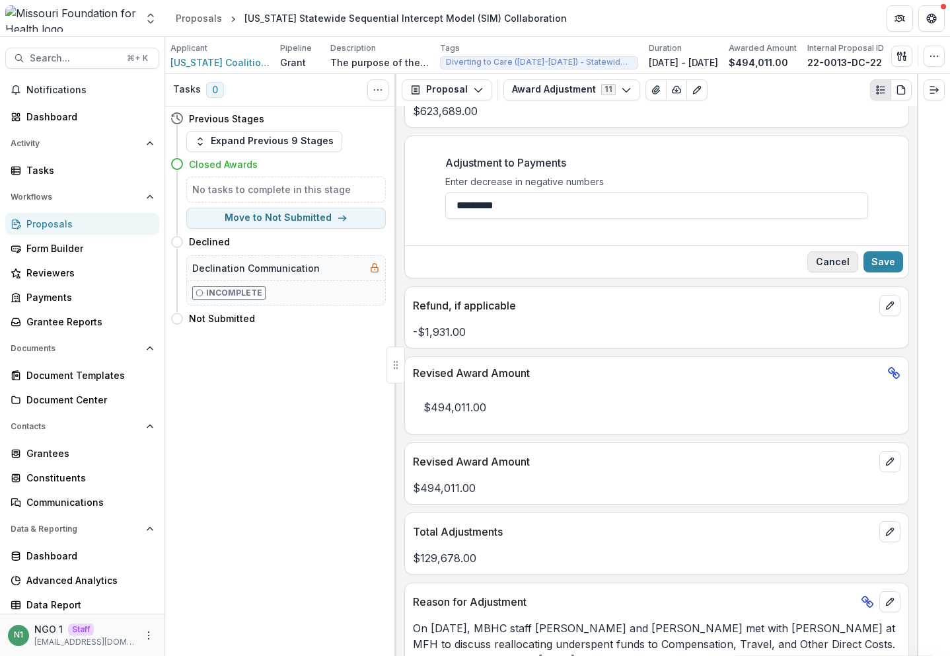
click at [833, 263] on button "Cancel" at bounding box center [833, 261] width 51 height 21
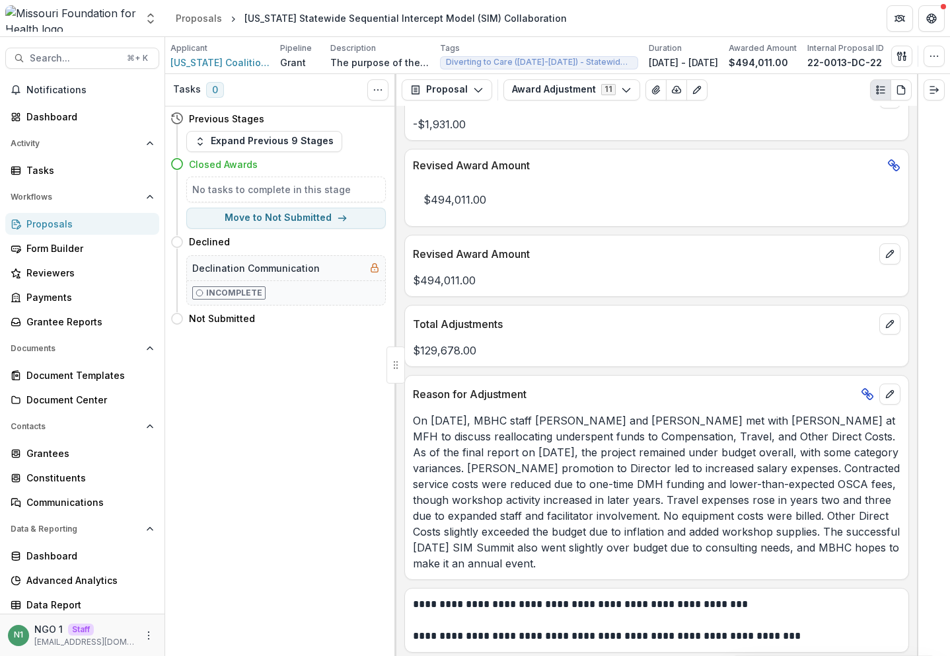
scroll to position [739, 0]
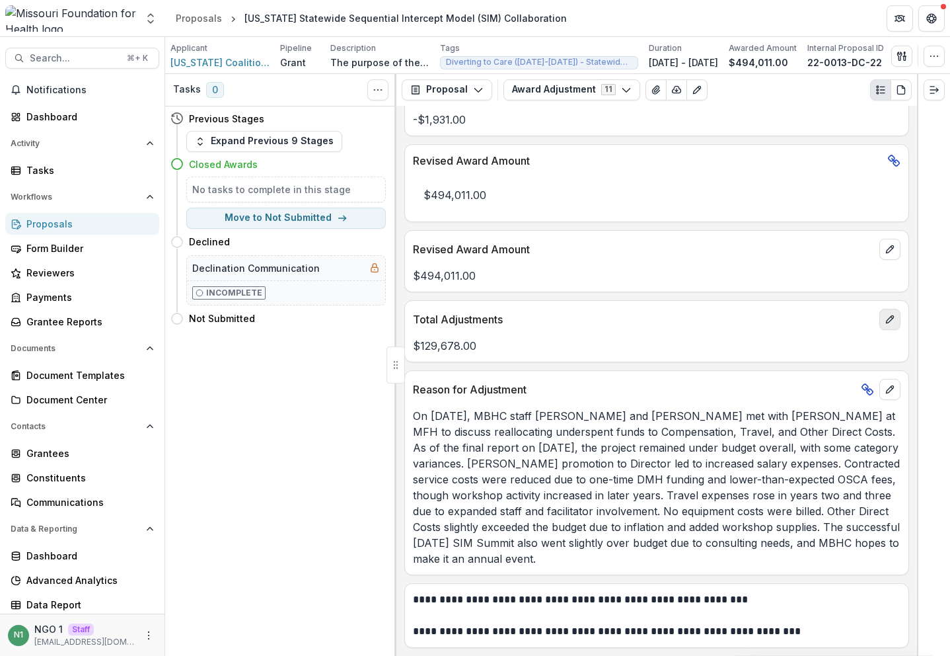
click at [886, 318] on icon "edit" at bounding box center [889, 318] width 7 height 7
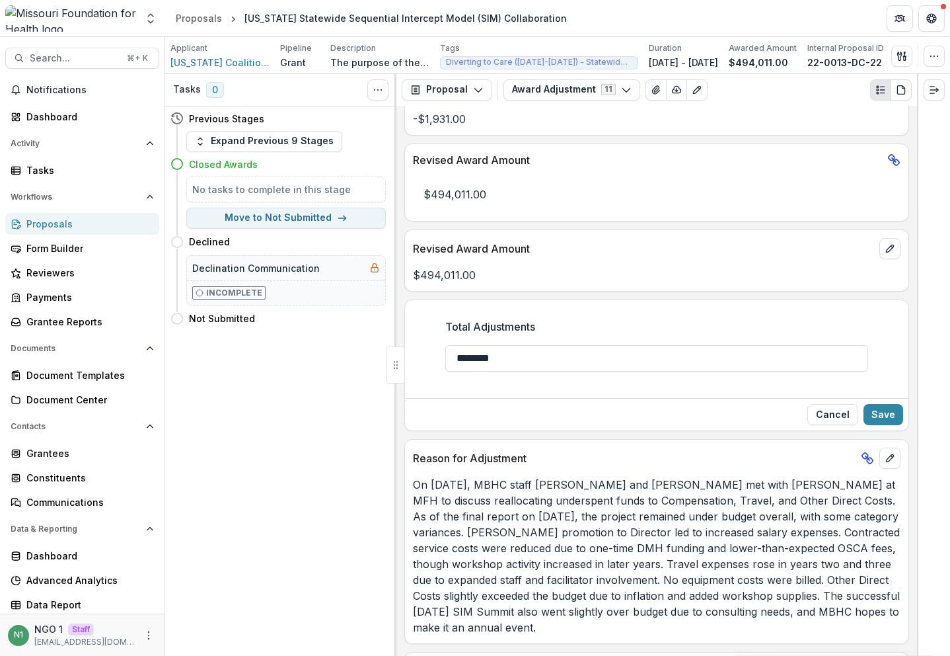
drag, startPoint x: 463, startPoint y: 357, endPoint x: 510, endPoint y: 443, distance: 97.9
click at [463, 358] on input "********" at bounding box center [656, 358] width 423 height 26
type input "*********"
click at [871, 416] on button "Save" at bounding box center [884, 414] width 40 height 21
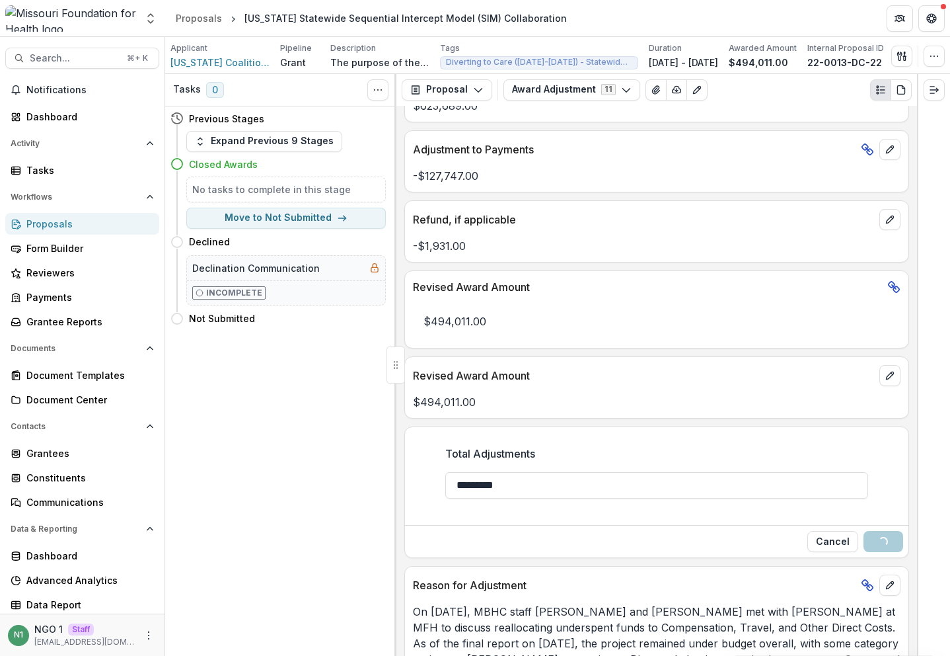
scroll to position [607, 0]
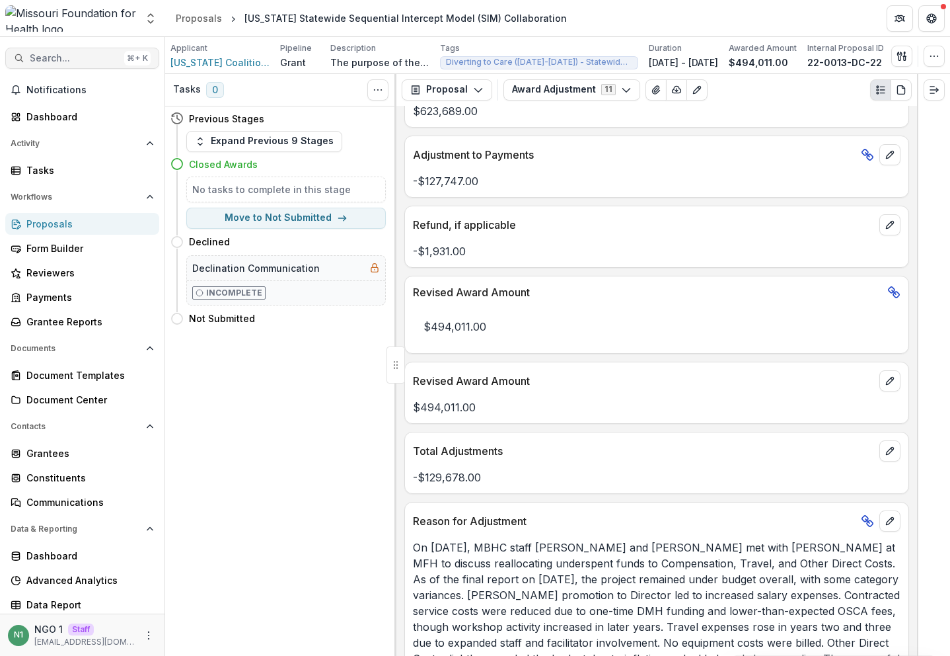
click at [94, 59] on span "Search..." at bounding box center [74, 58] width 89 height 11
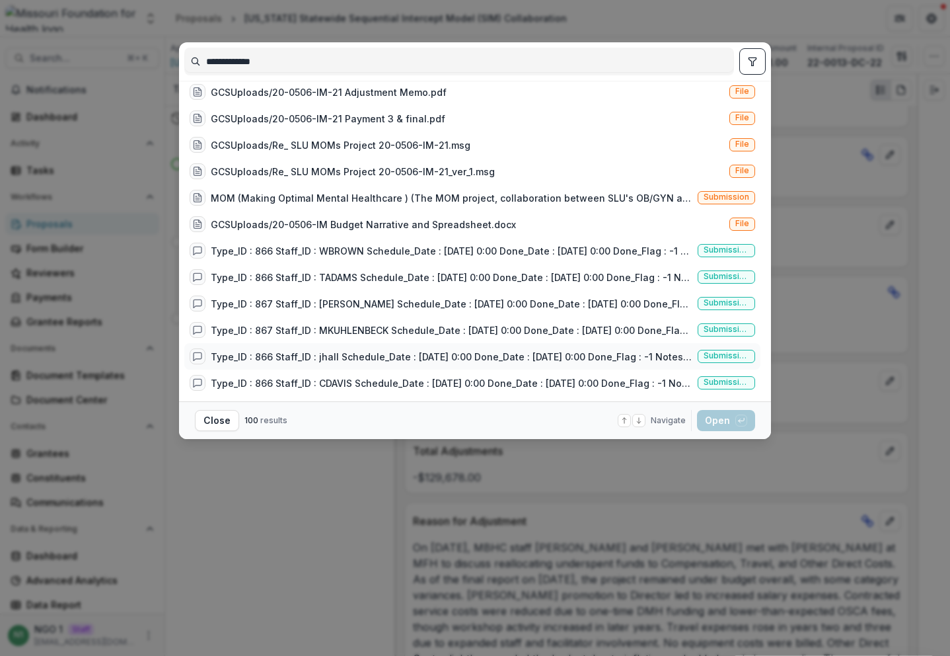
scroll to position [264, 0]
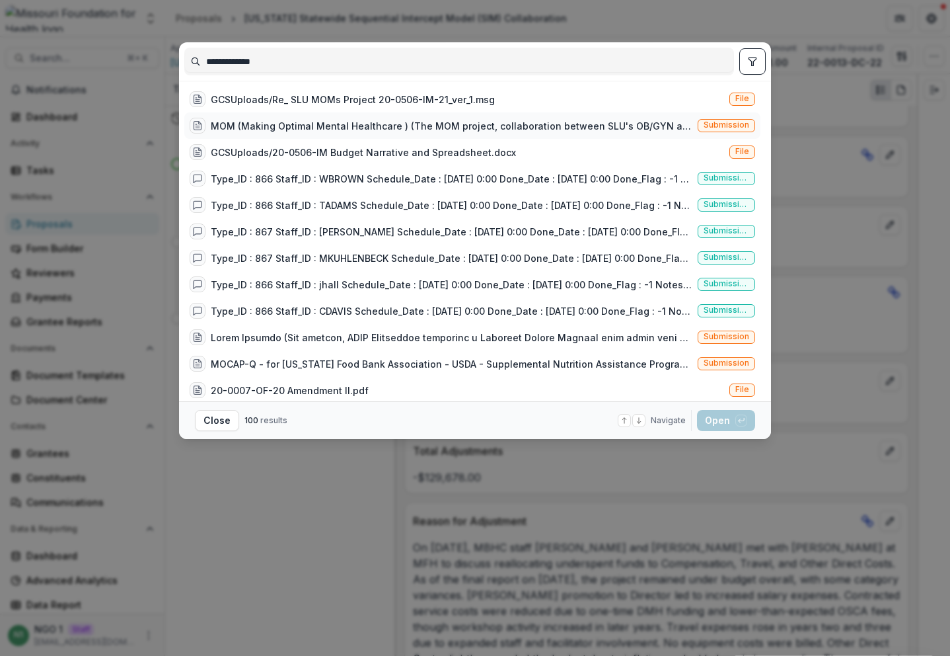
type input "**********"
click at [713, 126] on span "Submission" at bounding box center [727, 124] width 46 height 9
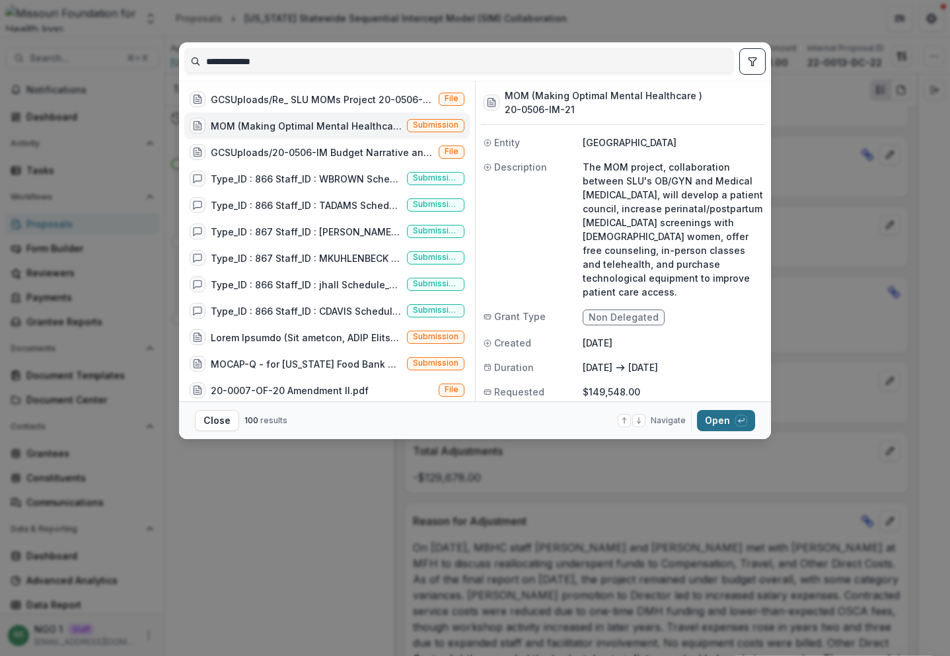
click at [736, 417] on span "button" at bounding box center [742, 420] width 12 height 12
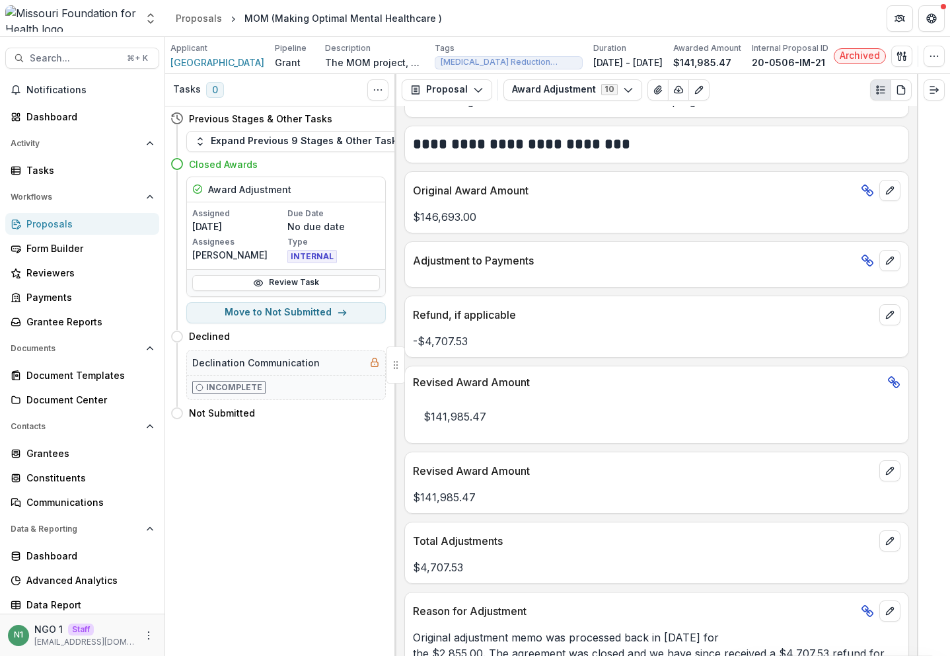
scroll to position [449, 0]
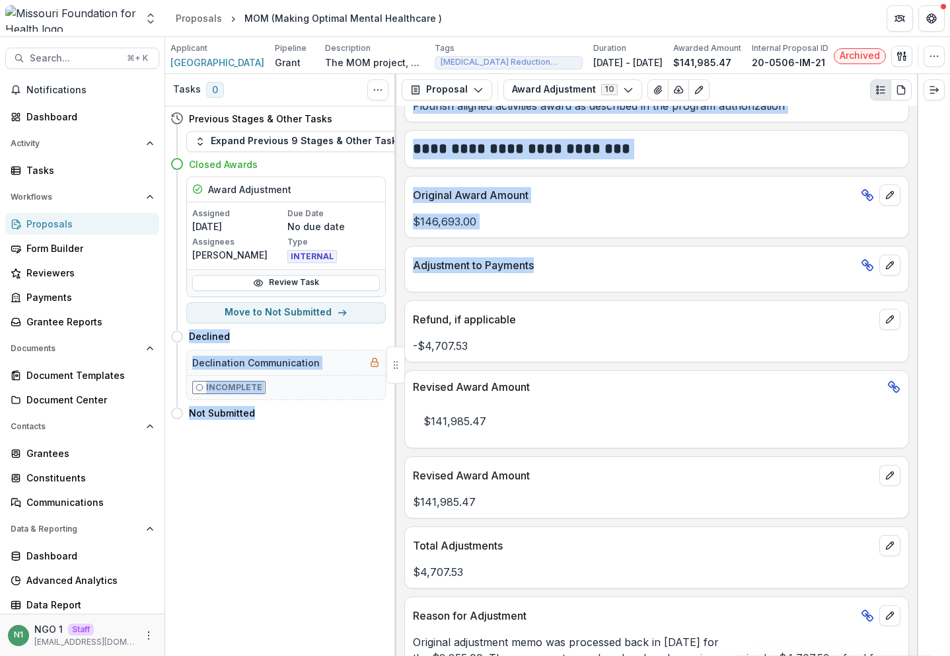
drag, startPoint x: 543, startPoint y: 264, endPoint x: 340, endPoint y: 257, distance: 203.0
click at [340, 257] on div "**********" at bounding box center [557, 365] width 785 height 582
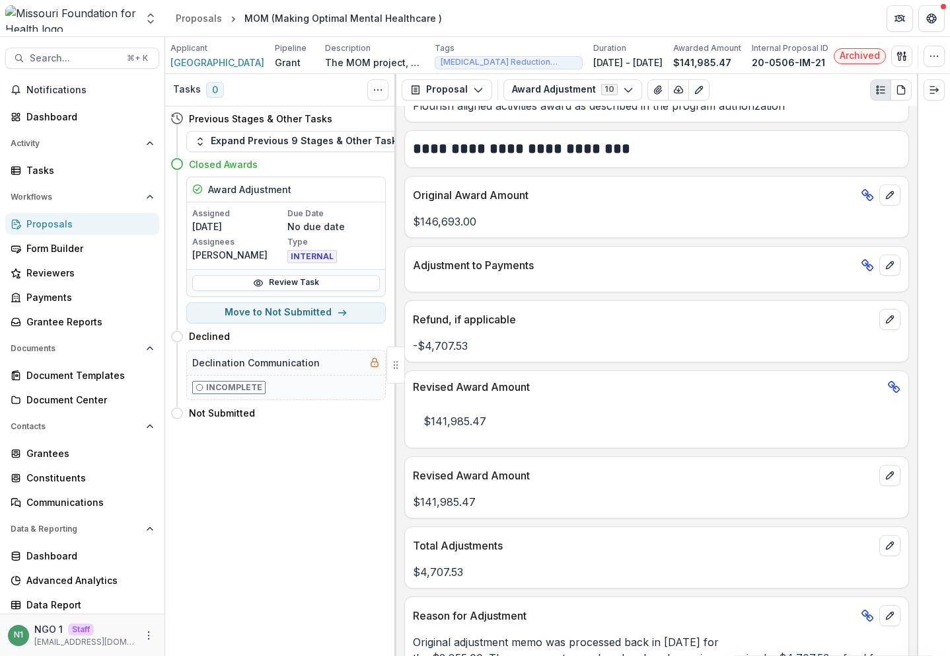
click at [517, 300] on div "**********" at bounding box center [657, 381] width 521 height 550
click at [892, 543] on button "edit" at bounding box center [890, 545] width 21 height 21
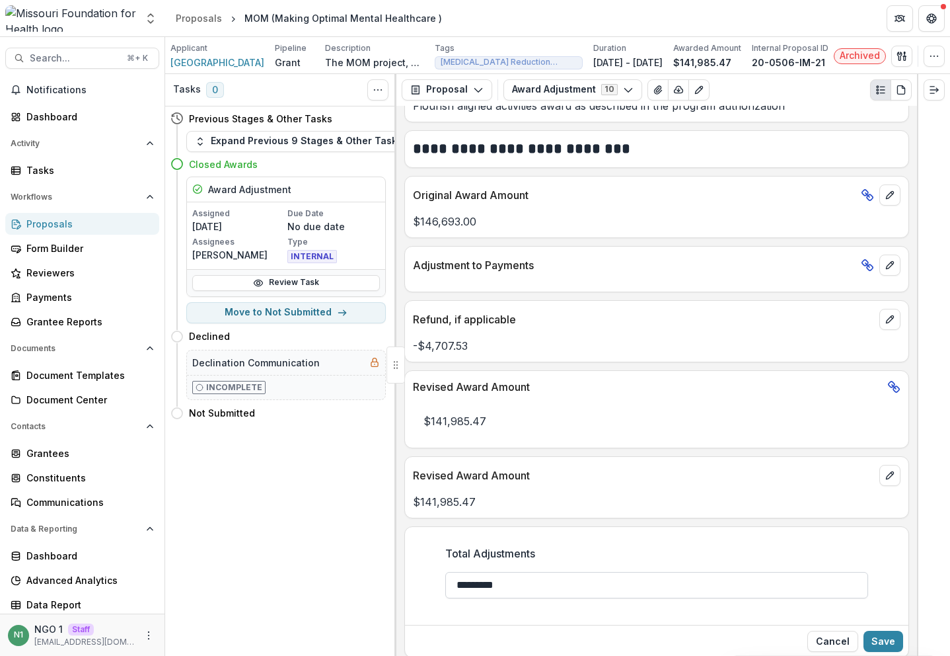
click at [548, 585] on input "*********" at bounding box center [656, 585] width 423 height 26
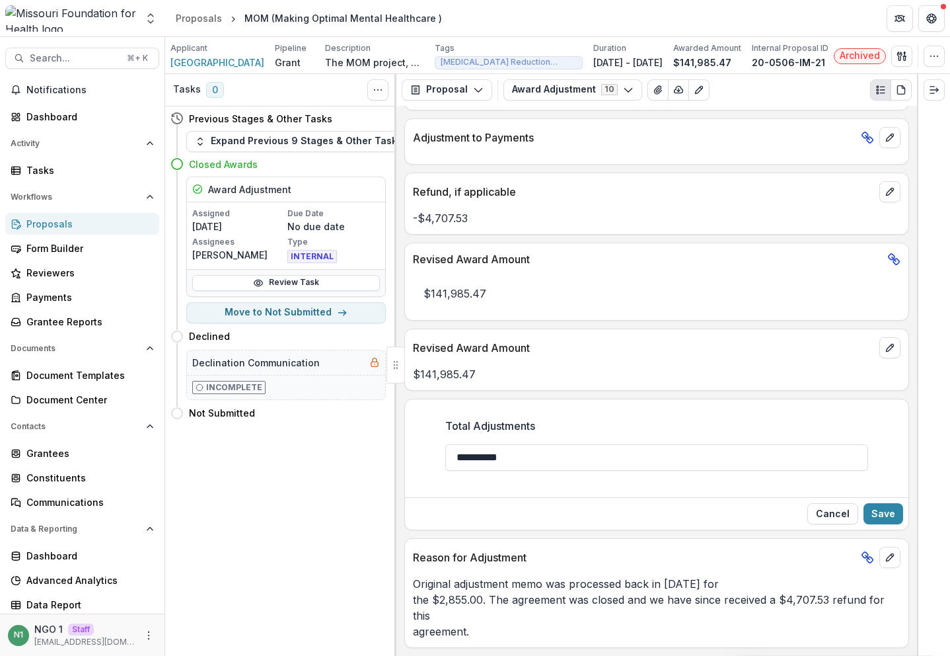
scroll to position [581, 0]
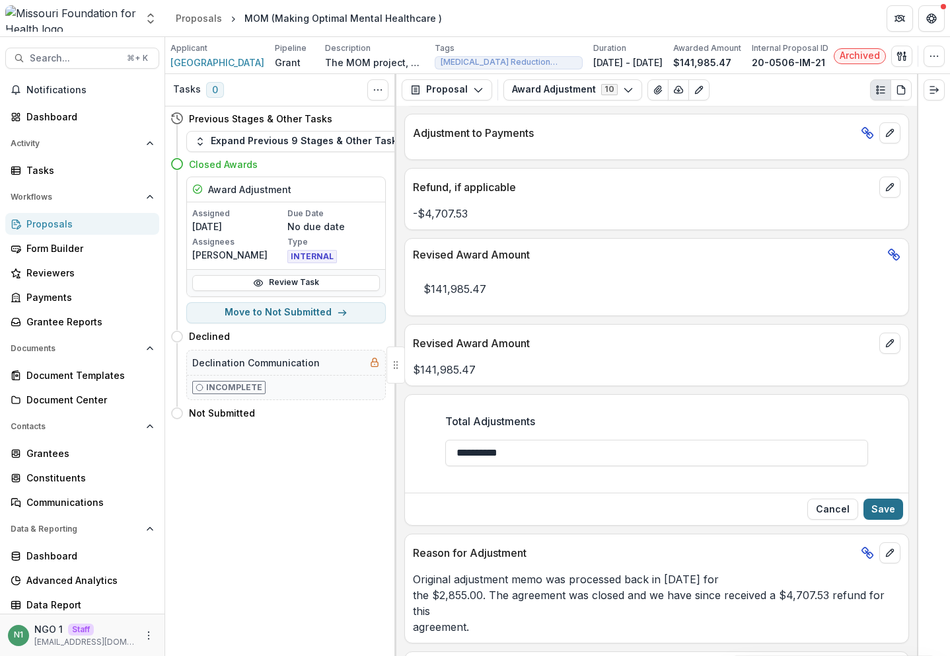
type input "**********"
click at [886, 512] on button "Save" at bounding box center [884, 508] width 40 height 21
